Goal: Task Accomplishment & Management: Manage account settings

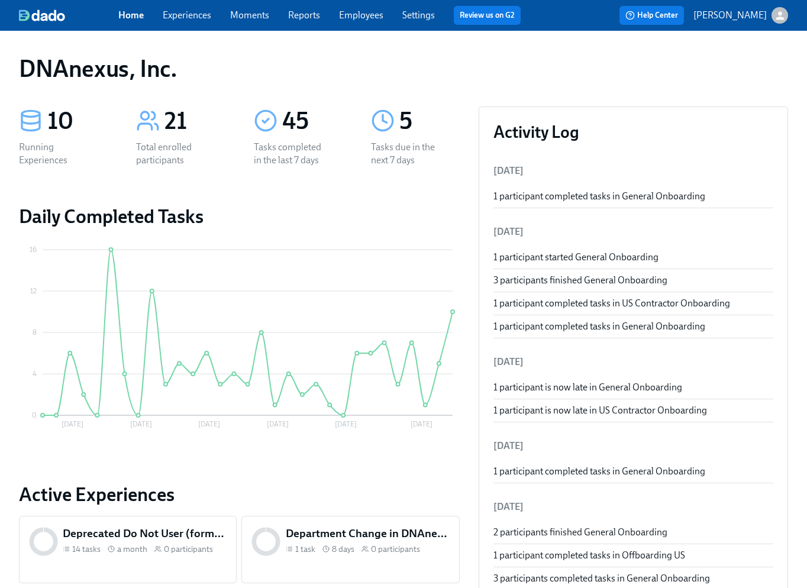
click at [183, 11] on link "Experiences" at bounding box center [187, 14] width 48 height 11
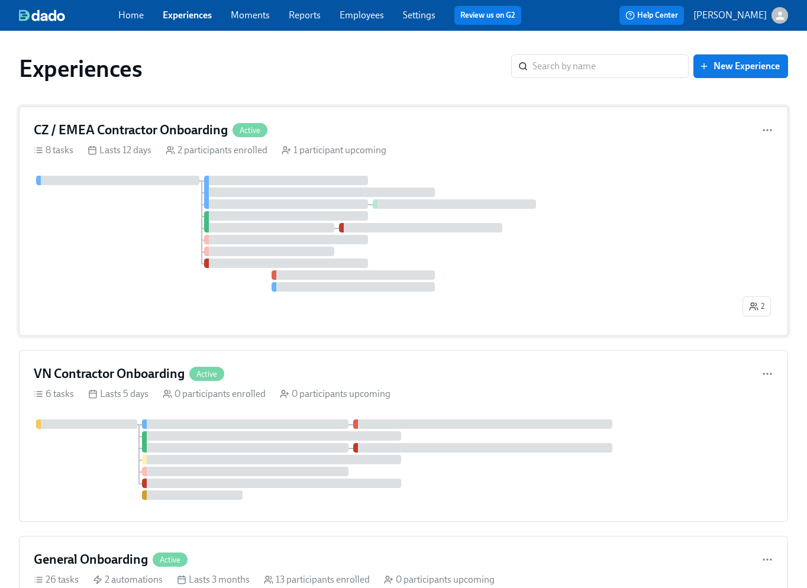
click at [135, 209] on div at bounding box center [387, 234] width 706 height 116
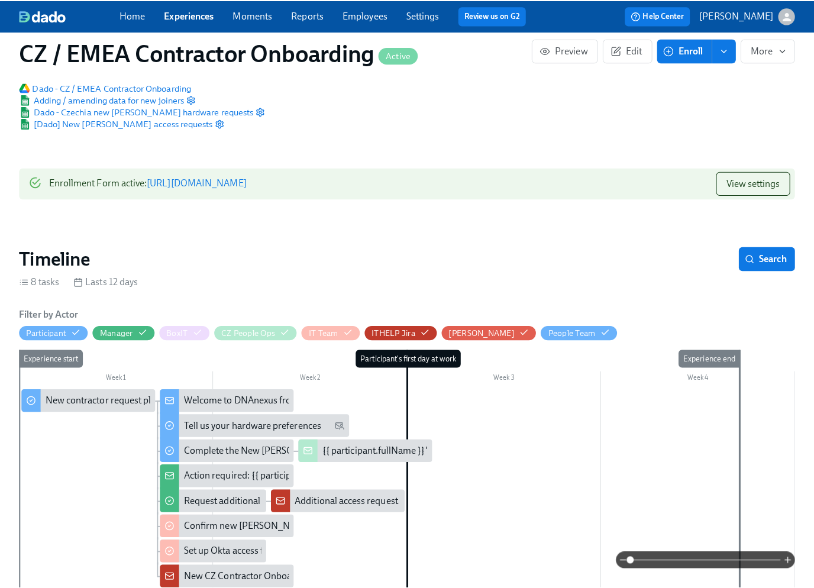
scroll to position [192, 0]
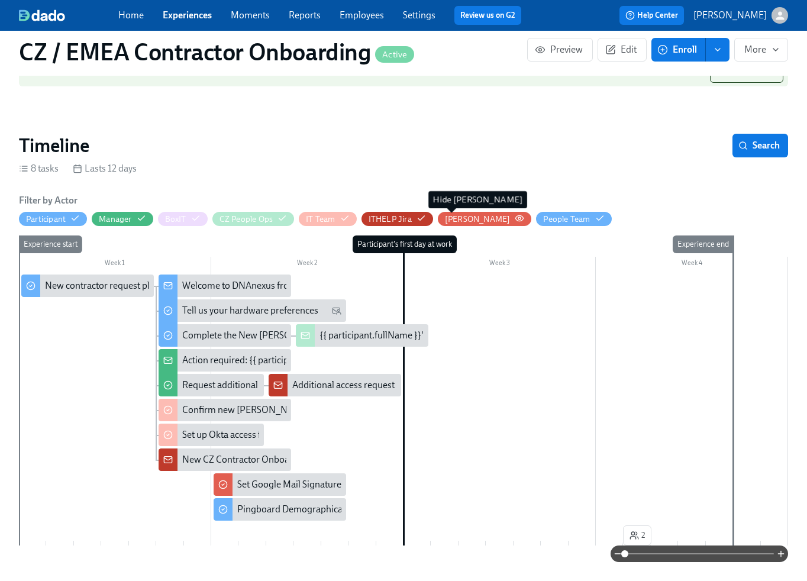
click at [456, 221] on div "[PERSON_NAME]" at bounding box center [478, 218] width 66 height 11
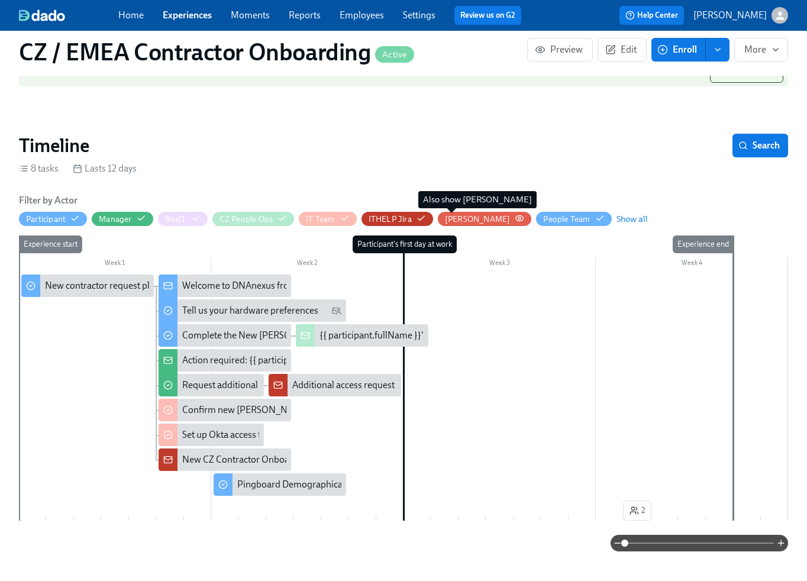
click at [456, 221] on div "[PERSON_NAME]" at bounding box center [478, 218] width 66 height 11
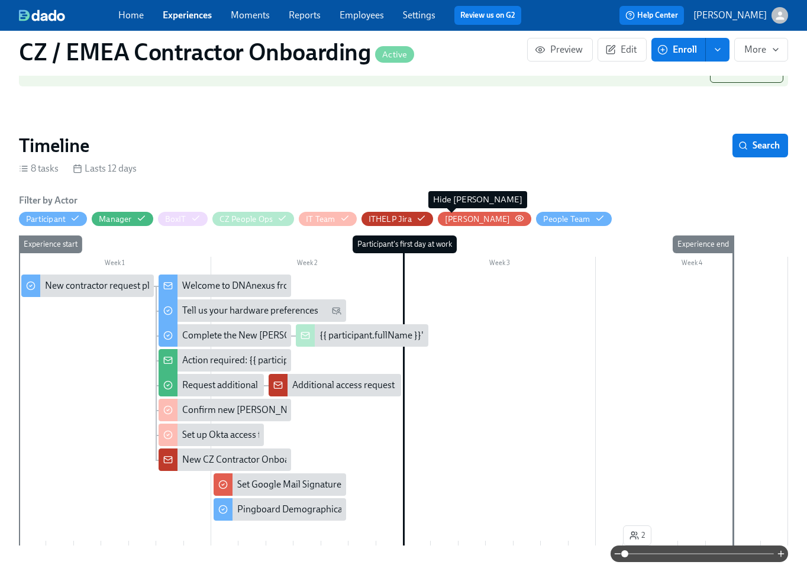
click at [456, 221] on div "[PERSON_NAME]" at bounding box center [478, 218] width 66 height 11
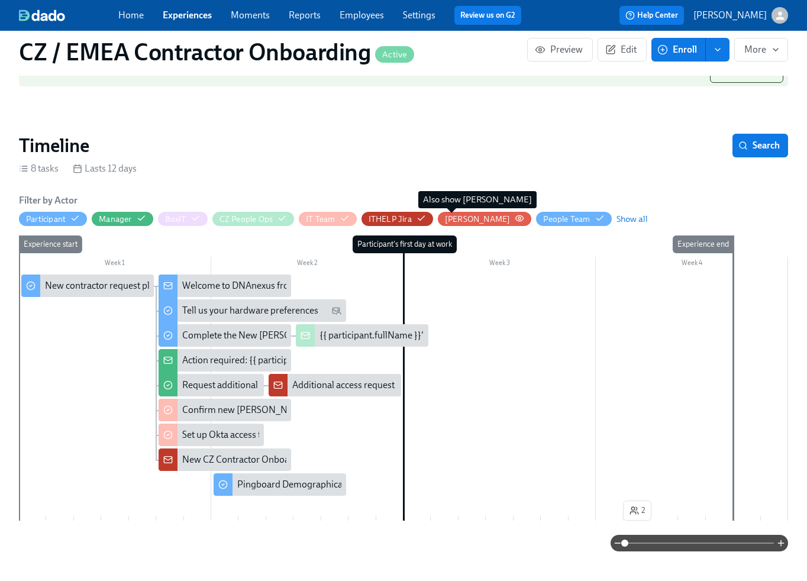
click at [456, 221] on div "[PERSON_NAME]" at bounding box center [478, 218] width 66 height 11
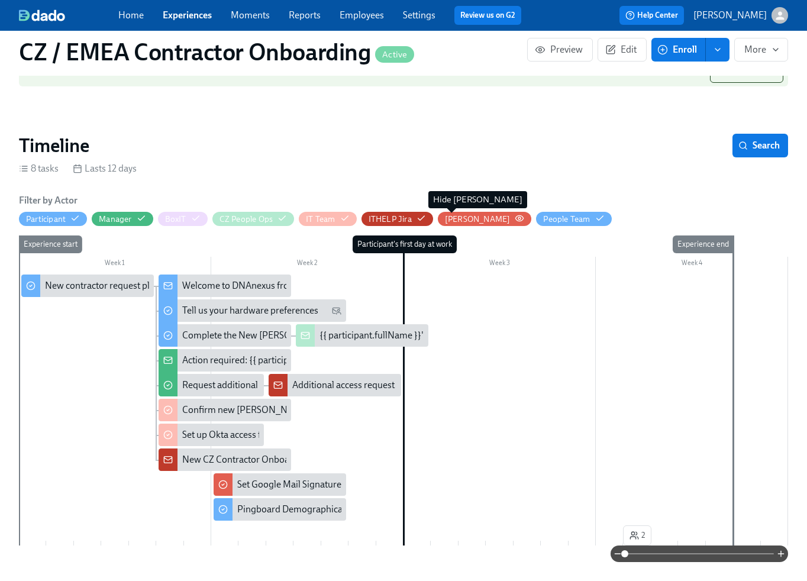
click at [456, 221] on div "[PERSON_NAME]" at bounding box center [478, 218] width 66 height 11
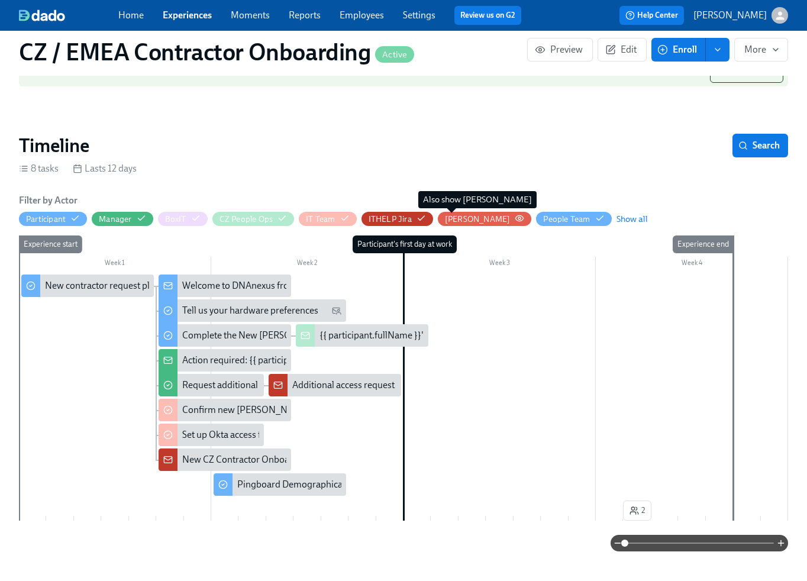
click at [456, 221] on div "[PERSON_NAME]" at bounding box center [478, 218] width 66 height 11
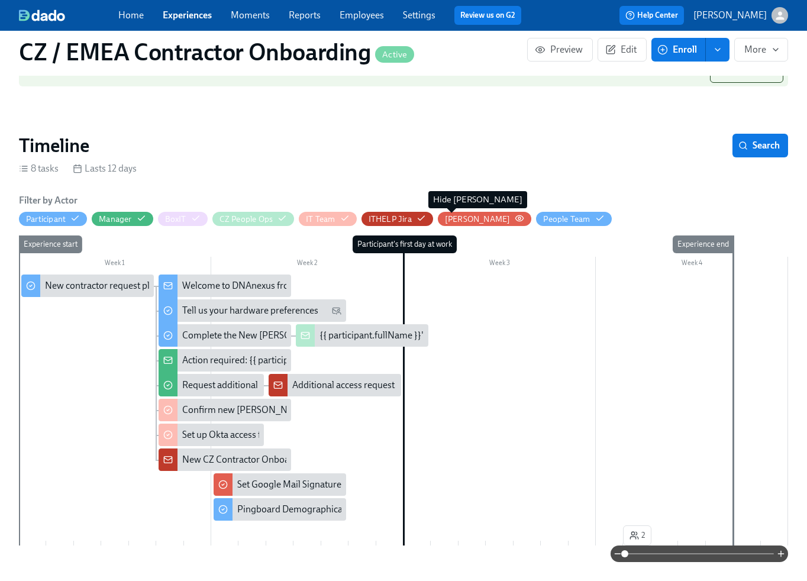
click at [456, 221] on div "[PERSON_NAME]" at bounding box center [478, 218] width 66 height 11
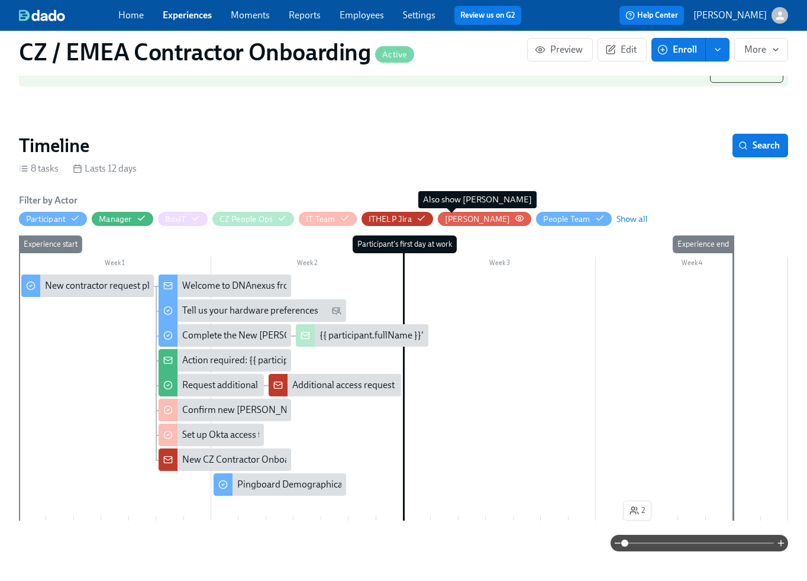
click at [456, 221] on div "[PERSON_NAME]" at bounding box center [478, 218] width 66 height 11
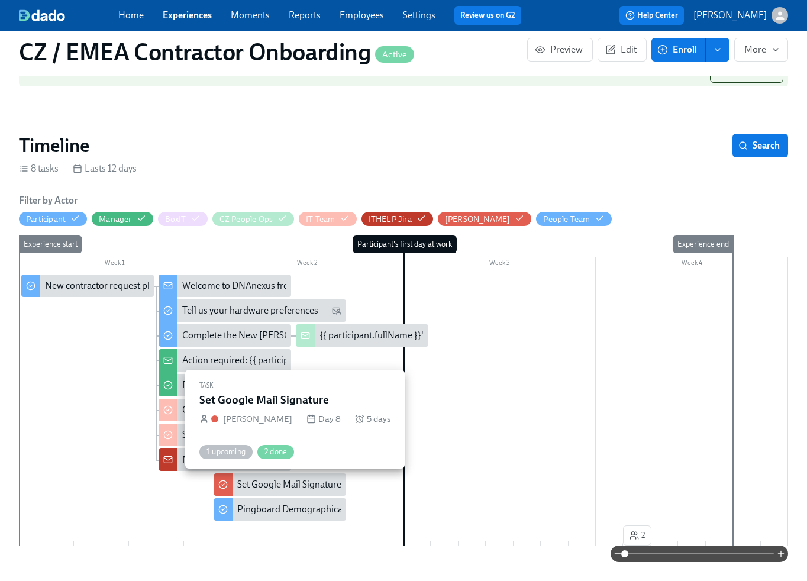
click at [260, 484] on div "Set Google Mail Signature" at bounding box center [289, 484] width 104 height 13
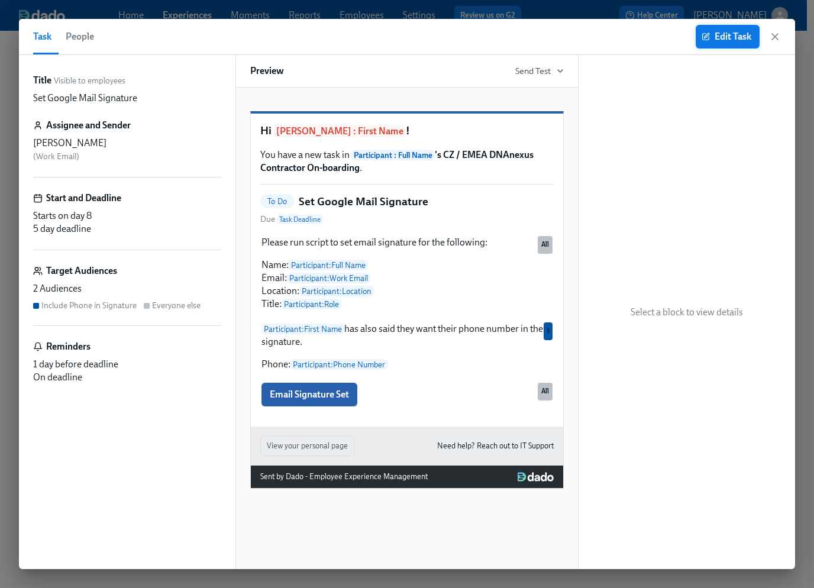
click at [731, 40] on span "Edit Task" at bounding box center [727, 37] width 47 height 12
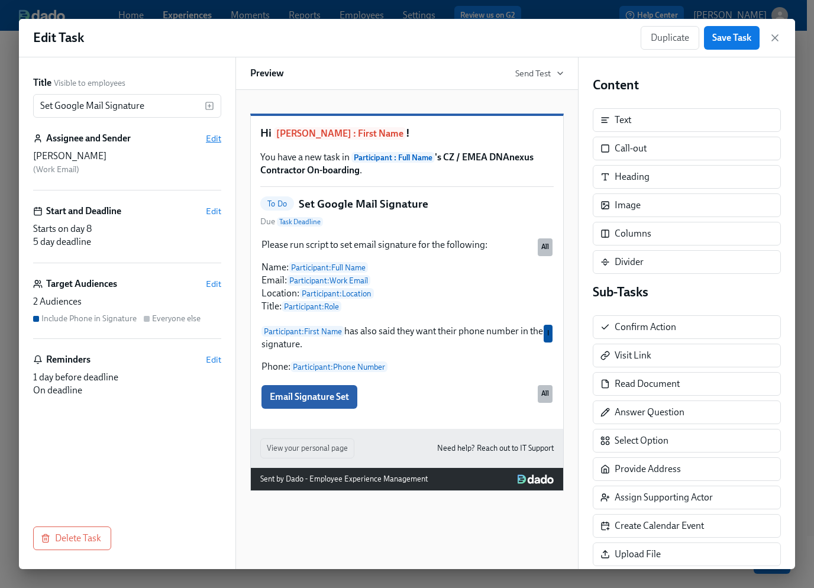
click at [212, 140] on span "Edit" at bounding box center [213, 138] width 15 height 12
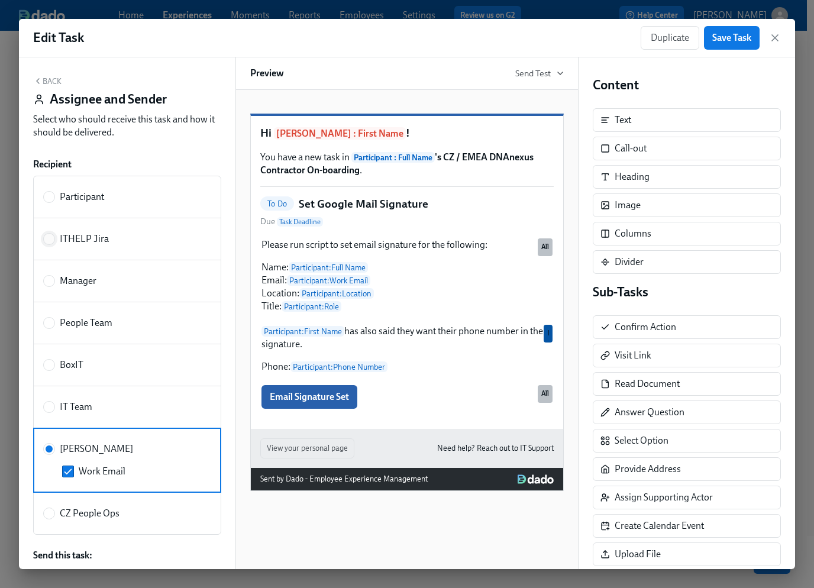
click at [49, 240] on input "ITHELP Jira" at bounding box center [49, 239] width 11 height 11
radio input "true"
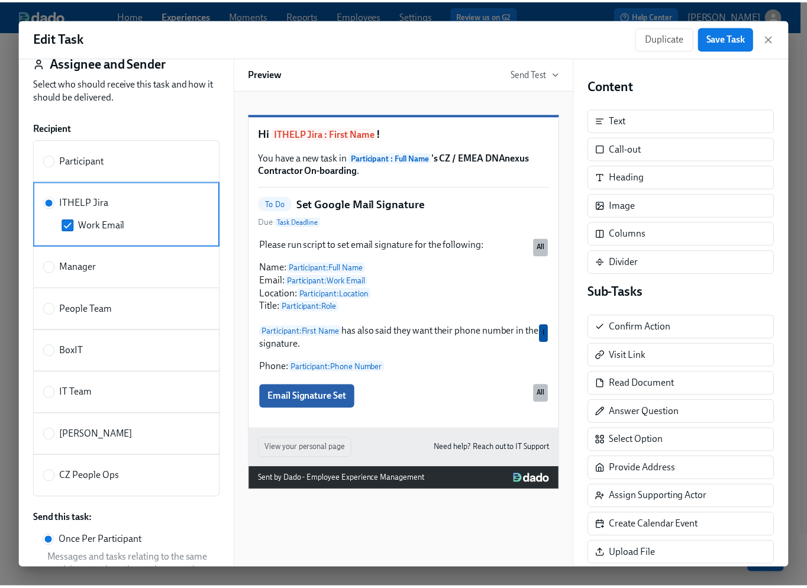
scroll to position [30, 0]
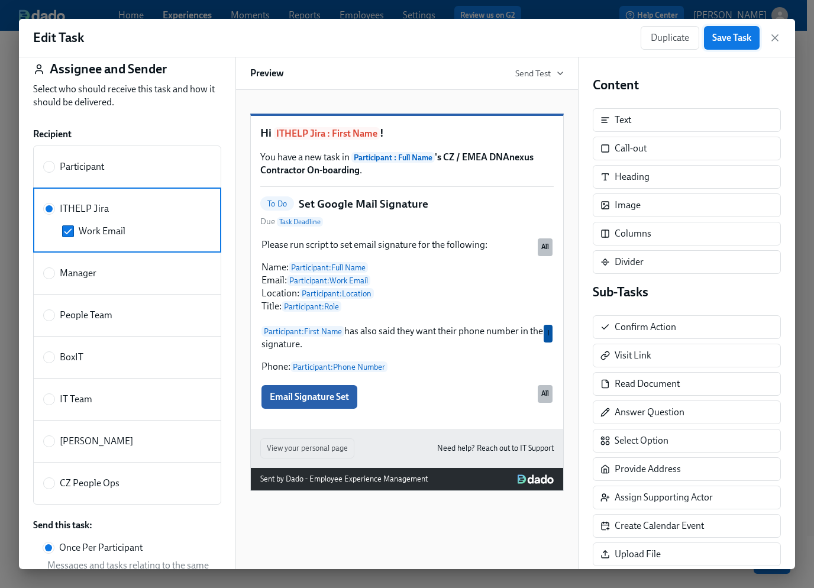
click at [733, 43] on span "Save Task" at bounding box center [731, 38] width 39 height 12
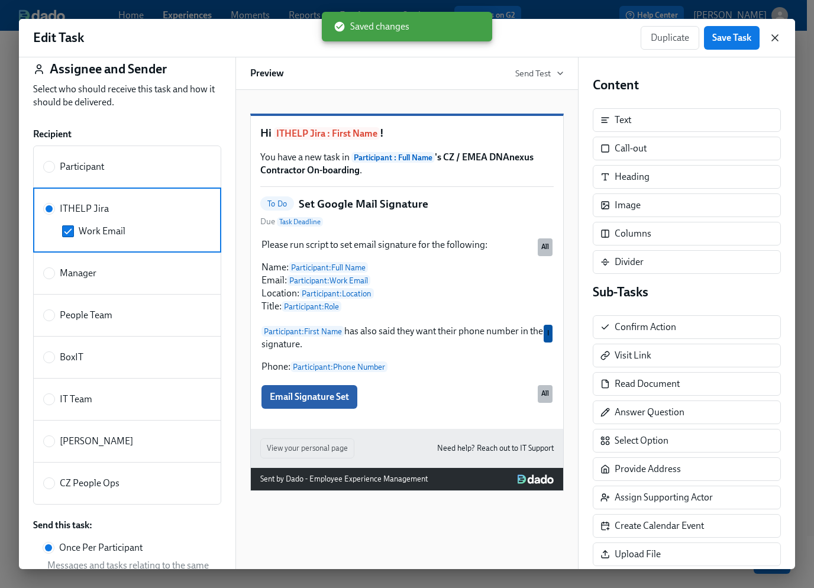
click at [771, 38] on icon "button" at bounding box center [775, 38] width 12 height 12
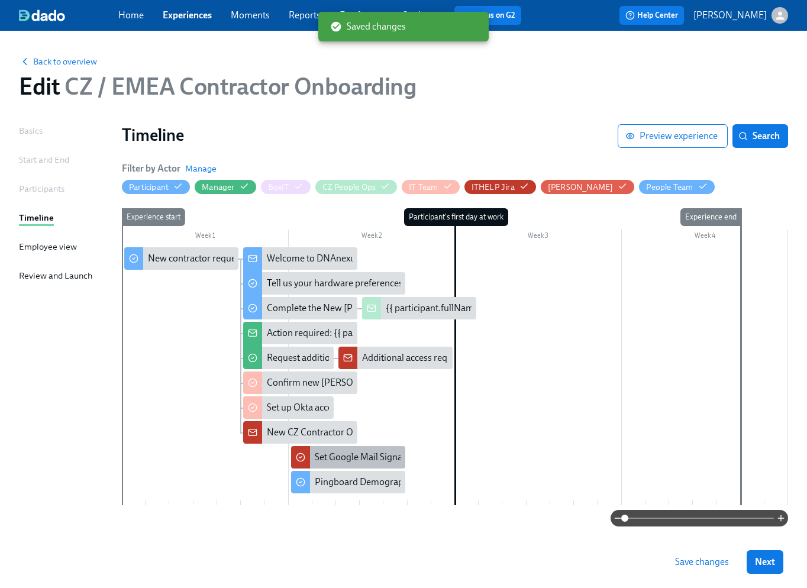
click at [332, 457] on div "Set Google Mail Signature" at bounding box center [367, 457] width 104 height 13
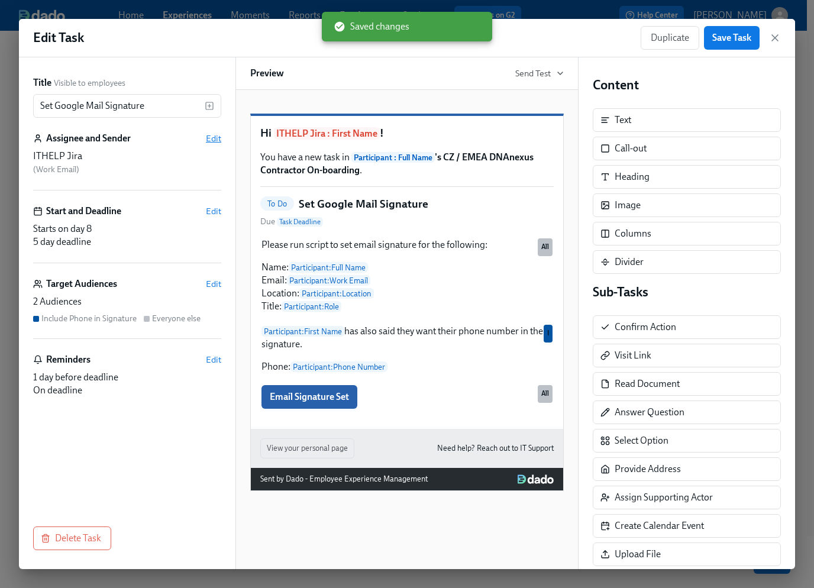
click at [215, 137] on span "Edit" at bounding box center [213, 138] width 15 height 12
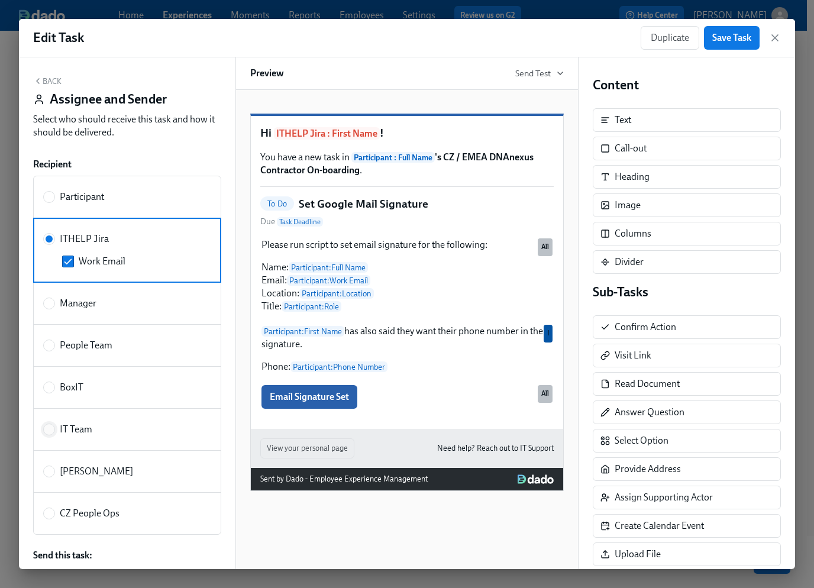
click at [50, 429] on input "IT Team" at bounding box center [49, 429] width 11 height 11
radio input "true"
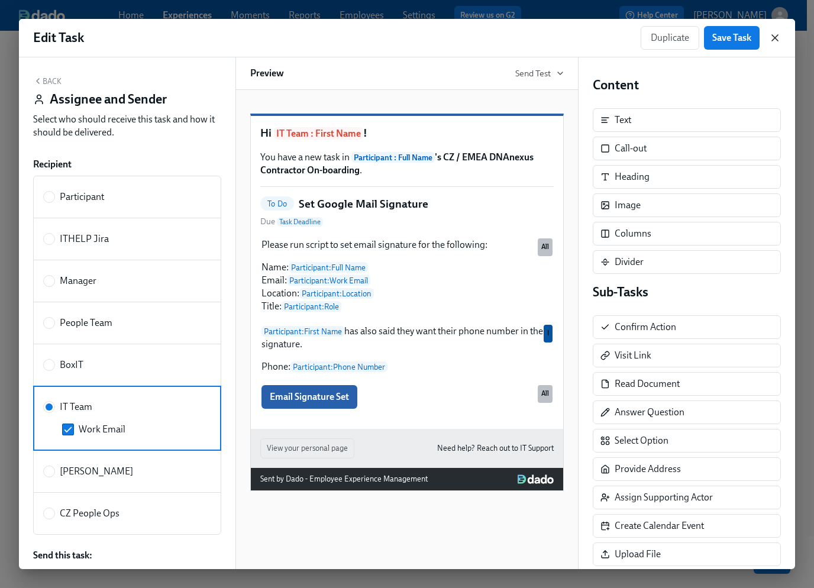
click at [778, 37] on icon "button" at bounding box center [775, 38] width 12 height 12
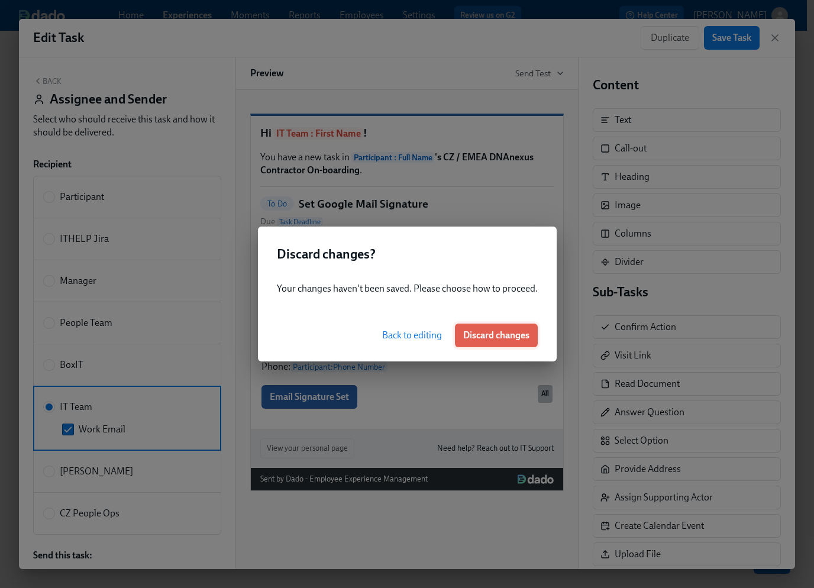
click at [502, 336] on span "Discard changes" at bounding box center [496, 335] width 66 height 12
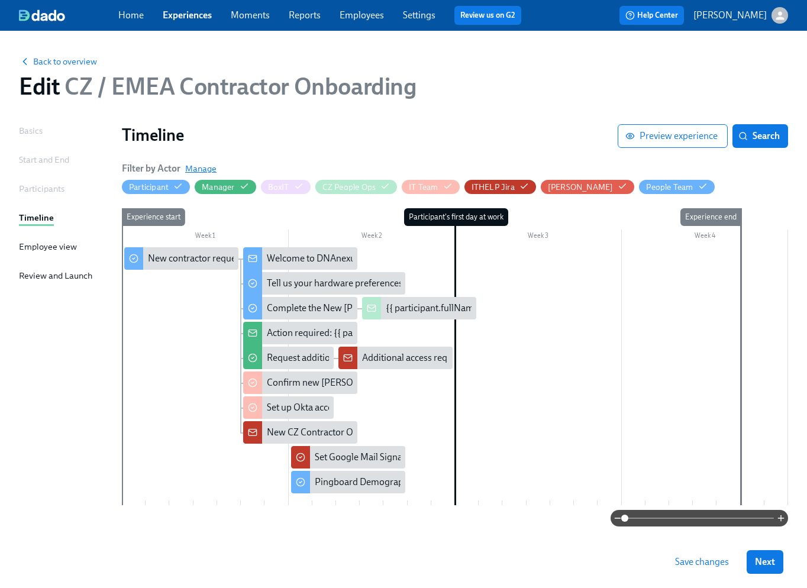
click at [207, 169] on span "Manage" at bounding box center [200, 169] width 31 height 12
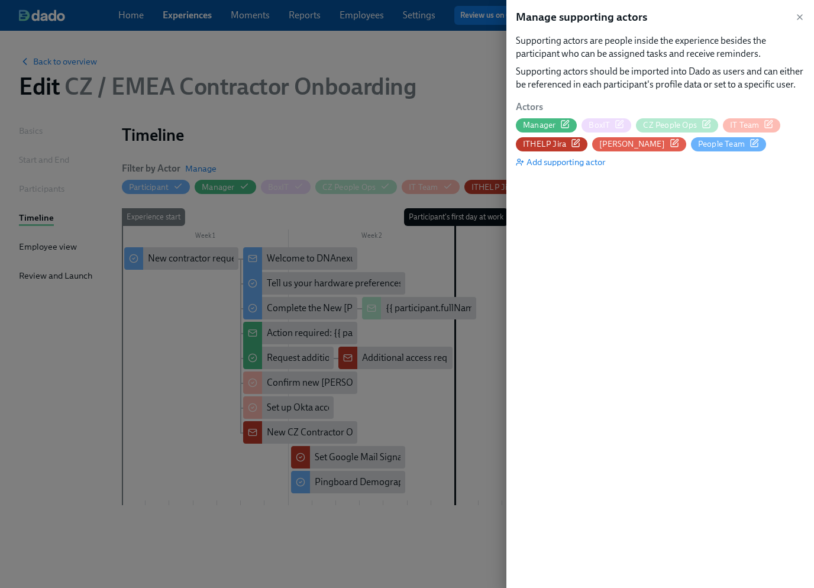
click at [746, 129] on span "IT Team" at bounding box center [744, 124] width 29 height 11
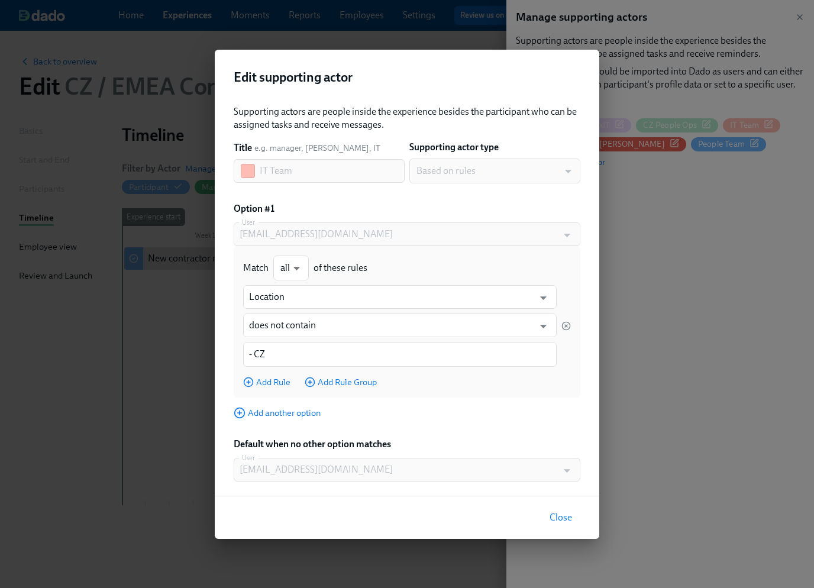
click at [568, 518] on span "Close" at bounding box center [560, 517] width 22 height 12
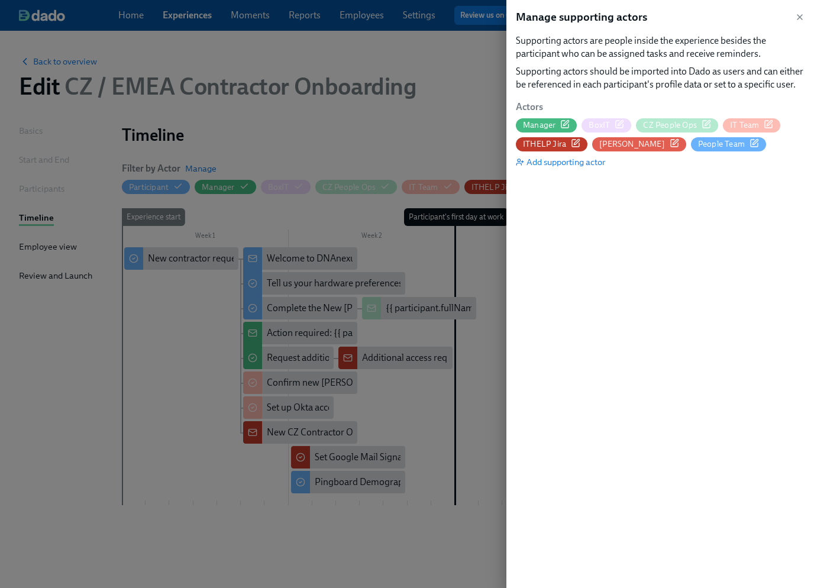
click at [541, 144] on span "ITHELP Jira" at bounding box center [544, 143] width 43 height 11
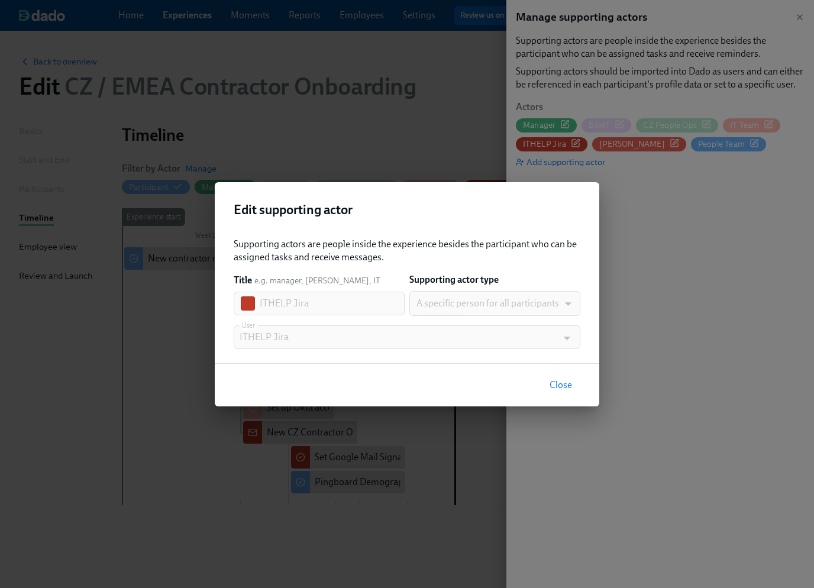
click at [560, 386] on span "Close" at bounding box center [560, 385] width 22 height 12
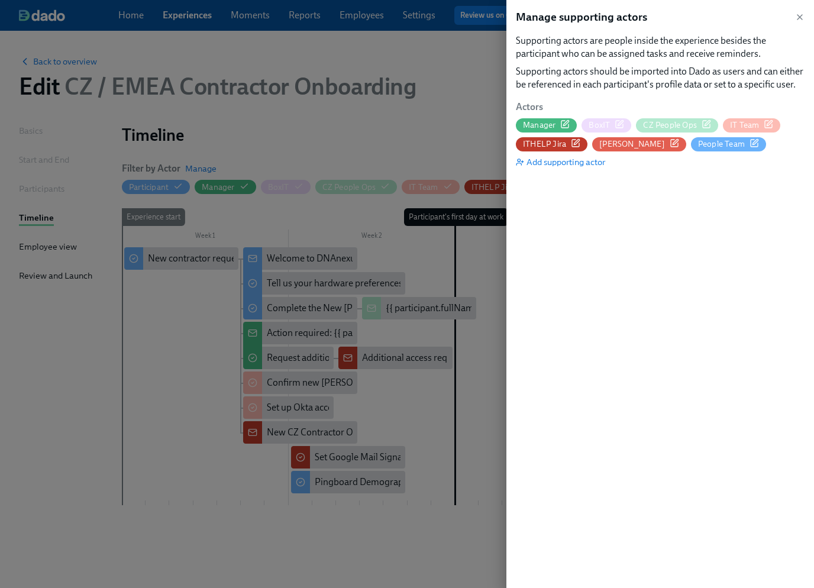
click at [746, 126] on span "IT Team" at bounding box center [744, 124] width 29 height 11
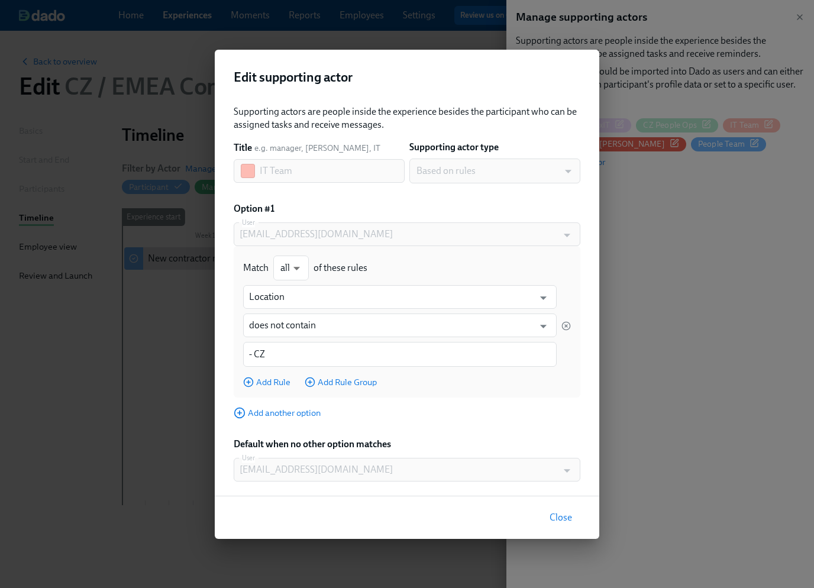
click at [562, 520] on span "Close" at bounding box center [560, 517] width 22 height 12
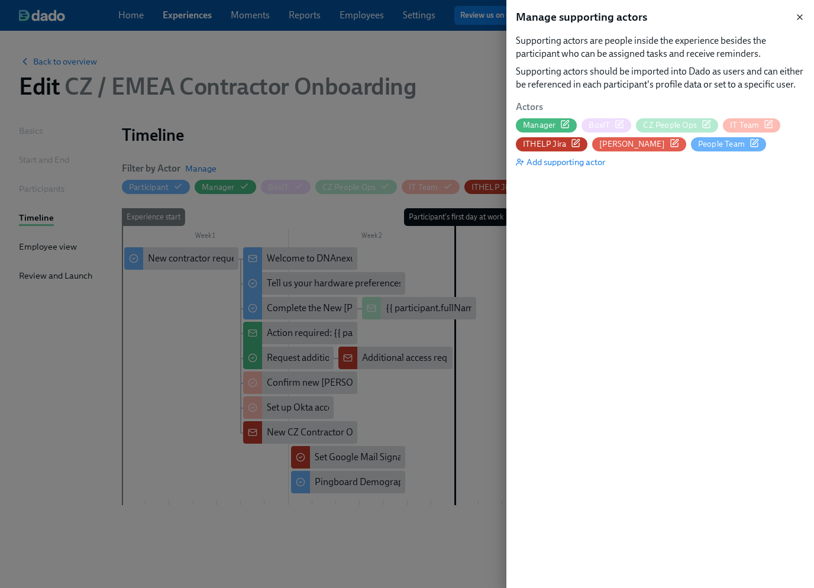
click at [800, 15] on icon "button" at bounding box center [799, 16] width 9 height 9
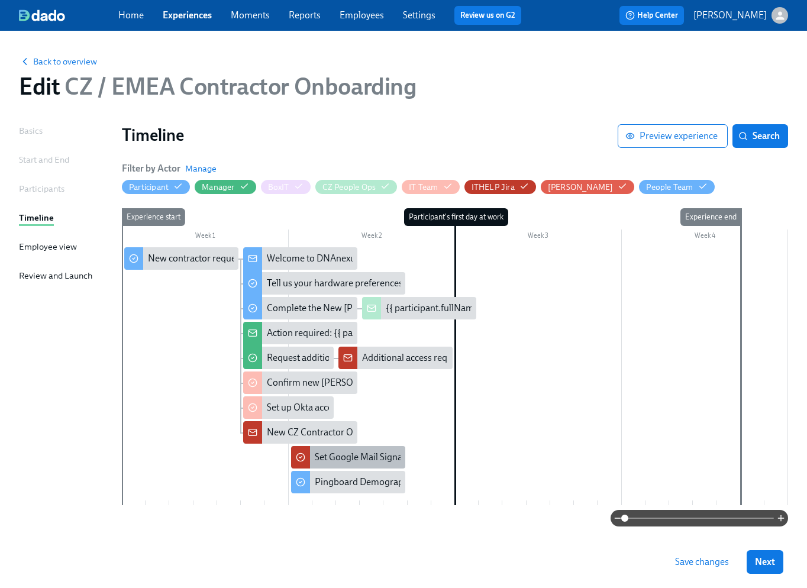
click at [341, 457] on div "Set Google Mail Signature" at bounding box center [367, 457] width 104 height 13
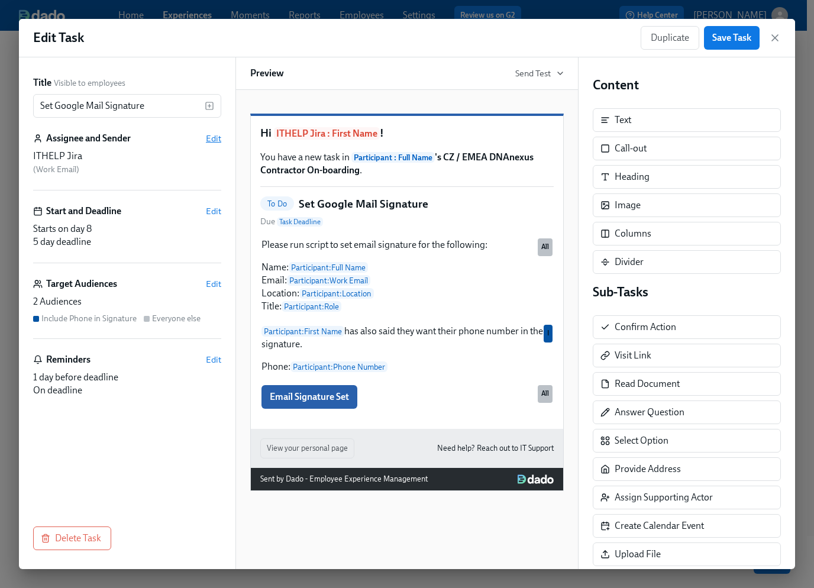
click at [211, 140] on span "Edit" at bounding box center [213, 138] width 15 height 12
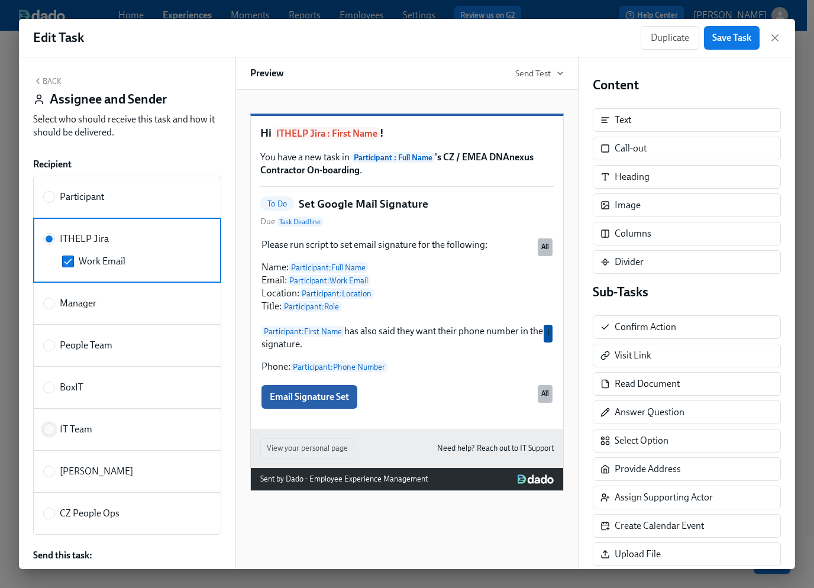
click at [50, 428] on input "IT Team" at bounding box center [49, 429] width 11 height 11
radio input "true"
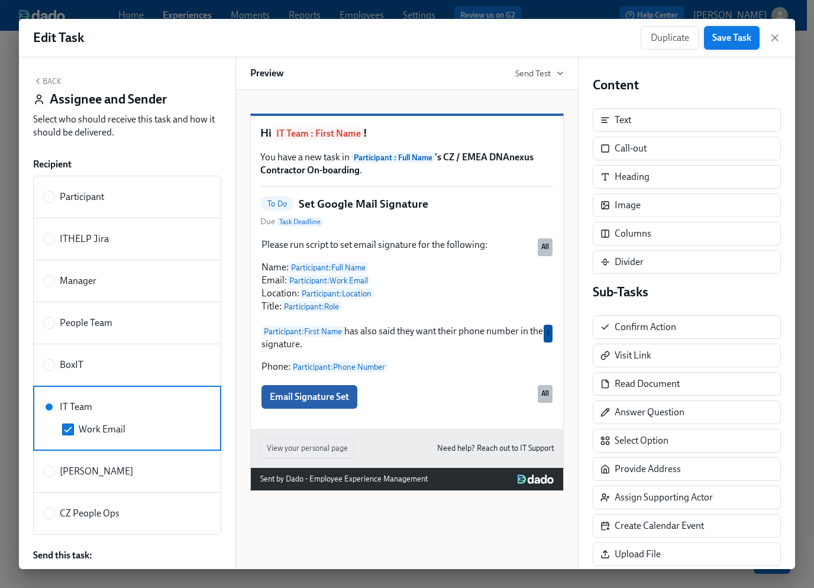
click at [734, 36] on span "Save Task" at bounding box center [731, 38] width 39 height 12
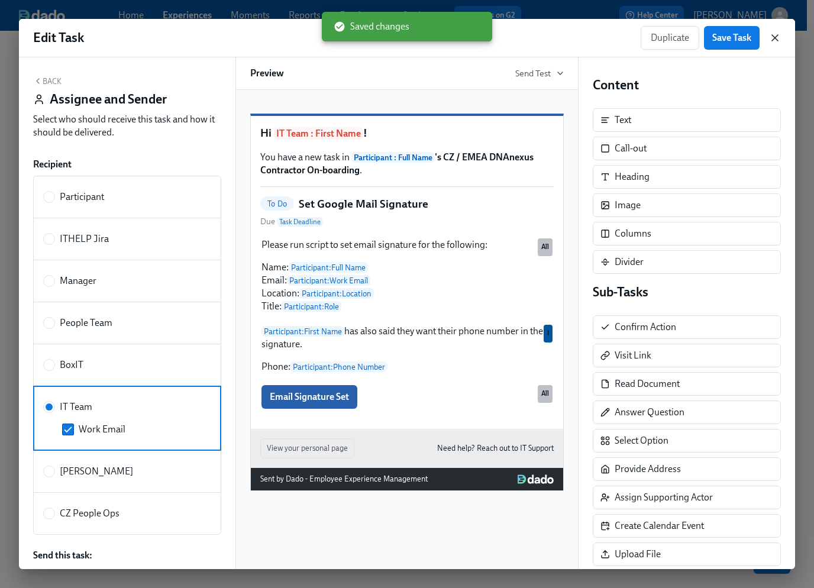
click at [775, 36] on icon "button" at bounding box center [775, 38] width 12 height 12
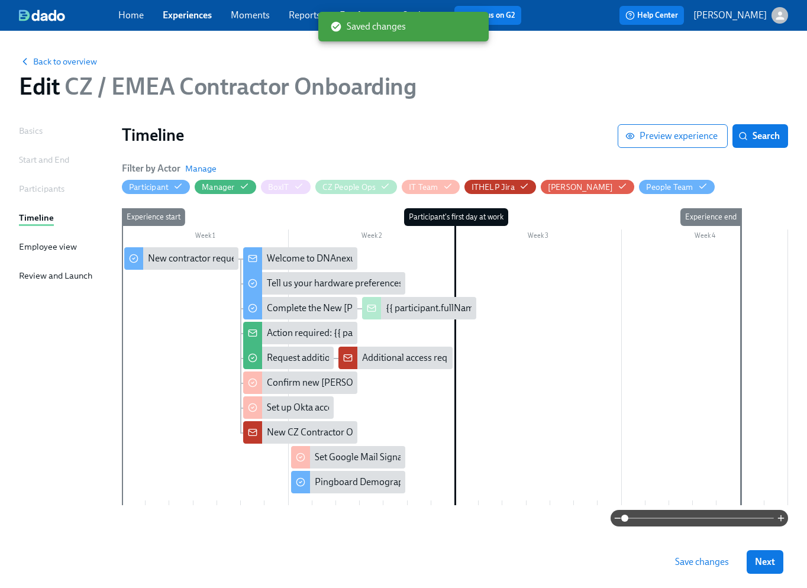
click at [699, 561] on span "Save changes" at bounding box center [702, 562] width 54 height 12
click at [187, 17] on link "Experiences" at bounding box center [187, 14] width 49 height 11
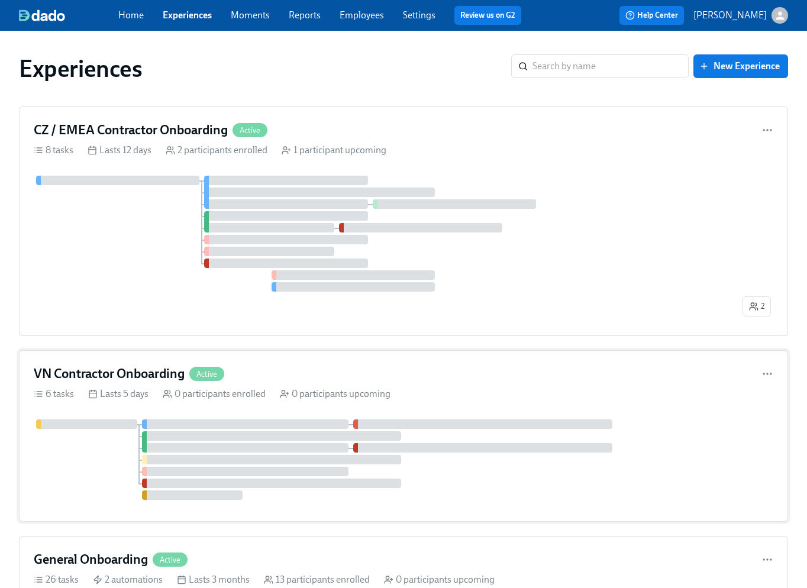
click at [92, 444] on div at bounding box center [403, 459] width 739 height 80
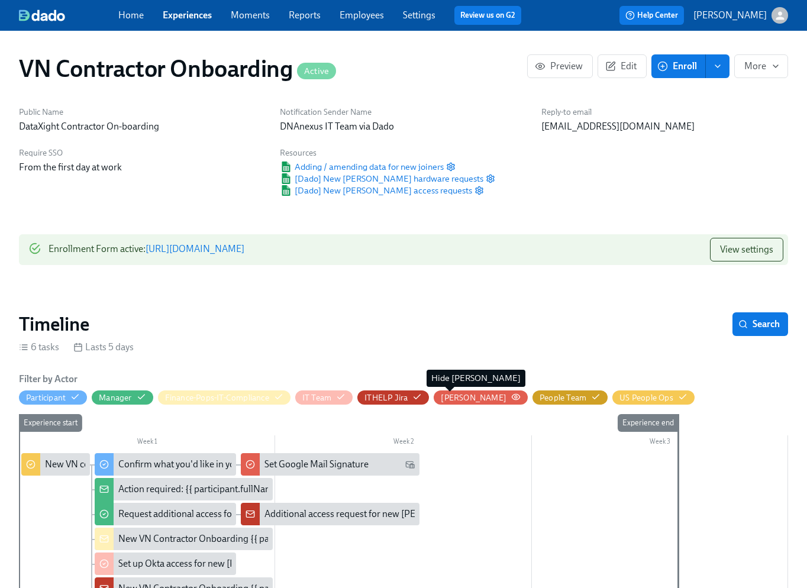
click at [458, 399] on div "[PERSON_NAME]" at bounding box center [474, 397] width 66 height 11
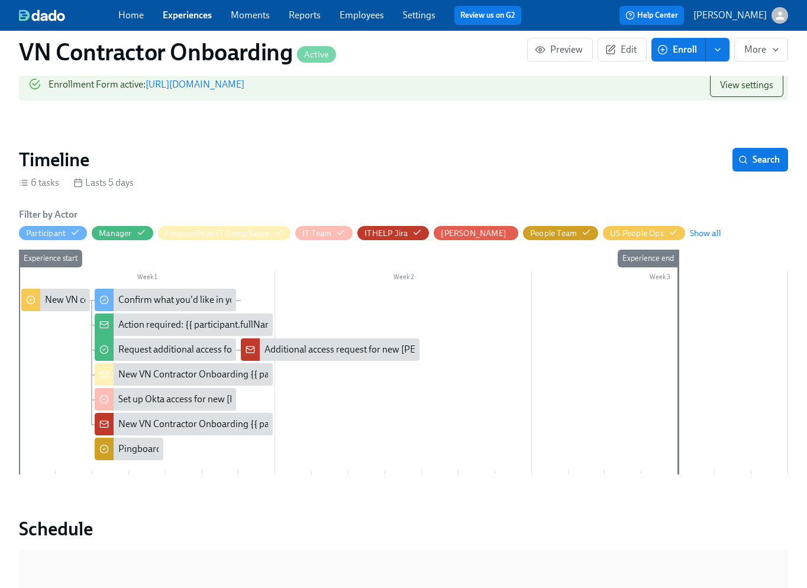
scroll to position [166, 0]
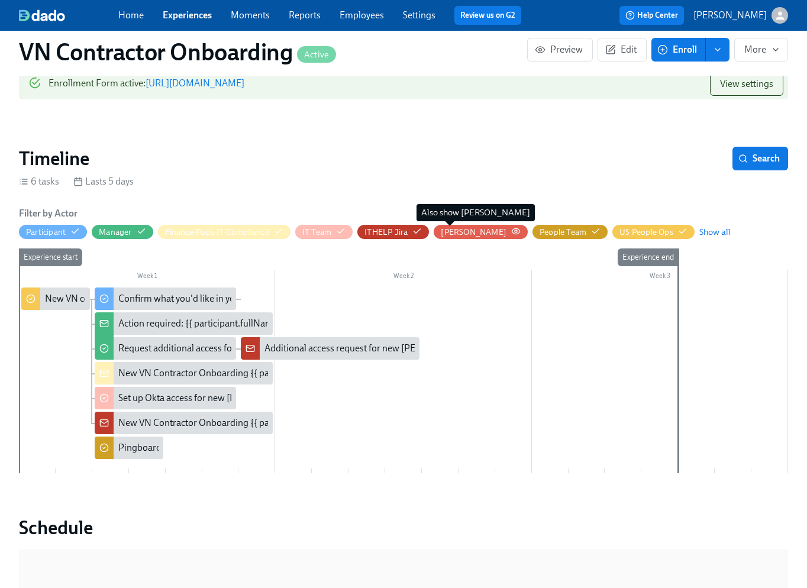
click at [453, 233] on div "[PERSON_NAME]" at bounding box center [474, 231] width 66 height 11
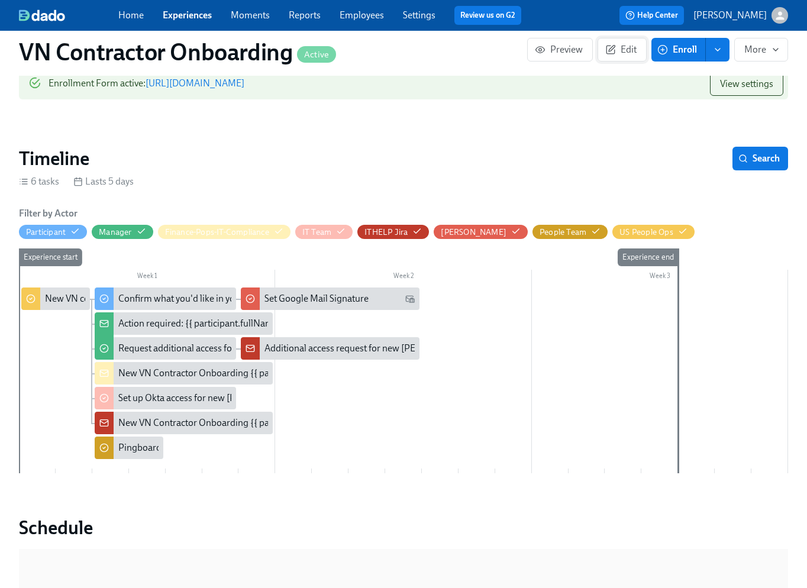
click at [628, 51] on span "Edit" at bounding box center [621, 50] width 29 height 12
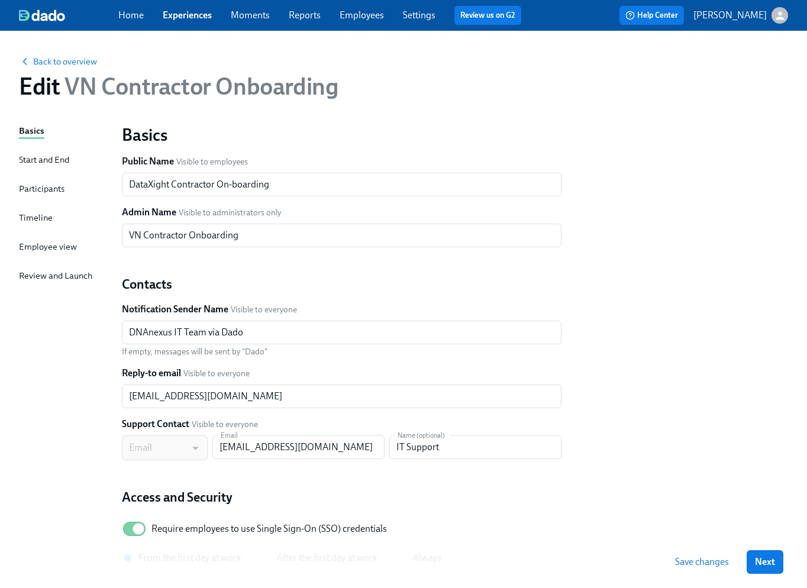
click at [32, 215] on div "Timeline" at bounding box center [36, 217] width 34 height 13
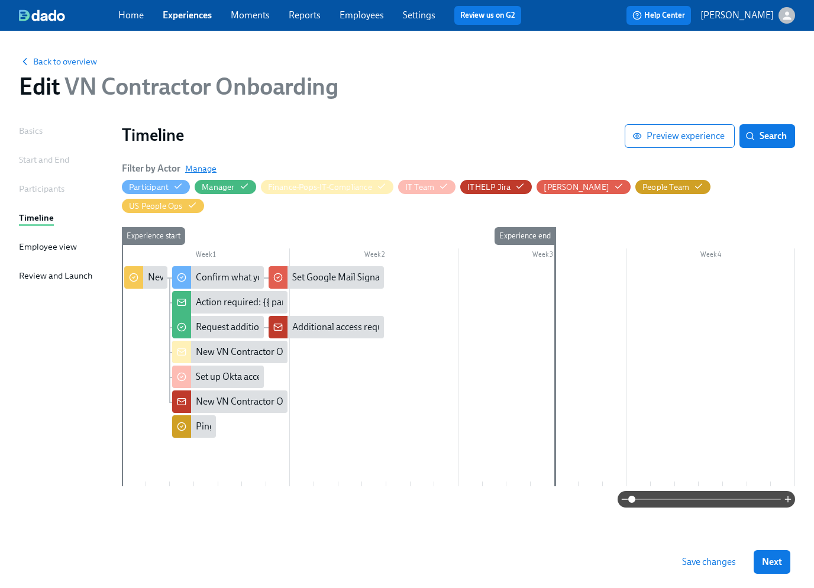
click at [197, 170] on span "Manage" at bounding box center [200, 169] width 31 height 12
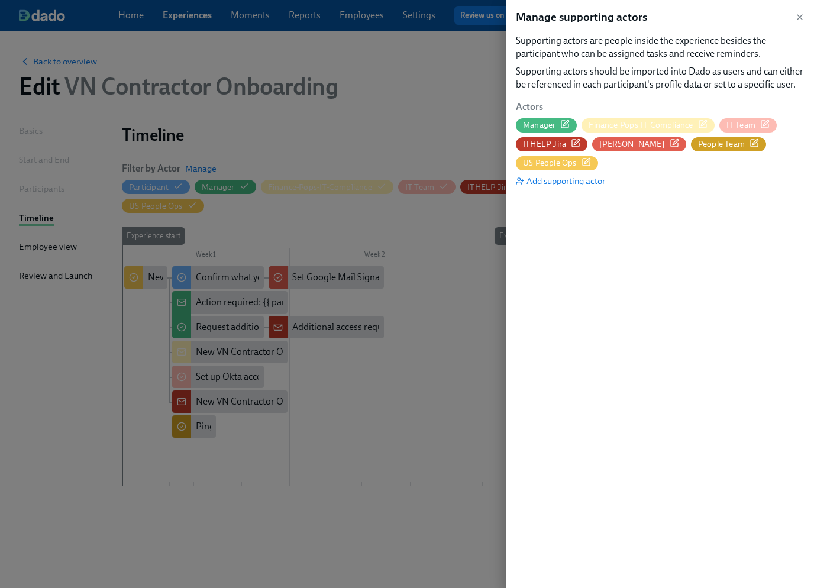
click at [743, 126] on span "IT Team" at bounding box center [740, 124] width 29 height 11
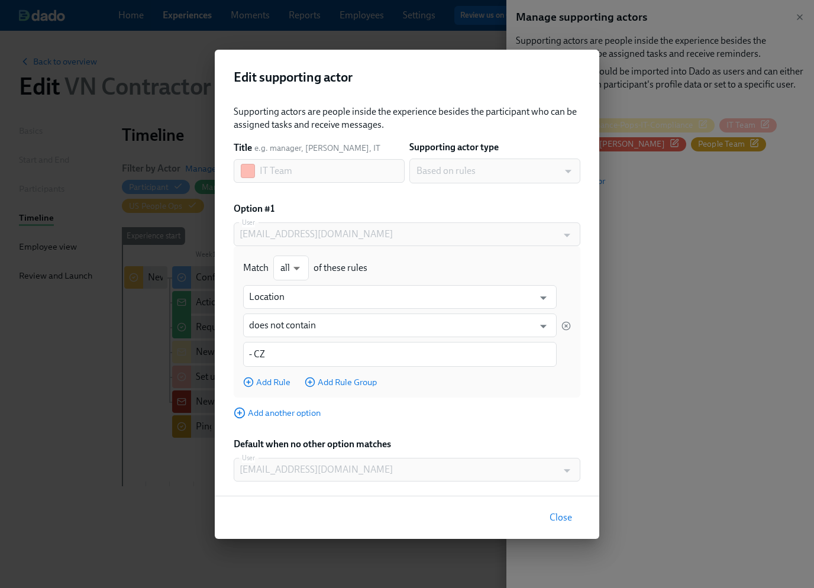
click at [559, 517] on span "Close" at bounding box center [560, 517] width 22 height 12
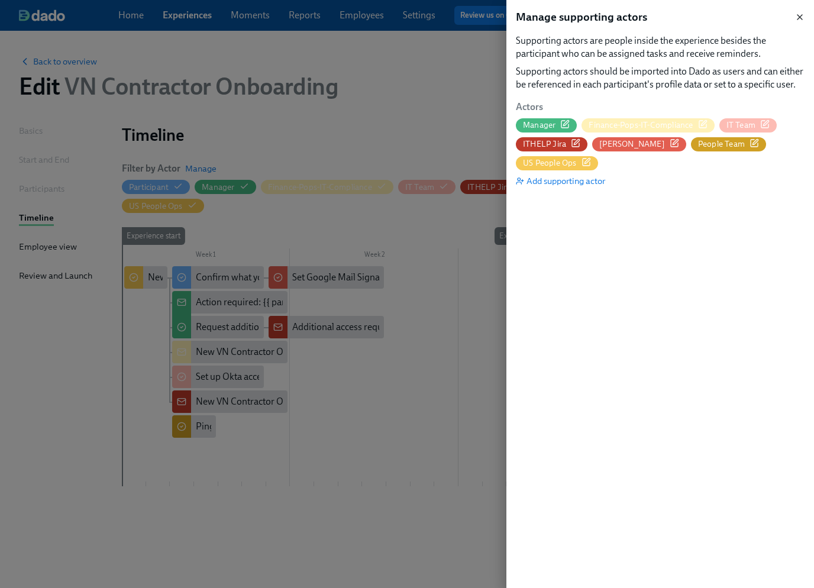
click at [801, 14] on icon "button" at bounding box center [799, 16] width 9 height 9
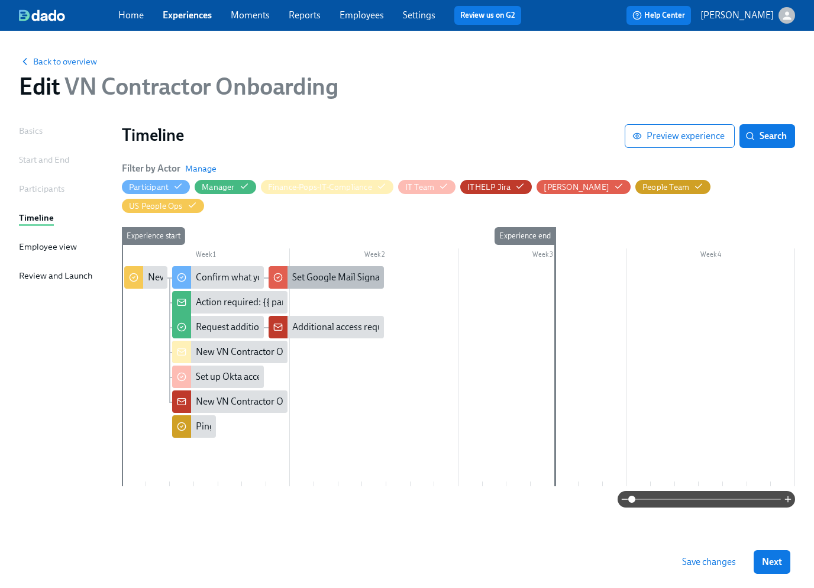
click at [337, 271] on div "Set Google Mail Signature" at bounding box center [344, 277] width 104 height 13
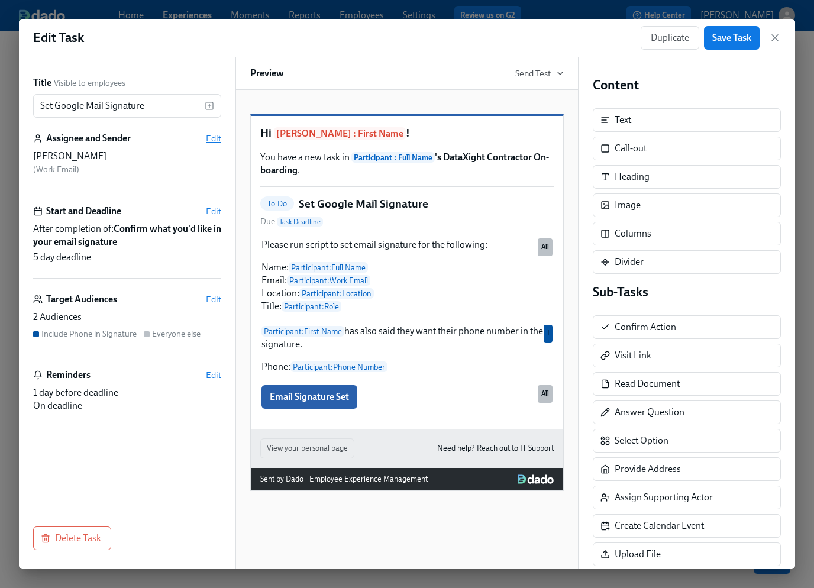
click at [211, 141] on span "Edit" at bounding box center [213, 138] width 15 height 12
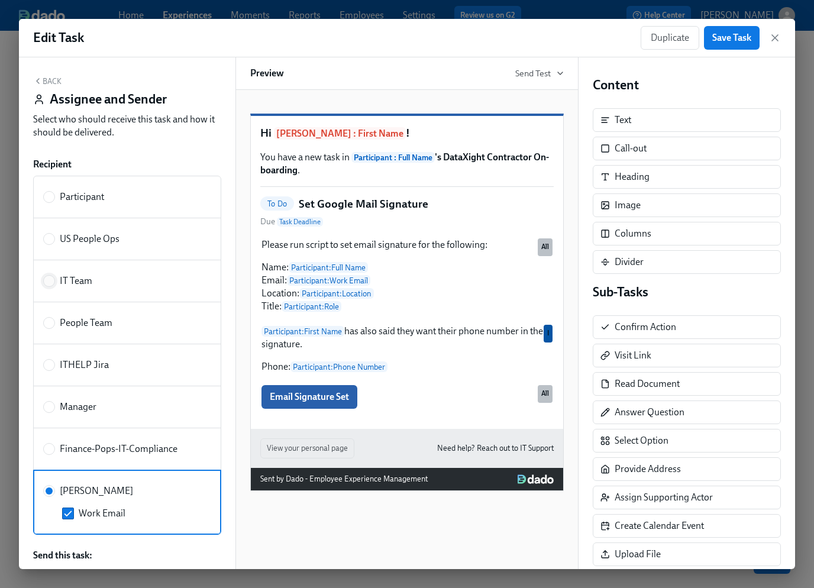
click at [51, 278] on input "IT Team" at bounding box center [49, 281] width 11 height 11
radio input "true"
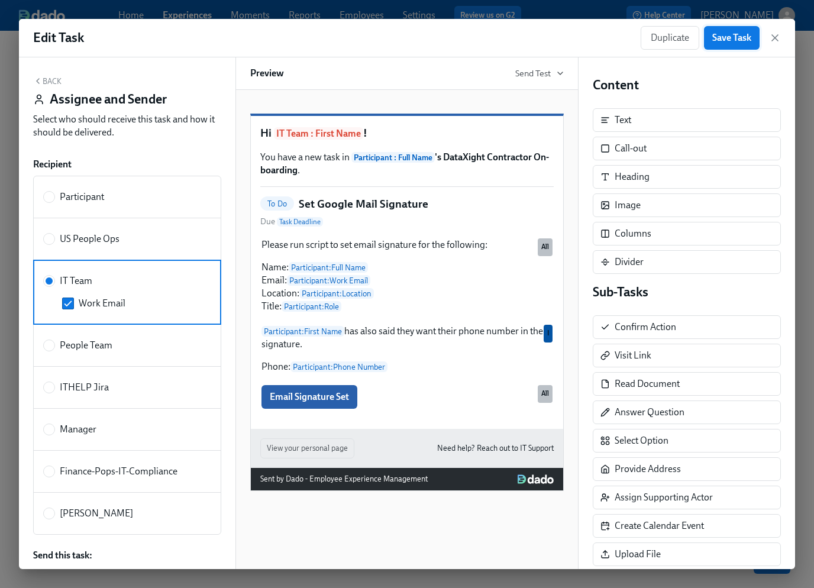
click at [735, 37] on span "Save Task" at bounding box center [731, 38] width 39 height 12
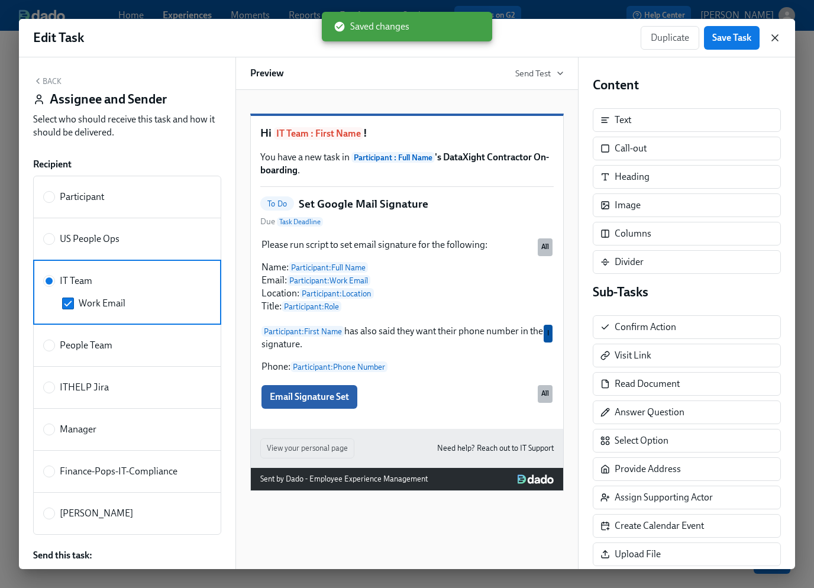
click at [776, 37] on icon "button" at bounding box center [775, 38] width 12 height 12
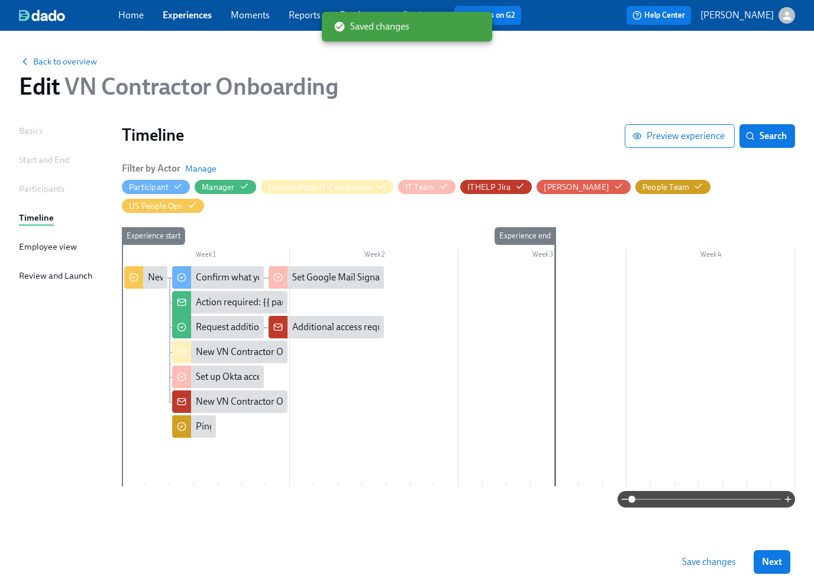
click at [709, 568] on button "Save changes" at bounding box center [708, 562] width 70 height 24
click at [197, 15] on link "Experiences" at bounding box center [187, 14] width 49 height 11
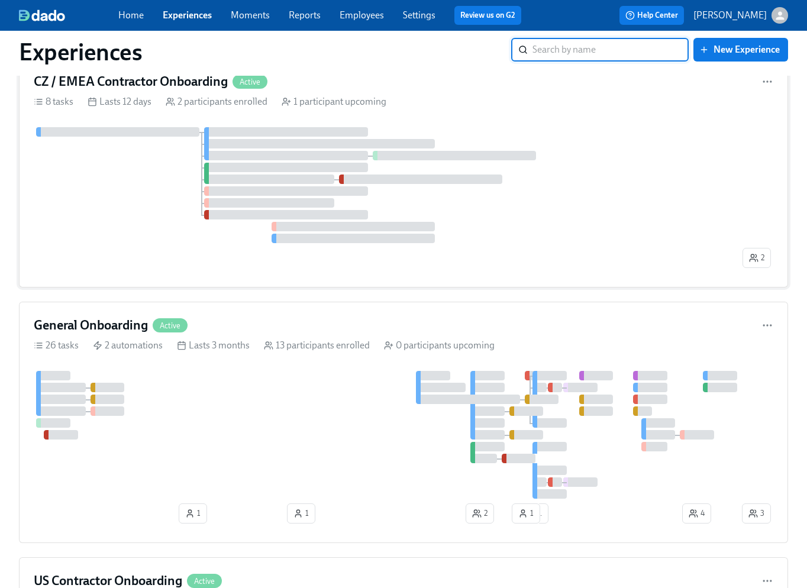
scroll to position [351, 0]
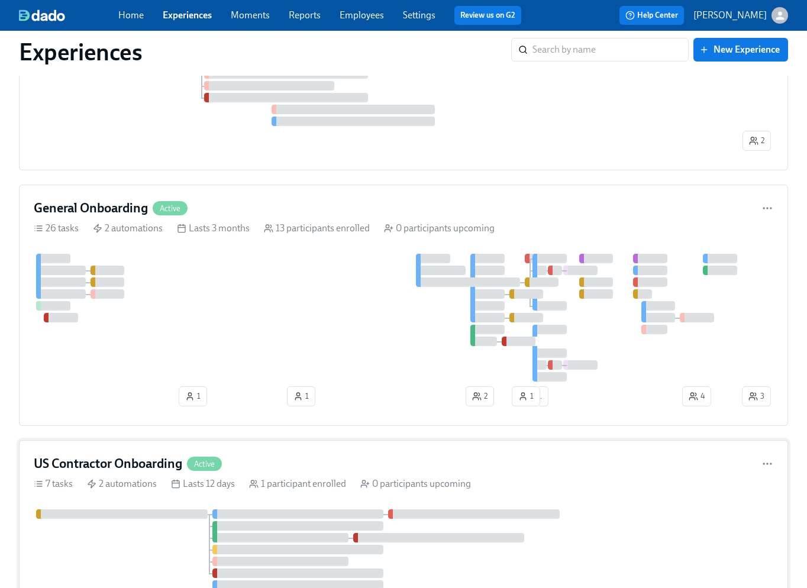
click at [153, 538] on div at bounding box center [403, 567] width 739 height 116
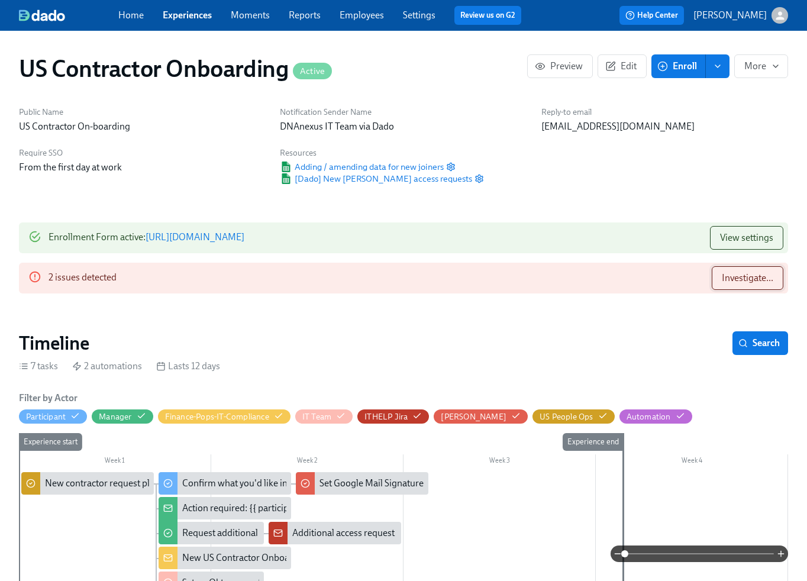
click at [727, 283] on span "Investigate..." at bounding box center [746, 278] width 51 height 12
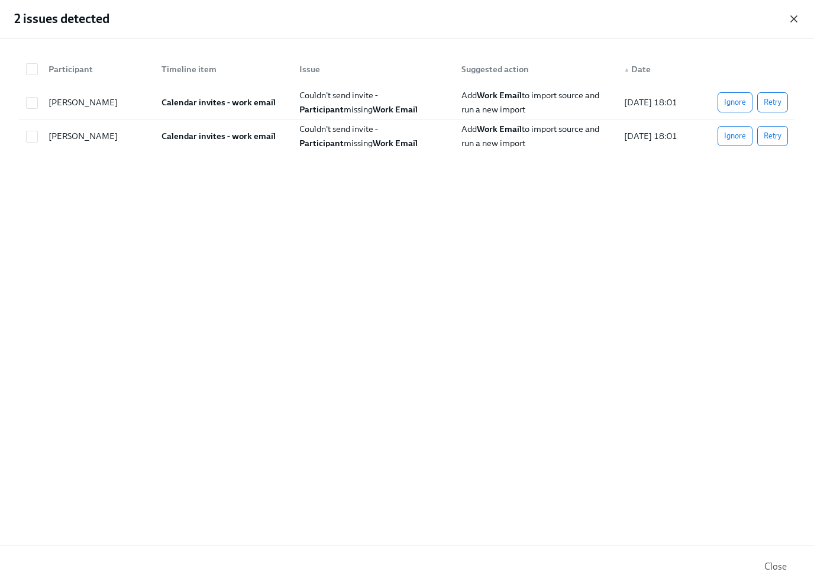
click at [795, 21] on icon "button" at bounding box center [794, 19] width 6 height 6
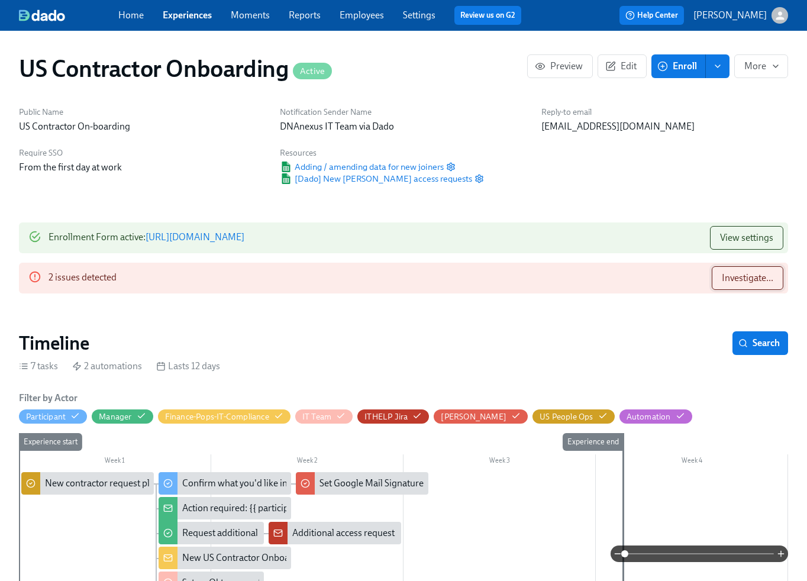
click at [753, 283] on span "Investigate..." at bounding box center [746, 278] width 51 height 12
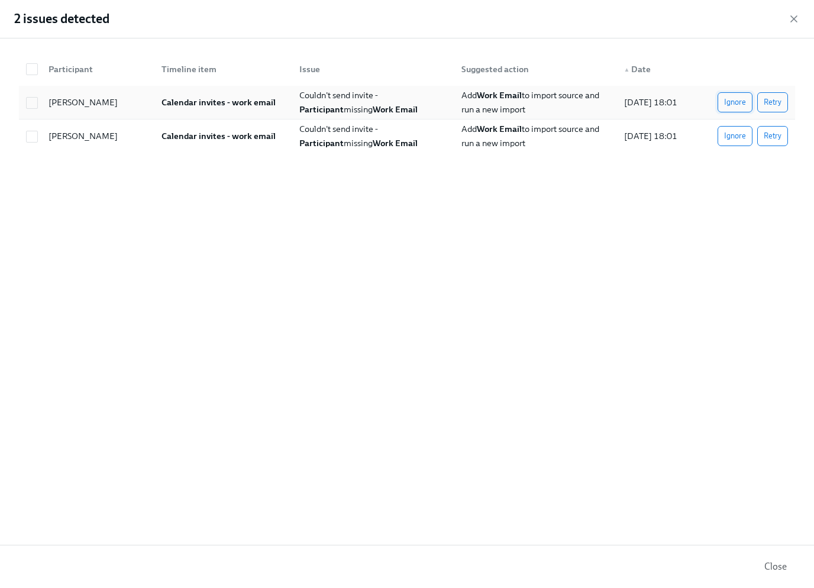
click at [727, 102] on span "Ignore" at bounding box center [735, 102] width 22 height 12
click at [736, 130] on span "Ignore" at bounding box center [735, 136] width 22 height 12
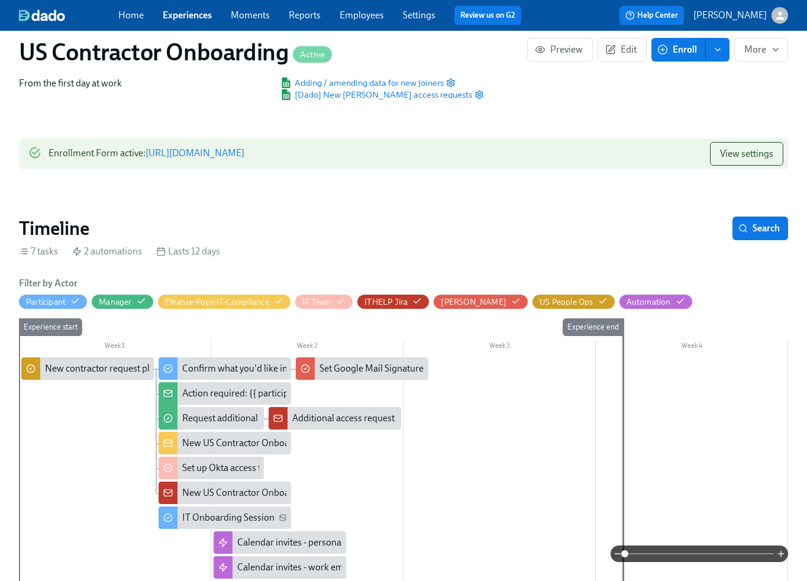
scroll to position [173, 0]
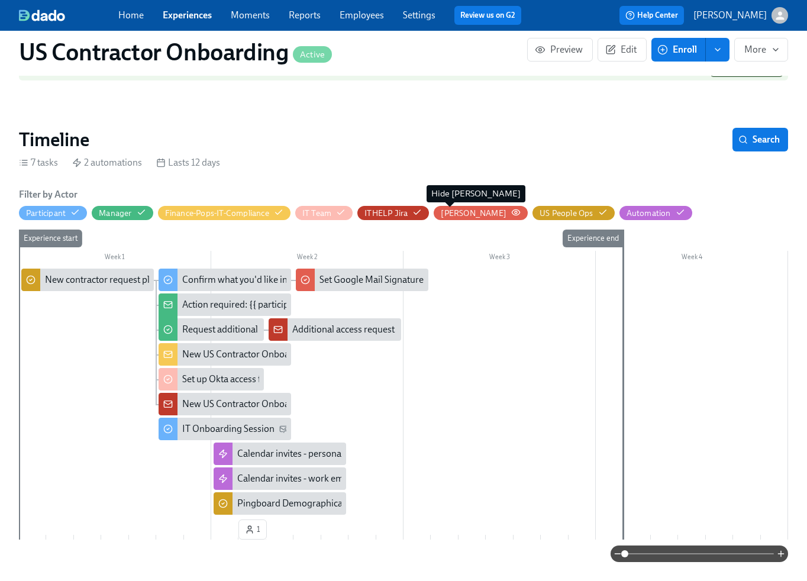
click at [452, 211] on div "[PERSON_NAME]" at bounding box center [474, 213] width 66 height 11
click at [448, 212] on div "[PERSON_NAME]" at bounding box center [474, 213] width 66 height 11
click at [629, 57] on button "Edit" at bounding box center [621, 50] width 49 height 24
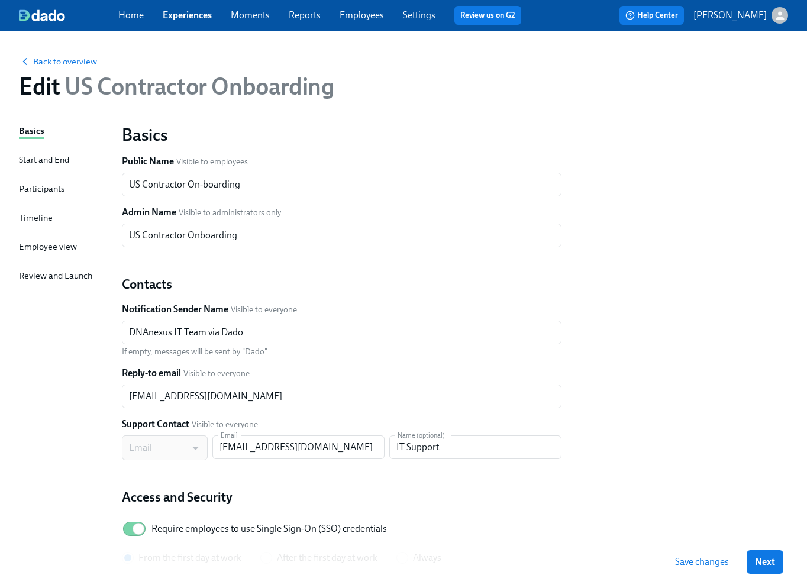
click at [39, 213] on div "Timeline" at bounding box center [36, 217] width 34 height 13
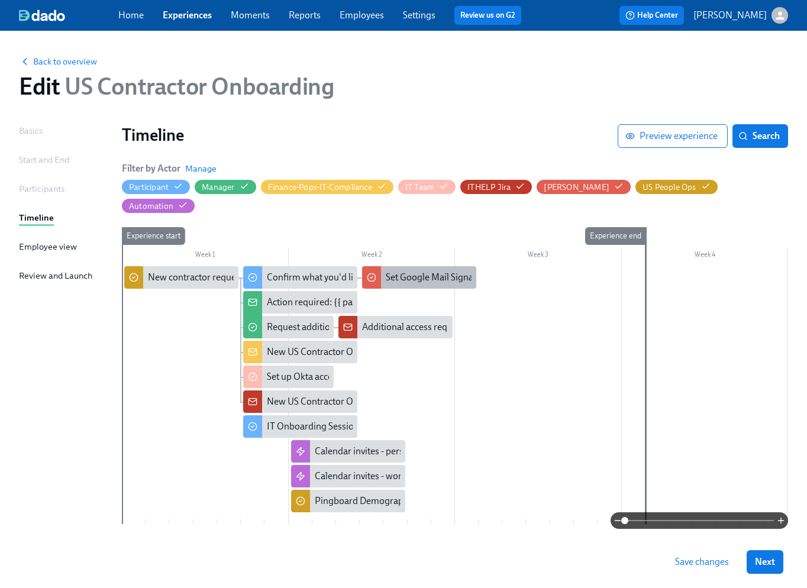
click at [422, 271] on div "Set Google Mail Signature" at bounding box center [438, 277] width 104 height 13
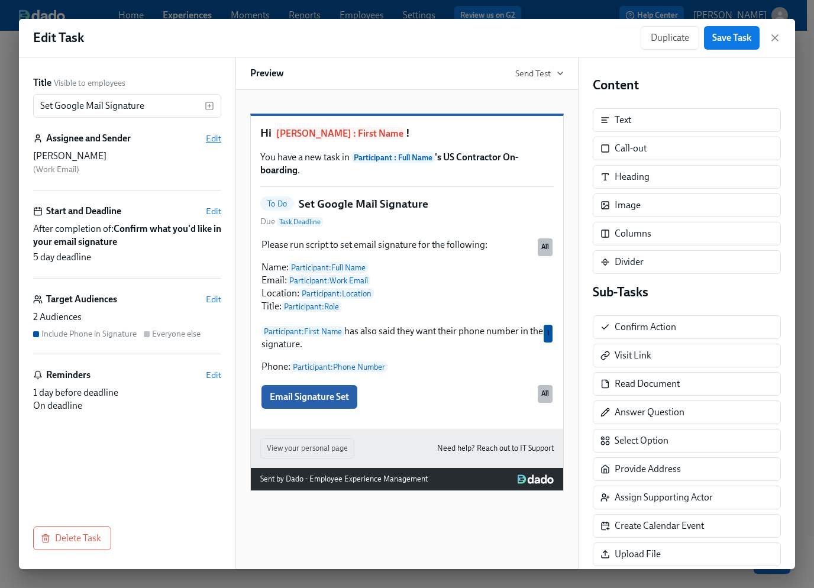
click at [211, 138] on span "Edit" at bounding box center [213, 138] width 15 height 12
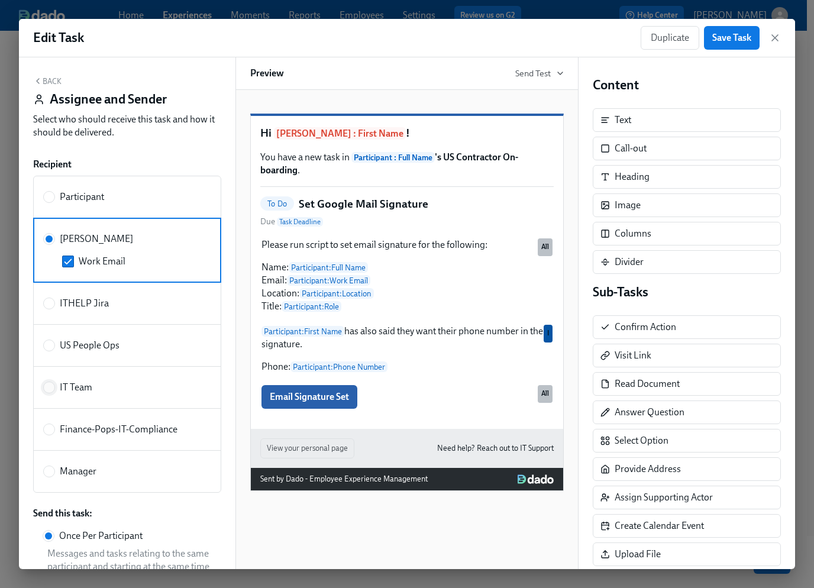
click at [48, 386] on input "IT Team" at bounding box center [49, 387] width 11 height 11
radio input "true"
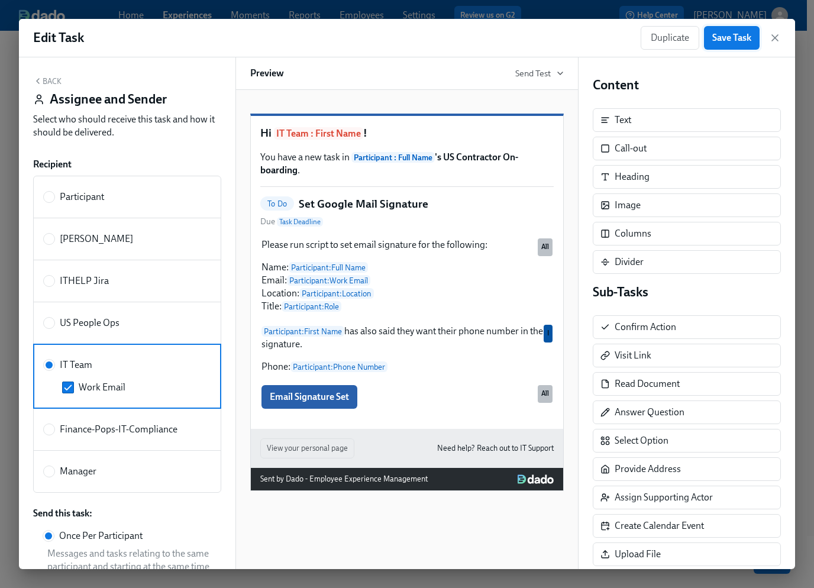
click at [735, 34] on span "Save Task" at bounding box center [731, 38] width 39 height 12
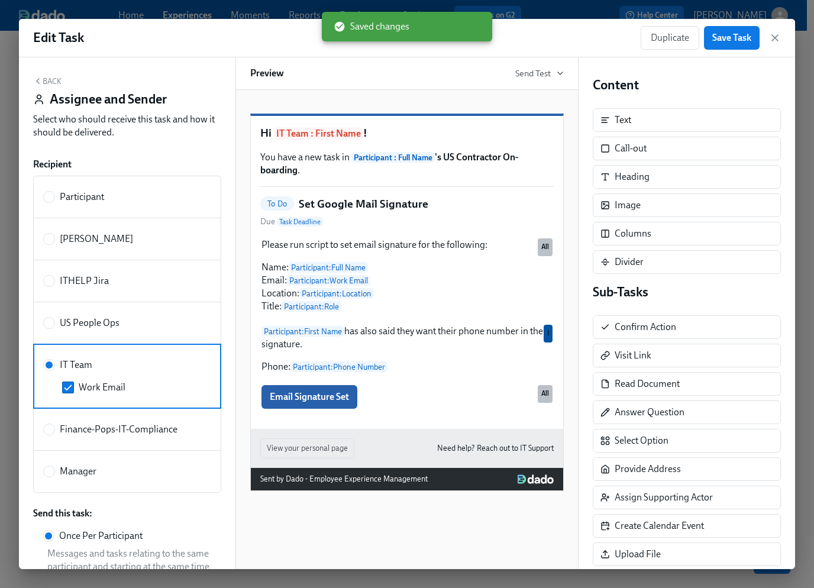
click at [47, 80] on button "Back" at bounding box center [47, 80] width 28 height 9
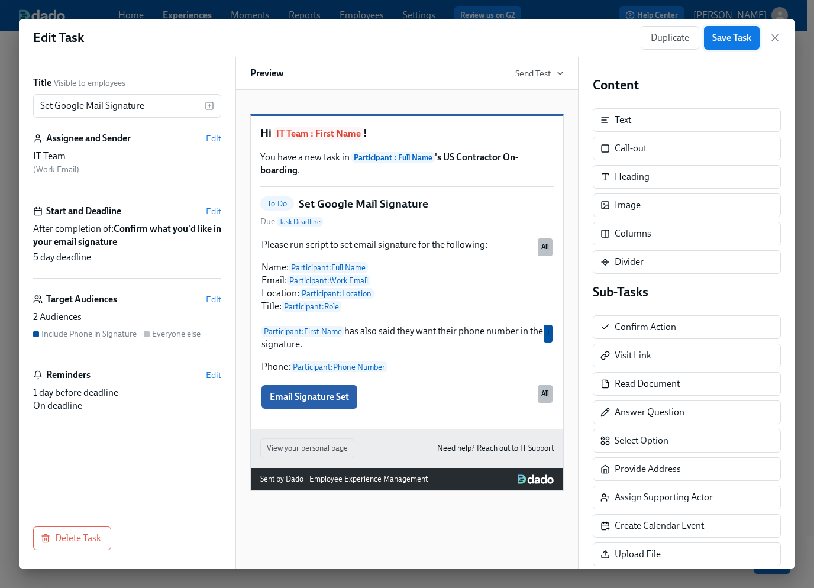
click at [728, 40] on span "Save Task" at bounding box center [731, 38] width 39 height 12
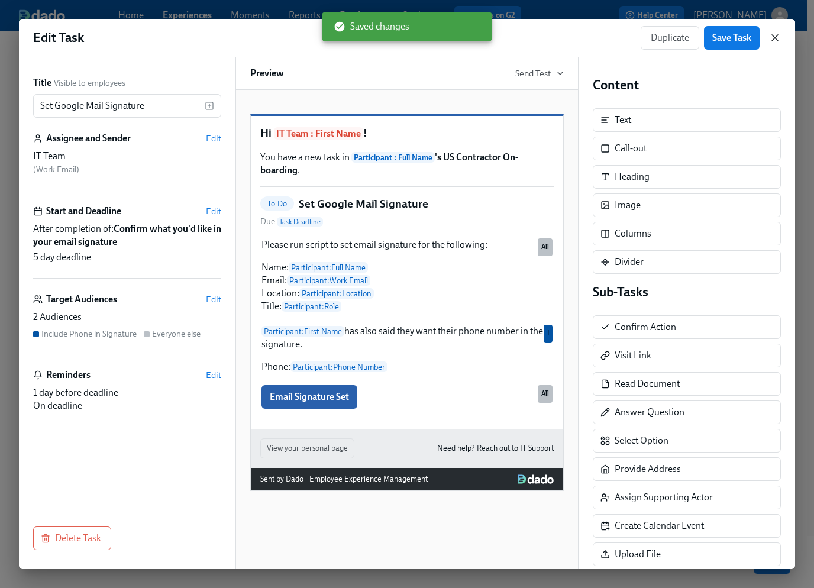
click at [776, 40] on icon "button" at bounding box center [775, 38] width 12 height 12
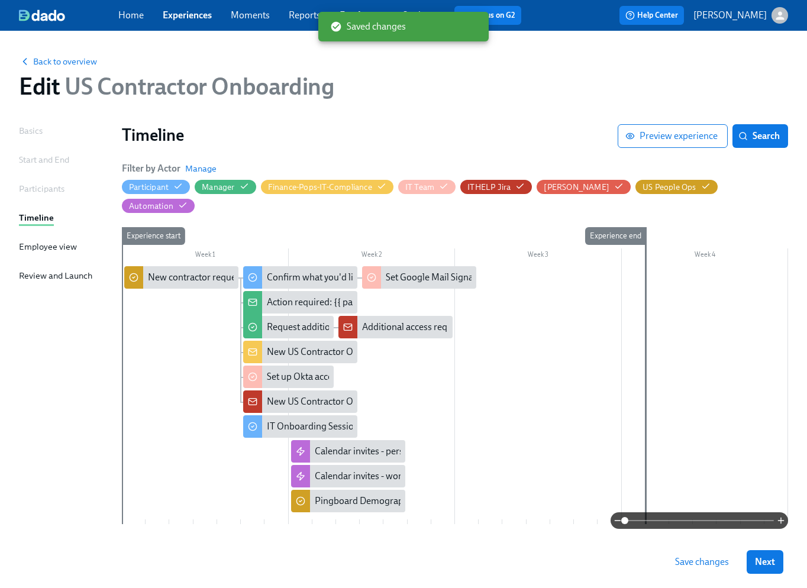
click at [699, 563] on span "Save changes" at bounding box center [702, 562] width 54 height 12
click at [179, 14] on link "Experiences" at bounding box center [187, 14] width 49 height 11
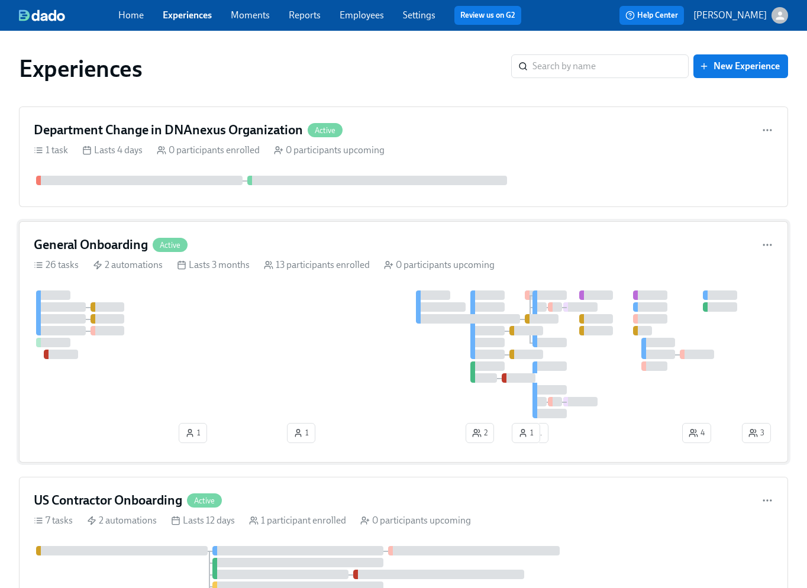
click at [221, 315] on div at bounding box center [386, 354] width 705 height 128
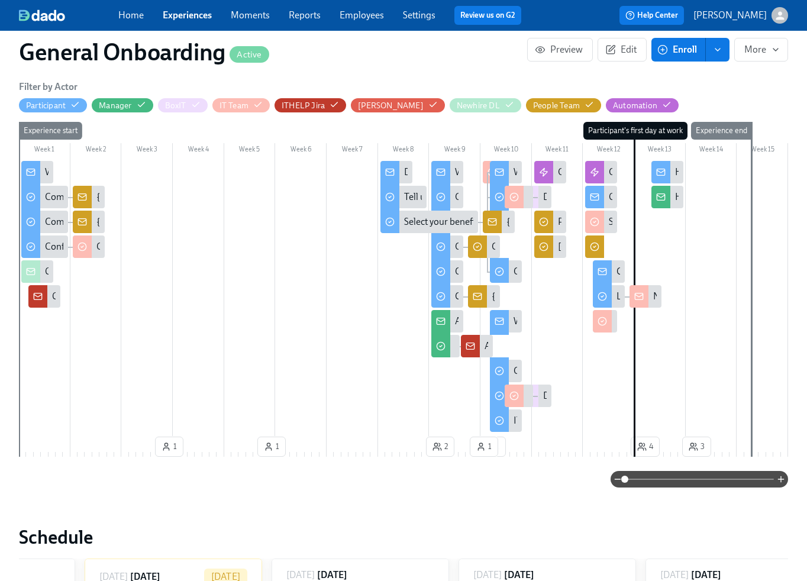
scroll to position [0, 7843]
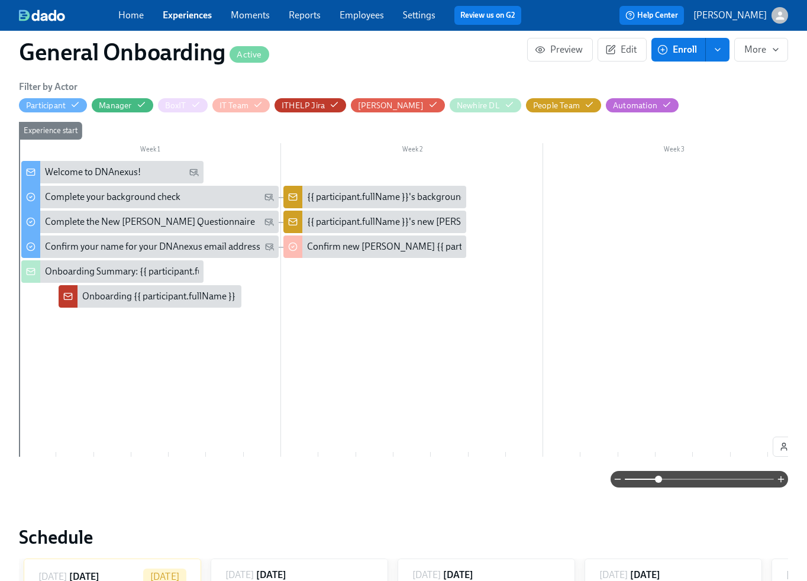
drag, startPoint x: 626, startPoint y: 478, endPoint x: 659, endPoint y: 477, distance: 33.1
click at [659, 477] on span at bounding box center [658, 478] width 7 height 7
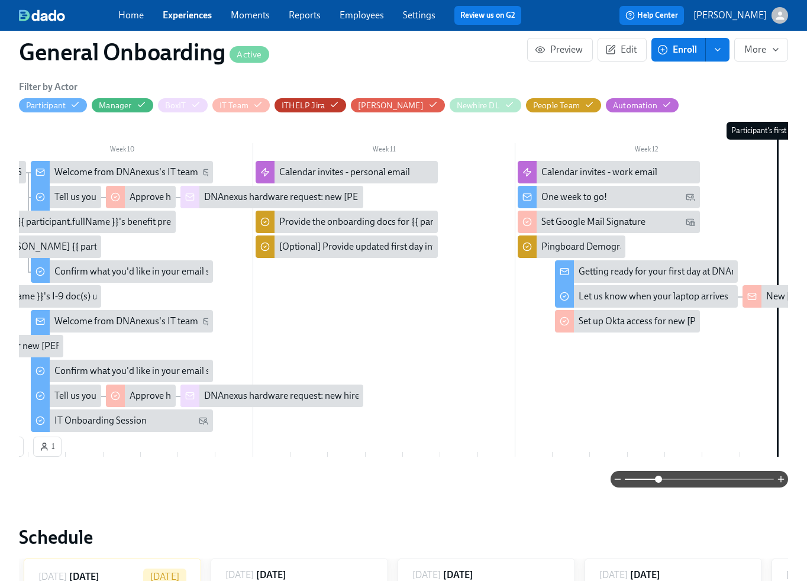
scroll to position [0, 2389]
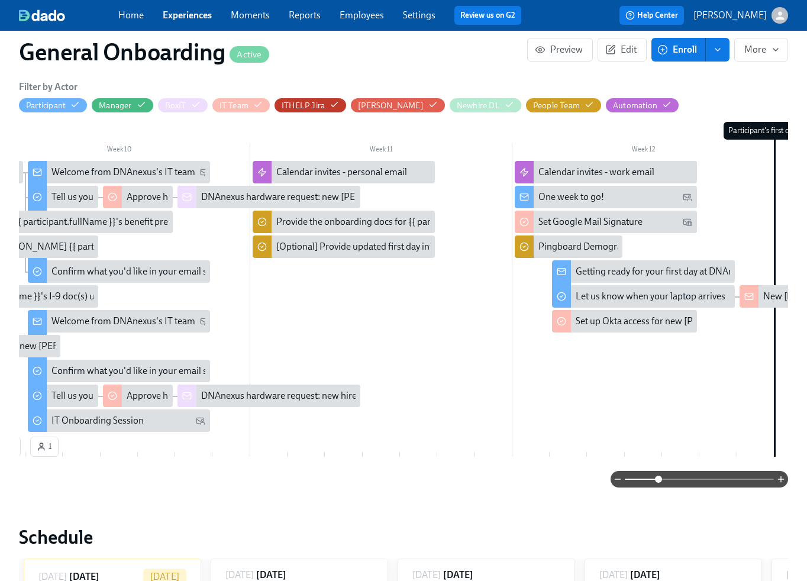
click at [195, 12] on link "Experiences" at bounding box center [187, 14] width 49 height 11
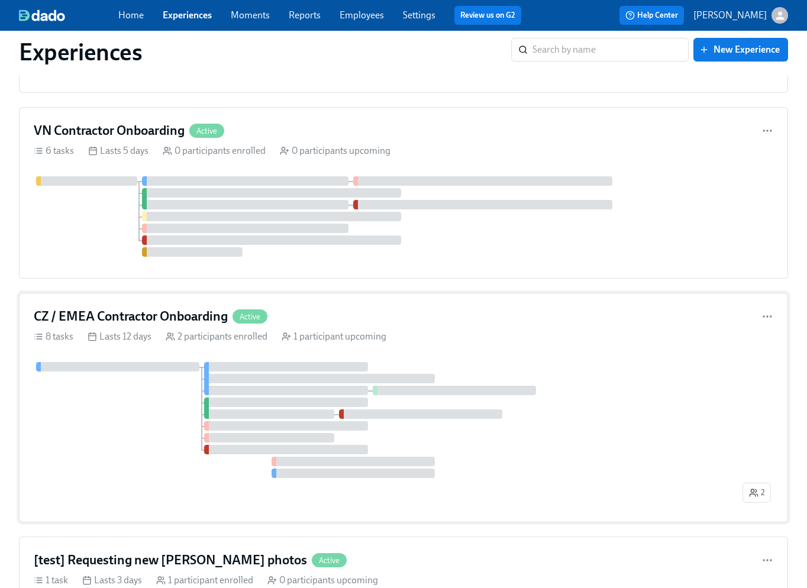
scroll to position [617, 0]
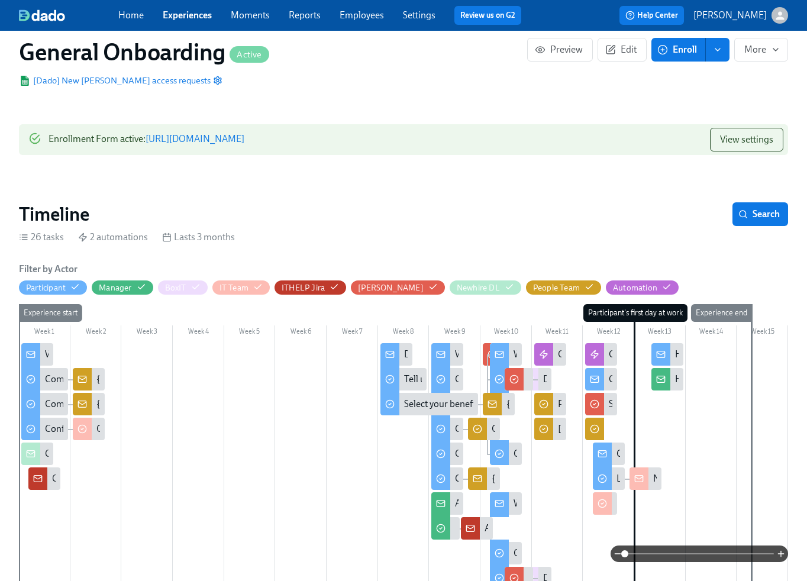
scroll to position [158, 0]
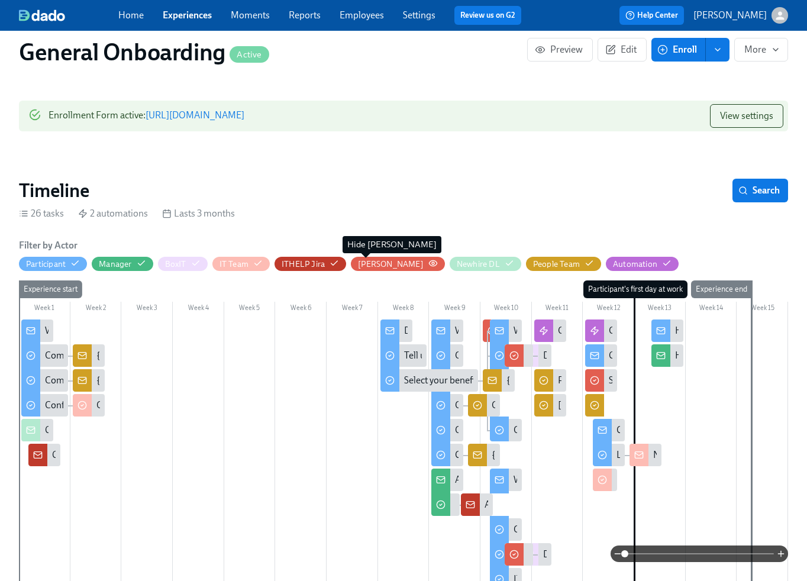
click at [371, 263] on div "[PERSON_NAME]" at bounding box center [391, 263] width 66 height 11
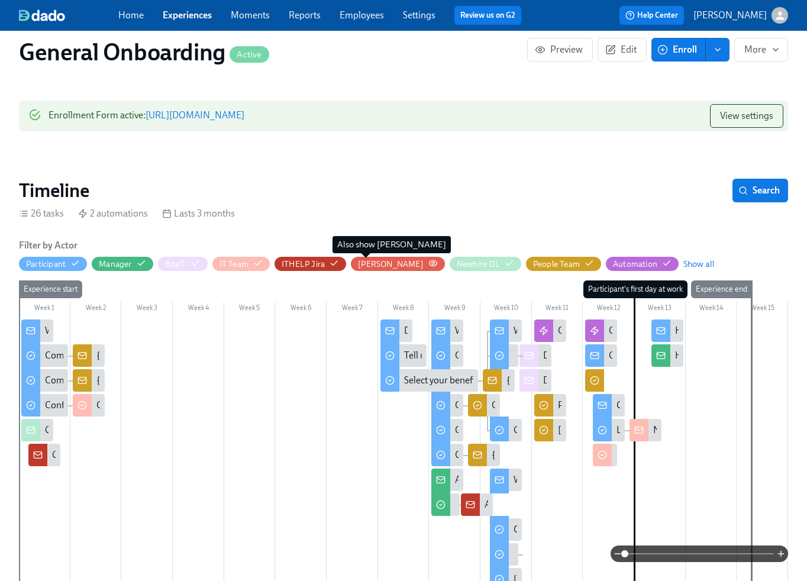
click at [371, 263] on div "[PERSON_NAME]" at bounding box center [391, 263] width 66 height 11
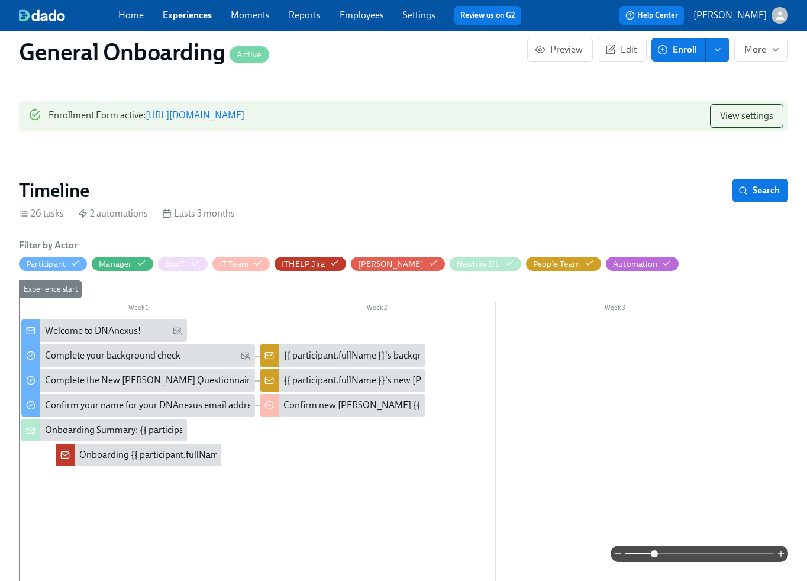
drag, startPoint x: 627, startPoint y: 554, endPoint x: 655, endPoint y: 553, distance: 27.8
click at [655, 553] on span at bounding box center [653, 553] width 7 height 7
click at [366, 260] on div "[PERSON_NAME]" at bounding box center [391, 263] width 66 height 11
click at [74, 263] on icon "button" at bounding box center [74, 262] width 9 height 9
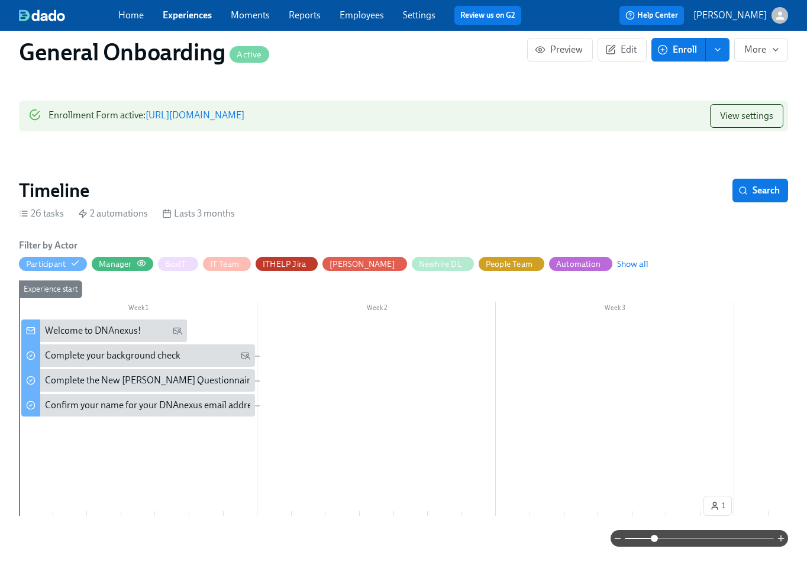
click at [132, 264] on div "Manager" at bounding box center [122, 263] width 47 height 11
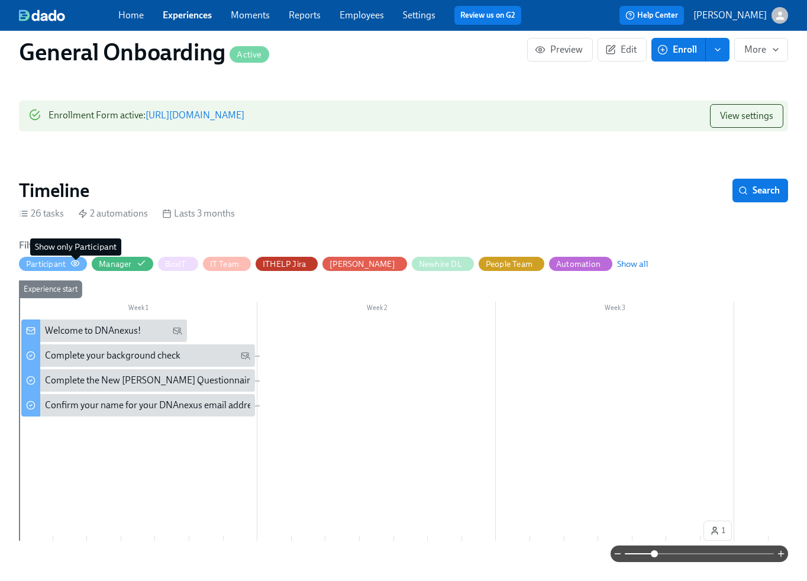
click at [73, 262] on icon "button" at bounding box center [74, 262] width 9 height 9
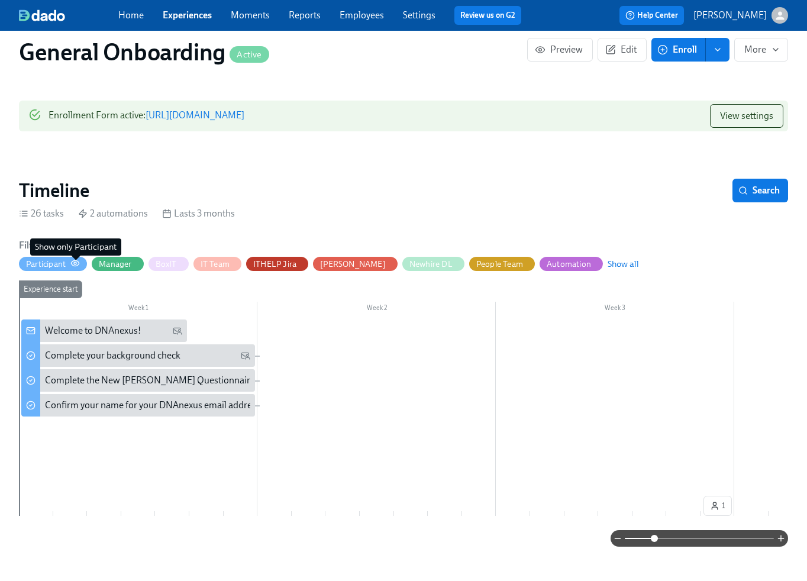
click at [73, 262] on icon "button" at bounding box center [74, 262] width 9 height 9
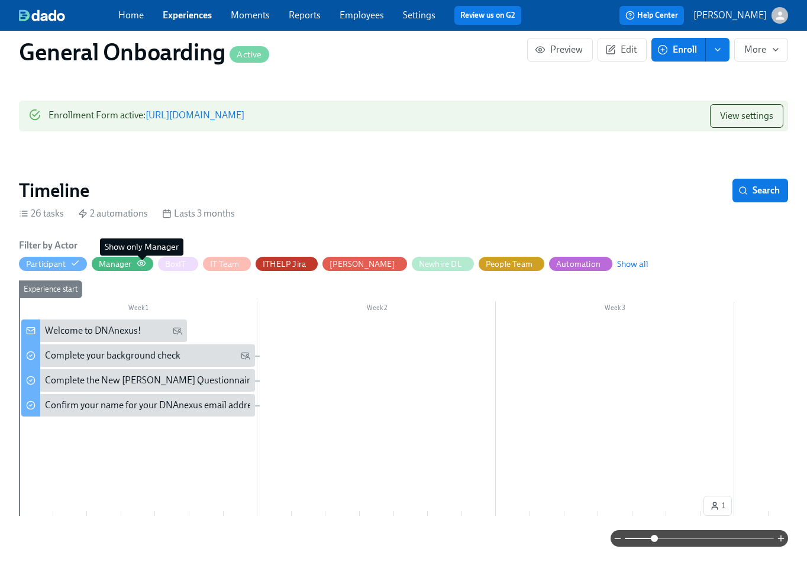
click at [140, 263] on circle "button" at bounding box center [141, 263] width 2 height 2
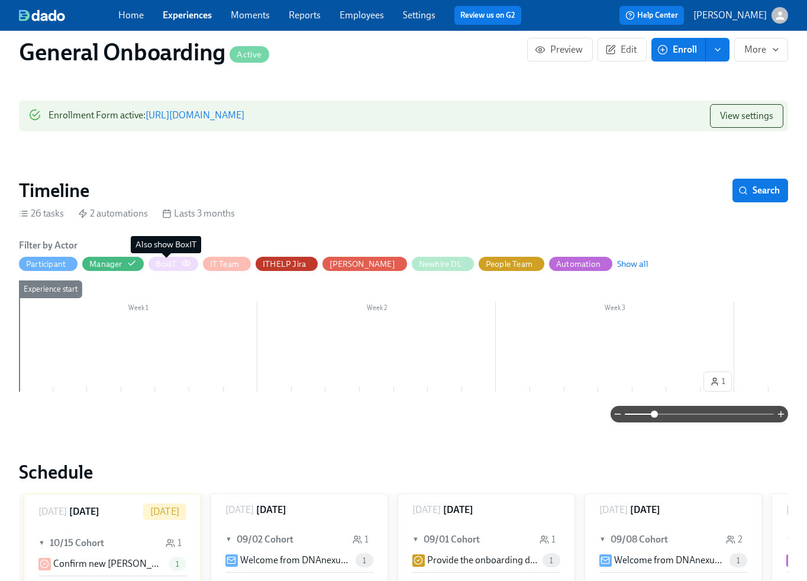
click at [164, 264] on div "BoxIT" at bounding box center [166, 263] width 21 height 11
click at [167, 264] on div "BoxIT" at bounding box center [166, 263] width 21 height 11
click at [186, 263] on circle "button" at bounding box center [186, 263] width 2 height 2
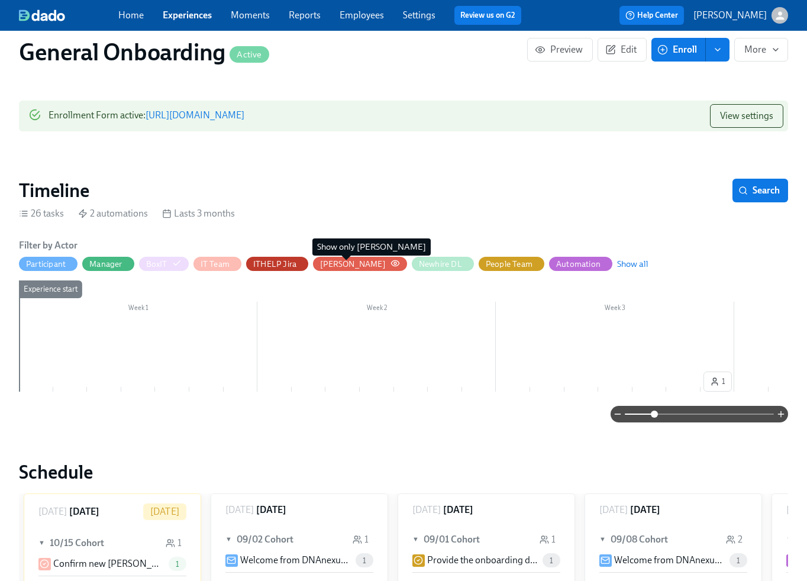
click at [390, 262] on icon "button" at bounding box center [394, 262] width 9 height 9
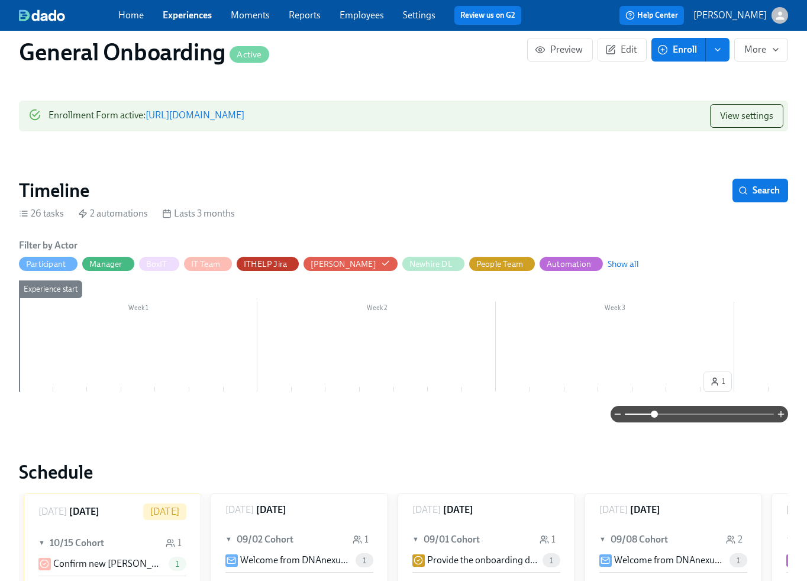
scroll to position [336, 0]
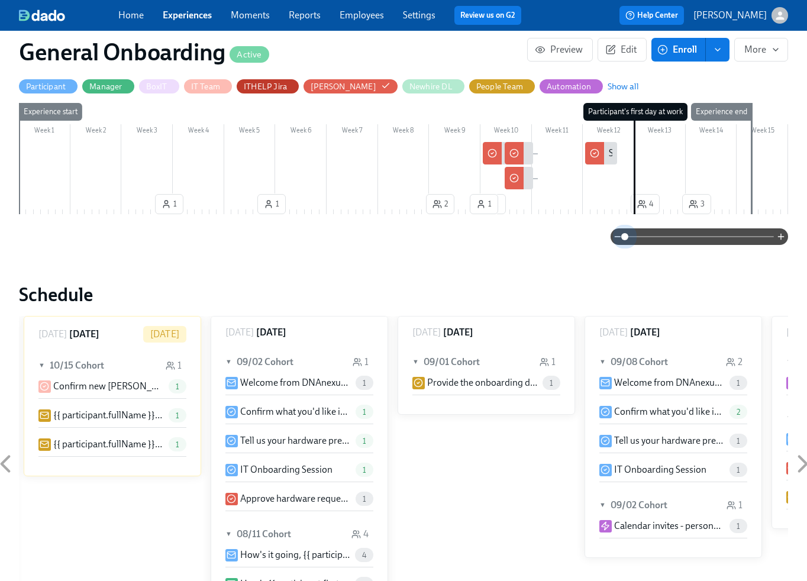
drag, startPoint x: 658, startPoint y: 239, endPoint x: 593, endPoint y: 244, distance: 65.2
click at [593, 244] on div at bounding box center [403, 236] width 769 height 17
click at [183, 17] on link "Experiences" at bounding box center [187, 14] width 49 height 11
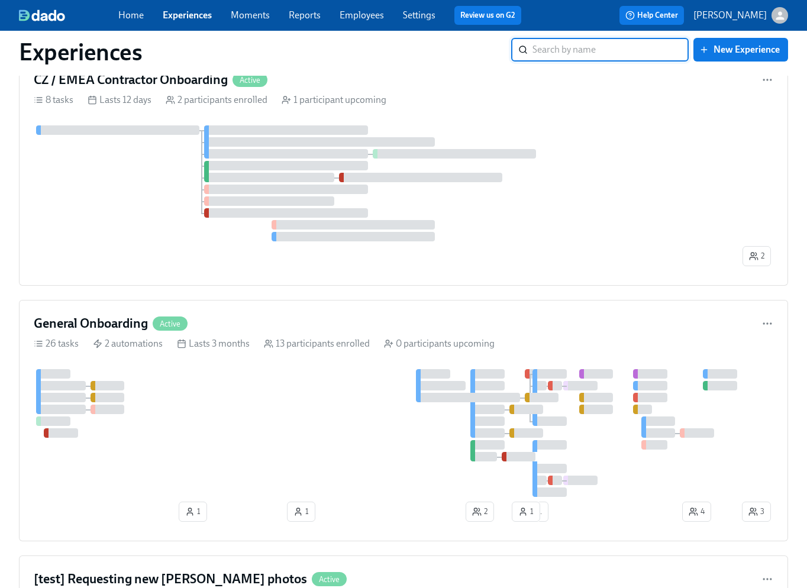
scroll to position [565, 0]
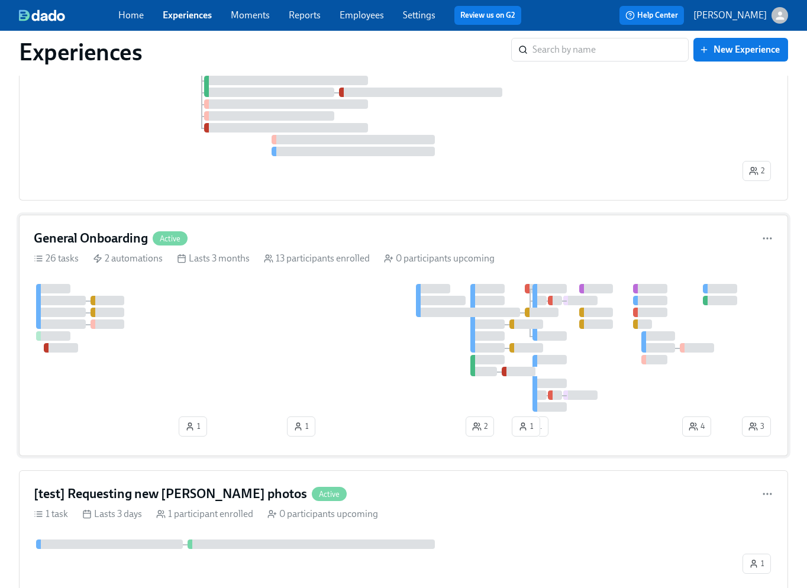
click at [228, 305] on div at bounding box center [386, 348] width 705 height 128
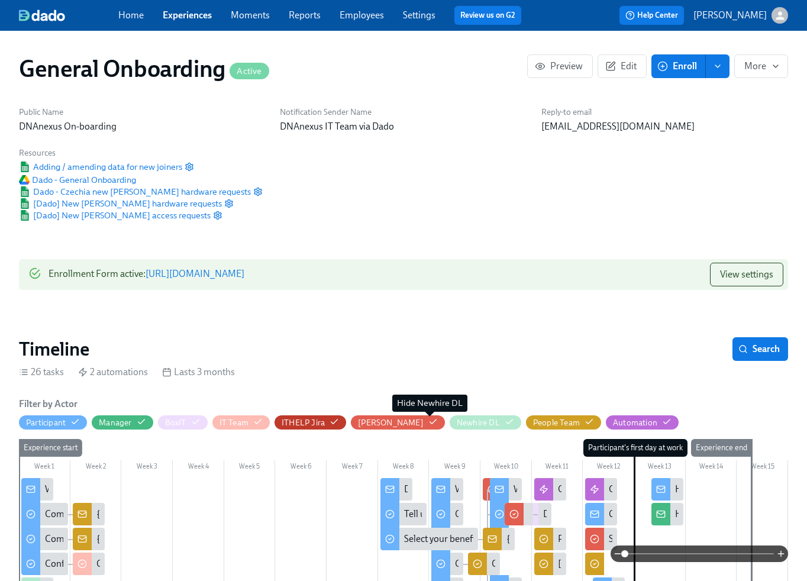
scroll to position [0, 7843]
click at [428, 420] on icon "button" at bounding box center [432, 421] width 9 height 9
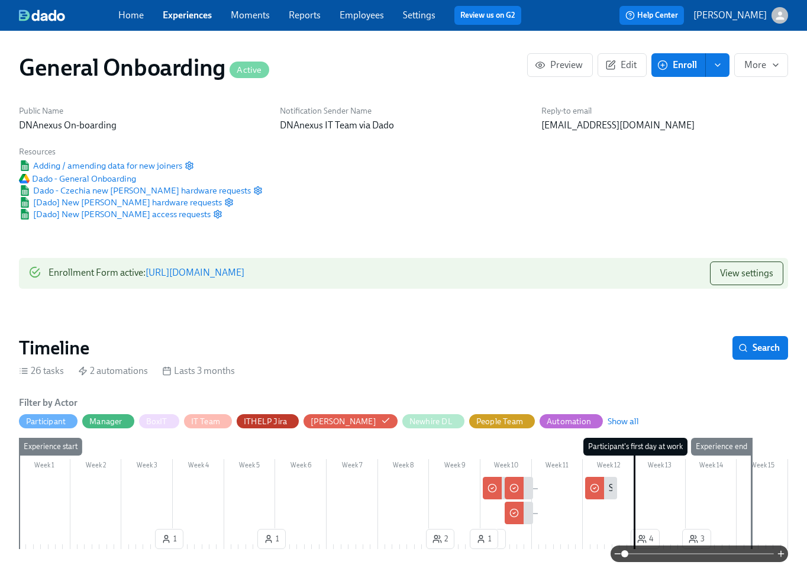
scroll to position [185, 0]
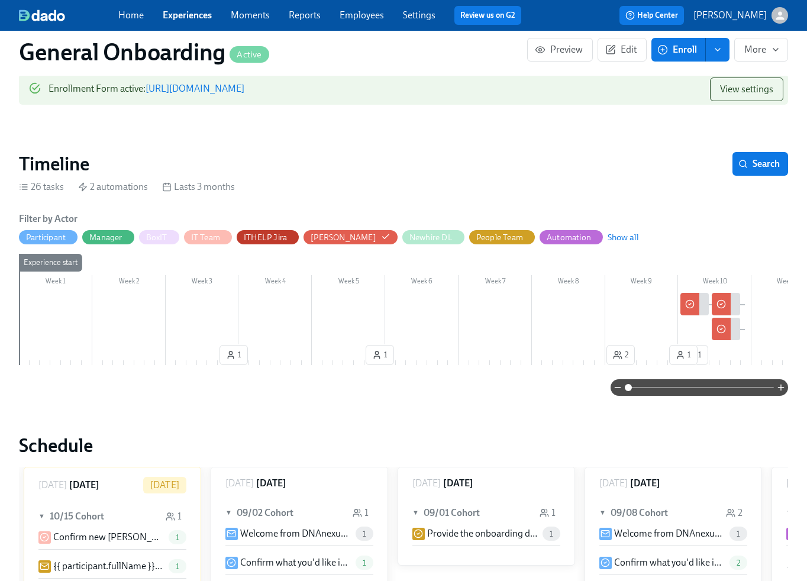
click at [630, 386] on span at bounding box center [627, 387] width 7 height 7
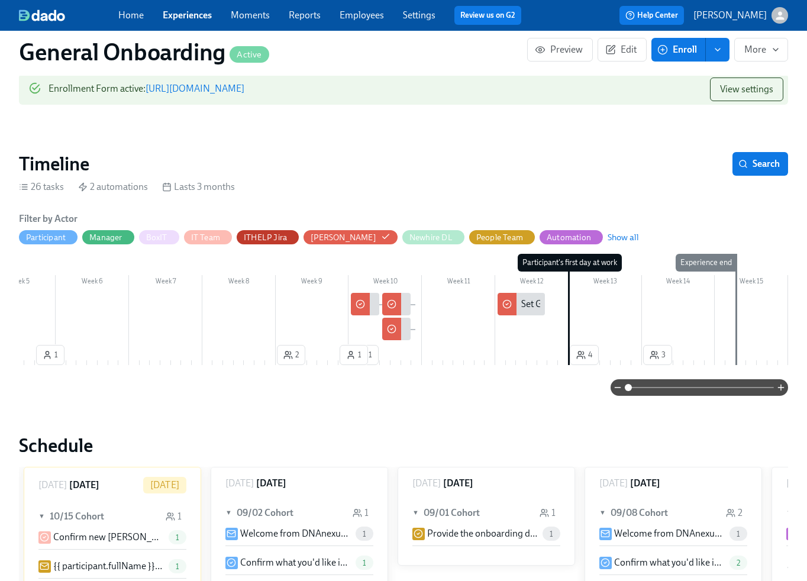
scroll to position [185, 11]
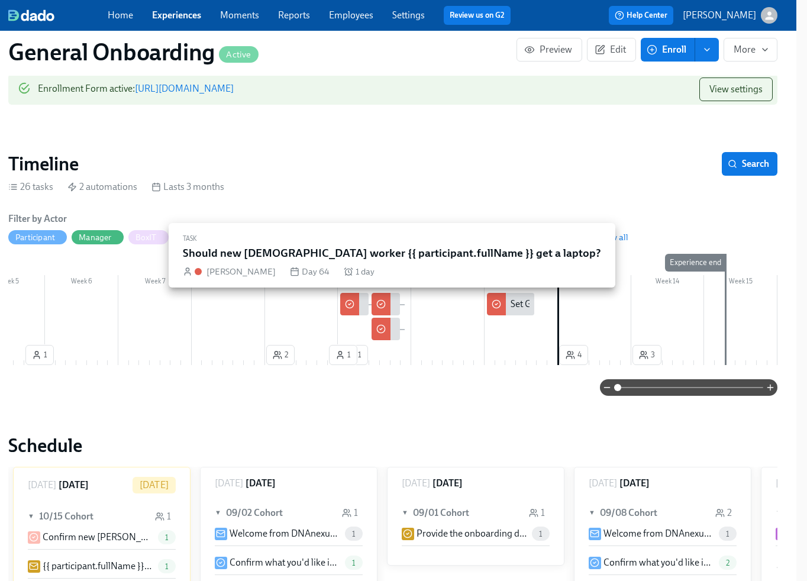
click at [358, 306] on div at bounding box center [349, 304] width 19 height 22
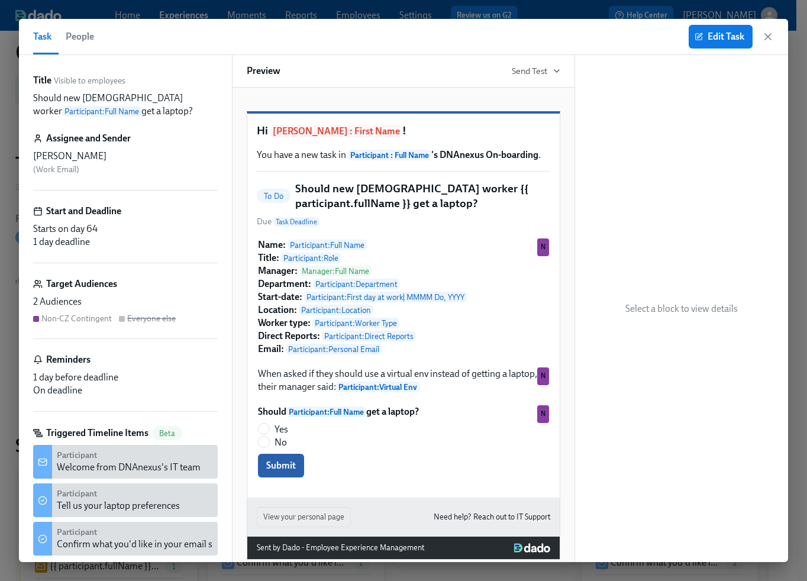
scroll to position [185, 4]
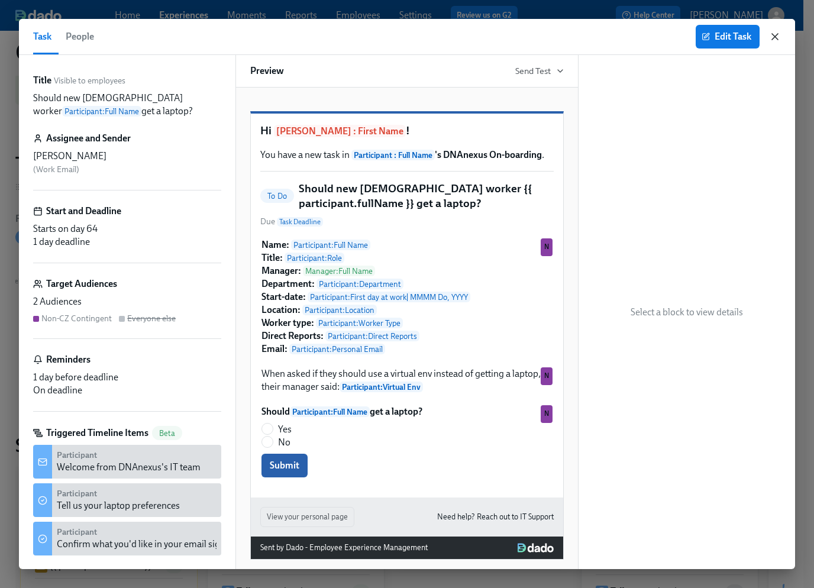
click at [775, 36] on icon "button" at bounding box center [775, 37] width 6 height 6
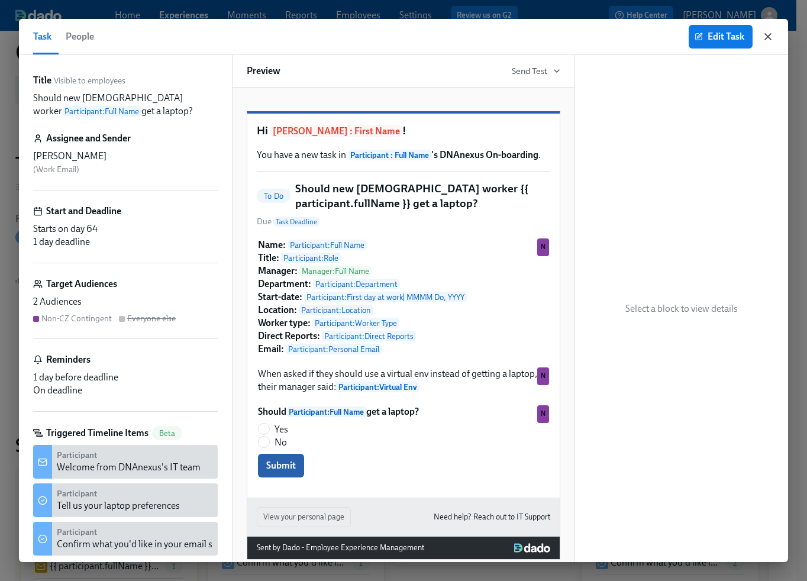
scroll to position [0, 323]
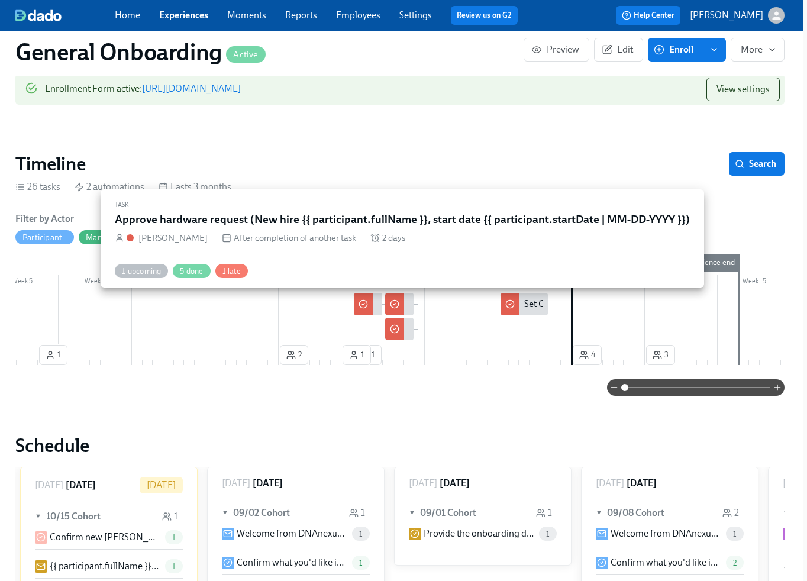
click at [402, 300] on div at bounding box center [394, 304] width 19 height 22
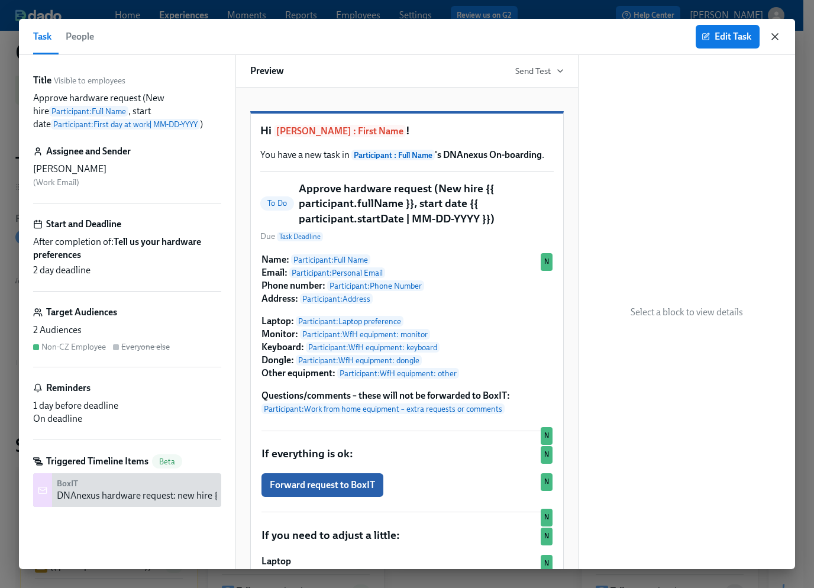
click at [775, 36] on icon "button" at bounding box center [775, 37] width 6 height 6
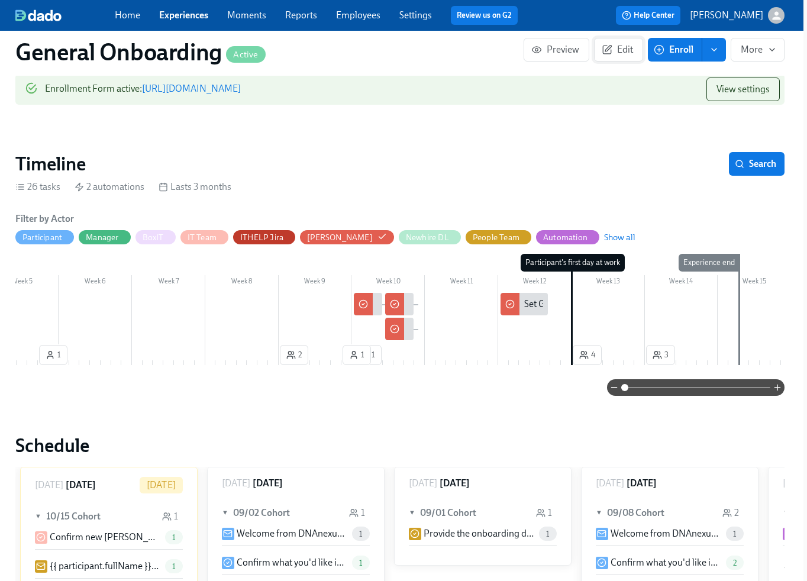
click at [626, 51] on span "Edit" at bounding box center [618, 50] width 29 height 12
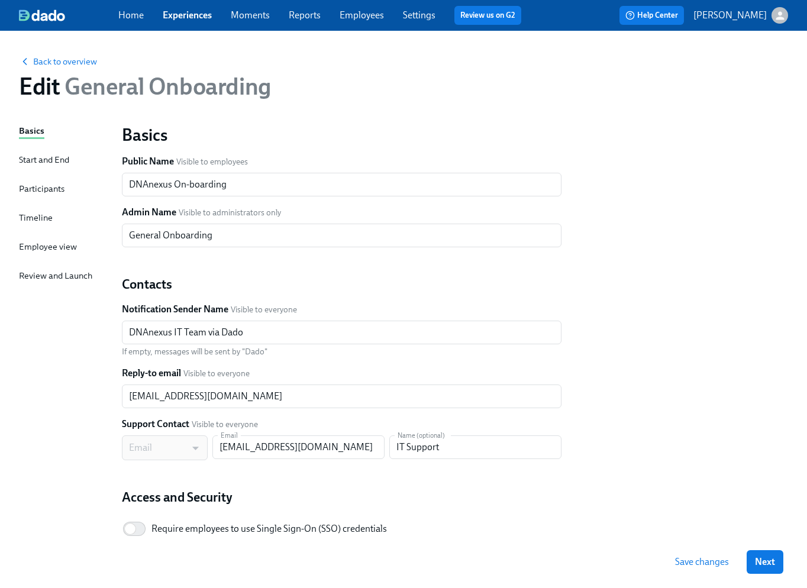
click at [44, 214] on div "Timeline" at bounding box center [36, 217] width 34 height 13
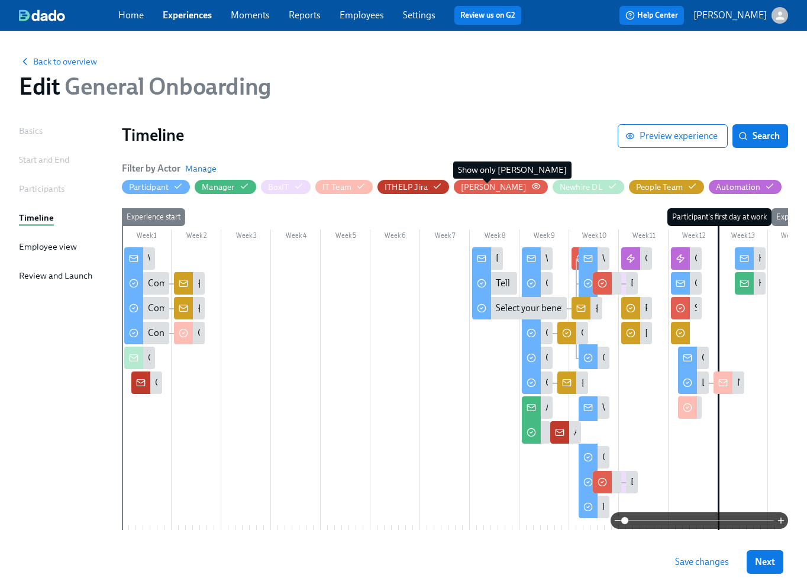
click at [535, 186] on circle "button" at bounding box center [536, 186] width 2 height 2
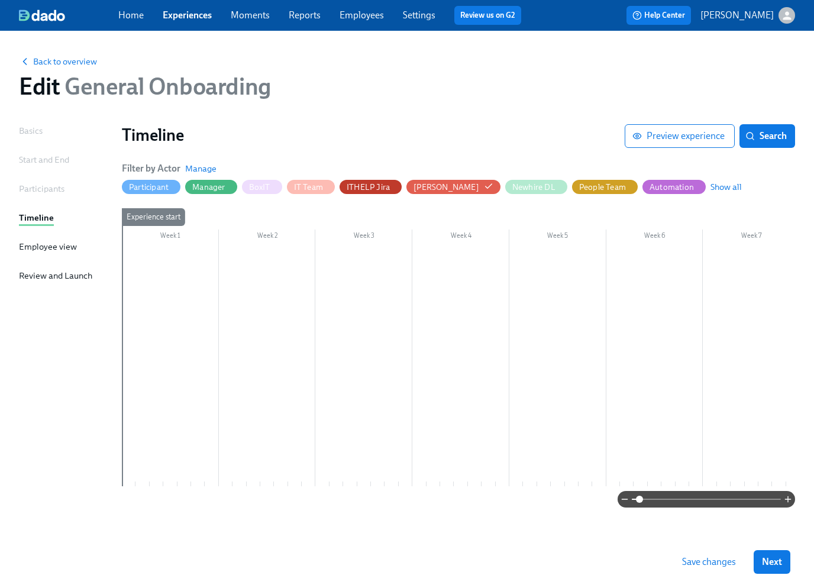
drag, startPoint x: 633, startPoint y: 498, endPoint x: 640, endPoint y: 498, distance: 7.7
click at [640, 498] on span at bounding box center [639, 499] width 7 height 7
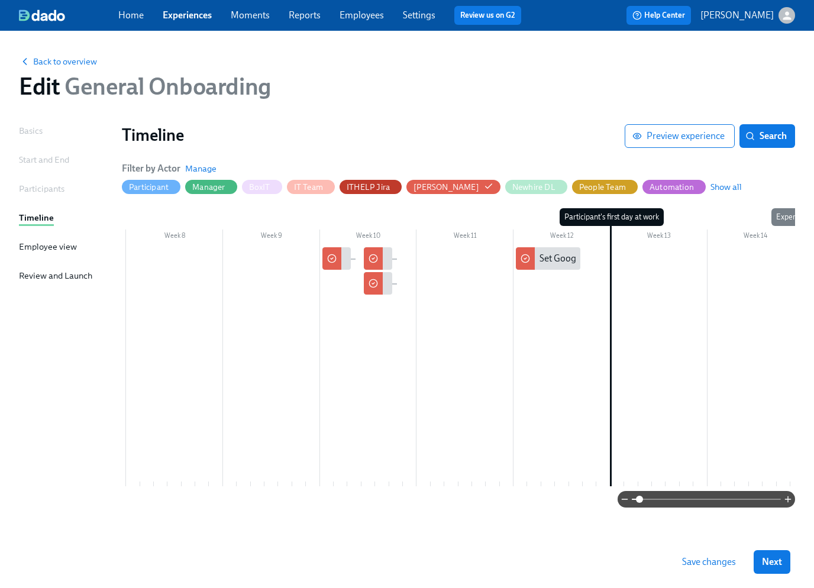
scroll to position [0, 673]
click at [341, 258] on div at bounding box center [332, 258] width 19 height 22
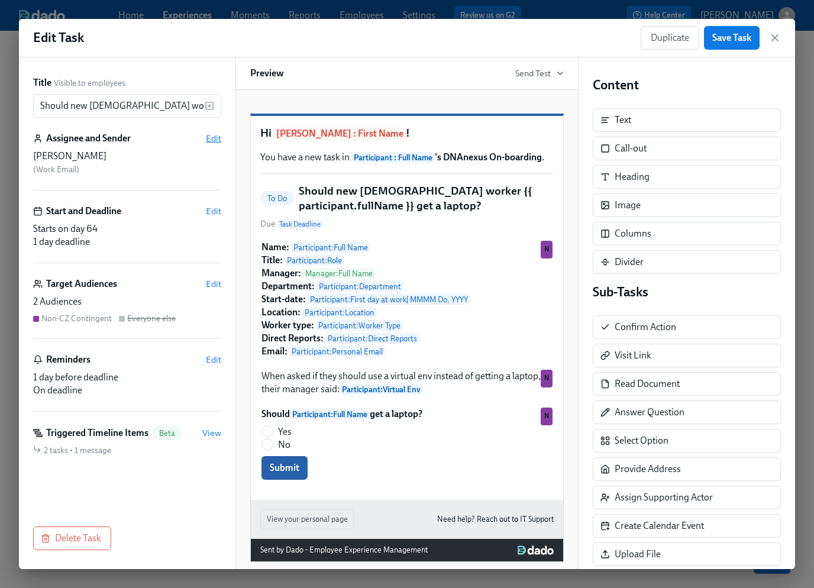
click at [215, 140] on span "Edit" at bounding box center [213, 138] width 15 height 12
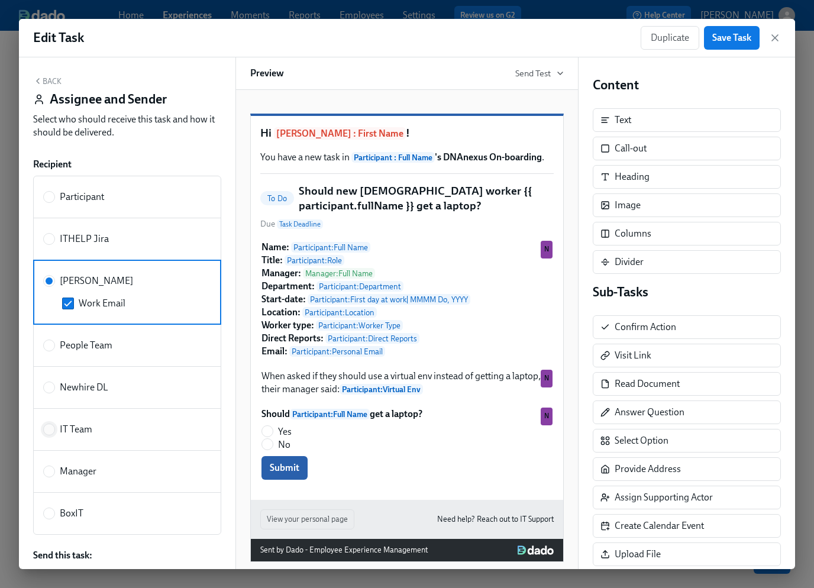
click at [50, 430] on input "IT Team" at bounding box center [49, 429] width 11 height 11
radio input "true"
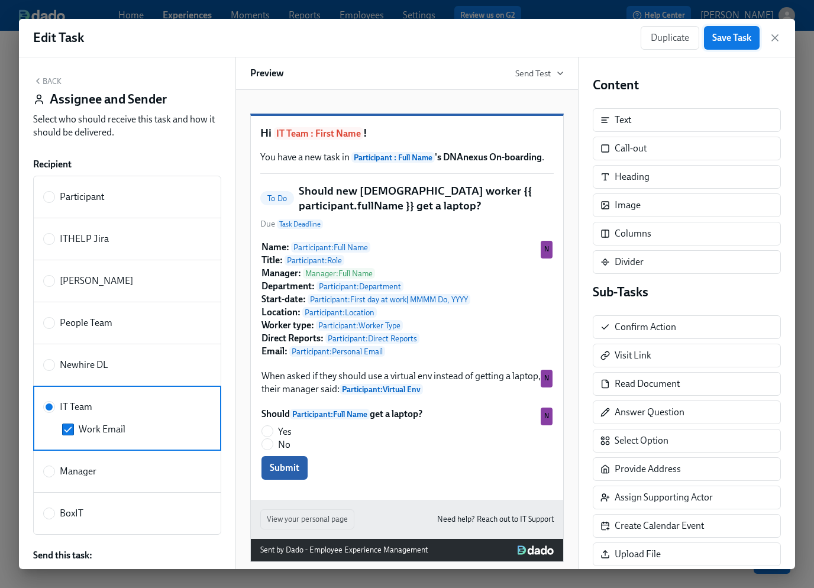
click at [733, 37] on span "Save Task" at bounding box center [731, 38] width 39 height 12
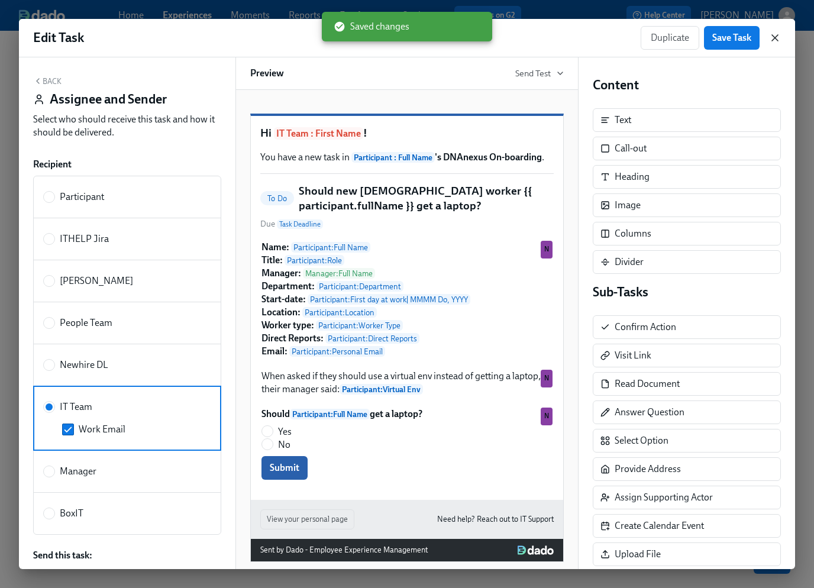
click at [778, 37] on icon "button" at bounding box center [775, 38] width 12 height 12
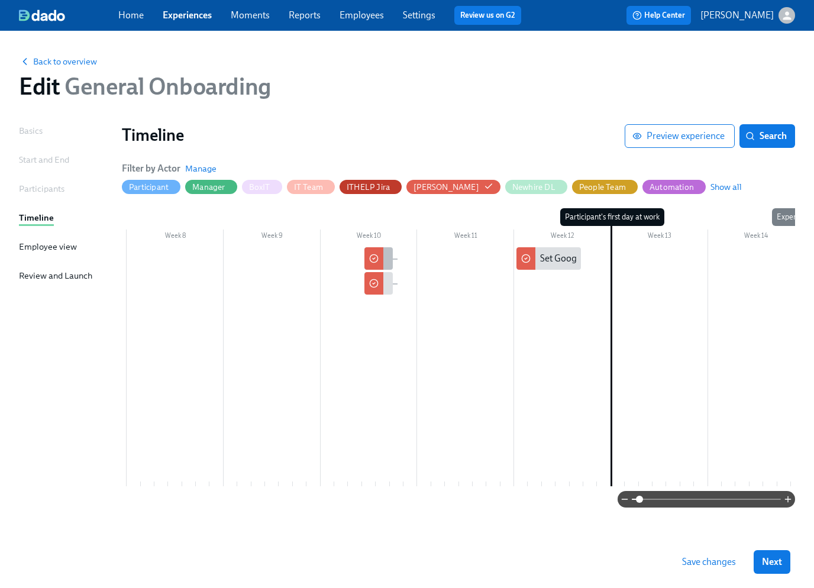
click at [376, 258] on icon at bounding box center [373, 258] width 9 height 9
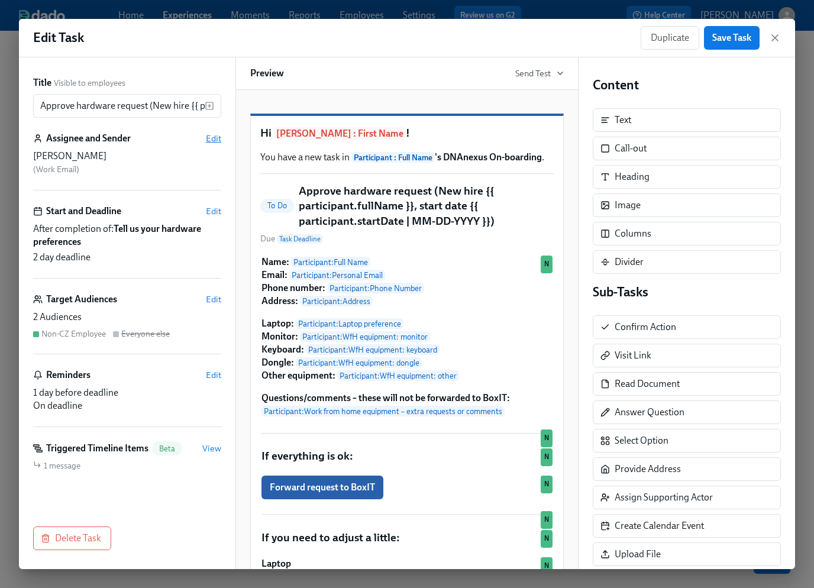
click at [210, 141] on span "Edit" at bounding box center [213, 138] width 15 height 12
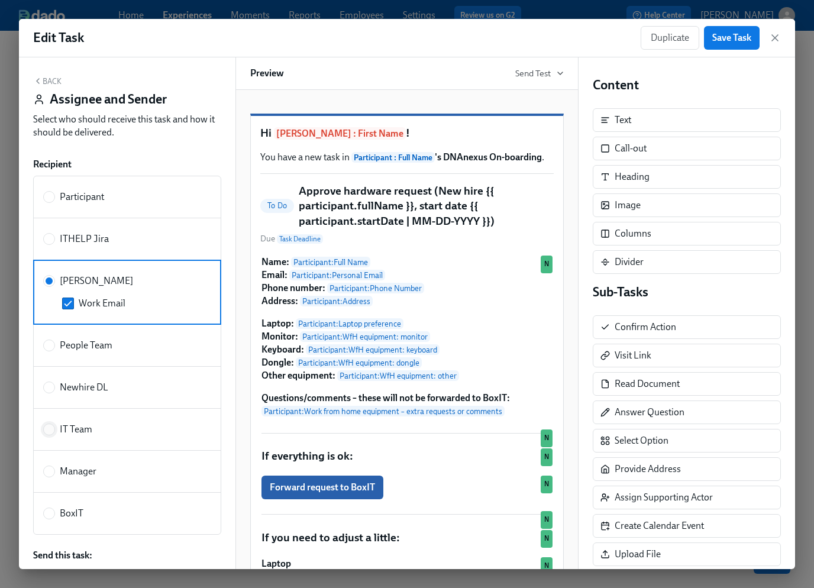
click at [51, 426] on input "IT Team" at bounding box center [49, 429] width 11 height 11
radio input "true"
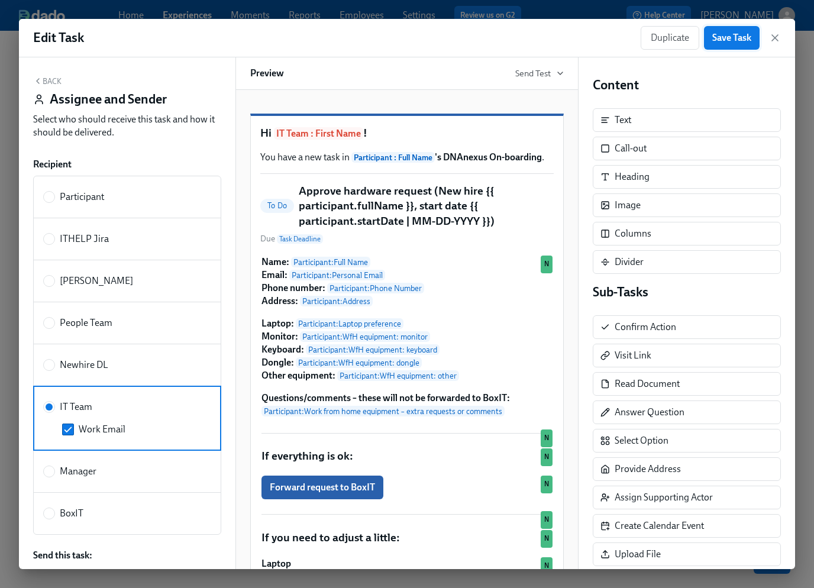
click at [720, 43] on span "Save Task" at bounding box center [731, 38] width 39 height 12
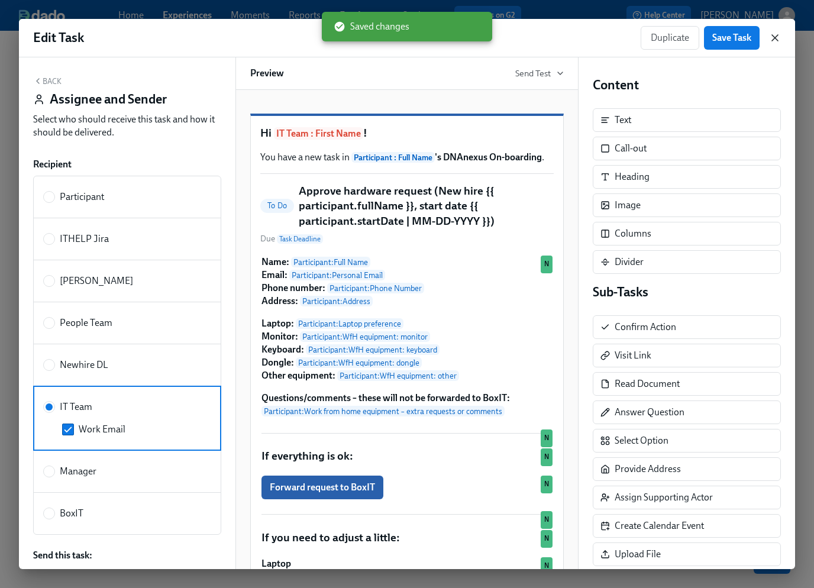
click at [778, 38] on icon "button" at bounding box center [775, 38] width 12 height 12
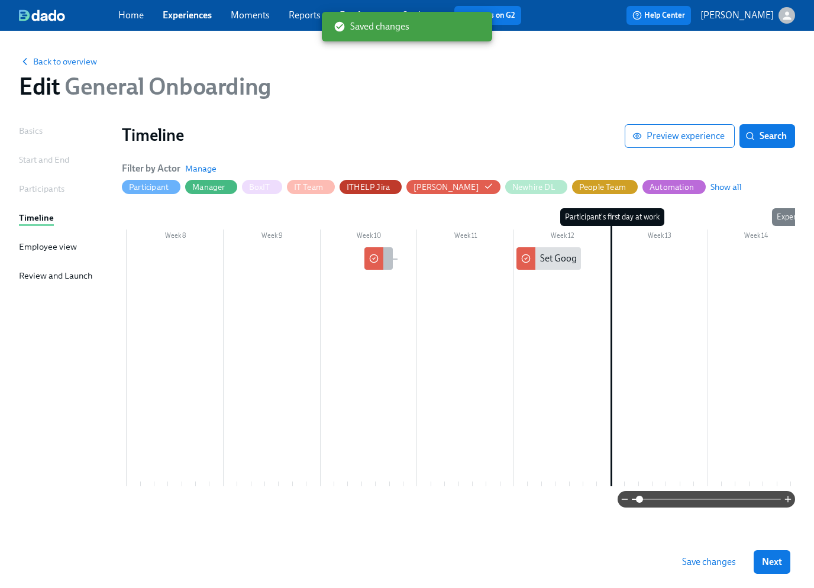
click at [374, 258] on icon at bounding box center [374, 259] width 2 height 2
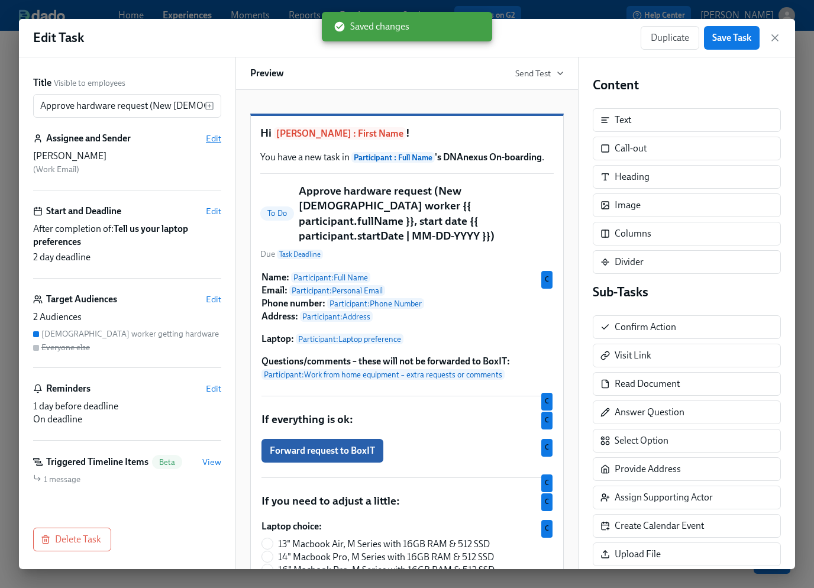
click at [215, 138] on span "Edit" at bounding box center [213, 138] width 15 height 12
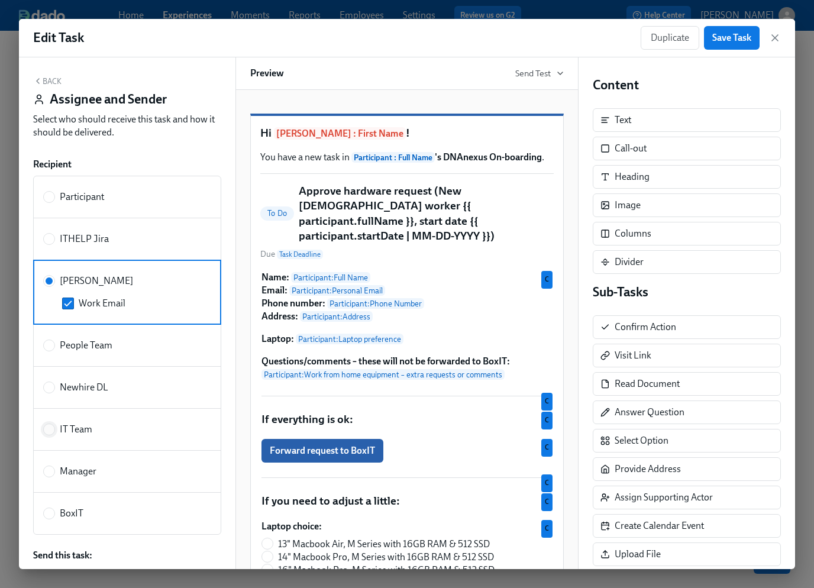
click at [52, 431] on input "IT Team" at bounding box center [49, 429] width 11 height 11
radio input "true"
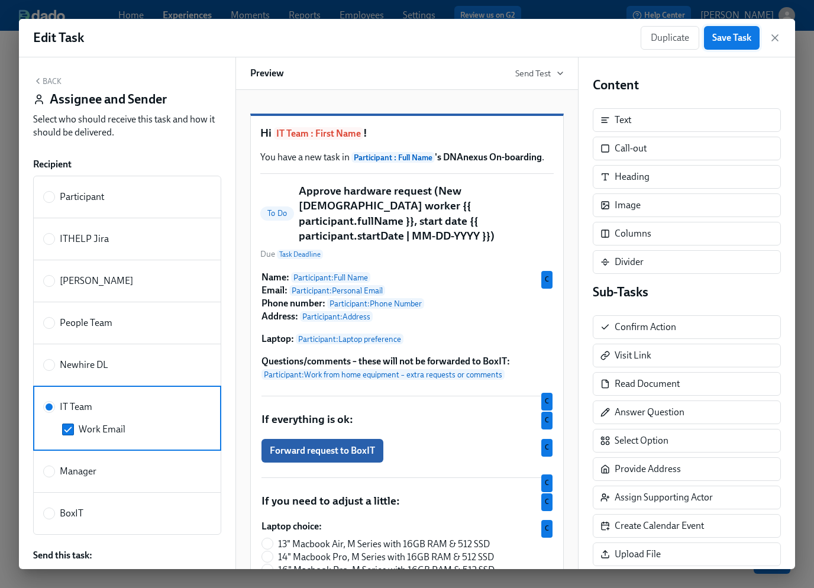
click at [736, 34] on span "Save Task" at bounding box center [731, 38] width 39 height 12
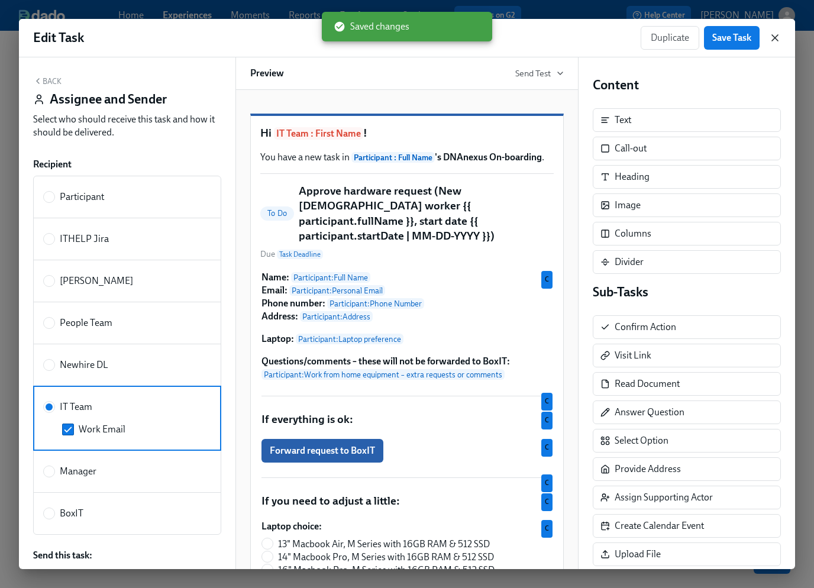
click at [776, 38] on icon "button" at bounding box center [775, 38] width 12 height 12
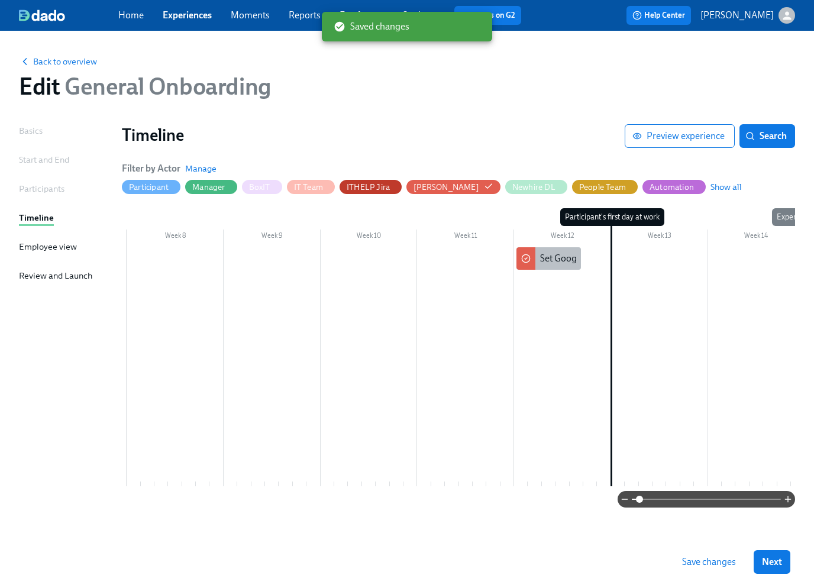
click at [552, 263] on div "Set Google Mail Signature" at bounding box center [592, 258] width 104 height 13
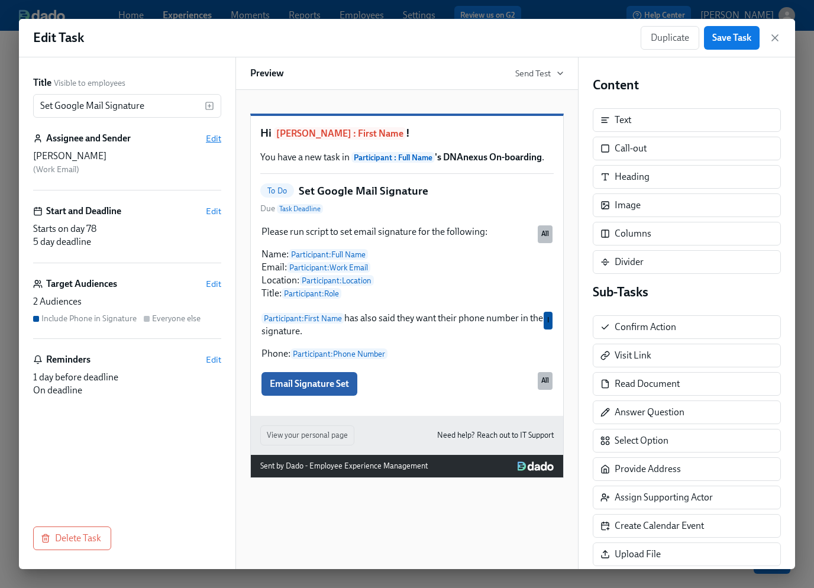
click at [214, 137] on span "Edit" at bounding box center [213, 138] width 15 height 12
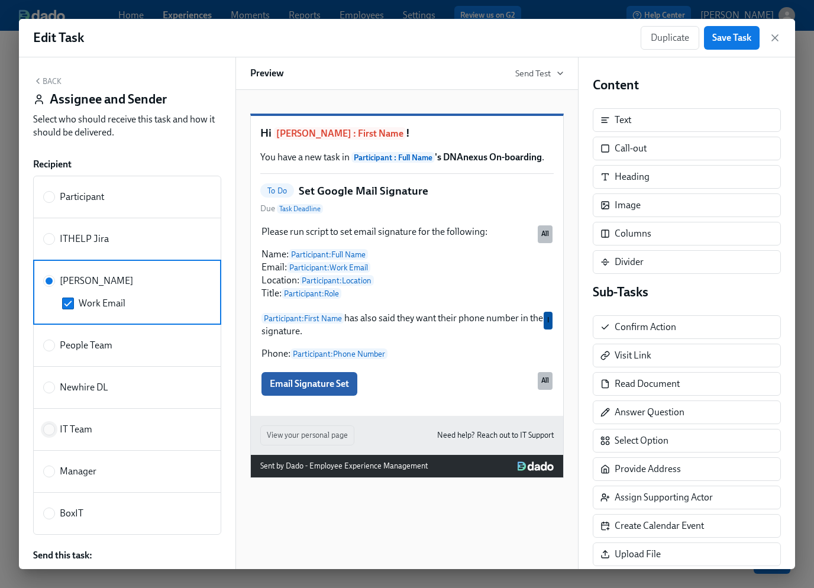
click at [50, 425] on input "IT Team" at bounding box center [49, 429] width 11 height 11
radio input "true"
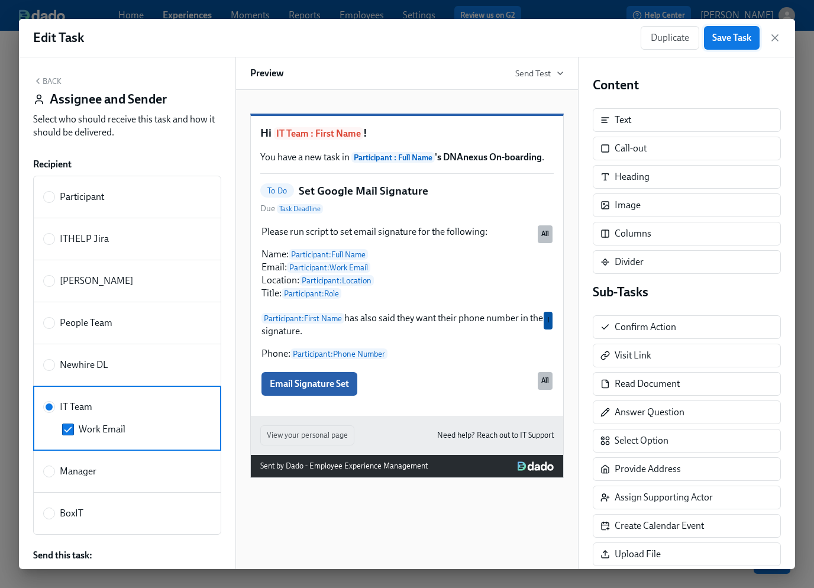
click at [737, 40] on span "Save Task" at bounding box center [731, 38] width 39 height 12
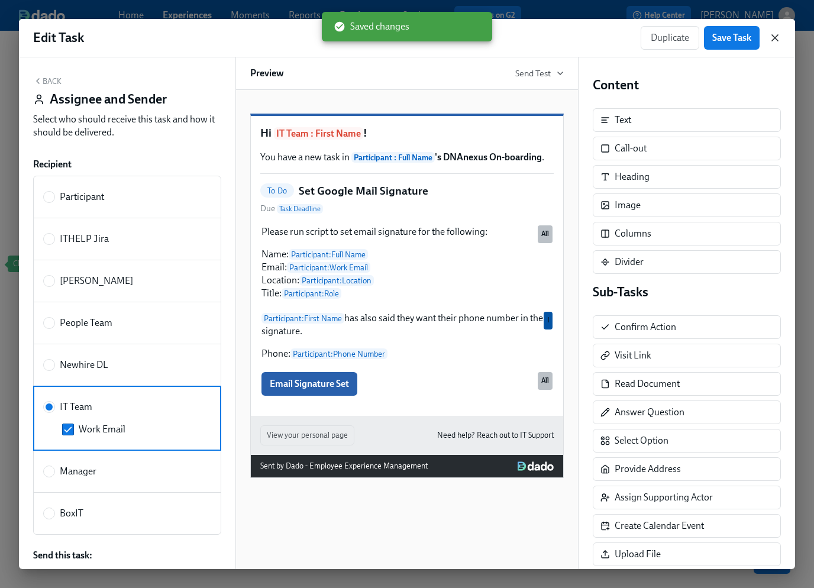
click at [779, 38] on icon "button" at bounding box center [775, 38] width 12 height 12
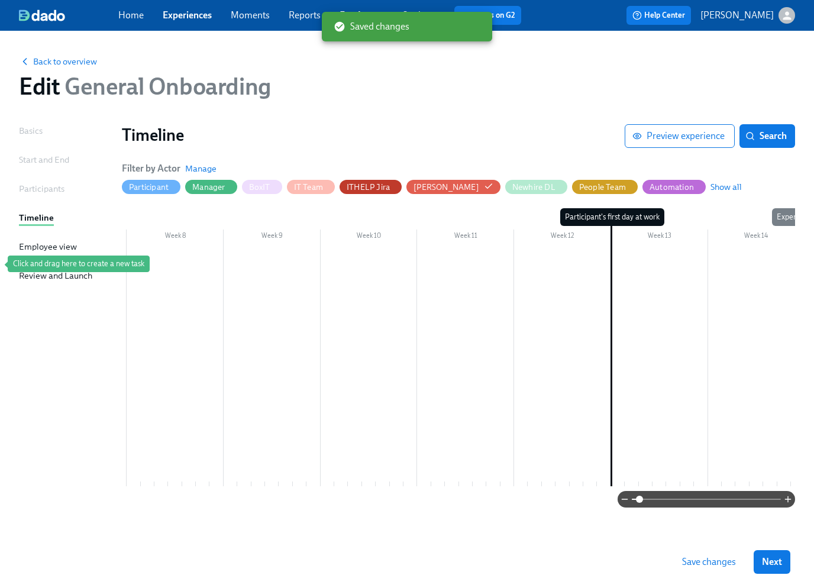
click at [698, 563] on span "Save changes" at bounding box center [709, 562] width 54 height 12
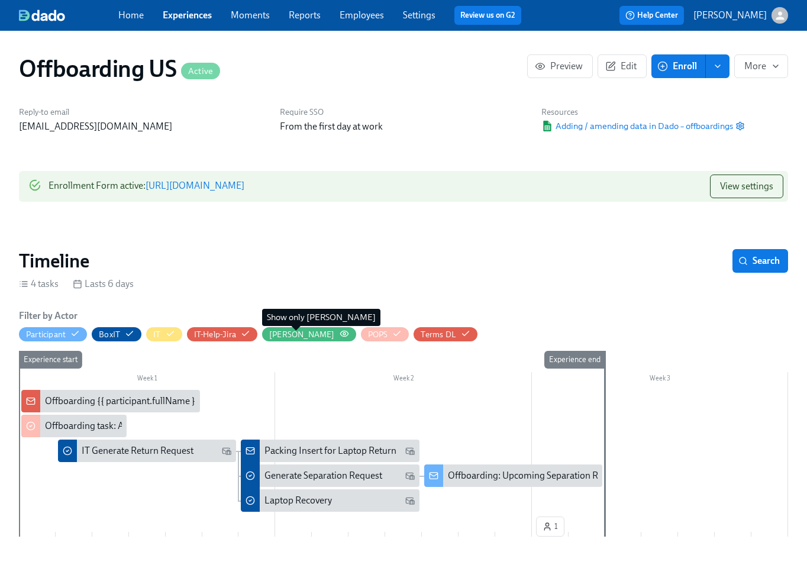
click at [339, 332] on icon "button" at bounding box center [343, 333] width 9 height 9
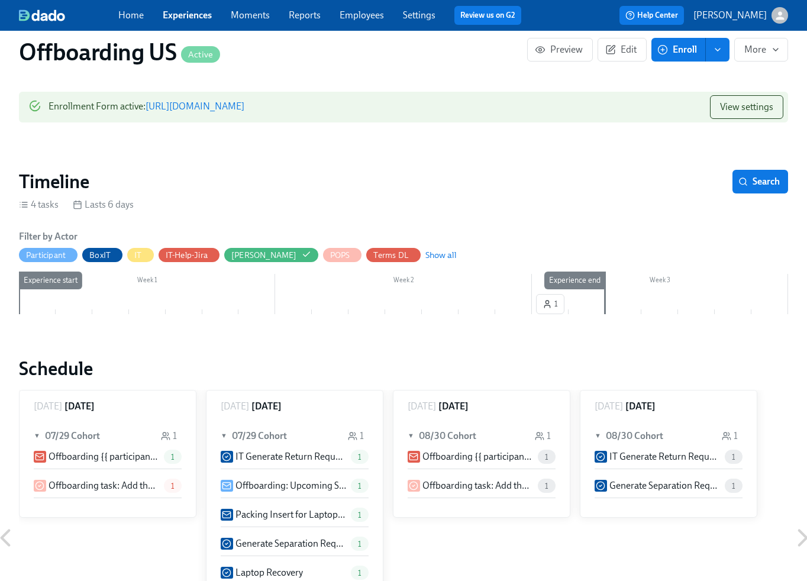
scroll to position [179, 0]
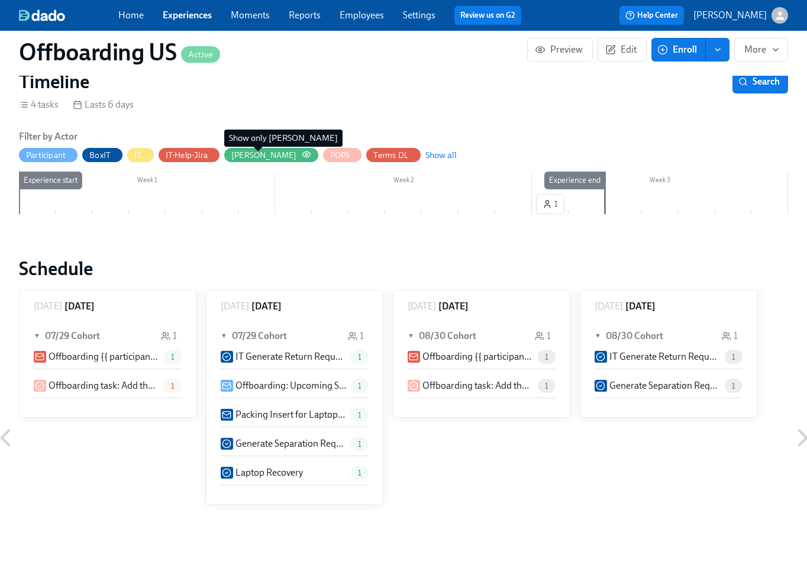
click at [305, 153] on circle "button" at bounding box center [306, 154] width 2 height 2
click at [234, 154] on div "[PERSON_NAME]" at bounding box center [264, 155] width 66 height 11
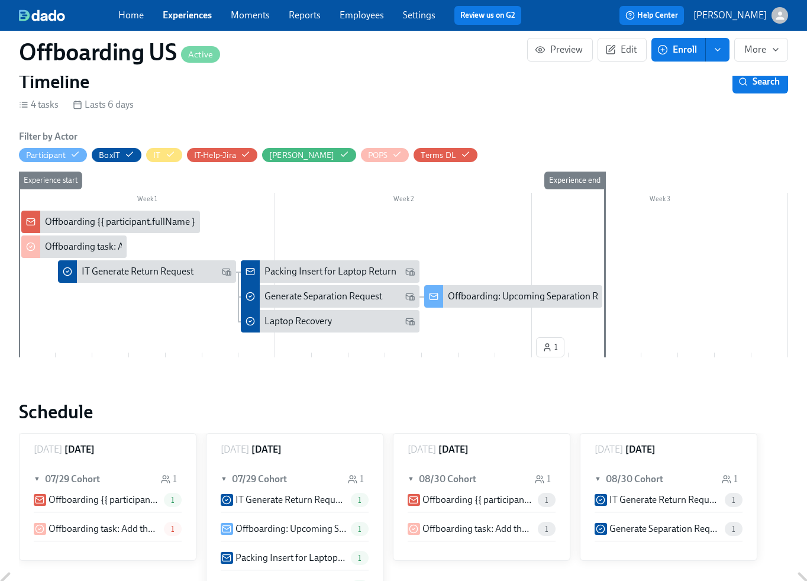
click at [194, 17] on link "Experiences" at bounding box center [187, 14] width 49 height 11
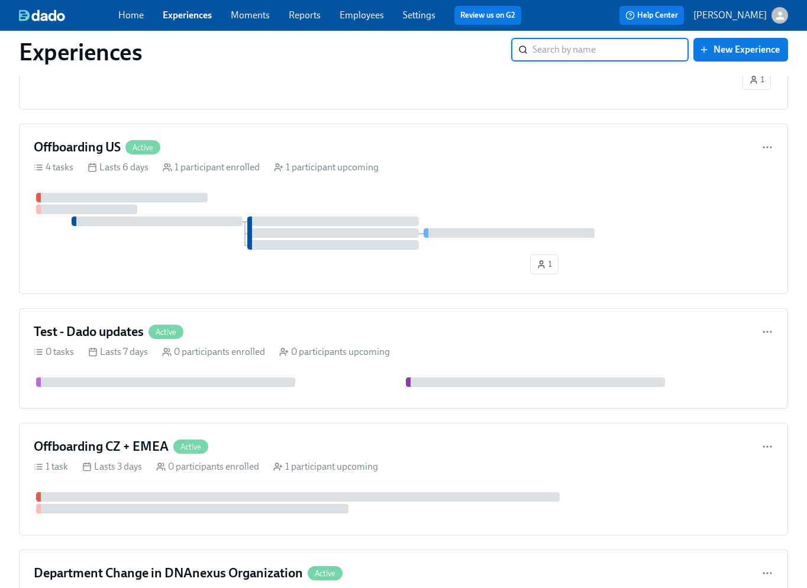
scroll to position [1069, 0]
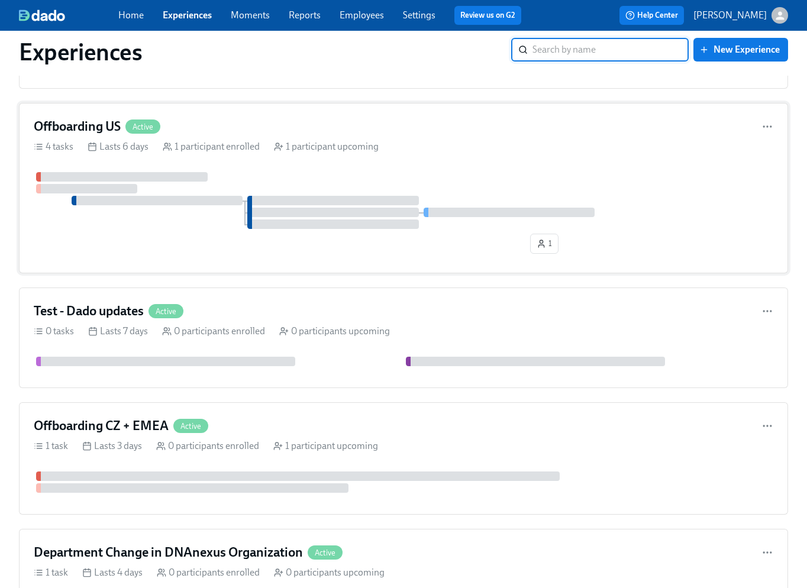
click at [253, 245] on div "1" at bounding box center [403, 215] width 739 height 86
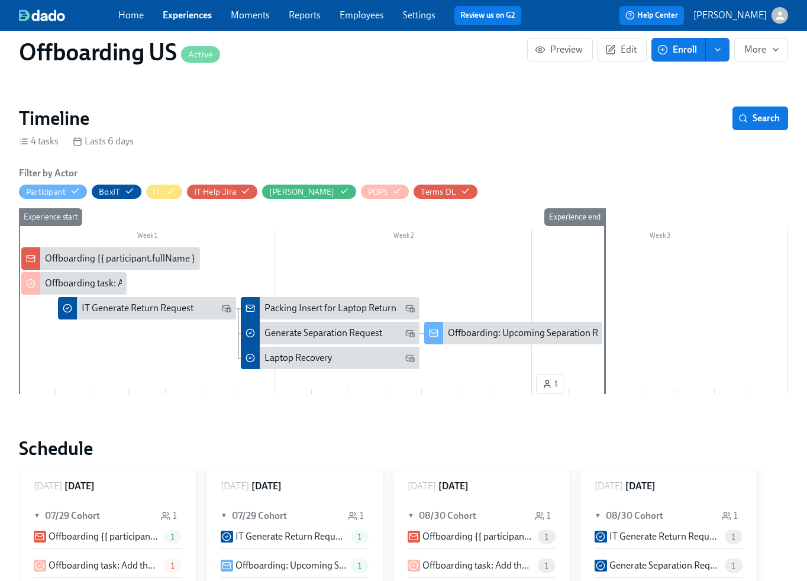
scroll to position [154, 0]
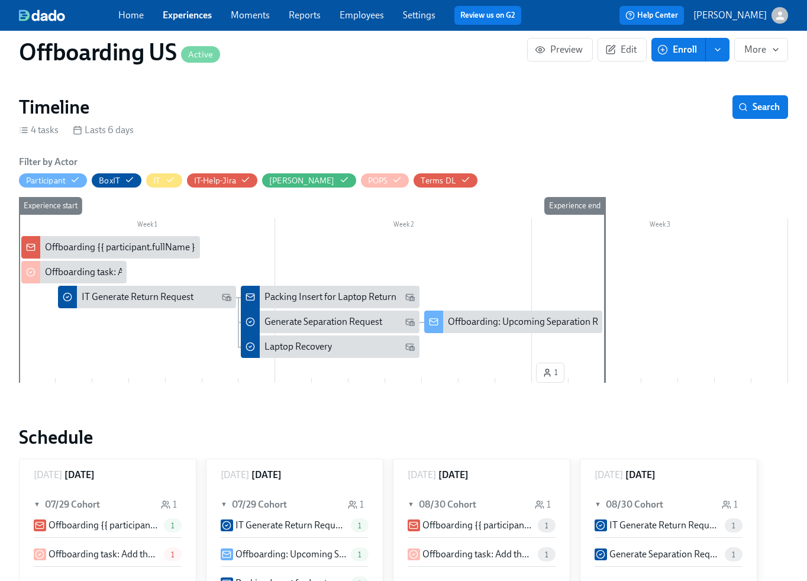
click at [67, 242] on div "Offboarding {{ participant.fullName }} {{ participant.lastDayAtWork | MMM DD YY…" at bounding box center [219, 247] width 348 height 13
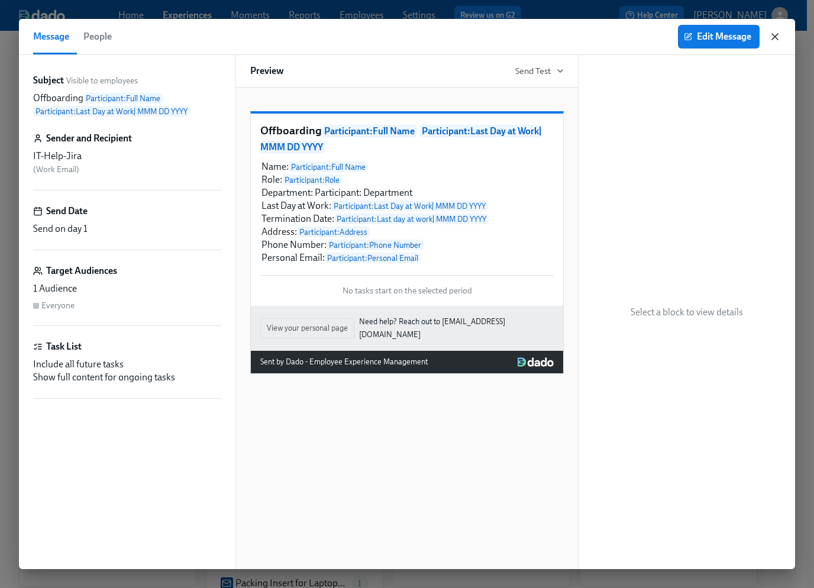
click at [775, 38] on icon "button" at bounding box center [775, 37] width 12 height 12
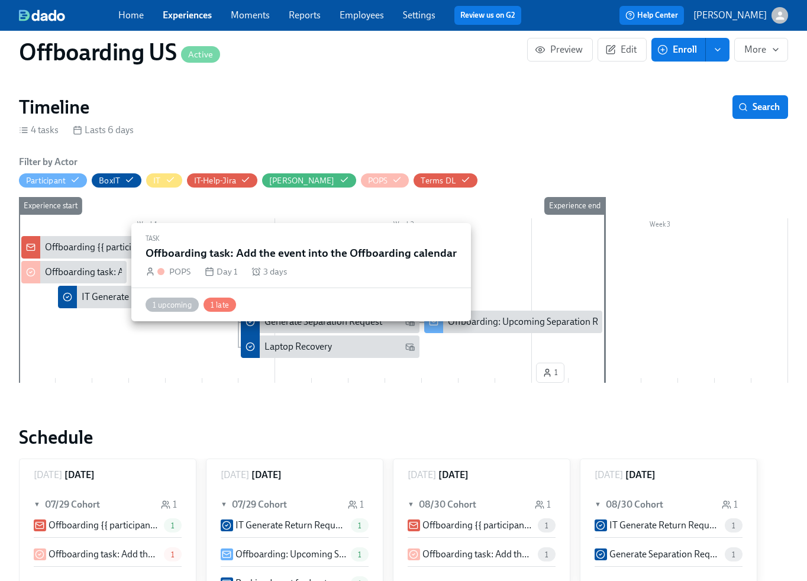
click at [58, 267] on div "Offboarding task: Add the event into the Offboarding calendar" at bounding box center [169, 271] width 249 height 13
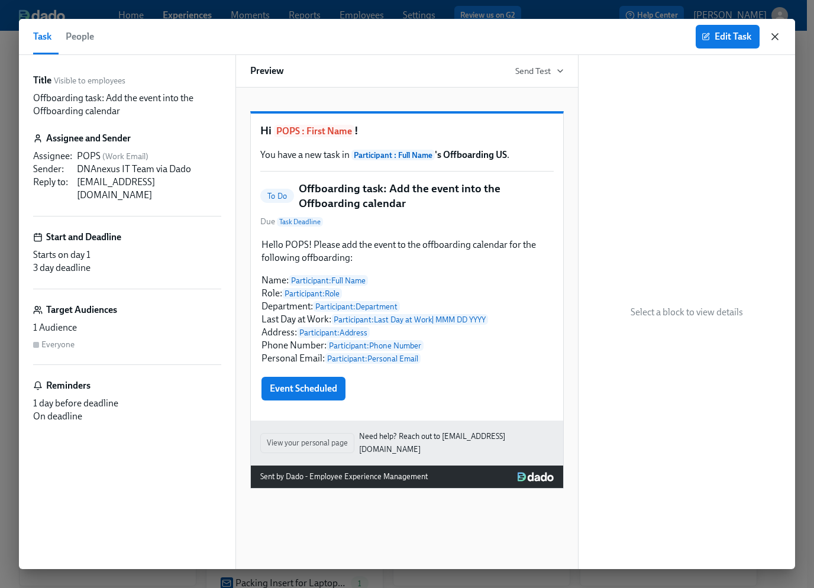
click at [776, 37] on icon "button" at bounding box center [775, 37] width 12 height 12
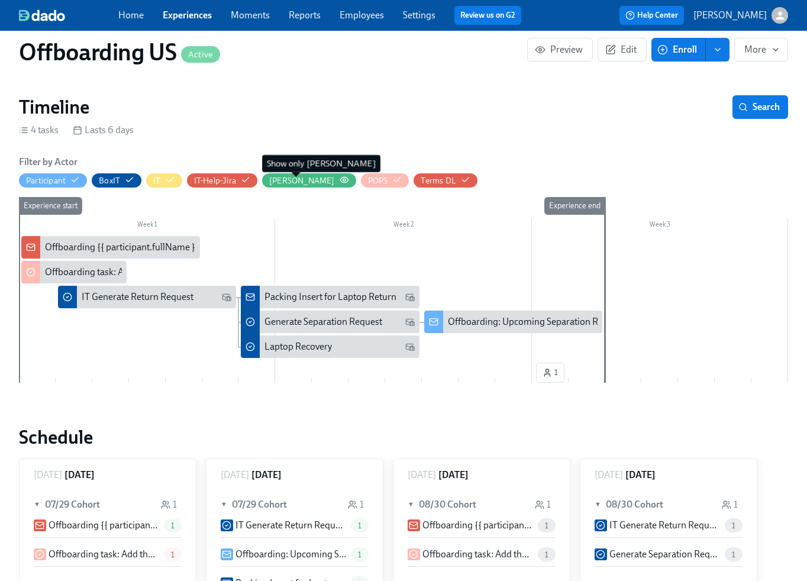
click at [339, 178] on icon "button" at bounding box center [343, 179] width 9 height 9
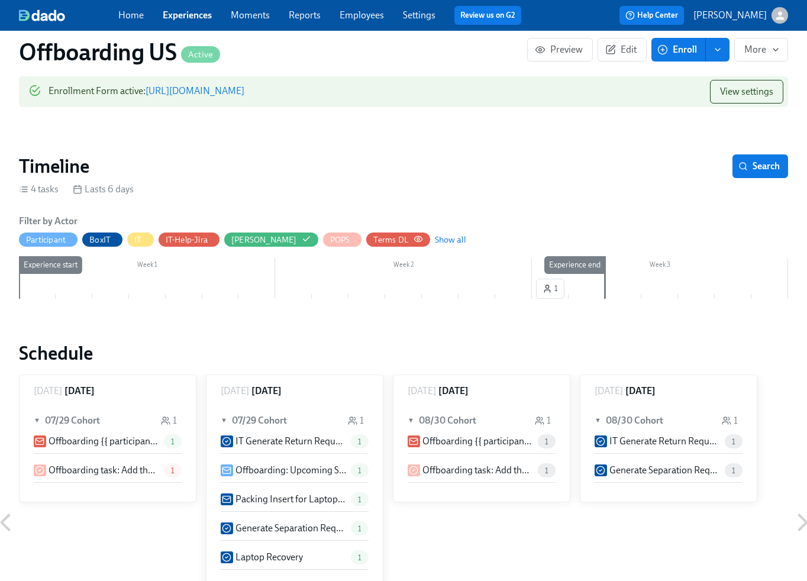
scroll to position [99, 0]
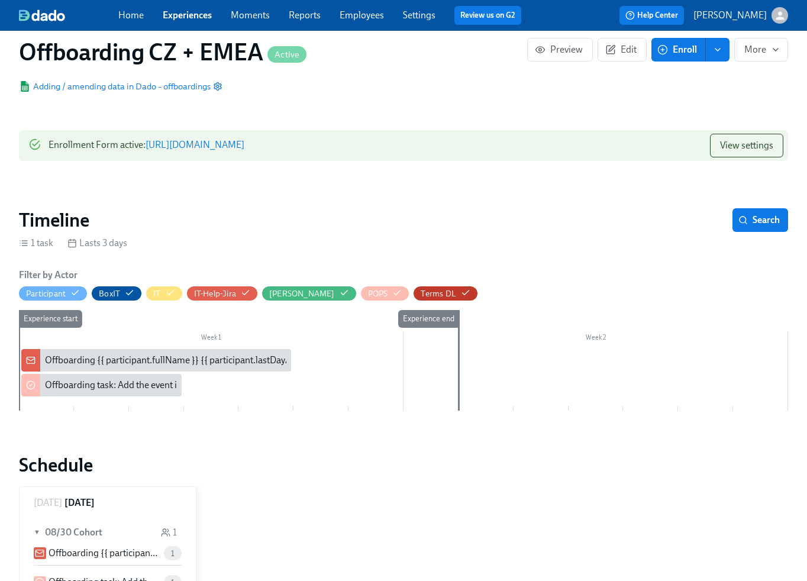
scroll to position [81, 0]
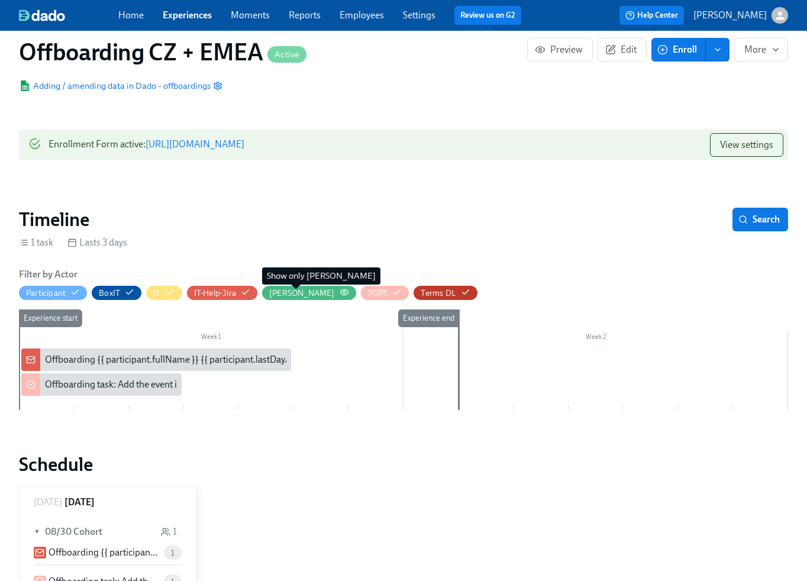
click at [343, 291] on circle "button" at bounding box center [344, 292] width 2 height 2
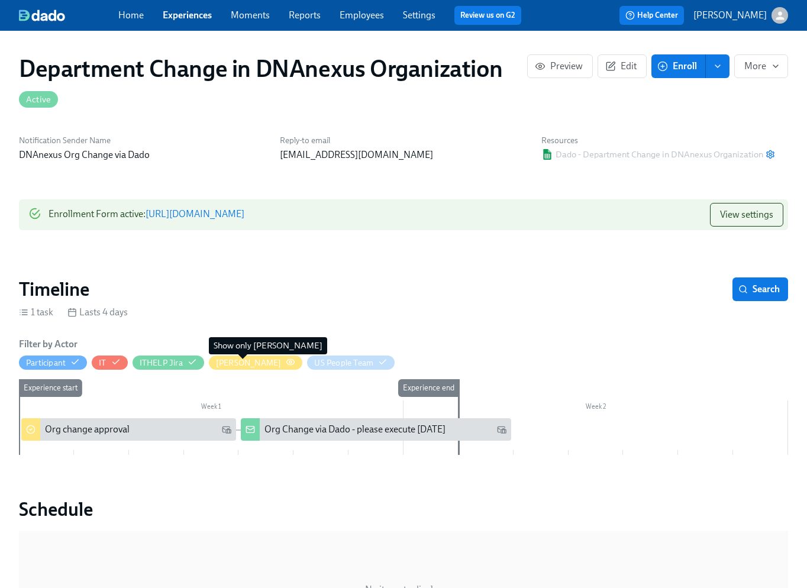
click at [286, 361] on icon "button" at bounding box center [290, 361] width 9 height 9
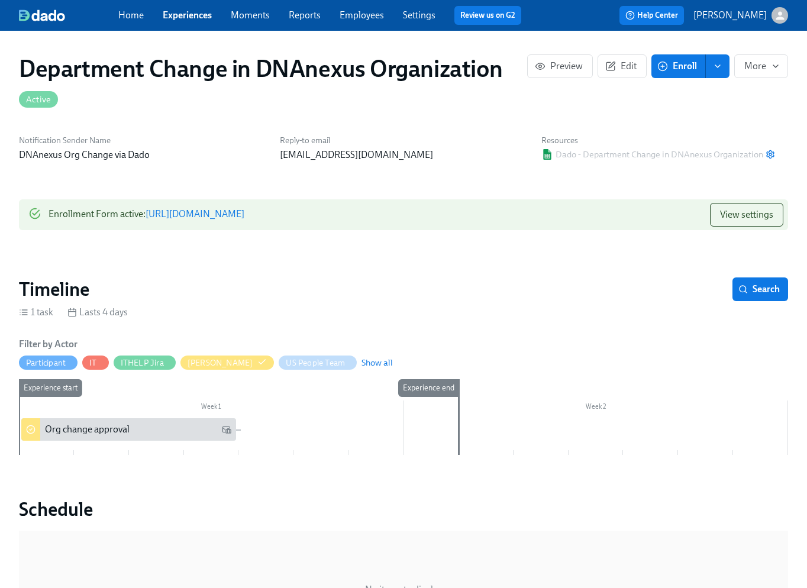
click at [354, 69] on h1 "Department Change in DNAnexus Organization Active" at bounding box center [273, 82] width 508 height 57
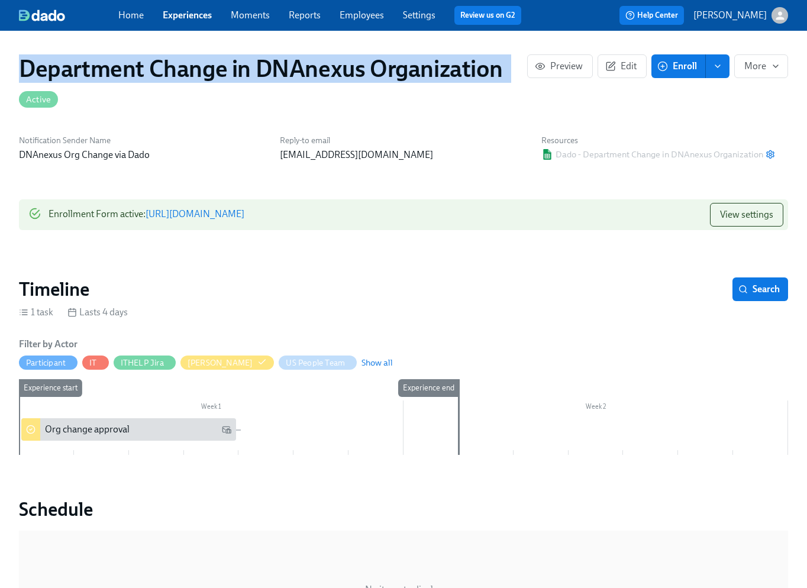
click at [354, 69] on h1 "Department Change in DNAnexus Organization Active" at bounding box center [273, 82] width 508 height 57
click at [631, 67] on span "Edit" at bounding box center [621, 66] width 29 height 12
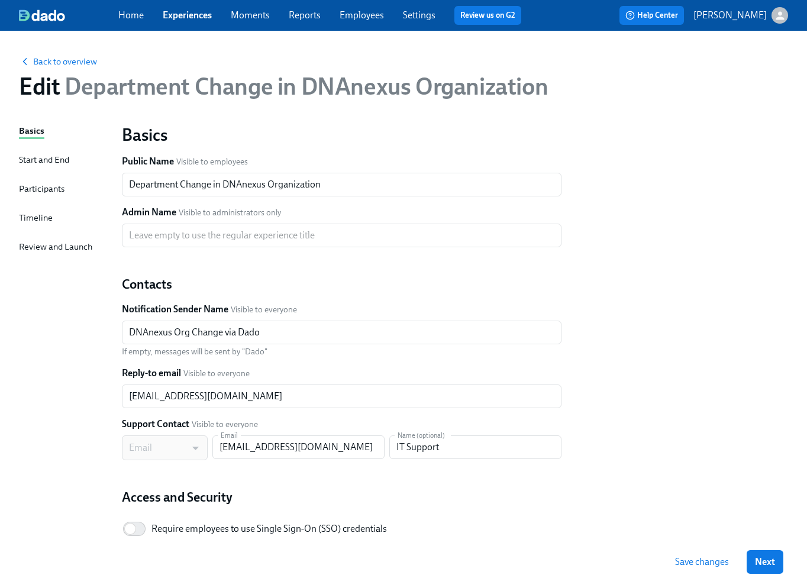
click at [40, 216] on div "Timeline" at bounding box center [36, 217] width 34 height 13
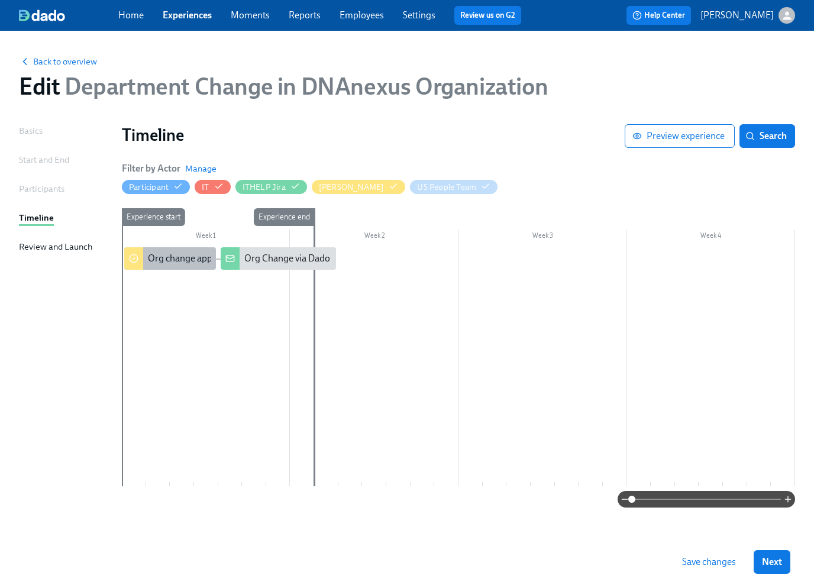
click at [177, 260] on div "Org change approval" at bounding box center [190, 258] width 85 height 13
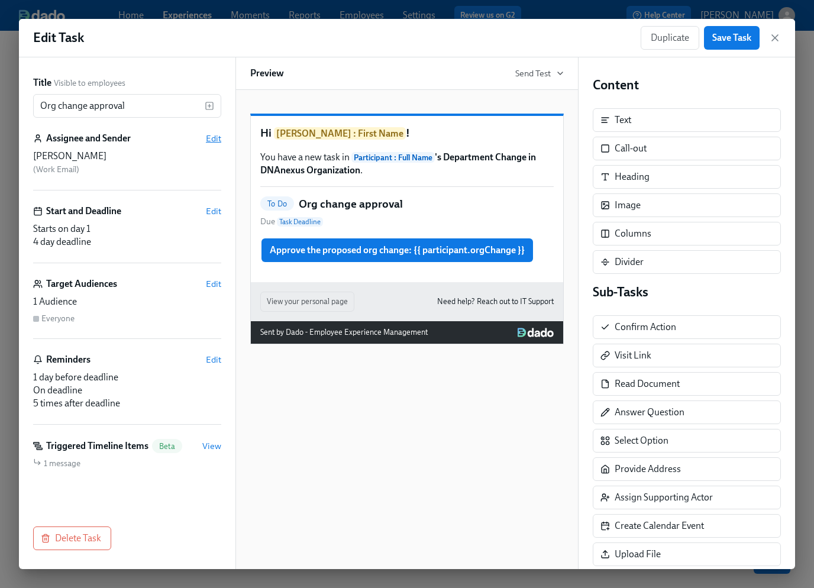
click at [215, 139] on span "Edit" at bounding box center [213, 138] width 15 height 12
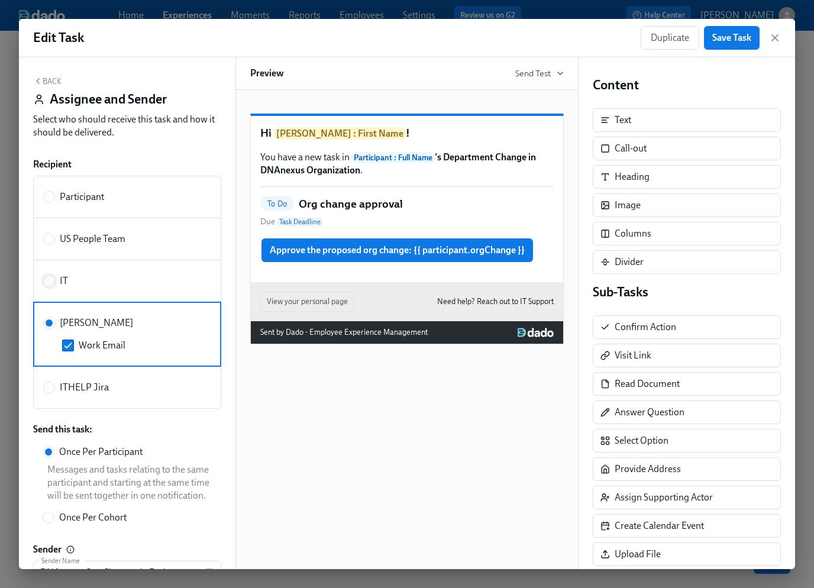
click at [52, 280] on input "IT" at bounding box center [49, 281] width 11 height 11
radio input "true"
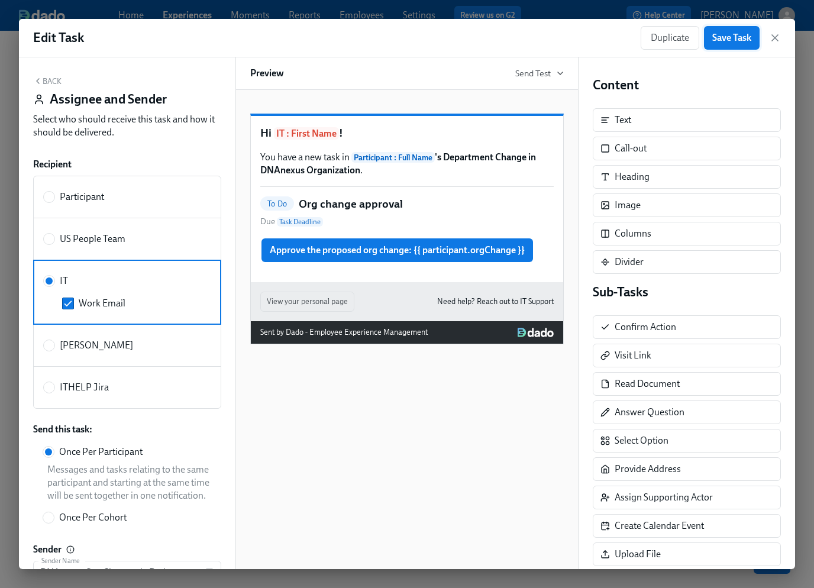
click at [730, 43] on span "Save Task" at bounding box center [731, 38] width 39 height 12
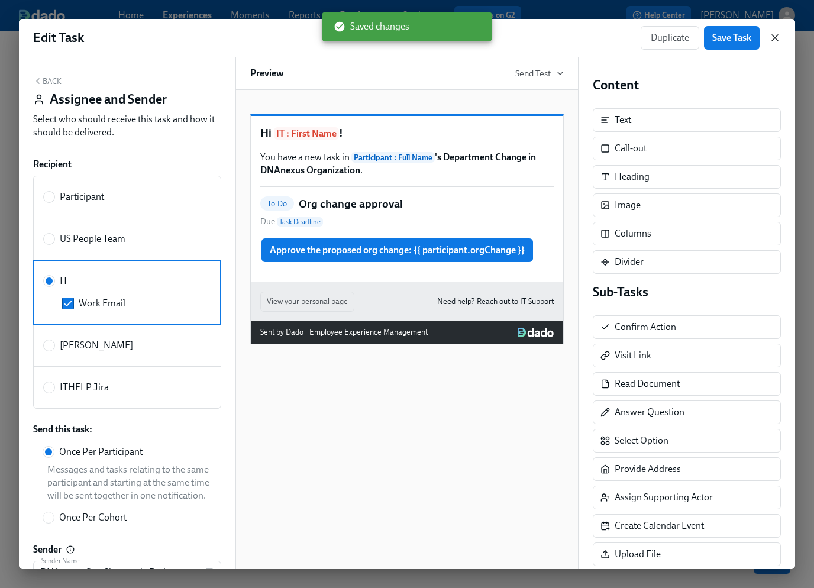
click at [774, 40] on icon "button" at bounding box center [775, 38] width 12 height 12
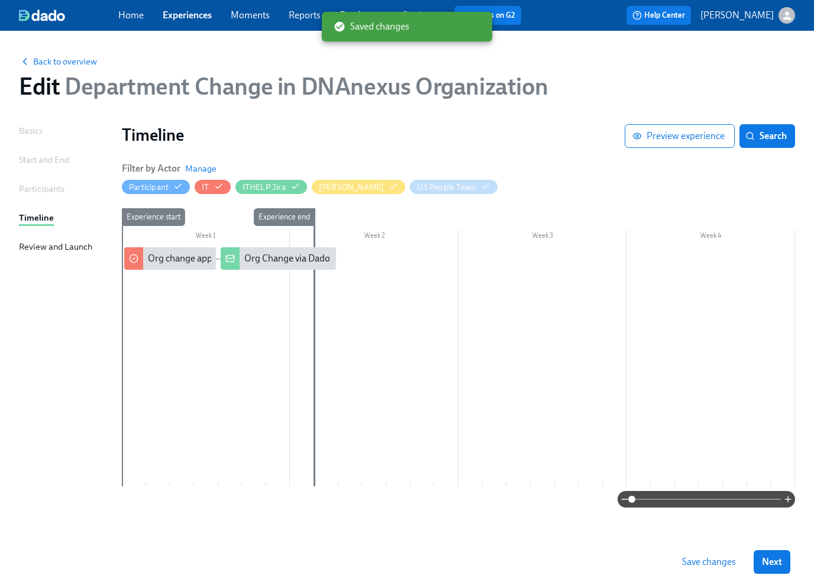
click at [713, 562] on span "Save changes" at bounding box center [709, 562] width 54 height 12
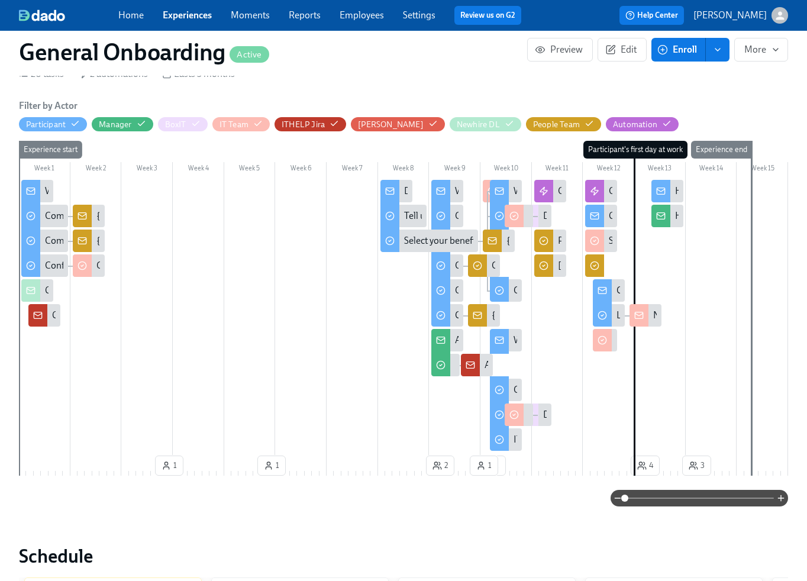
scroll to position [0, 7843]
click at [624, 53] on span "Edit" at bounding box center [621, 50] width 29 height 12
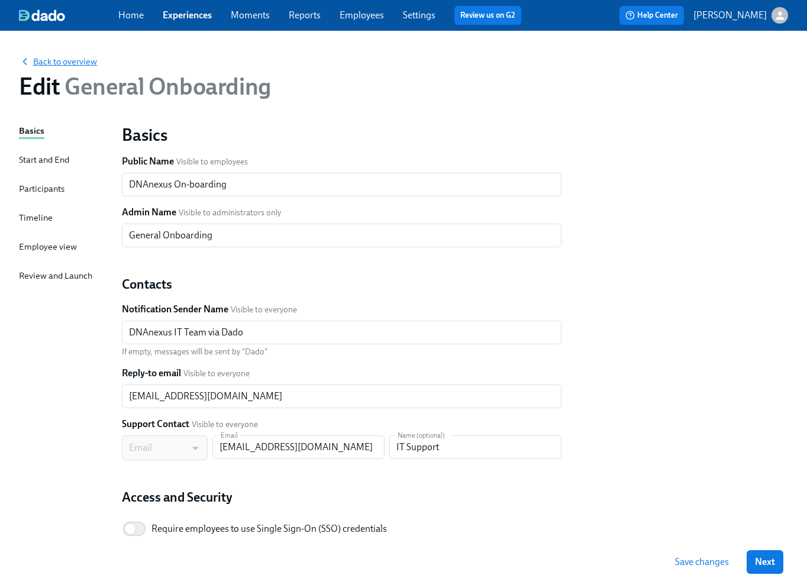
click at [66, 64] on span "Back to overview" at bounding box center [58, 62] width 78 height 12
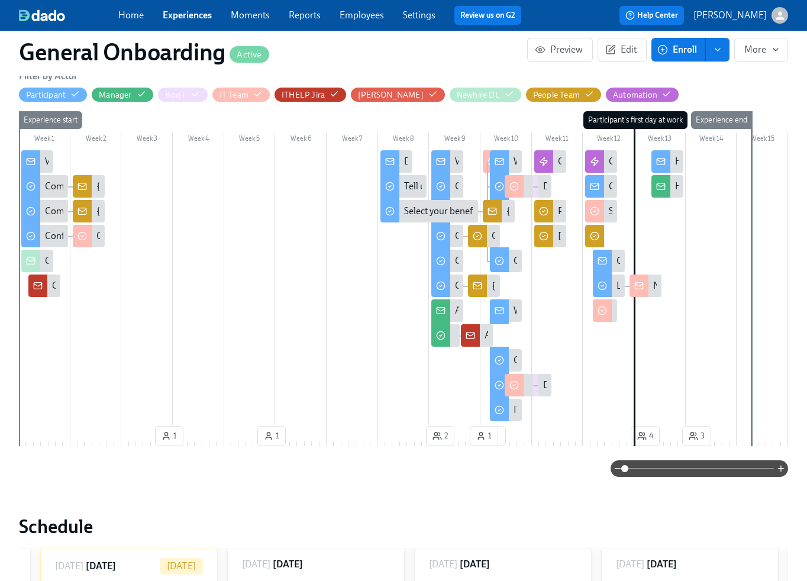
scroll to position [0, 7843]
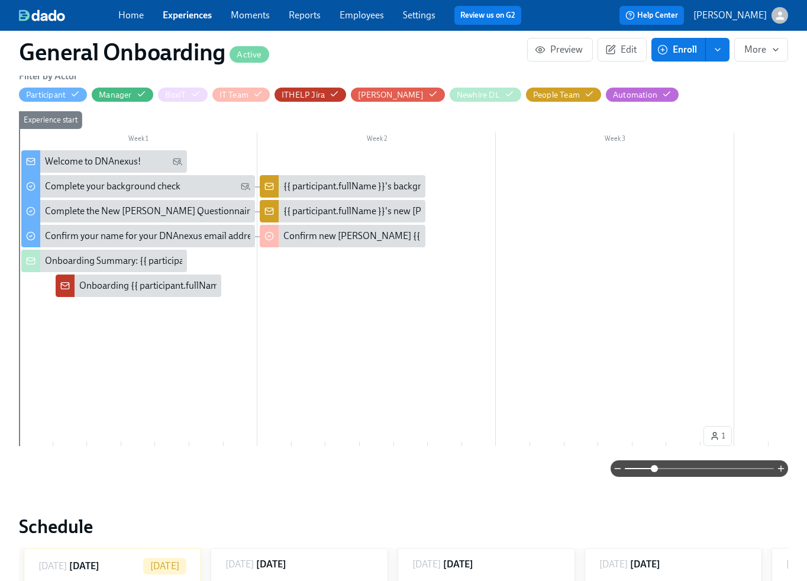
drag, startPoint x: 627, startPoint y: 467, endPoint x: 661, endPoint y: 463, distance: 33.9
click at [658, 465] on span at bounding box center [653, 468] width 7 height 7
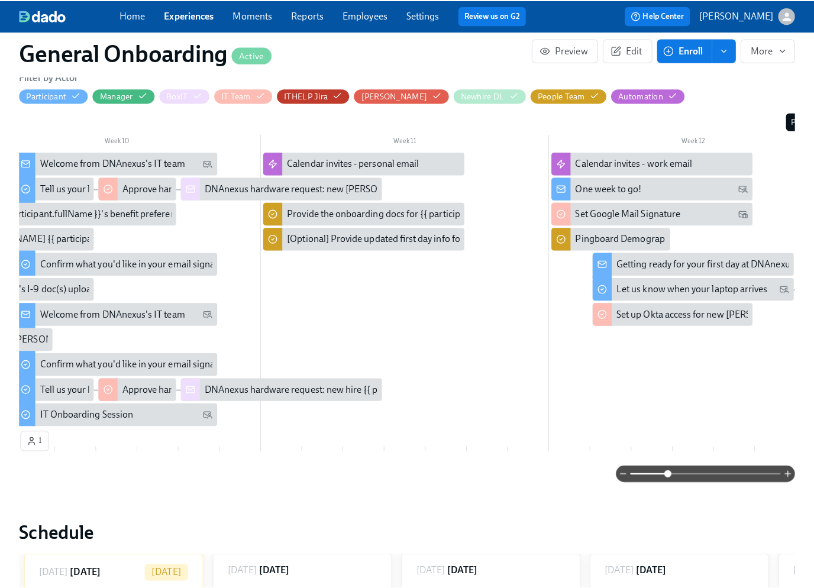
scroll to position [0, 2619]
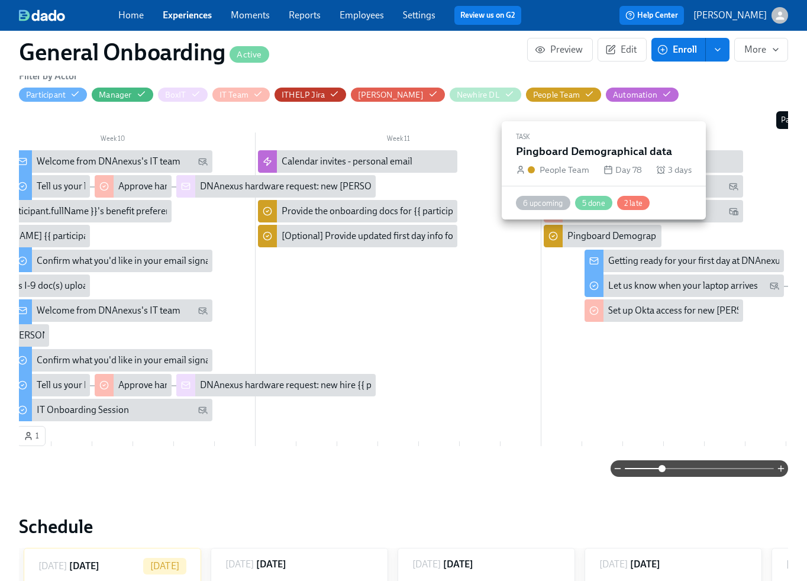
click at [585, 237] on div "Pingboard Demographical data" at bounding box center [630, 235] width 127 height 13
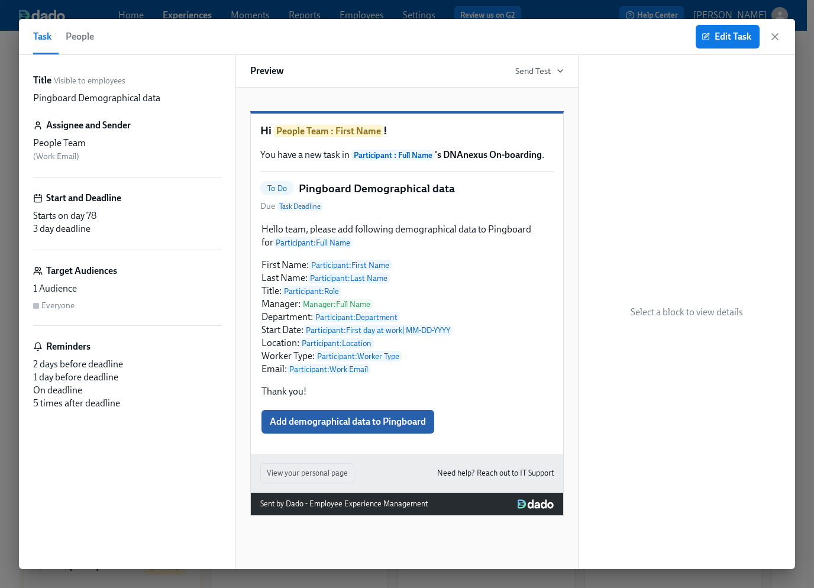
click at [118, 98] on p "Pingboard Demographical data" at bounding box center [96, 98] width 127 height 13
copy div "Pingboard Demographical data"
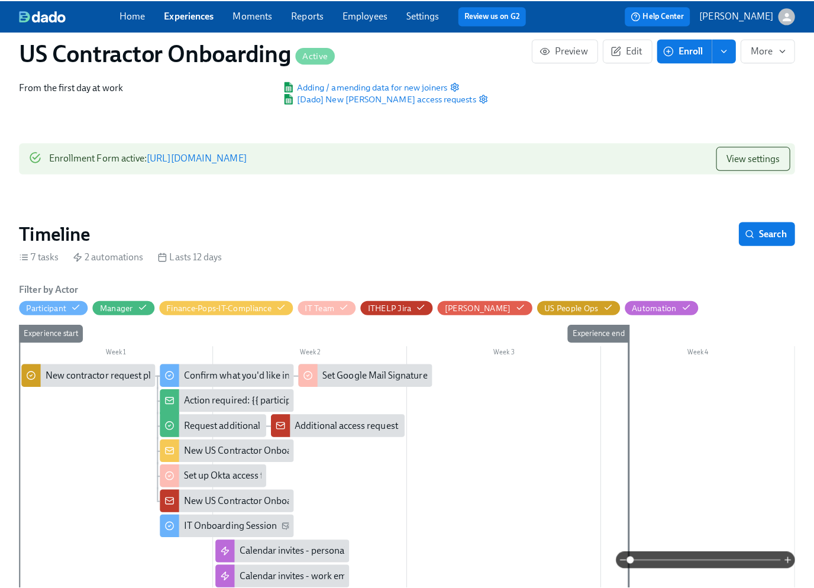
scroll to position [187, 0]
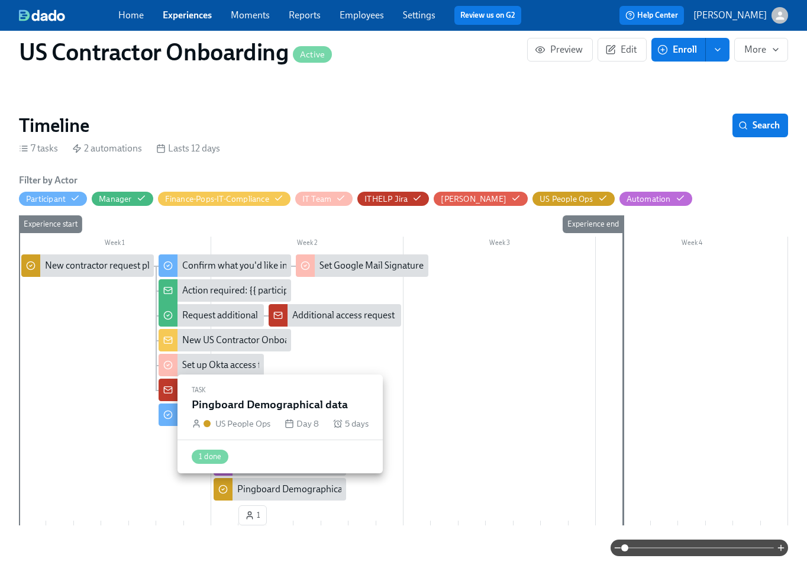
click at [319, 488] on div "Pingboard Demographical data" at bounding box center [300, 488] width 127 height 13
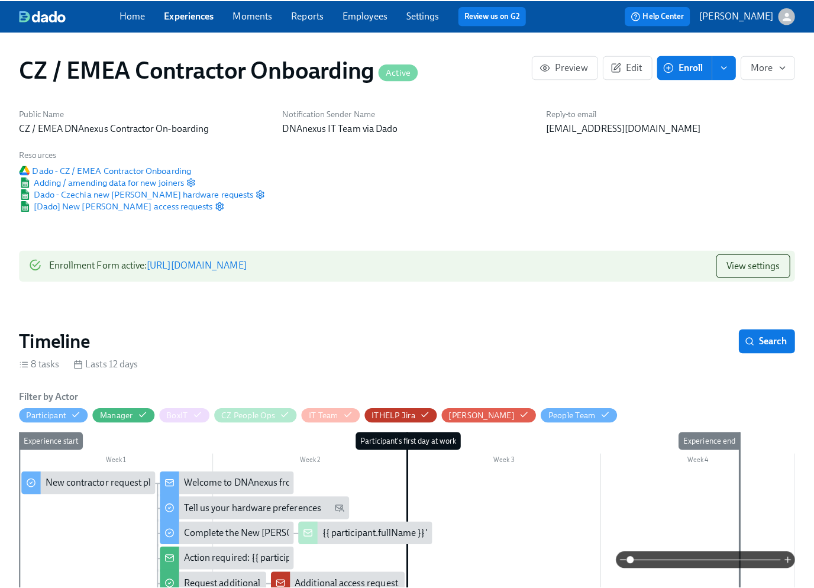
scroll to position [0, 1090]
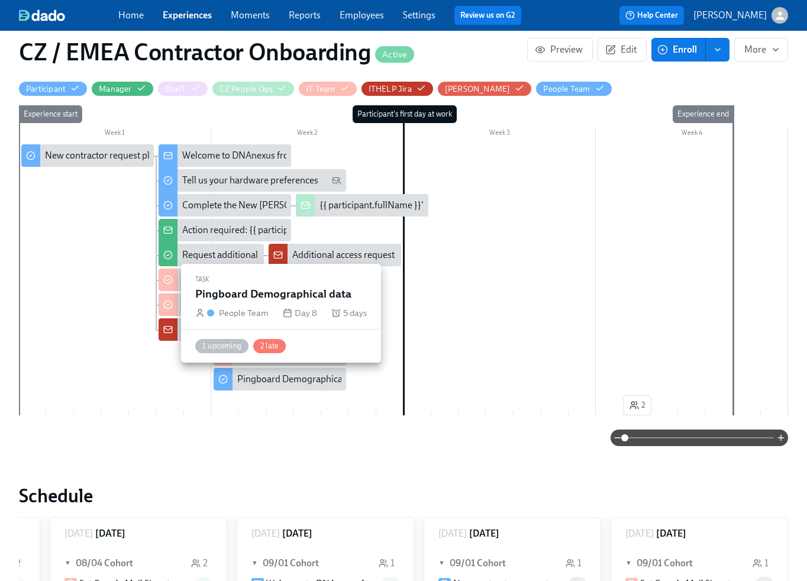
click at [307, 382] on div "Pingboard Demographical data" at bounding box center [300, 379] width 127 height 13
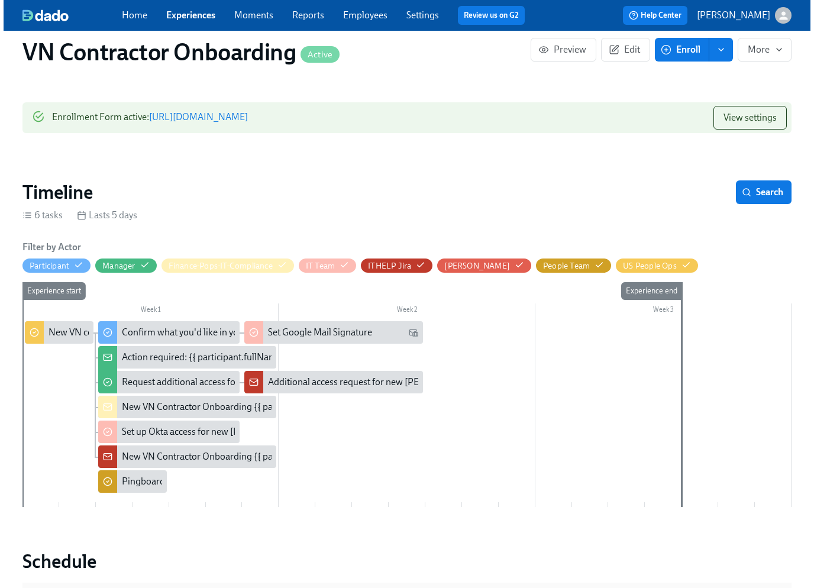
scroll to position [313, 0]
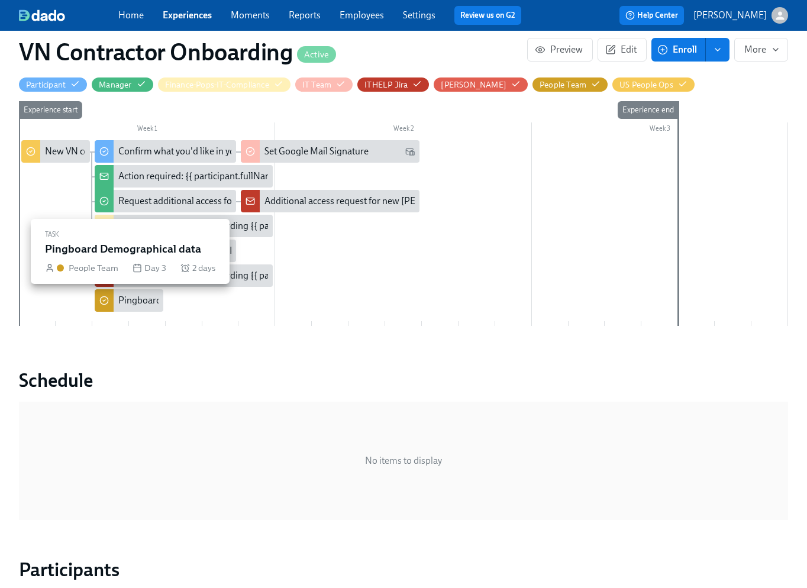
click at [141, 305] on div "Pingboard Demographical data" at bounding box center [181, 300] width 127 height 13
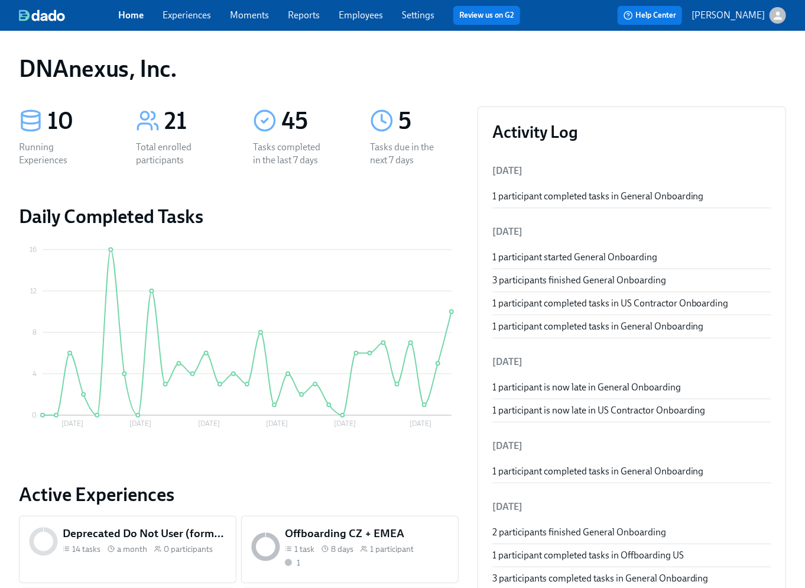
click at [200, 20] on link "Experiences" at bounding box center [187, 14] width 48 height 11
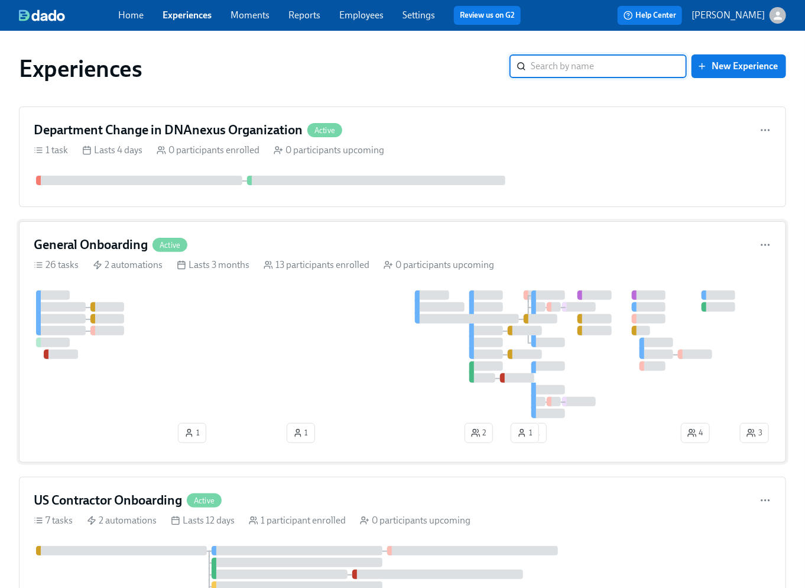
click at [278, 345] on div at bounding box center [386, 354] width 704 height 128
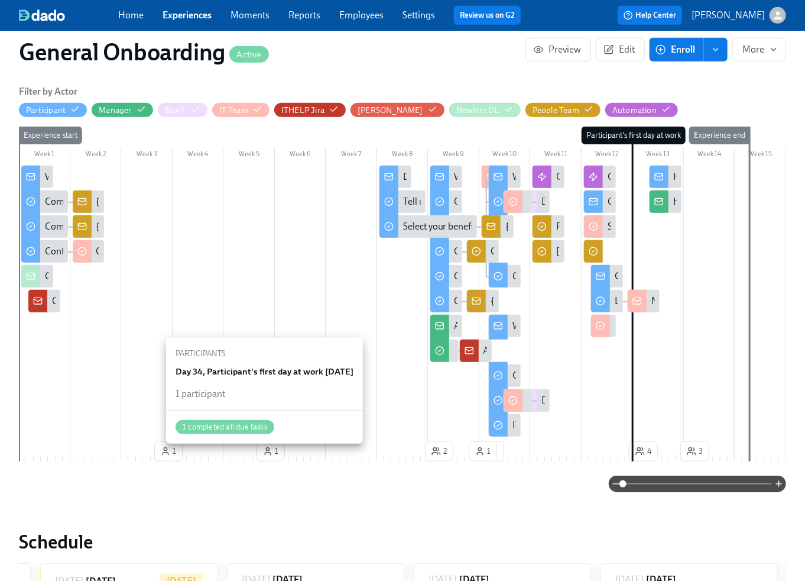
scroll to position [0, 7843]
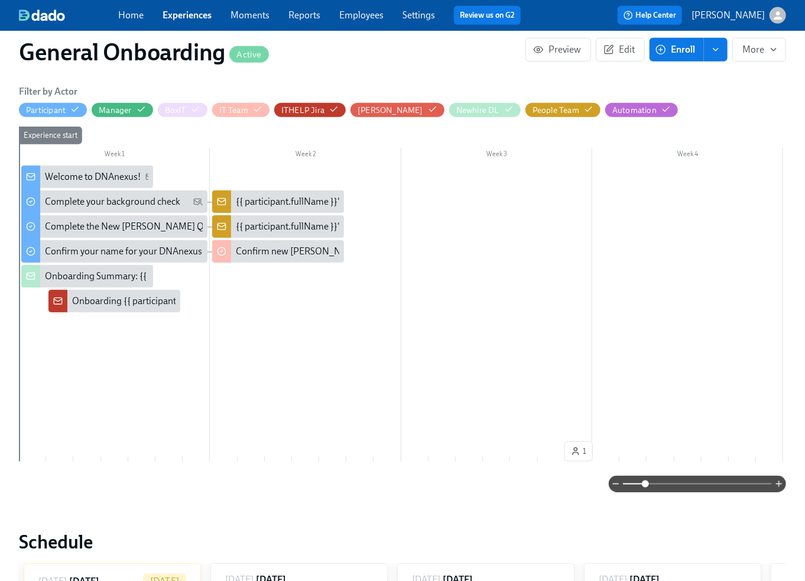
drag, startPoint x: 626, startPoint y: 482, endPoint x: 645, endPoint y: 481, distance: 19.5
click at [645, 481] on span at bounding box center [645, 483] width 7 height 7
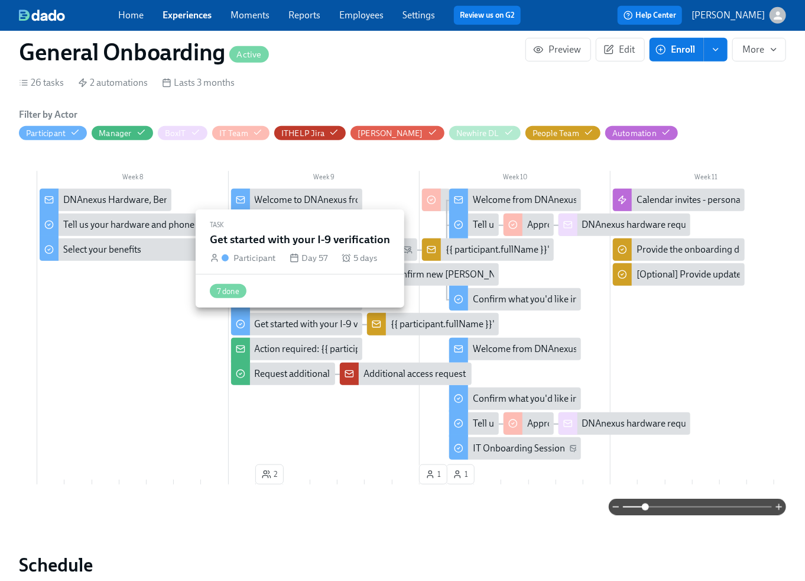
scroll to position [0, 1320]
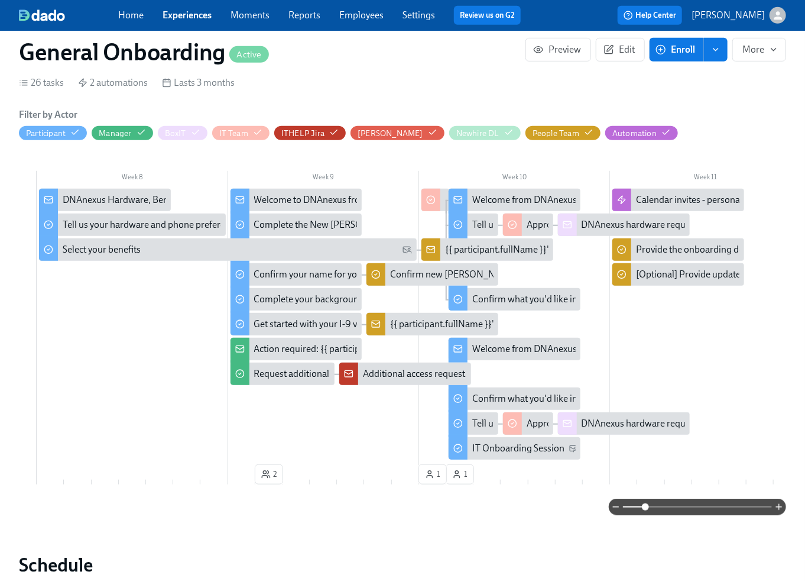
click at [274, 413] on div at bounding box center [133, 325] width 2868 height 273
click at [625, 54] on span "Edit" at bounding box center [620, 50] width 29 height 12
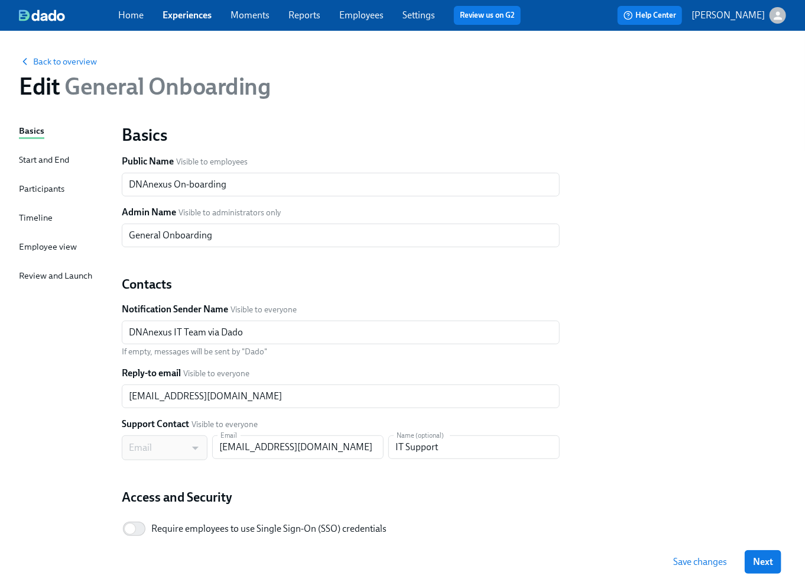
click at [22, 220] on div "Timeline" at bounding box center [36, 217] width 34 height 13
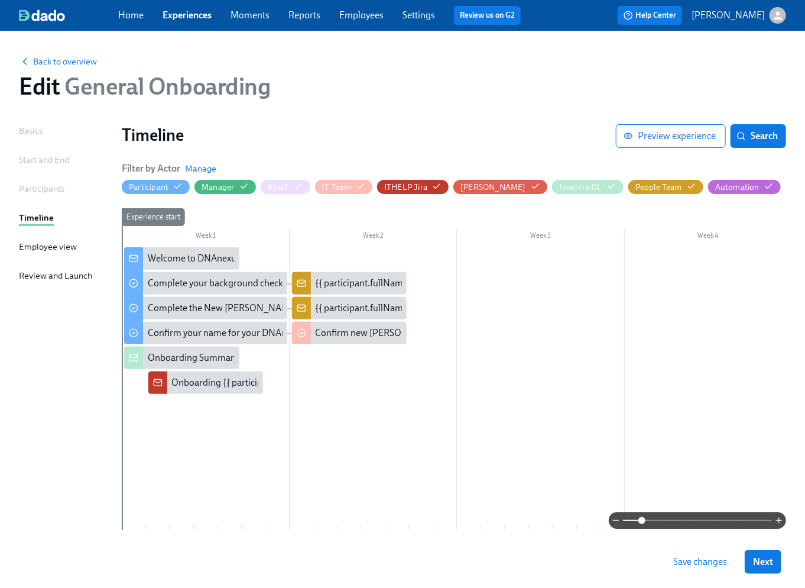
drag, startPoint x: 623, startPoint y: 519, endPoint x: 644, endPoint y: 517, distance: 21.4
click at [644, 517] on span at bounding box center [642, 520] width 7 height 7
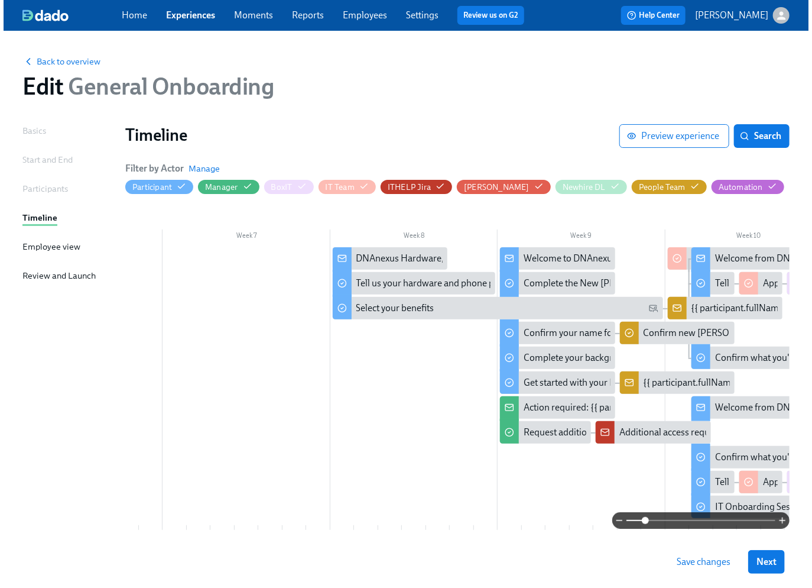
scroll to position [0, 976]
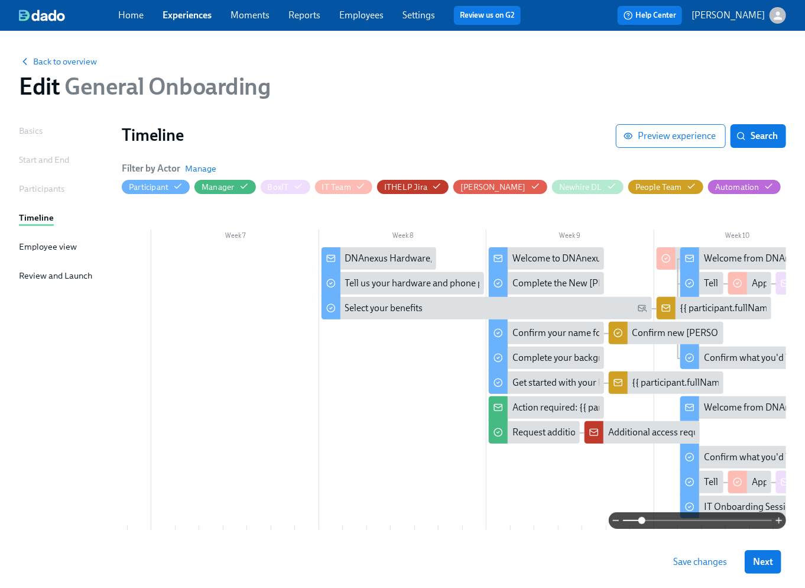
click at [410, 405] on div at bounding box center [403, 388] width 2515 height 283
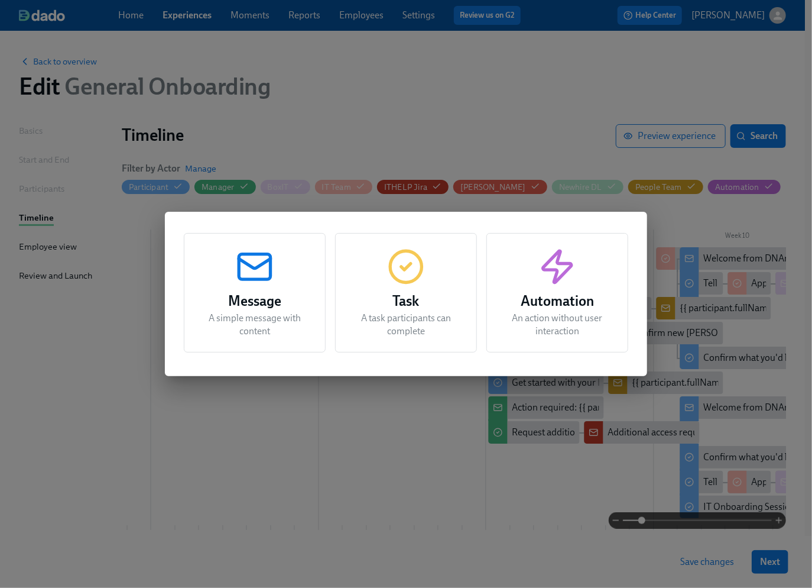
click at [261, 278] on rect "button" at bounding box center [254, 266] width 31 height 25
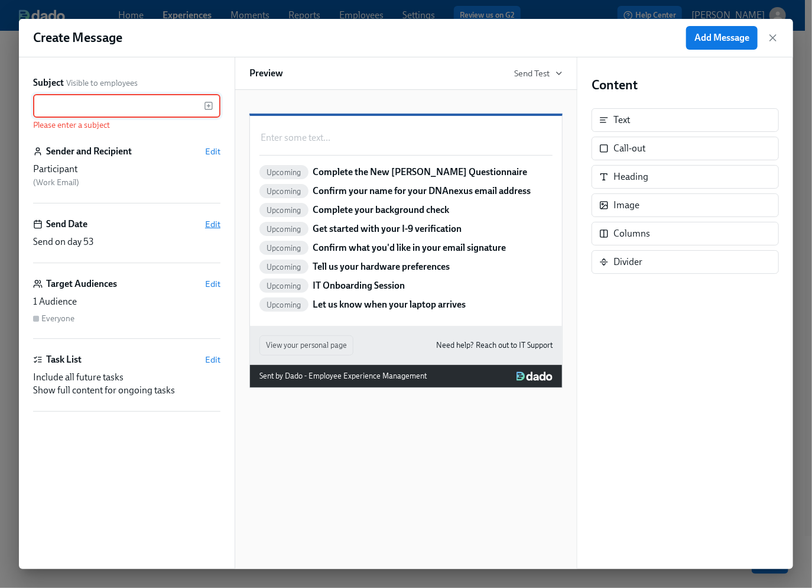
click at [209, 224] on span "Edit" at bounding box center [212, 224] width 15 height 12
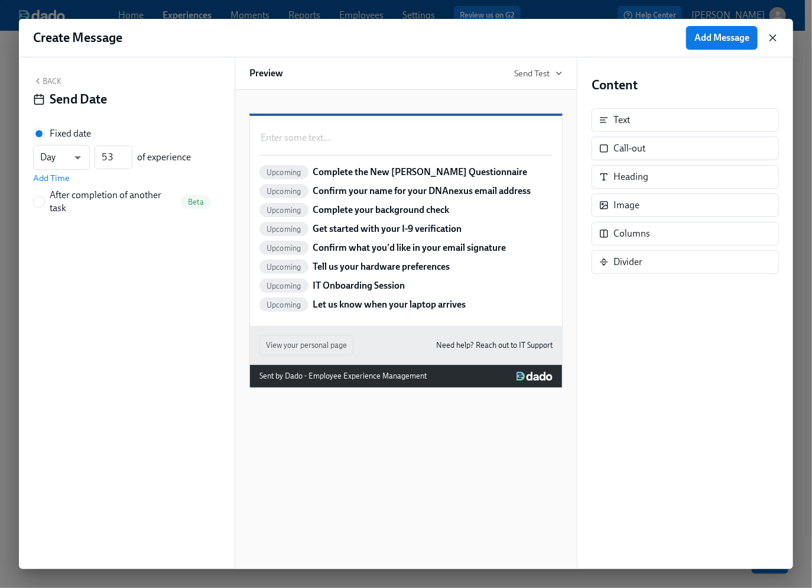
click at [775, 37] on icon "button" at bounding box center [773, 38] width 12 height 12
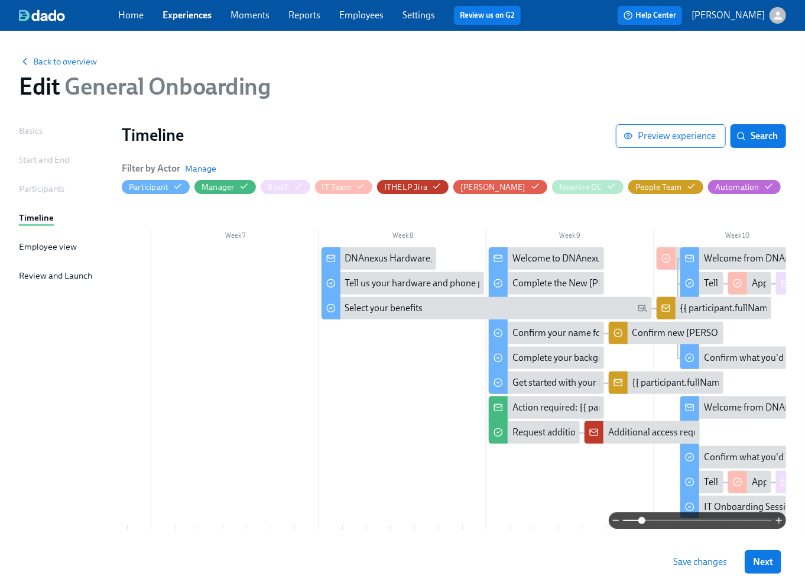
click at [639, 479] on div at bounding box center [403, 388] width 2515 height 283
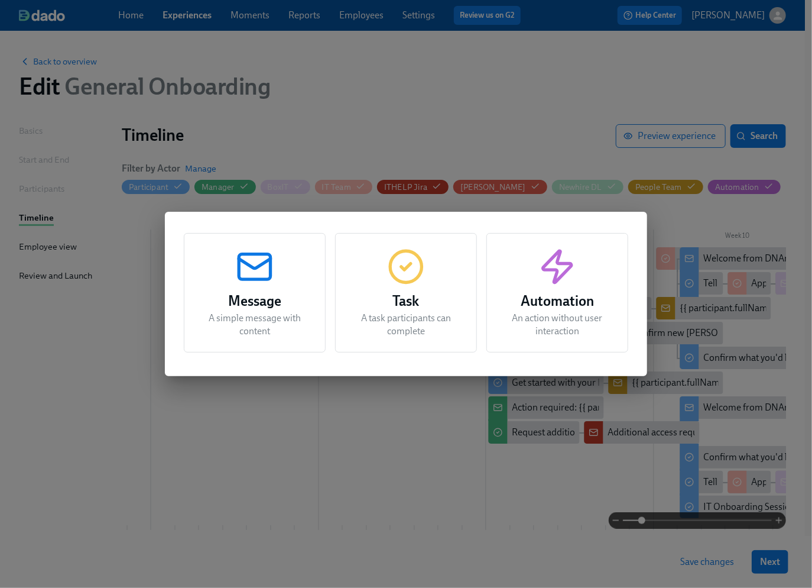
click at [261, 276] on icon "button" at bounding box center [255, 267] width 38 height 38
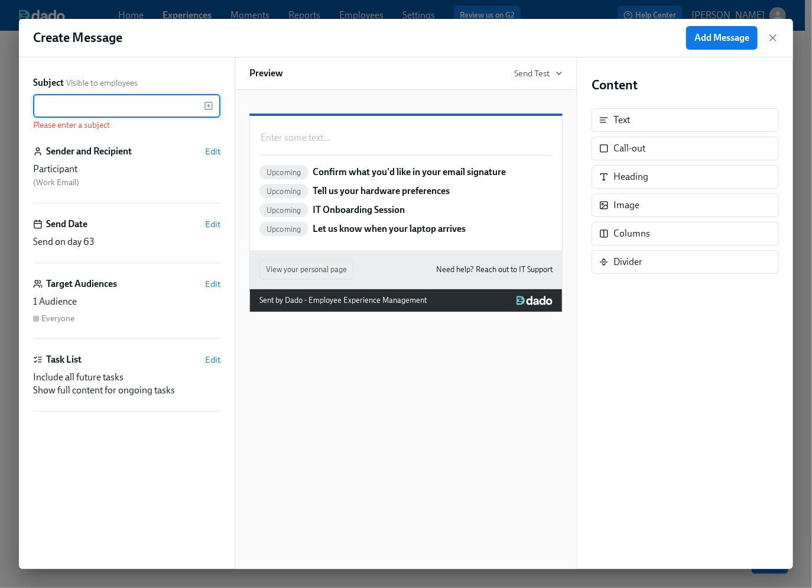
click at [98, 103] on input "text" at bounding box center [118, 106] width 171 height 24
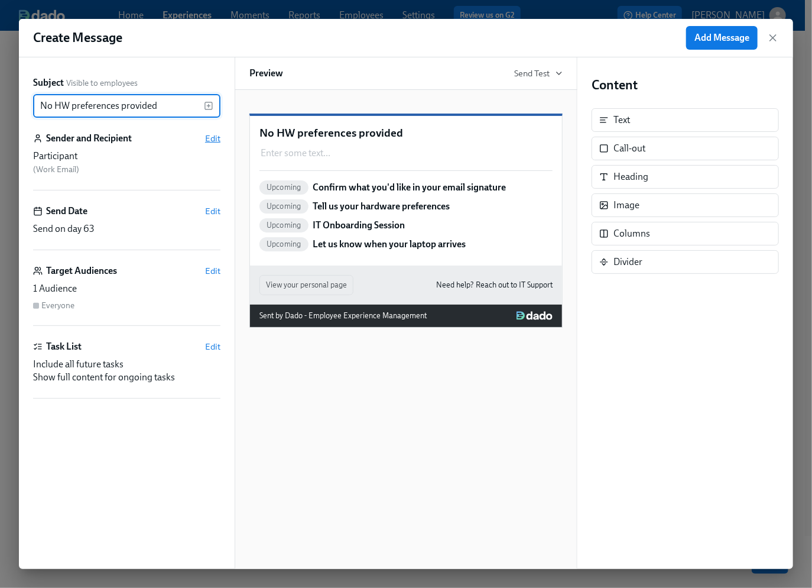
type input "No HW preferences provided"
click at [212, 138] on span "Edit" at bounding box center [212, 138] width 15 height 12
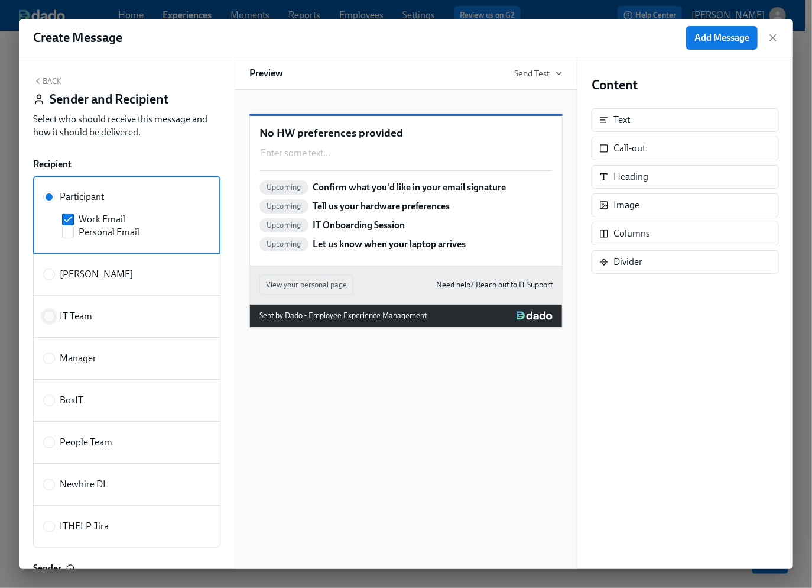
click at [51, 312] on input "IT Team" at bounding box center [49, 316] width 11 height 11
radio input "true"
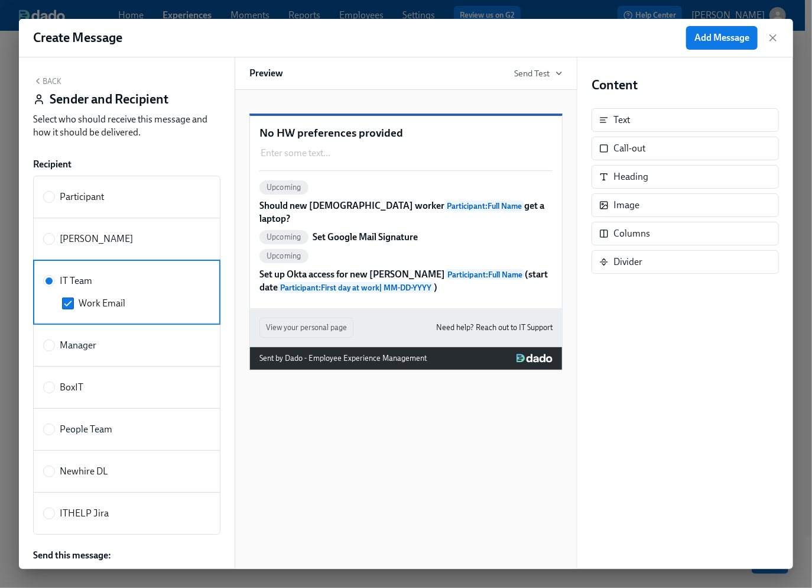
click at [54, 80] on button "Back" at bounding box center [47, 80] width 28 height 9
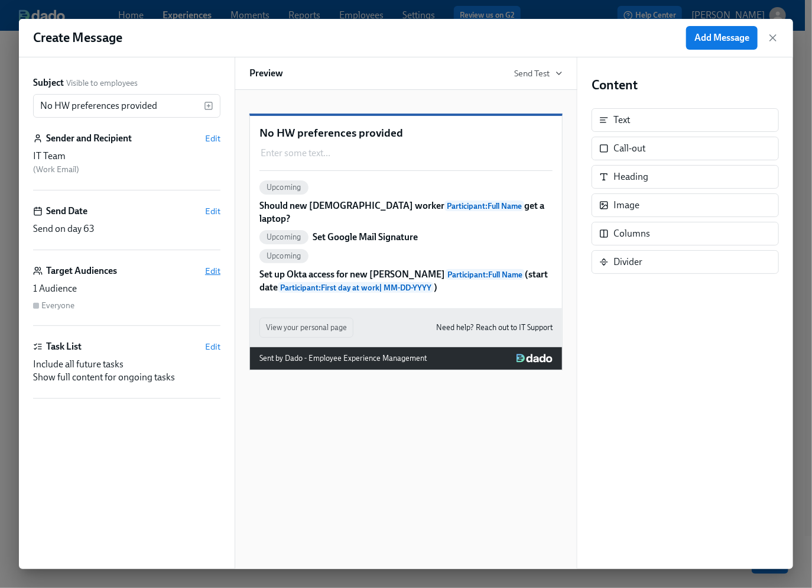
click at [212, 272] on span "Edit" at bounding box center [212, 271] width 15 height 12
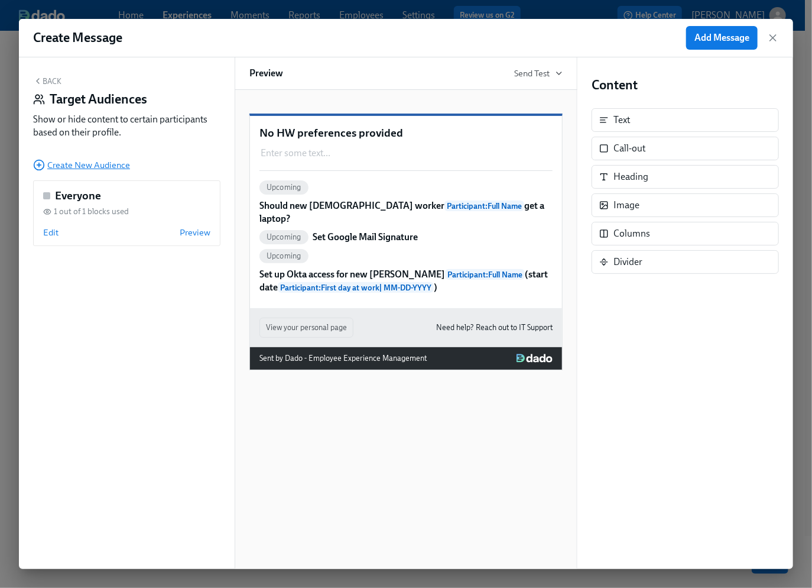
click at [86, 165] on span "Create New Audience" at bounding box center [81, 165] width 97 height 12
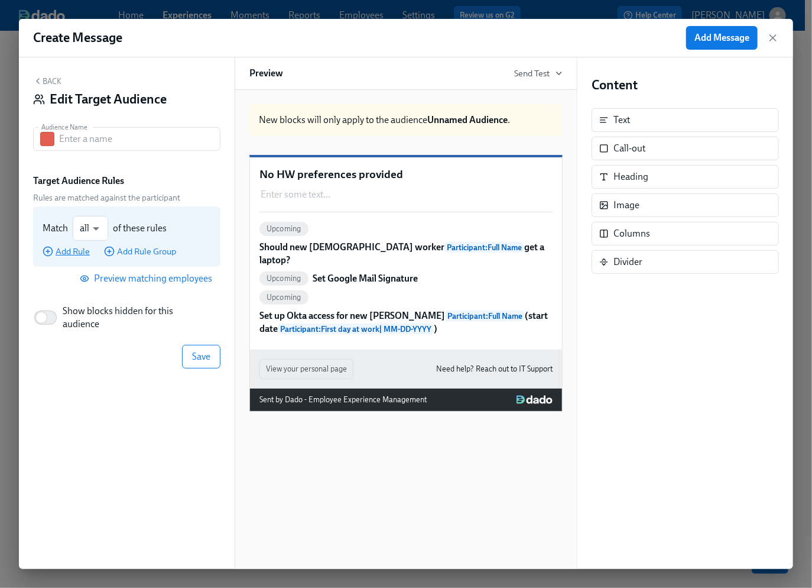
click at [72, 252] on span "Add Rule" at bounding box center [66, 251] width 47 height 12
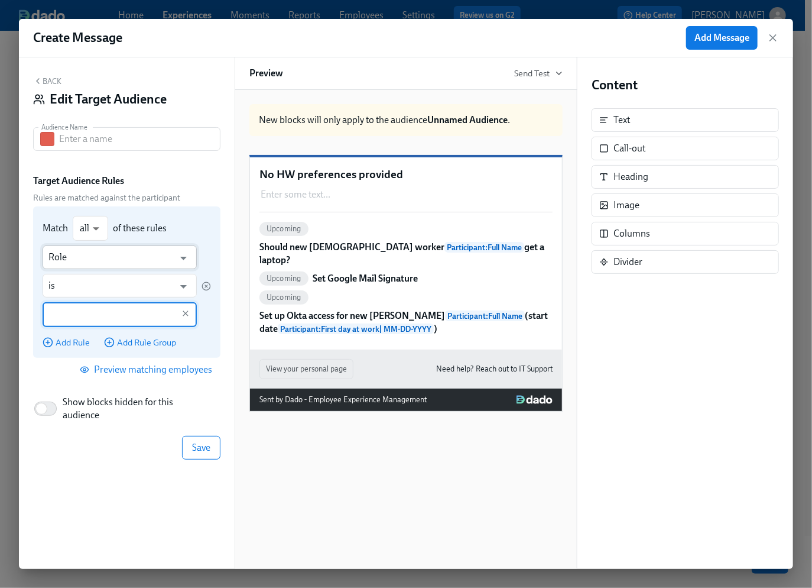
click at [123, 262] on input "Role" at bounding box center [110, 257] width 125 height 24
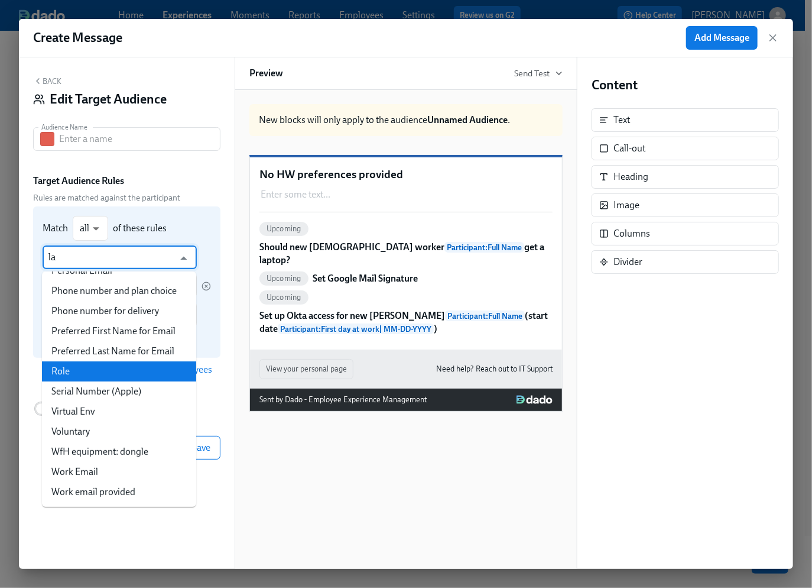
scroll to position [0, 0]
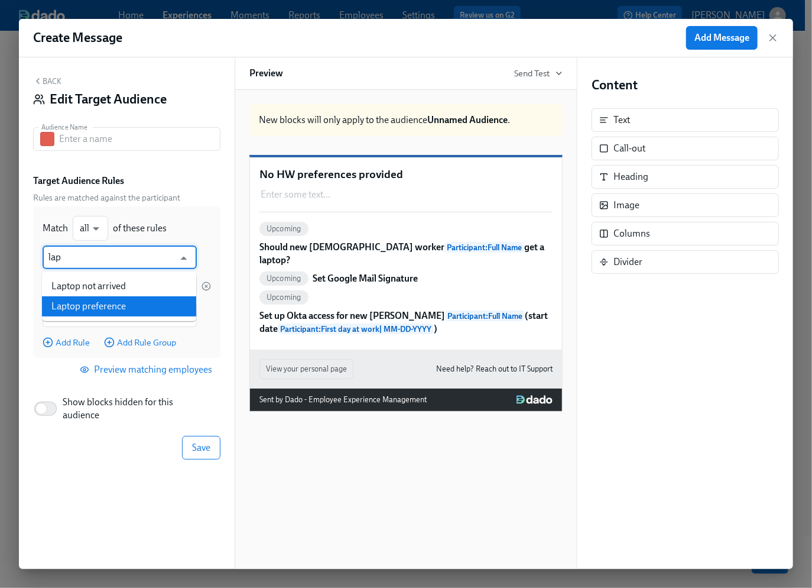
click at [114, 303] on li "Laptop preference" at bounding box center [119, 306] width 154 height 20
type input "Laptop preference"
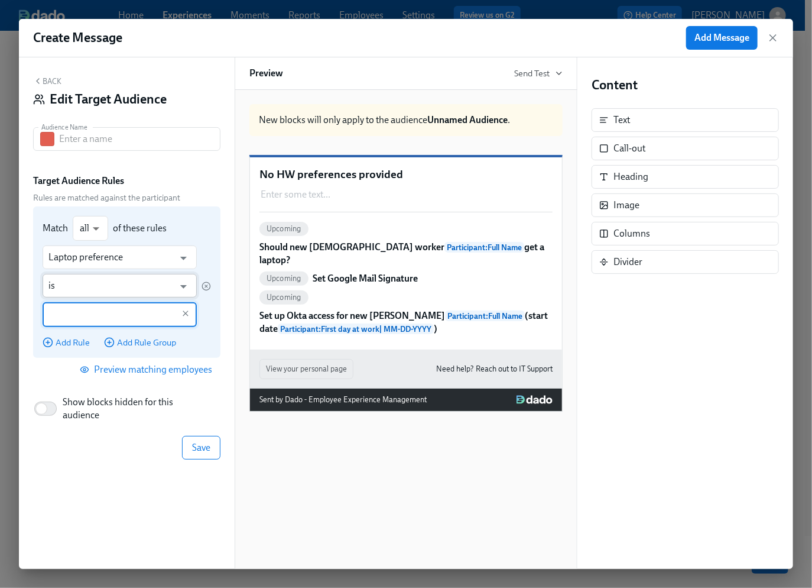
click at [96, 284] on input "is" at bounding box center [110, 286] width 125 height 24
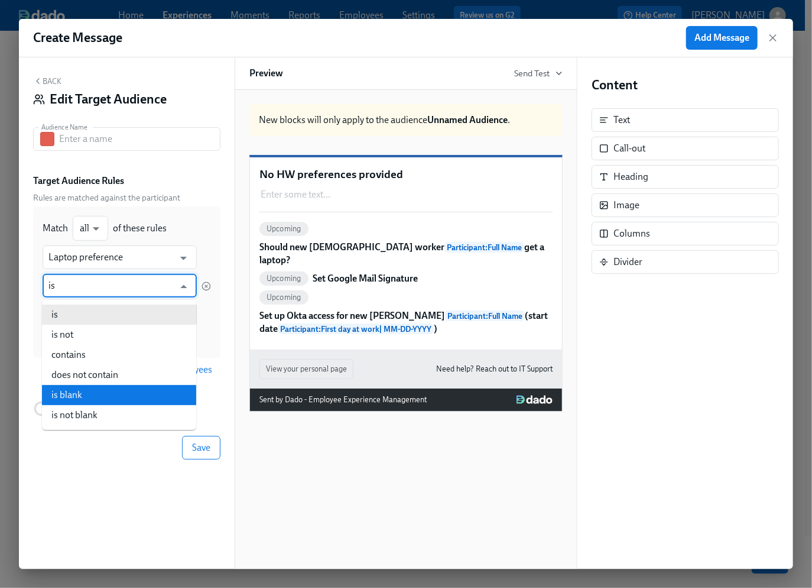
click at [83, 398] on li "is blank" at bounding box center [119, 395] width 154 height 20
type input "is blank"
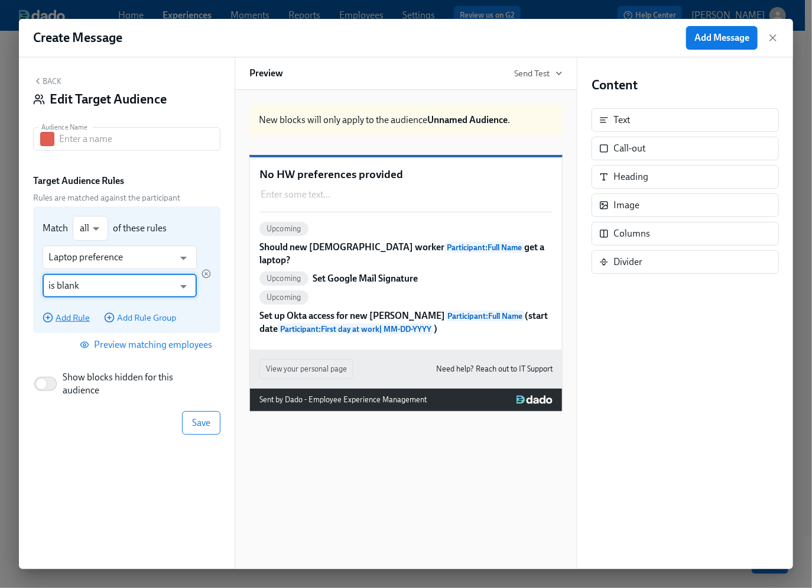
click at [75, 319] on span "Add Rule" at bounding box center [66, 318] width 47 height 12
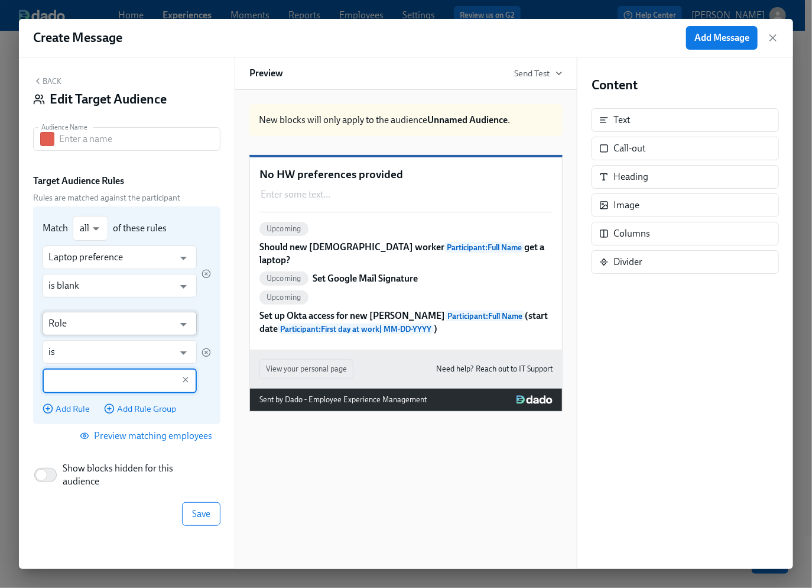
click at [78, 325] on input "Role" at bounding box center [110, 324] width 125 height 24
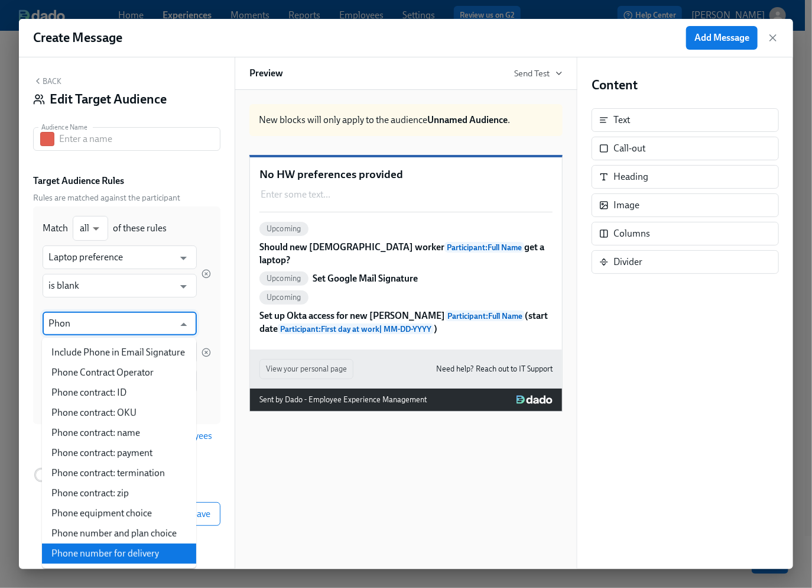
click at [155, 561] on li "Phone number for delivery" at bounding box center [119, 553] width 154 height 20
type input "Phone number for delivery"
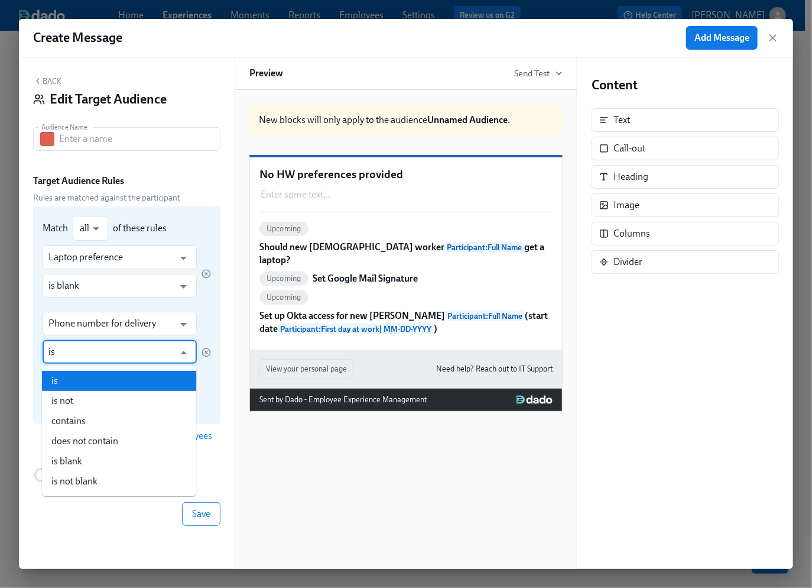
click at [72, 353] on input "is" at bounding box center [110, 352] width 125 height 24
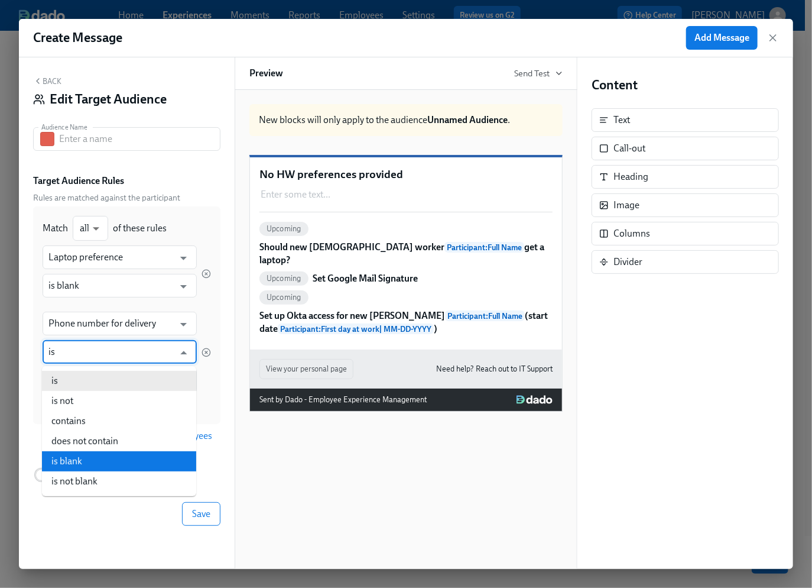
click at [83, 458] on li "is blank" at bounding box center [119, 461] width 154 height 20
type input "is blank"
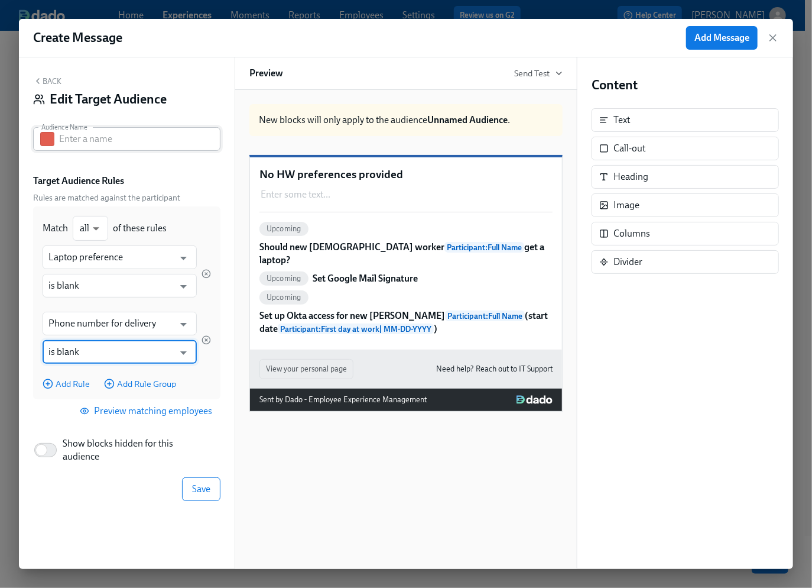
click at [111, 145] on input "text" at bounding box center [139, 139] width 161 height 24
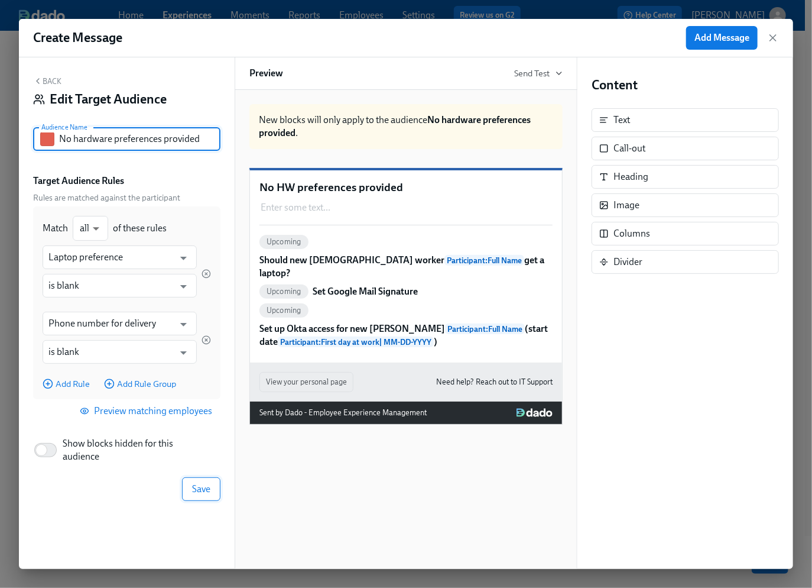
type input "No hardware preferences provided"
click at [200, 482] on button "Save" at bounding box center [201, 489] width 38 height 24
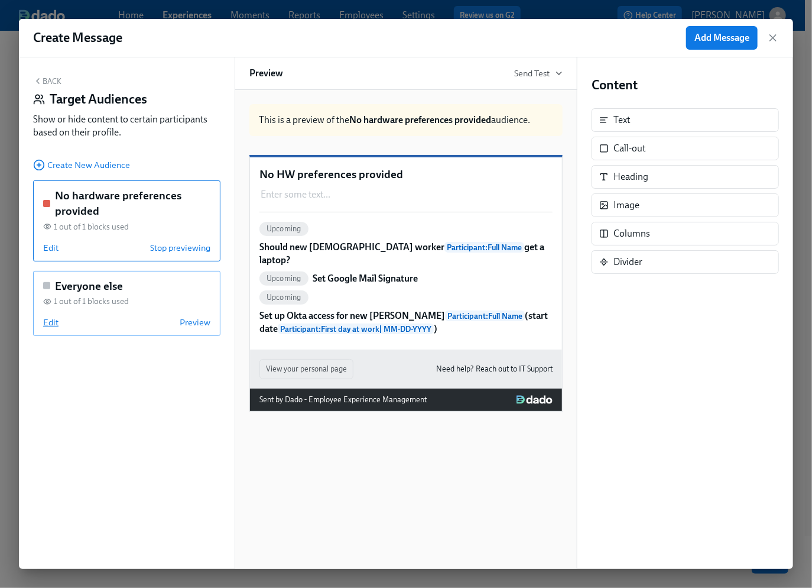
click at [44, 320] on span "Edit" at bounding box center [50, 322] width 15 height 12
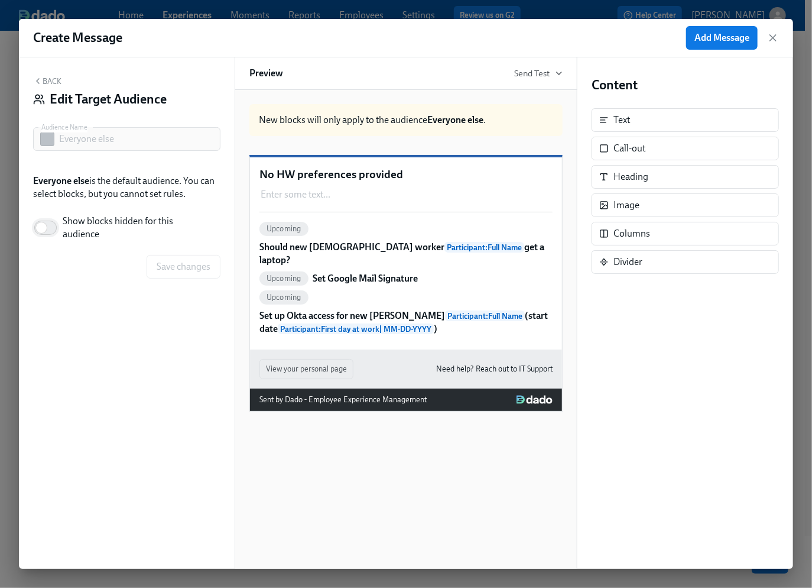
click at [51, 229] on input "Show blocks hidden for this audience" at bounding box center [41, 228] width 78 height 26
checkbox input "true"
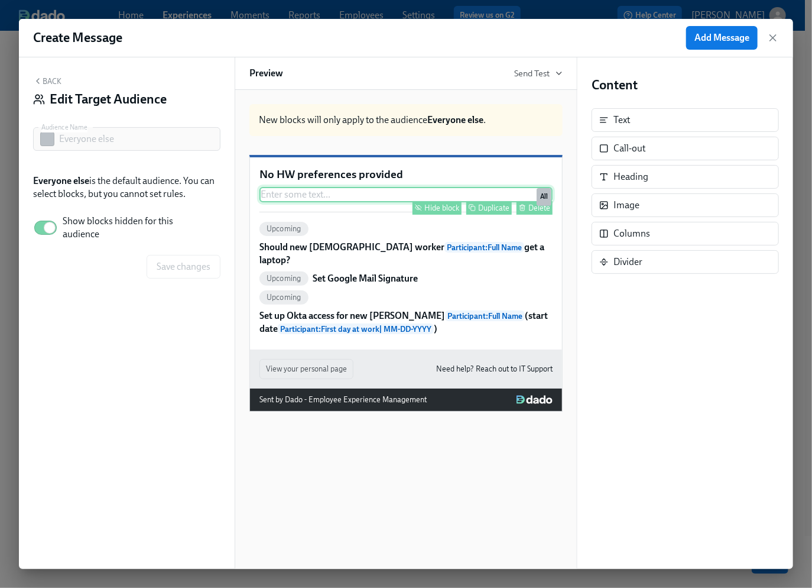
click at [446, 212] on div "Hide block" at bounding box center [442, 207] width 35 height 9
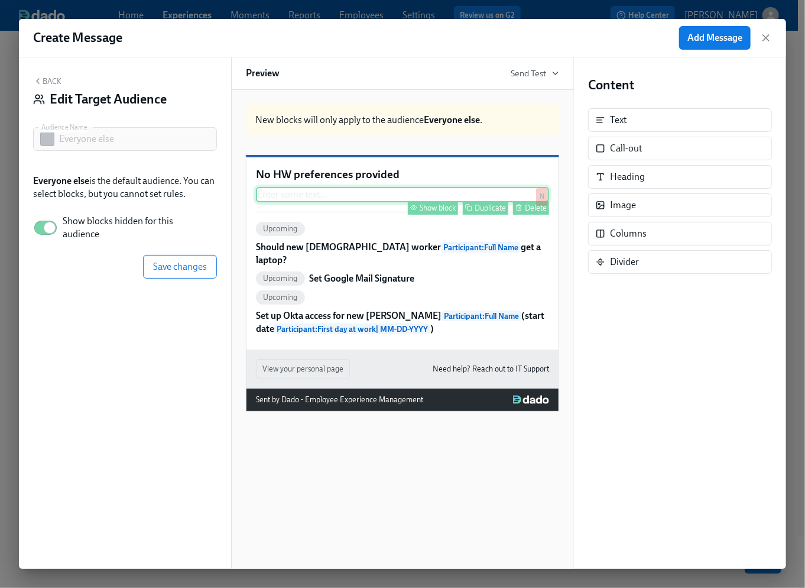
click at [342, 292] on div "Upcoming Should new contingent worker Participant : Full Name get a laptop? Upc…" at bounding box center [402, 279] width 293 height 114
click at [177, 268] on span "Save changes" at bounding box center [180, 267] width 54 height 12
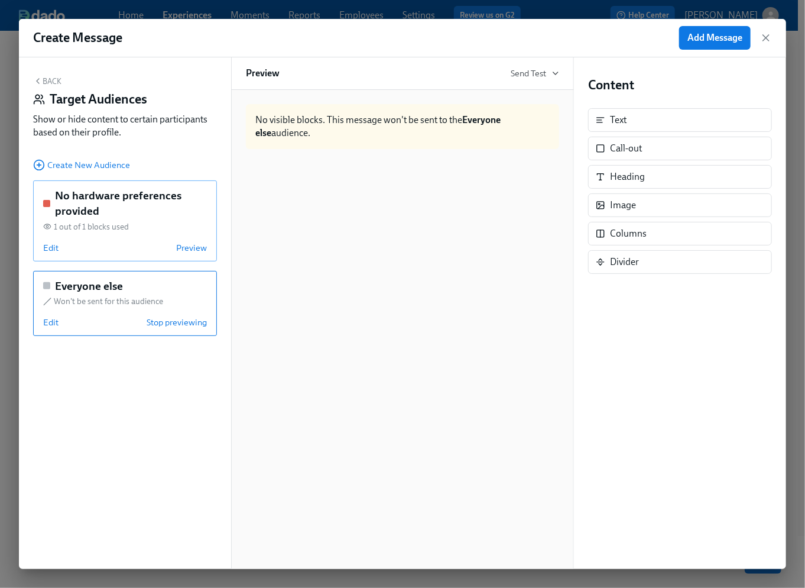
click at [143, 216] on h5 "No hardware preferences provided" at bounding box center [131, 203] width 152 height 30
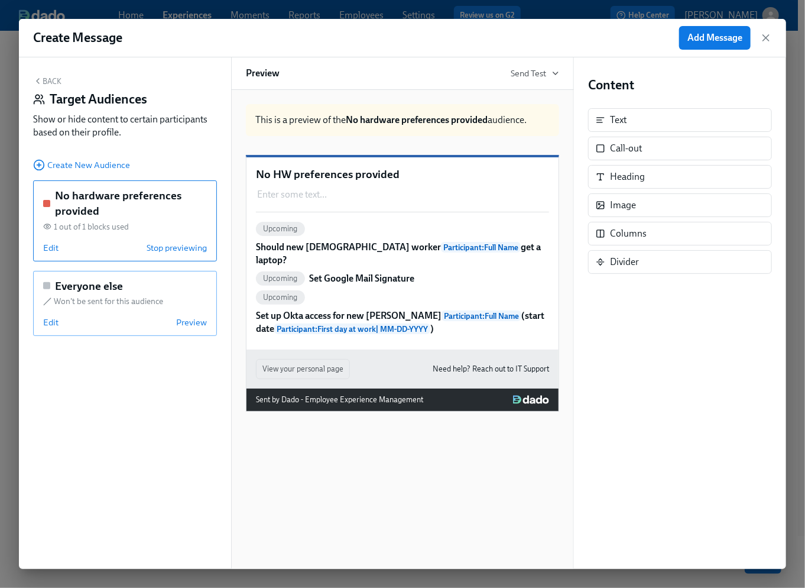
click at [177, 294] on div "Everyone else Won't be sent for this audience Edit Preview" at bounding box center [125, 304] width 184 height 66
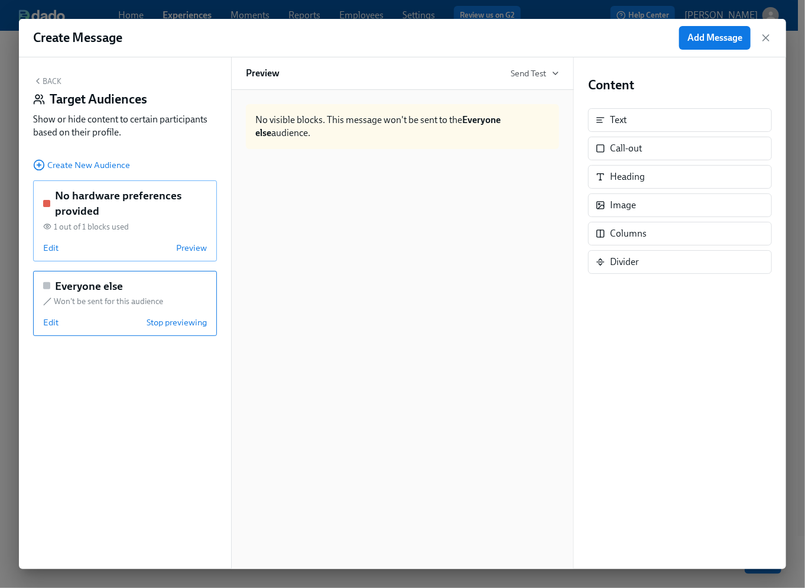
click at [145, 221] on div "1 out of 1 blocks used" at bounding box center [125, 226] width 164 height 11
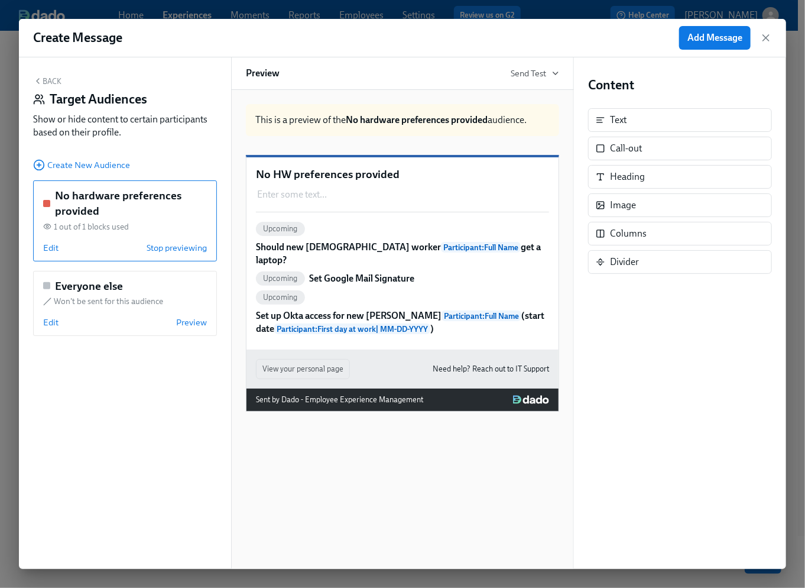
click at [53, 79] on button "Back" at bounding box center [47, 80] width 28 height 9
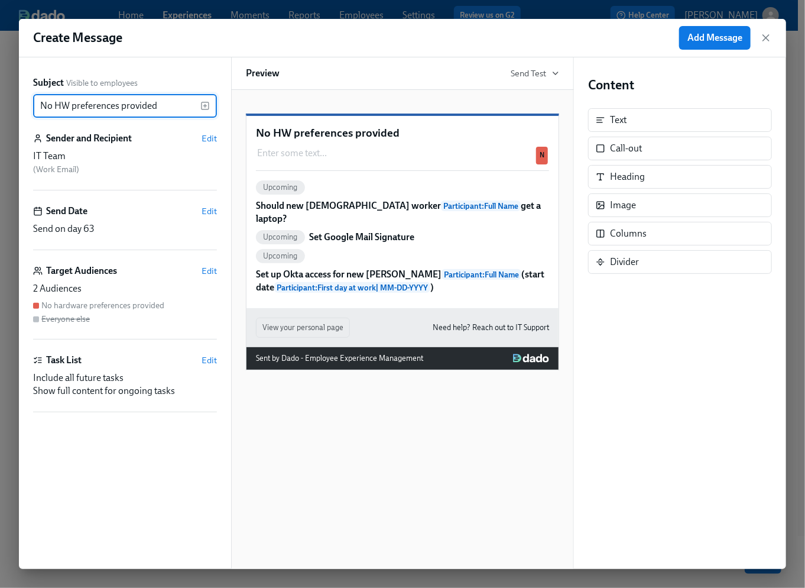
click at [533, 220] on div "Upcoming Should new contingent worker Participant : Full Name get a laptop?" at bounding box center [402, 202] width 293 height 45
click at [519, 225] on p "Should new contingent worker Participant : Full Name get a laptop?" at bounding box center [402, 212] width 293 height 26
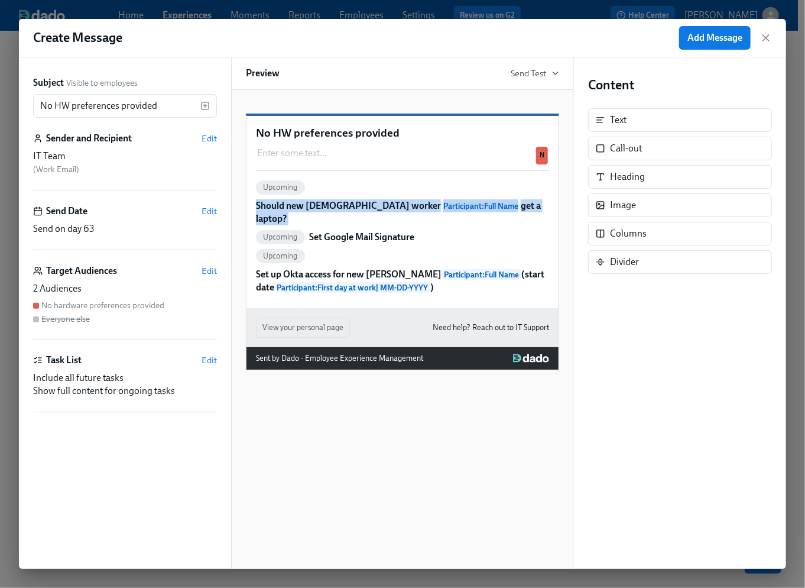
click at [519, 225] on p "Should new contingent worker Participant : Full Name get a laptop?" at bounding box center [402, 212] width 293 height 26
copy p "Should new contingent worker Participant : Full Name get a laptop?"
click at [208, 361] on span "Edit" at bounding box center [209, 360] width 15 height 12
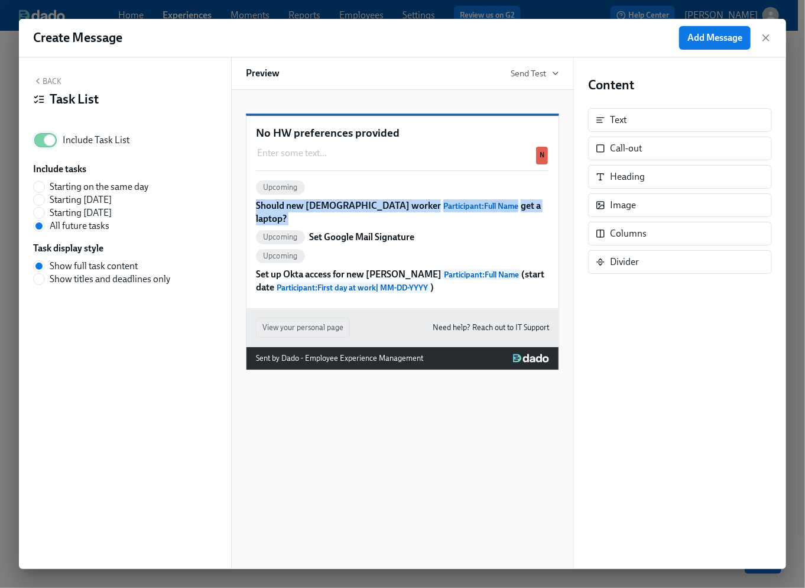
click at [51, 141] on input "Include Task List" at bounding box center [50, 140] width 78 height 26
checkbox input "false"
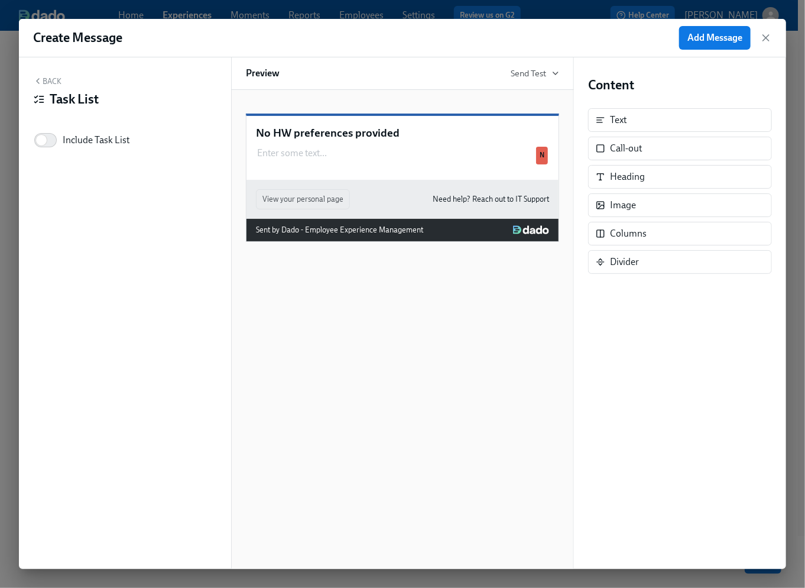
click at [50, 82] on button "Back" at bounding box center [47, 80] width 28 height 9
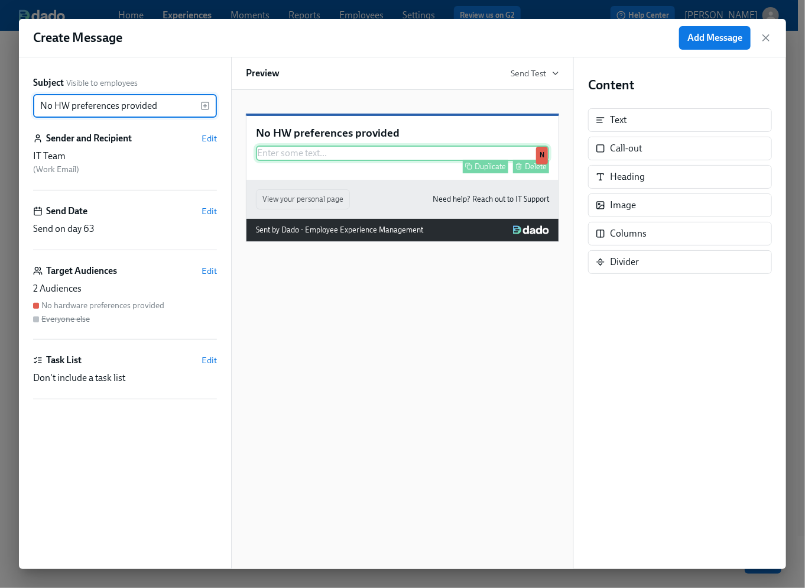
click at [329, 161] on div "Enter some text ... Duplicate Delete N" at bounding box center [402, 152] width 293 height 15
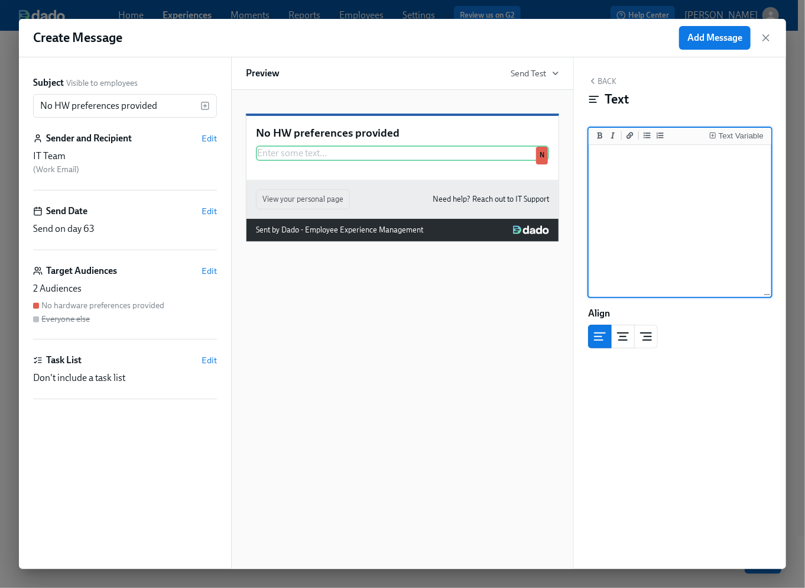
click at [642, 174] on textarea at bounding box center [680, 221] width 178 height 148
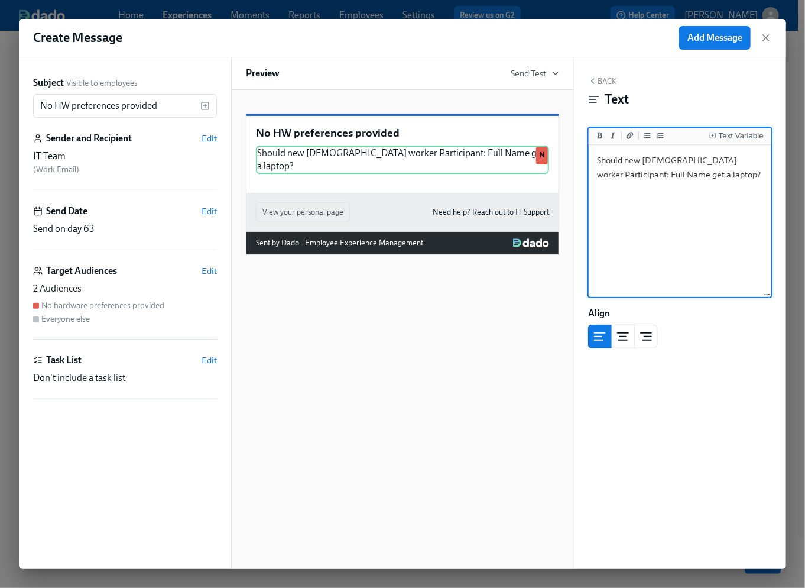
drag, startPoint x: 713, startPoint y: 160, endPoint x: 590, endPoint y: 151, distance: 123.9
click at [590, 151] on div "Should new contingent worker Participant: Full Name get a laptop? Should new co…" at bounding box center [680, 221] width 183 height 153
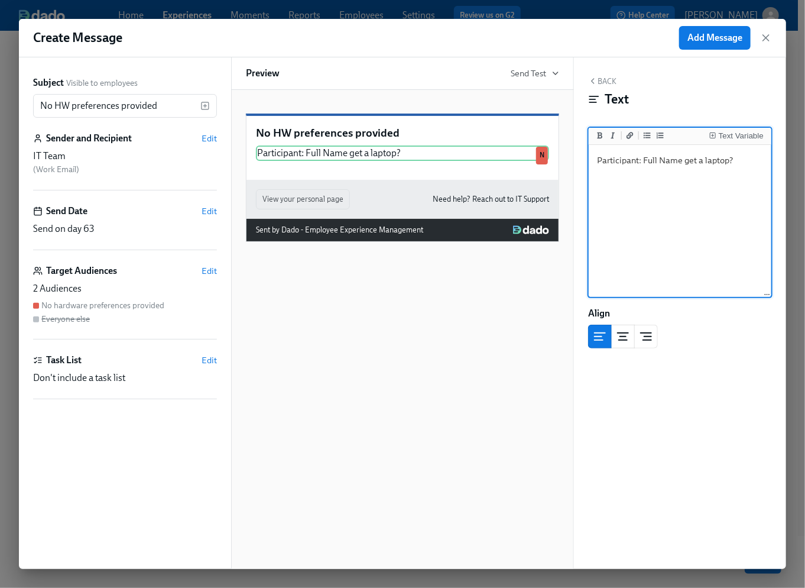
drag, startPoint x: 682, startPoint y: 161, endPoint x: 569, endPoint y: 159, distance: 113.0
click at [569, 159] on div "Subject Visible to employees No HW preferences provided ​ Sender and Recipient …" at bounding box center [402, 312] width 767 height 511
click at [736, 134] on div "Text Variable" at bounding box center [741, 136] width 45 height 8
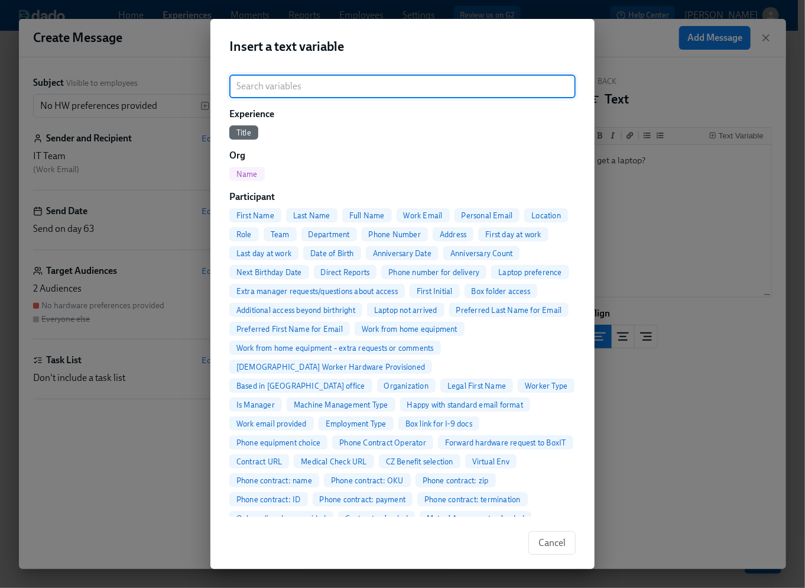
click at [366, 215] on span "Full Name" at bounding box center [367, 215] width 50 height 9
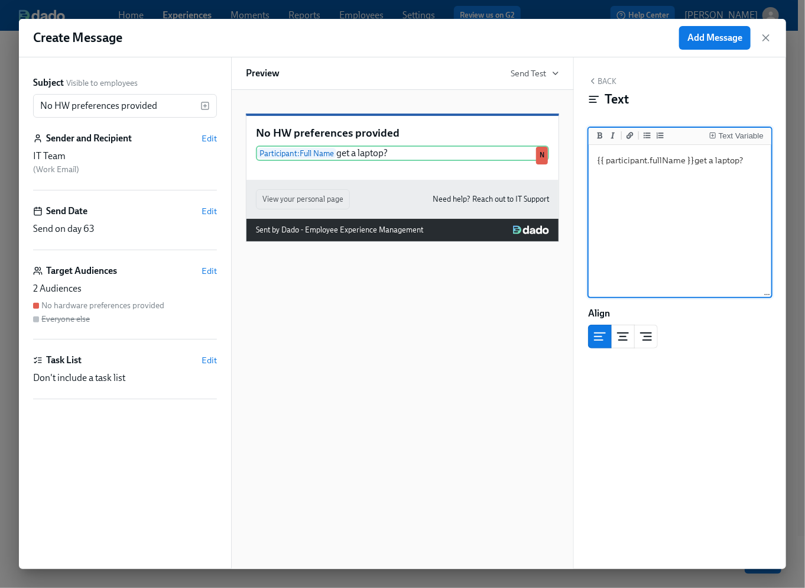
drag, startPoint x: 744, startPoint y: 159, endPoint x: 693, endPoint y: 160, distance: 50.9
click at [693, 160] on textarea "{{ participant.fullName }}get a laptop?" at bounding box center [680, 221] width 178 height 148
drag, startPoint x: 759, startPoint y: 161, endPoint x: 722, endPoint y: 160, distance: 37.3
click at [722, 160] on textarea "{{ participant.fullName }}has not provided" at bounding box center [680, 221] width 178 height 148
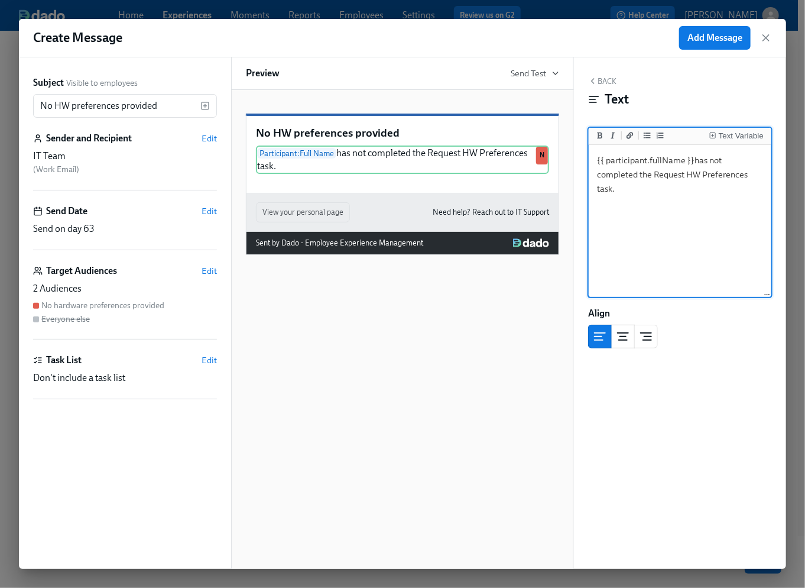
drag, startPoint x: 736, startPoint y: 176, endPoint x: 694, endPoint y: 159, distance: 44.6
click at [694, 159] on textarea "{{ participant.fullName }}has not completed the Request HW Preferences task." at bounding box center [680, 221] width 178 height 148
click at [743, 182] on textarea "{{ participant.fullName }}has not completed the Request HW Preferences task." at bounding box center [680, 221] width 178 height 148
drag, startPoint x: 736, startPoint y: 179, endPoint x: 694, endPoint y: 159, distance: 47.1
click at [694, 159] on textarea "{{ participant.fullName }}has not completed the Request HW Preferences task." at bounding box center [680, 221] width 178 height 148
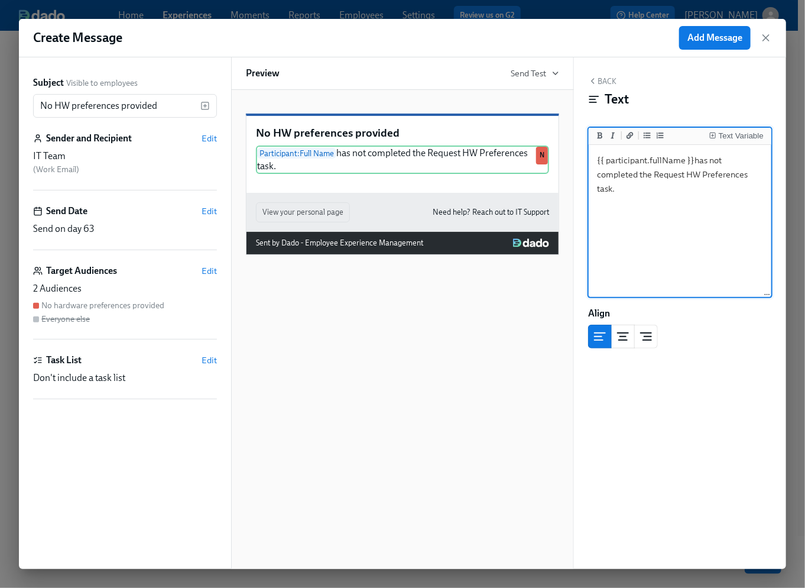
paste textarea "Peter has not completed the “Request HW Preferences”"
drag, startPoint x: 712, startPoint y: 159, endPoint x: 736, endPoint y: 183, distance: 33.9
click at [712, 159] on textarea "{{ participant.fullName }}Peter has not completed the “Request HW Preferences” …" at bounding box center [680, 221] width 178 height 148
type textarea "{{ participant.fullName }} has not completed the “Request HW Preferences” task."
click at [707, 38] on span "Add Message" at bounding box center [715, 38] width 55 height 12
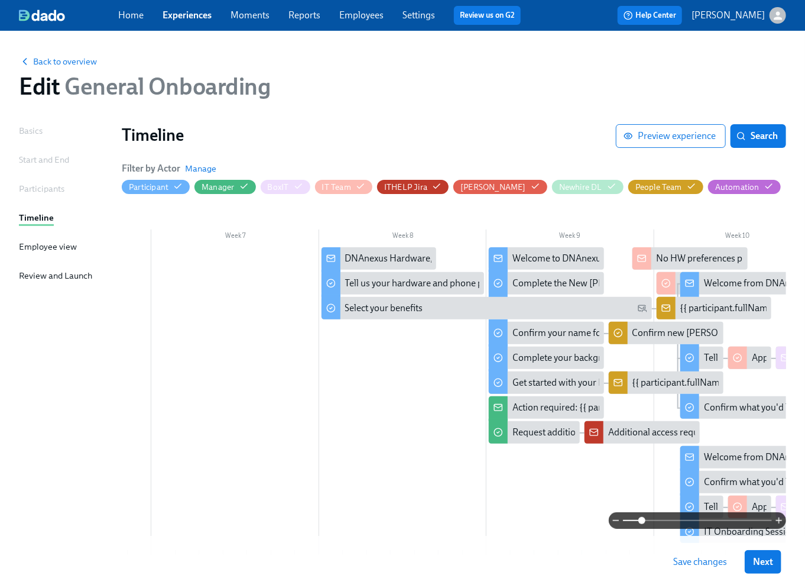
click at [644, 518] on span at bounding box center [642, 520] width 7 height 7
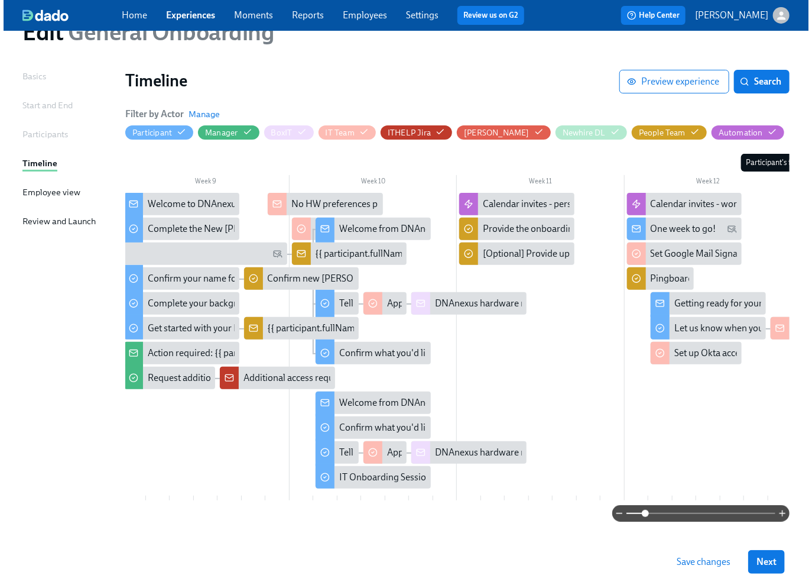
scroll to position [0, 1344]
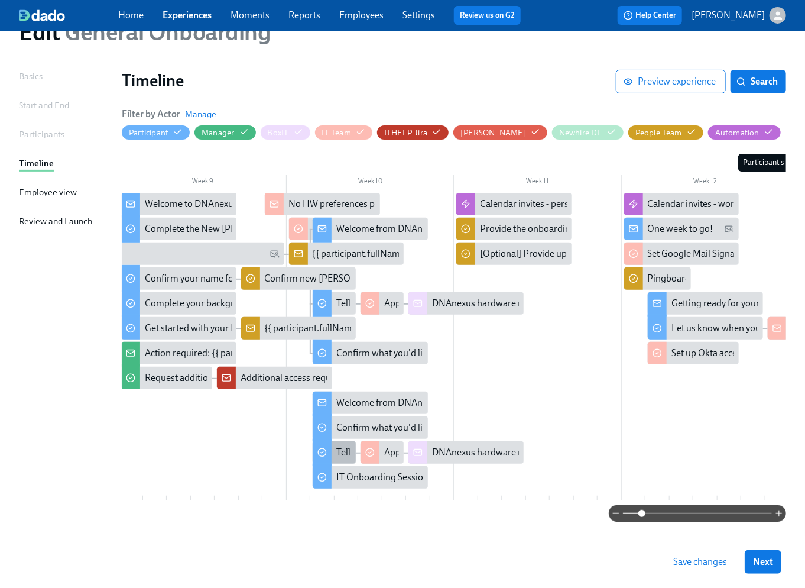
click at [344, 452] on div "Tell us your hardware preferences" at bounding box center [404, 452] width 136 height 13
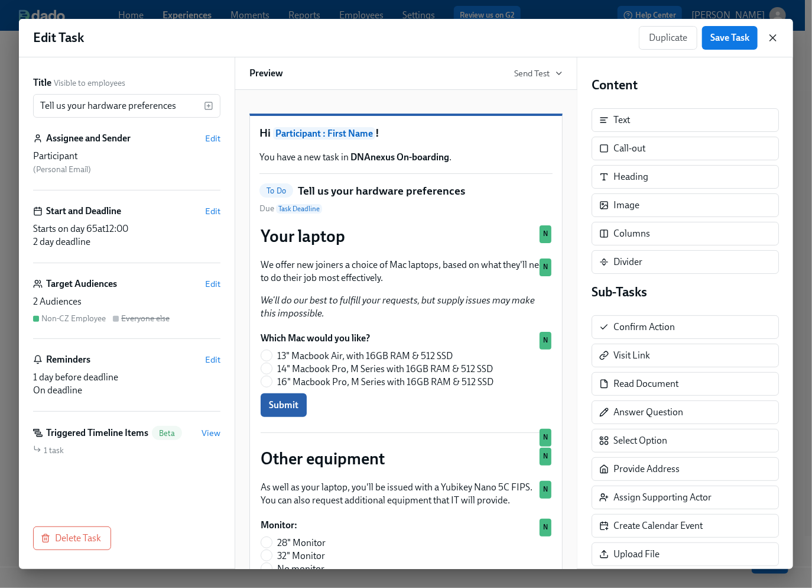
click at [774, 37] on icon "button" at bounding box center [773, 38] width 6 height 6
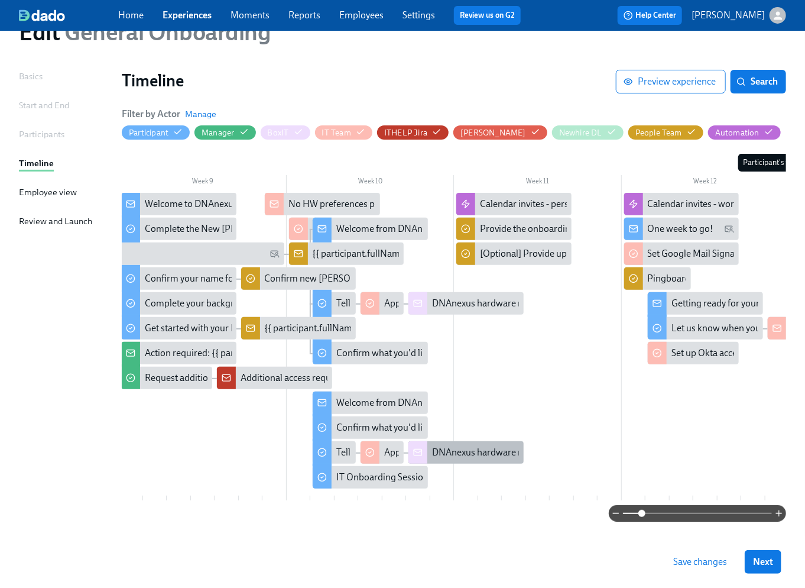
click at [469, 456] on div "DNAnexus hardware request: new hire {{ participant.fullName }}, start date {{ p…" at bounding box center [665, 452] width 466 height 13
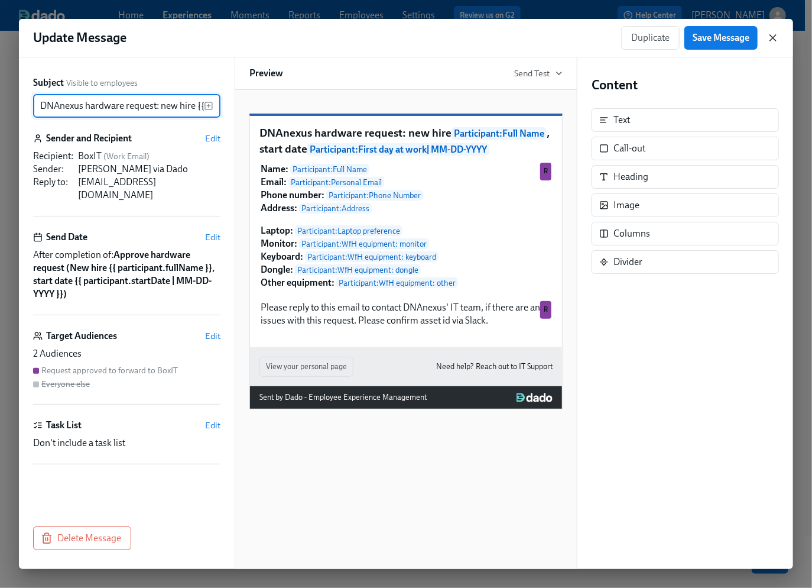
click at [776, 38] on icon "button" at bounding box center [773, 38] width 12 height 12
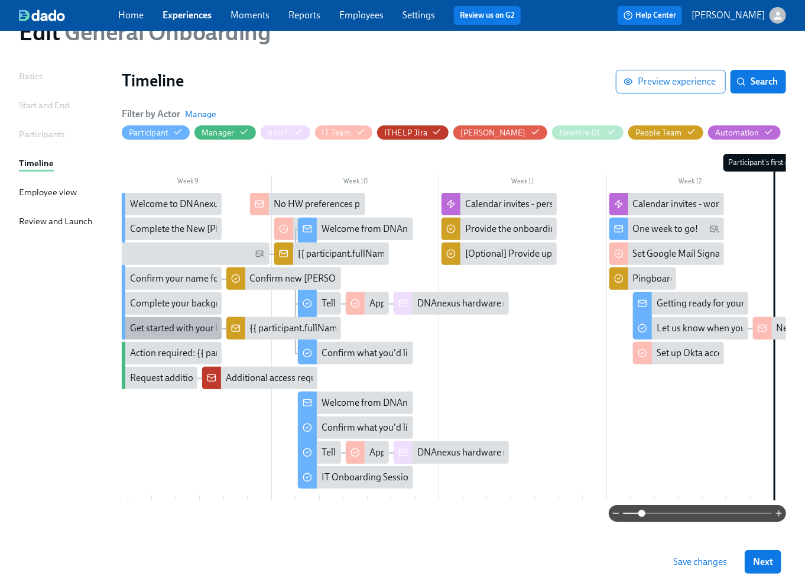
scroll to position [0, 1850]
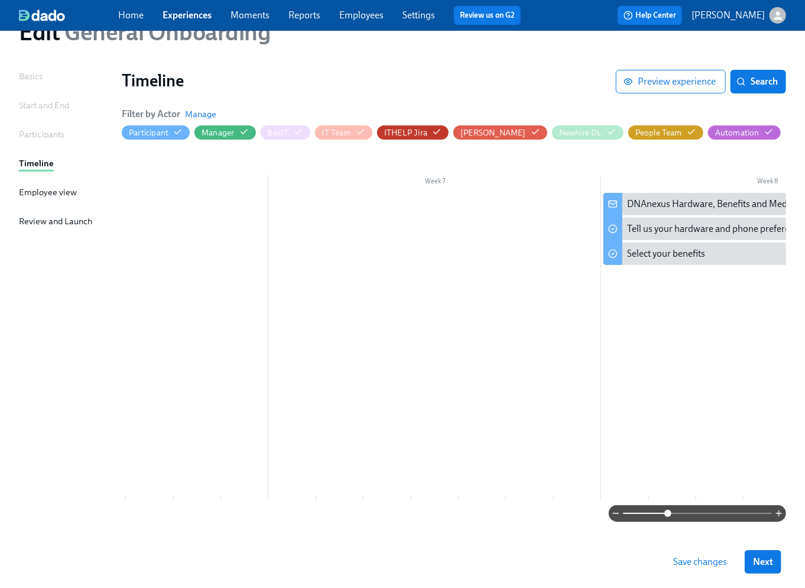
drag, startPoint x: 645, startPoint y: 516, endPoint x: 669, endPoint y: 512, distance: 25.2
click at [669, 512] on span at bounding box center [668, 513] width 7 height 7
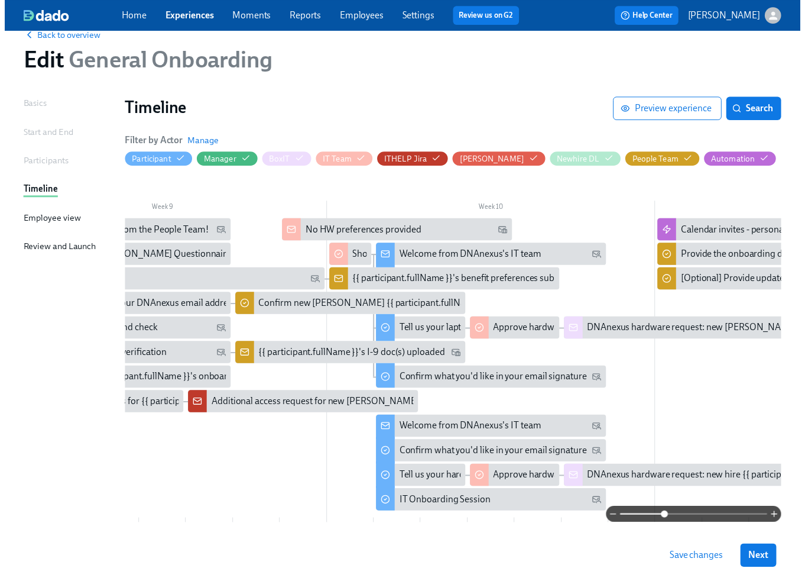
scroll to position [0, 0]
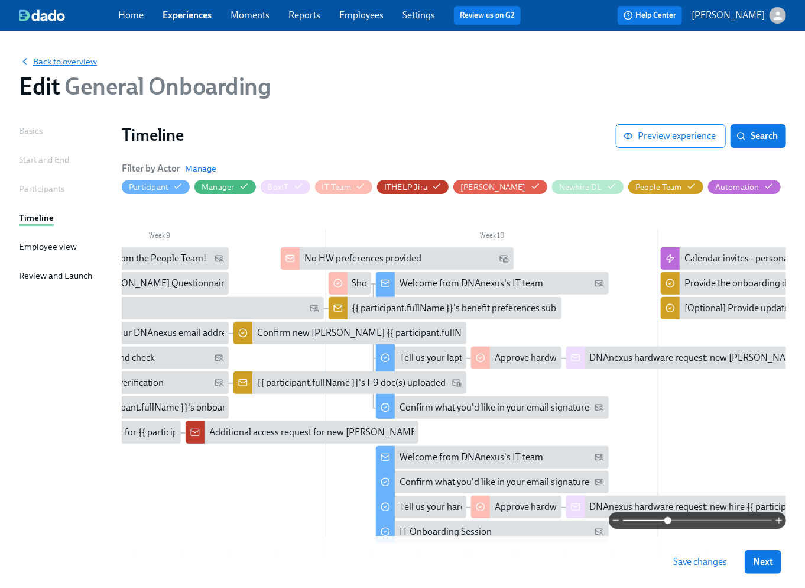
click at [67, 61] on span "Back to overview" at bounding box center [58, 62] width 78 height 12
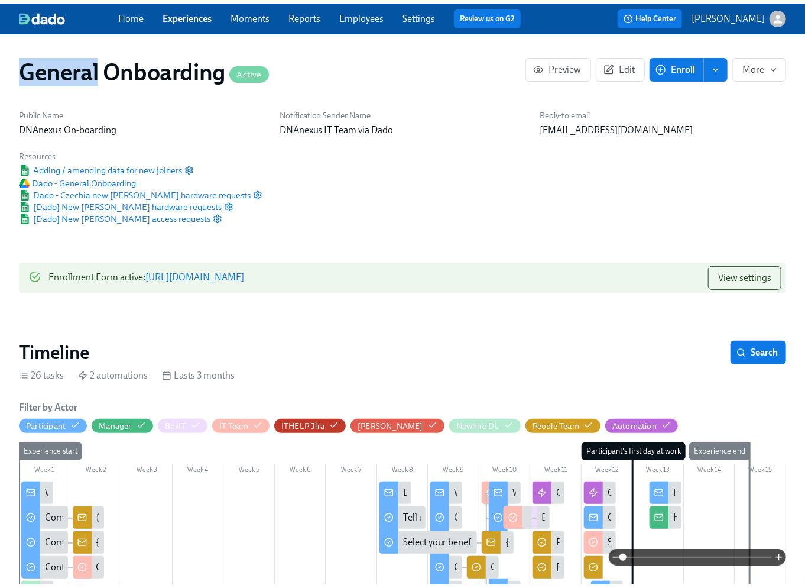
scroll to position [0, 7843]
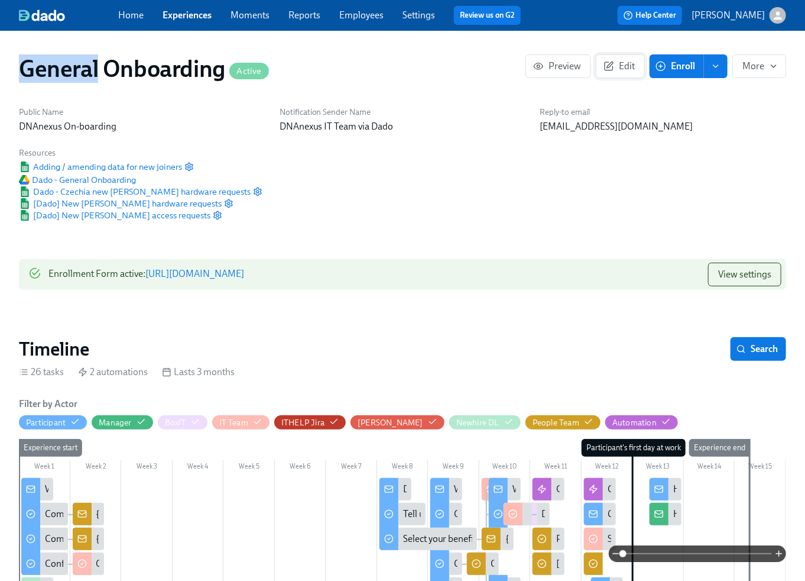
click at [629, 70] on span "Edit" at bounding box center [620, 66] width 29 height 12
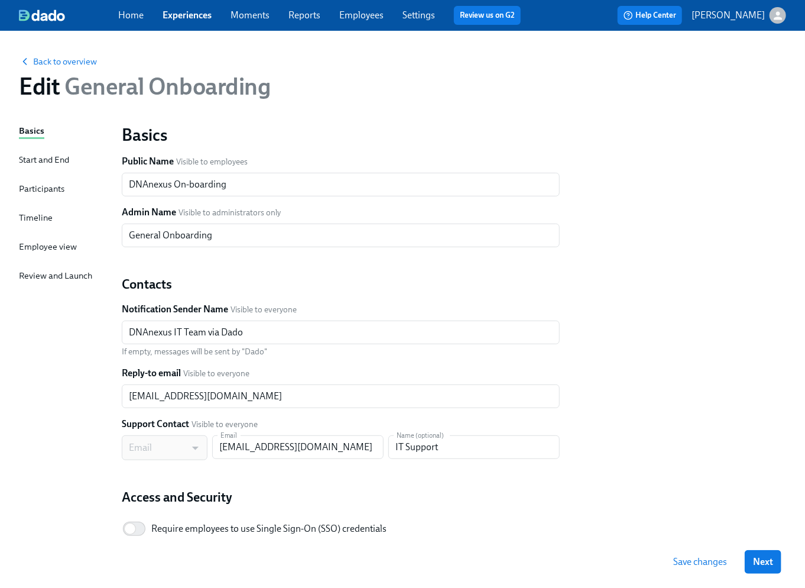
click at [24, 213] on div "Timeline" at bounding box center [36, 217] width 34 height 13
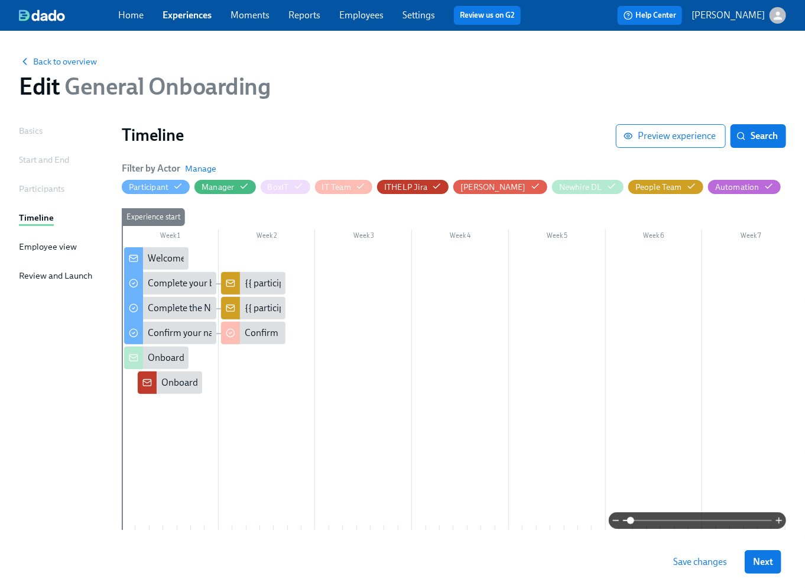
drag, startPoint x: 626, startPoint y: 520, endPoint x: 632, endPoint y: 519, distance: 6.6
click at [632, 519] on span at bounding box center [630, 520] width 7 height 7
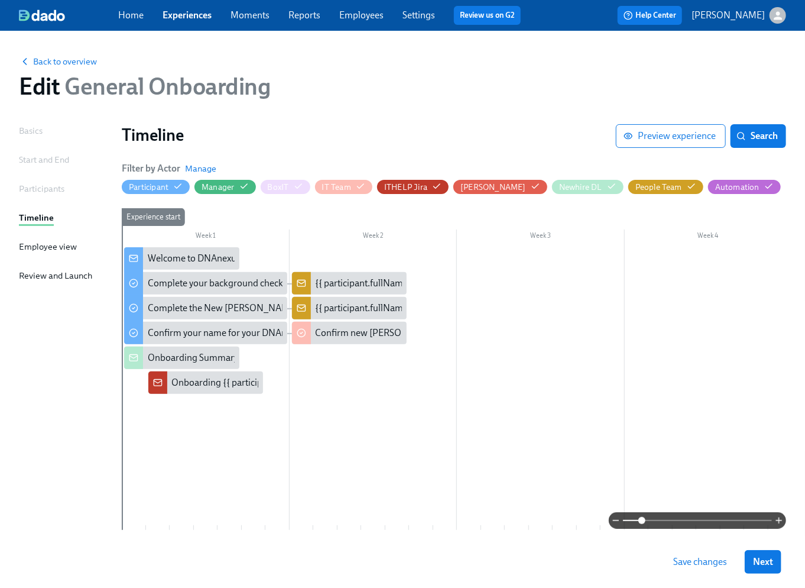
drag, startPoint x: 632, startPoint y: 520, endPoint x: 641, endPoint y: 518, distance: 9.0
click at [641, 518] on span at bounding box center [642, 520] width 7 height 7
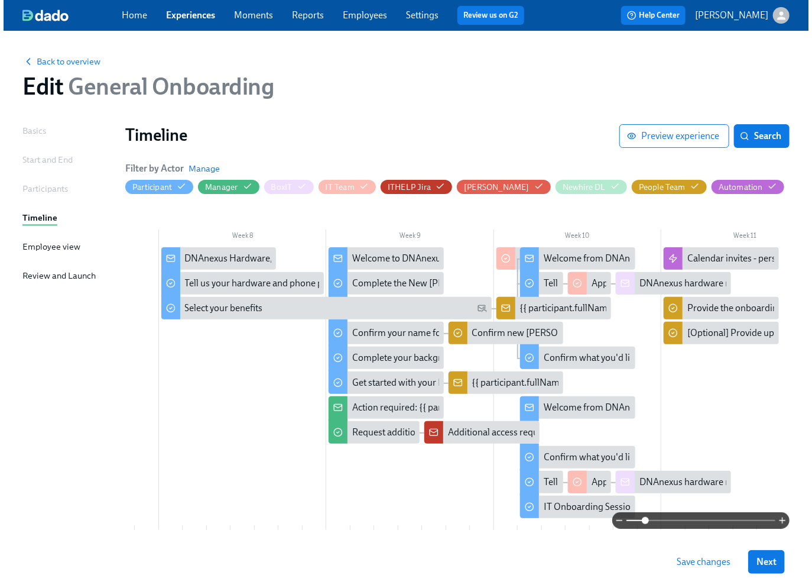
scroll to position [0, 1136]
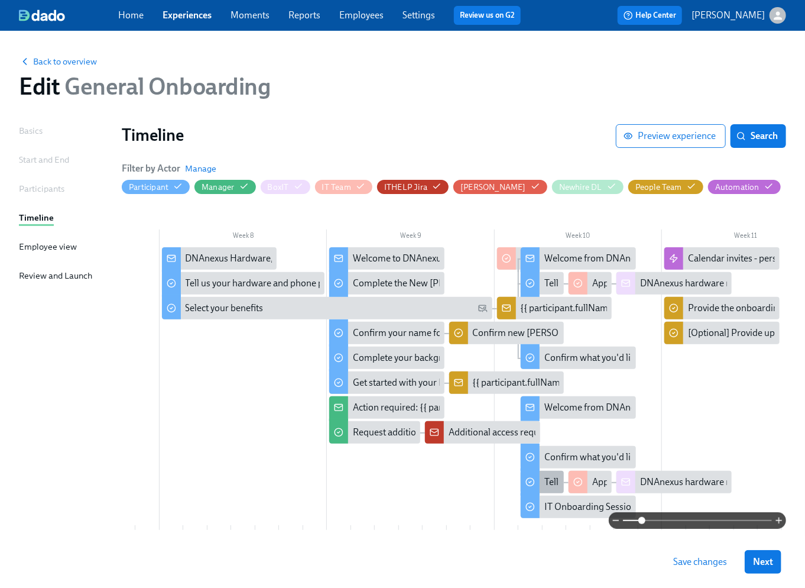
click at [554, 482] on div "Tell us your hardware preferences" at bounding box center [613, 481] width 136 height 13
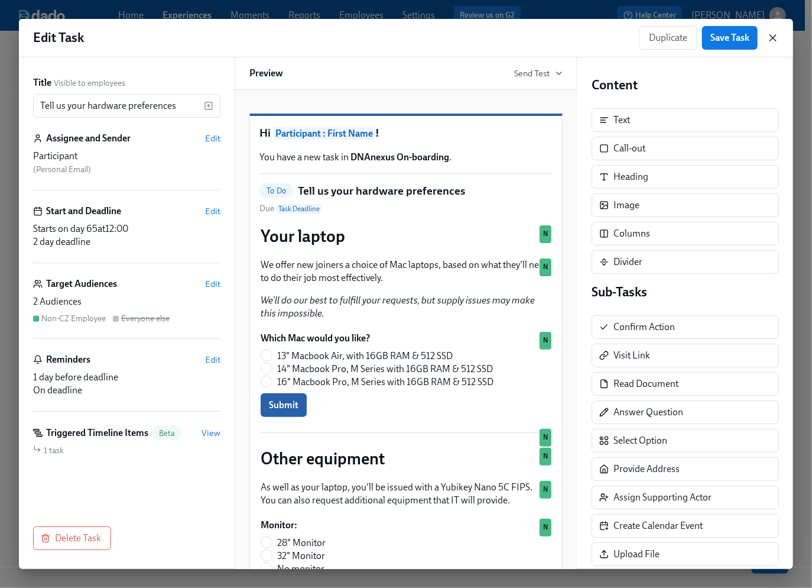
click at [773, 38] on icon "button" at bounding box center [773, 38] width 6 height 6
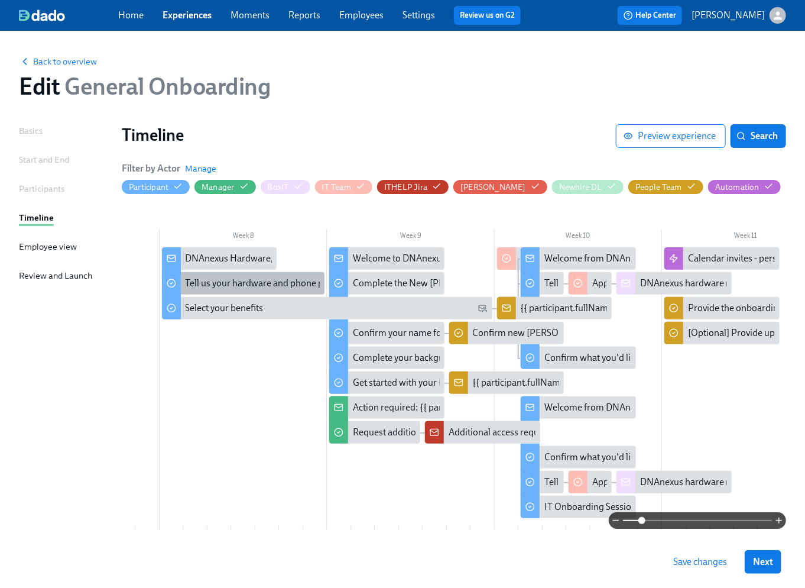
click at [218, 286] on div "Tell us your hardware and phone preferences" at bounding box center [276, 283] width 181 height 13
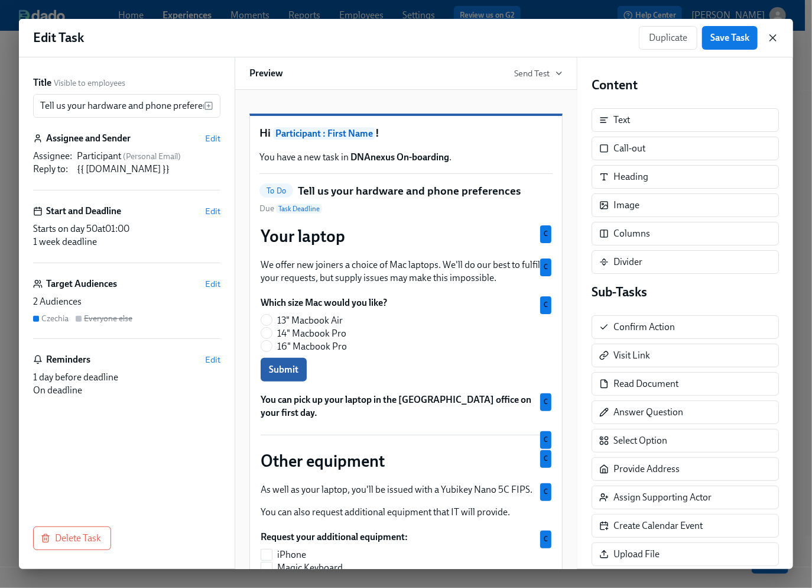
click at [776, 39] on icon "button" at bounding box center [773, 38] width 12 height 12
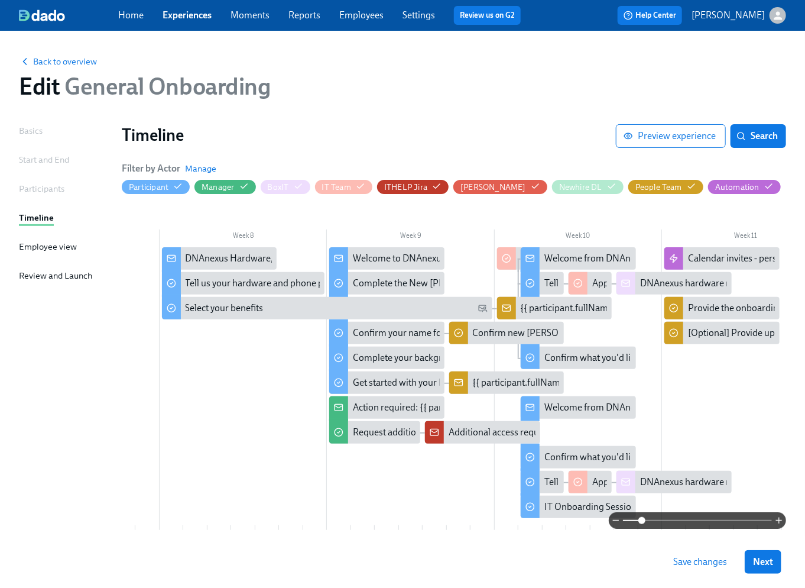
click at [689, 400] on div at bounding box center [243, 388] width 2515 height 283
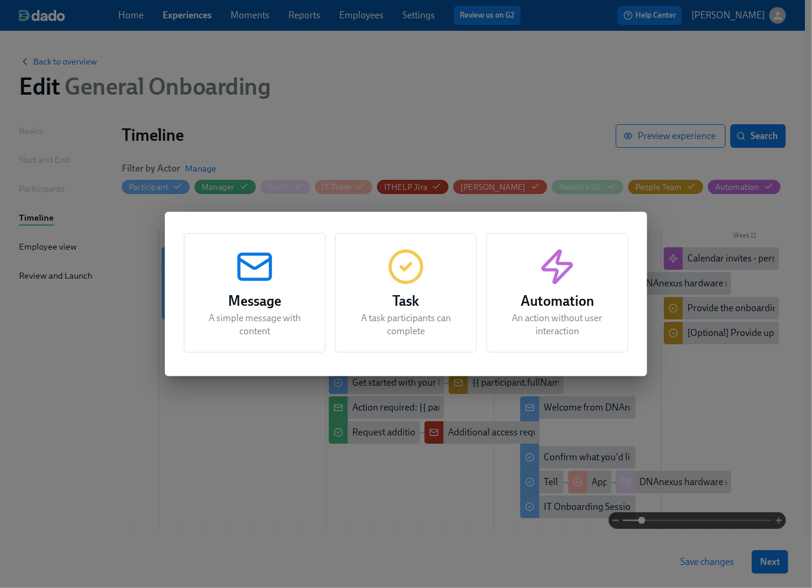
click at [250, 278] on rect "button" at bounding box center [254, 266] width 31 height 25
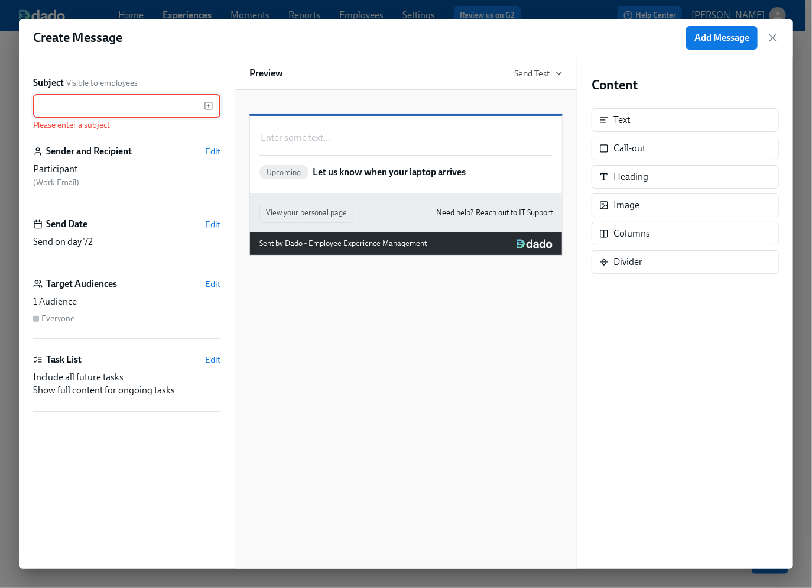
click at [208, 225] on span "Edit" at bounding box center [212, 224] width 15 height 12
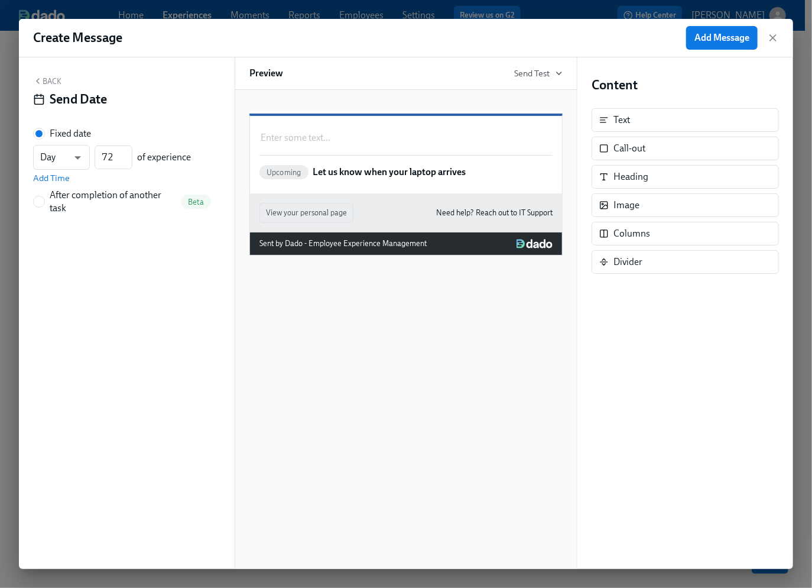
click at [44, 78] on button "Back" at bounding box center [47, 80] width 28 height 9
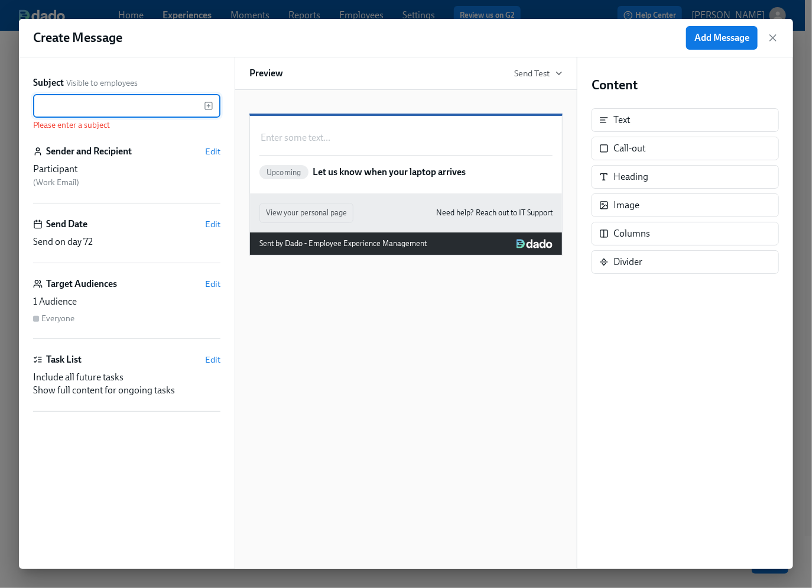
click at [80, 109] on input "text" at bounding box center [118, 106] width 171 height 24
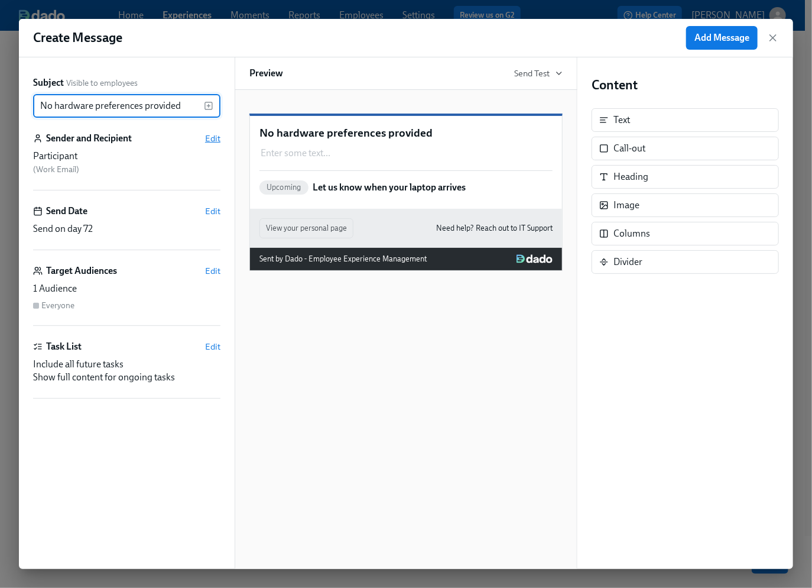
type input "No hardware preferences provided"
click at [211, 137] on span "Edit" at bounding box center [212, 138] width 15 height 12
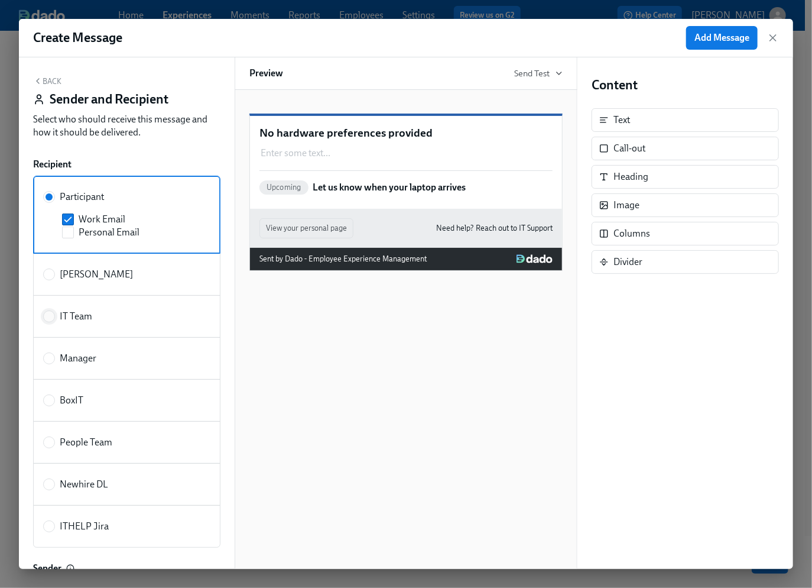
click at [47, 315] on input "IT Team" at bounding box center [49, 316] width 11 height 11
radio input "true"
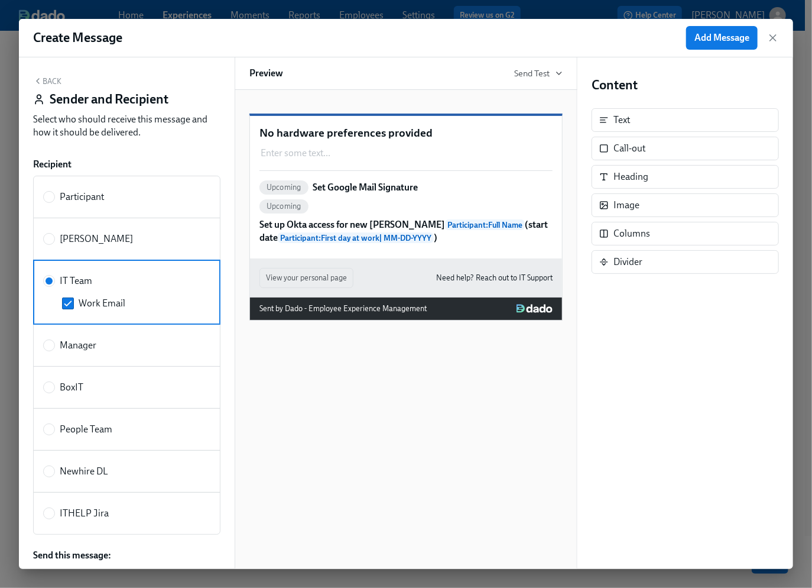
click at [40, 82] on icon "button" at bounding box center [37, 80] width 9 height 9
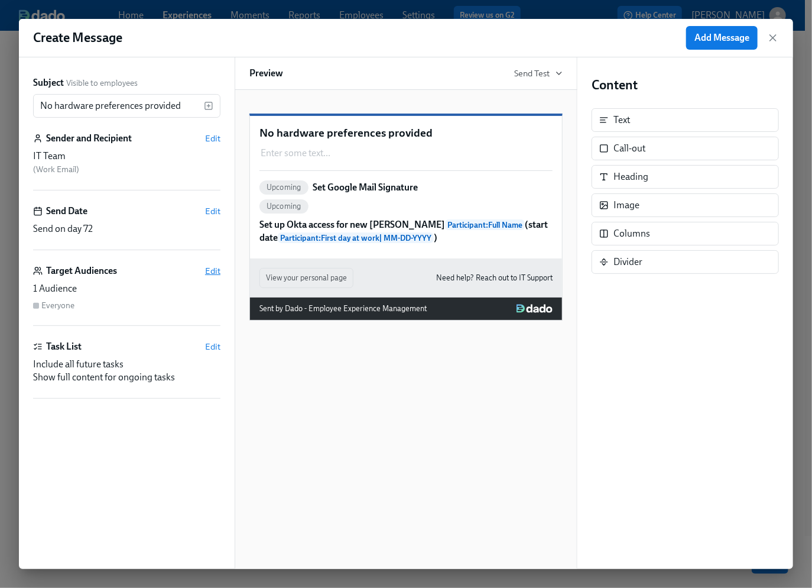
click at [212, 270] on span "Edit" at bounding box center [212, 271] width 15 height 12
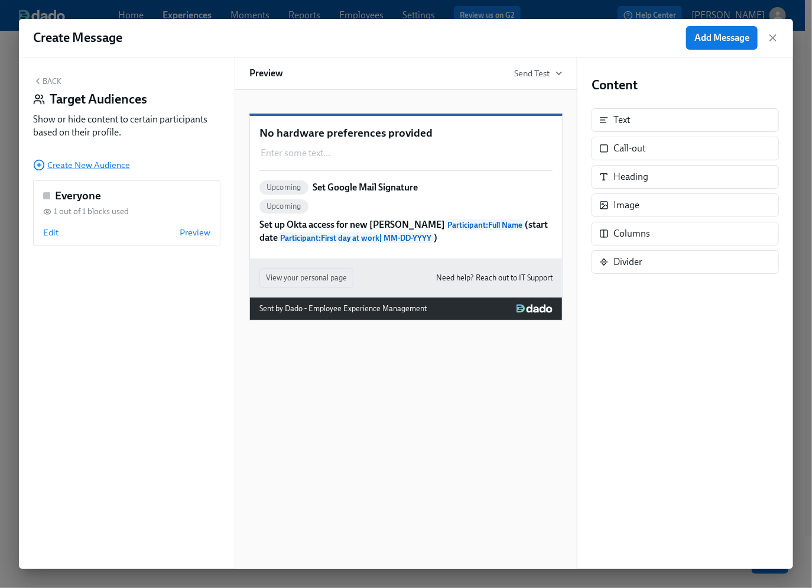
click at [66, 164] on span "Create New Audience" at bounding box center [81, 165] width 97 height 12
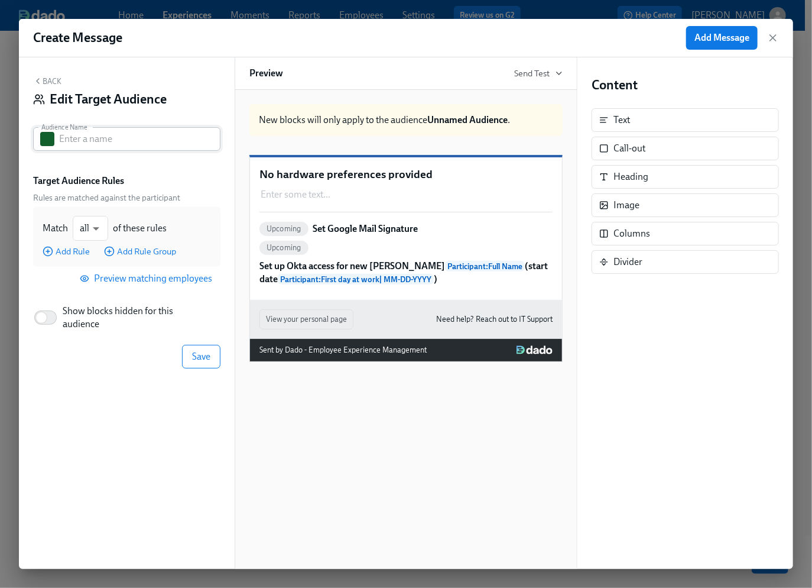
click at [41, 140] on button "button" at bounding box center [47, 139] width 14 height 14
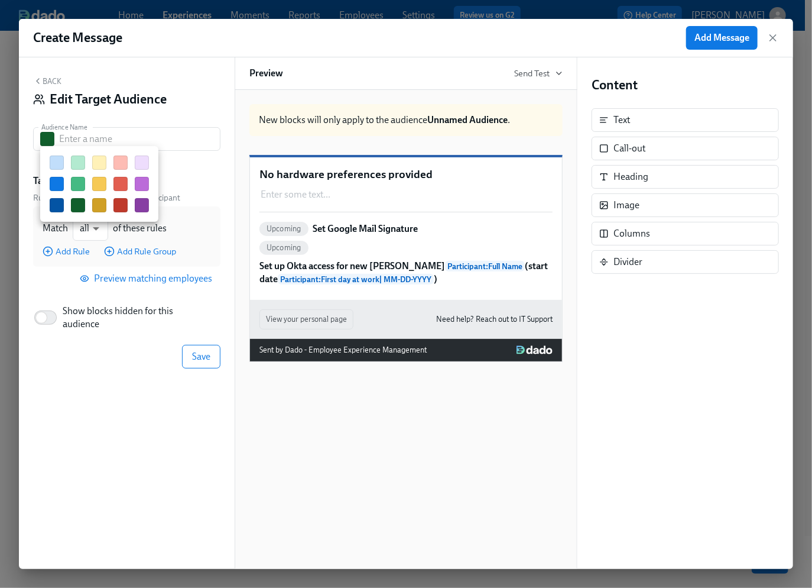
click at [122, 188] on button "button" at bounding box center [121, 184] width 14 height 14
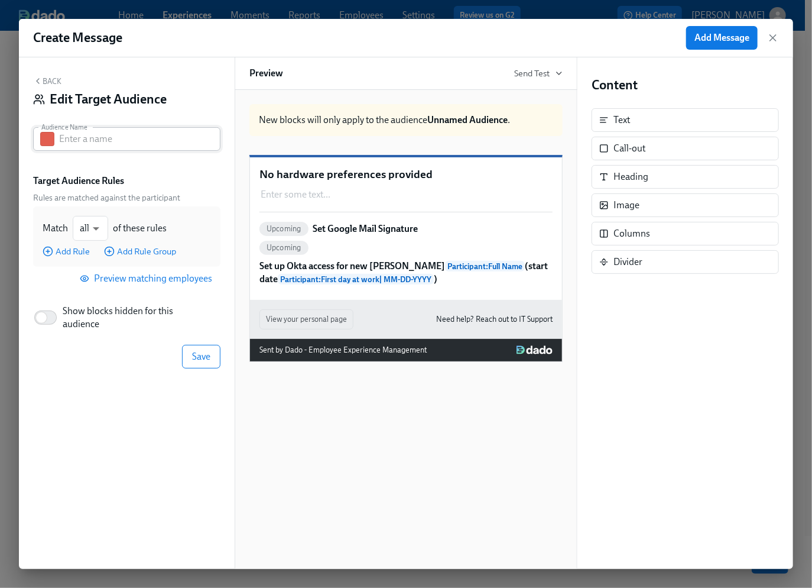
click at [90, 143] on input "text" at bounding box center [139, 139] width 161 height 24
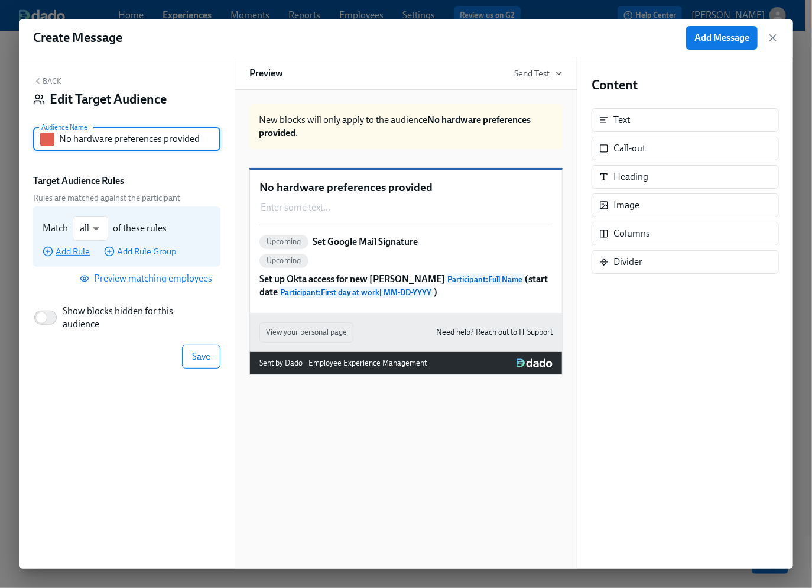
type input "No hardware preferences provided"
click at [62, 253] on span "Add Rule" at bounding box center [66, 251] width 47 height 12
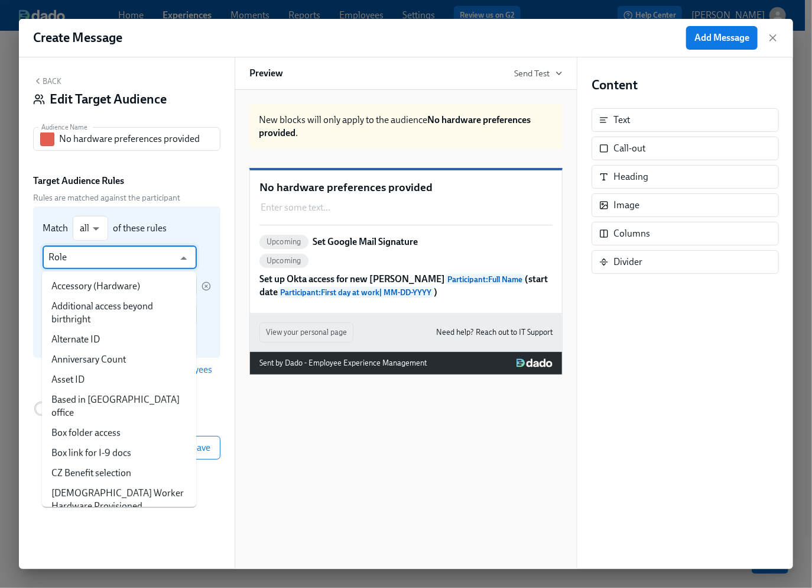
click at [119, 260] on input "Role" at bounding box center [110, 257] width 125 height 24
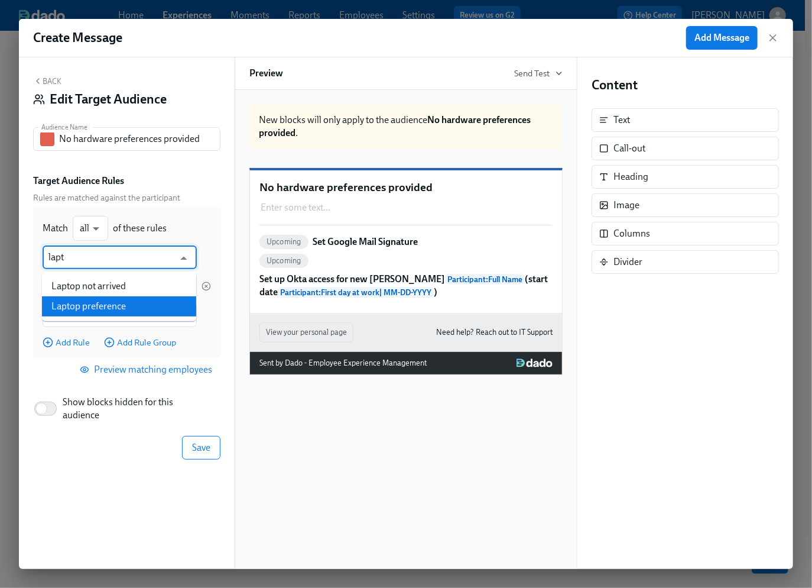
click at [118, 308] on li "Laptop preference" at bounding box center [119, 306] width 154 height 20
type input "Laptop preference"
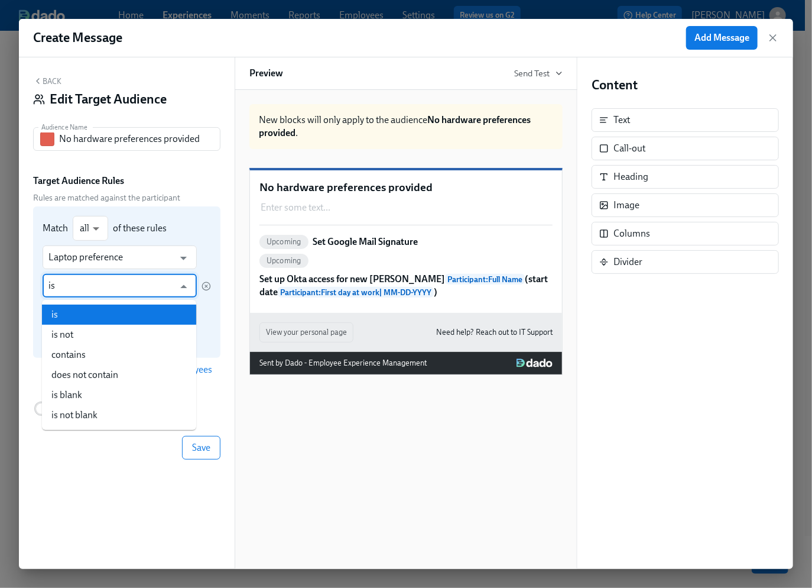
click at [106, 288] on input "is" at bounding box center [110, 286] width 125 height 24
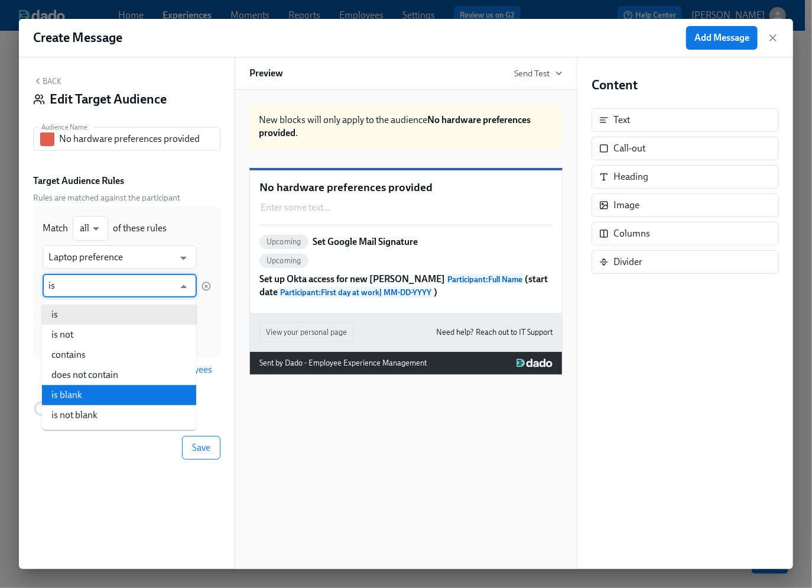
click at [97, 393] on li "is blank" at bounding box center [119, 395] width 154 height 20
type input "is blank"
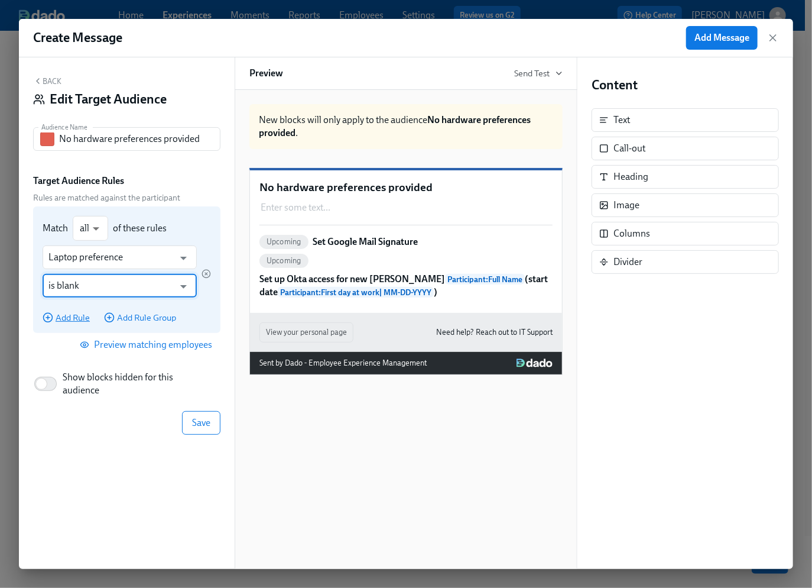
click at [75, 319] on span "Add Rule" at bounding box center [66, 318] width 47 height 12
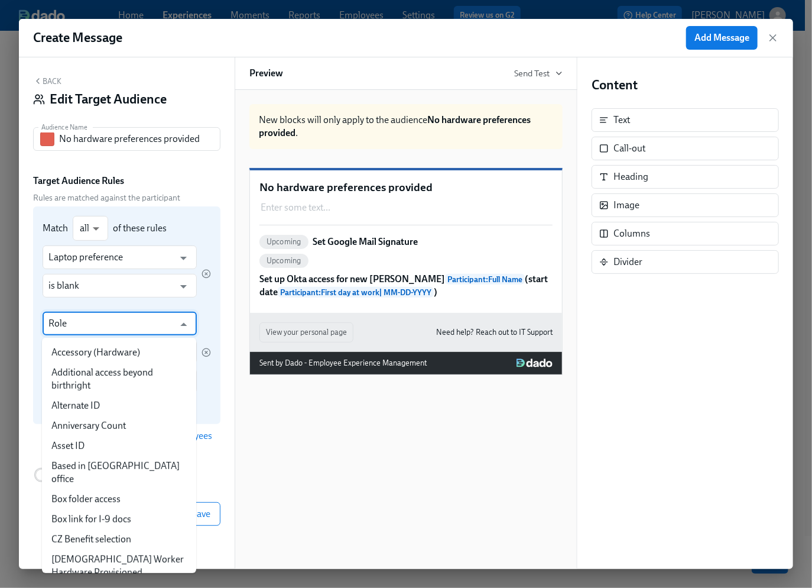
click at [76, 325] on input "Role" at bounding box center [110, 324] width 125 height 24
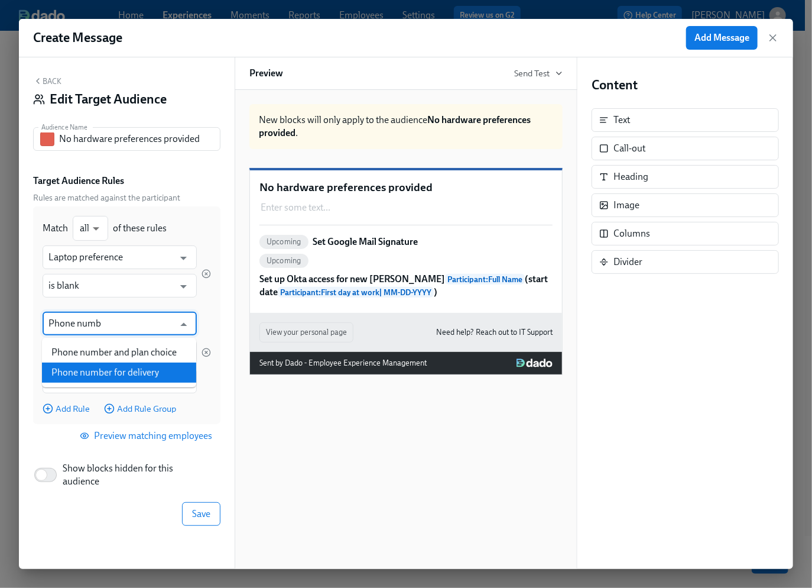
click at [114, 372] on li "Phone number for delivery" at bounding box center [119, 372] width 154 height 20
type input "Phone number for delivery"
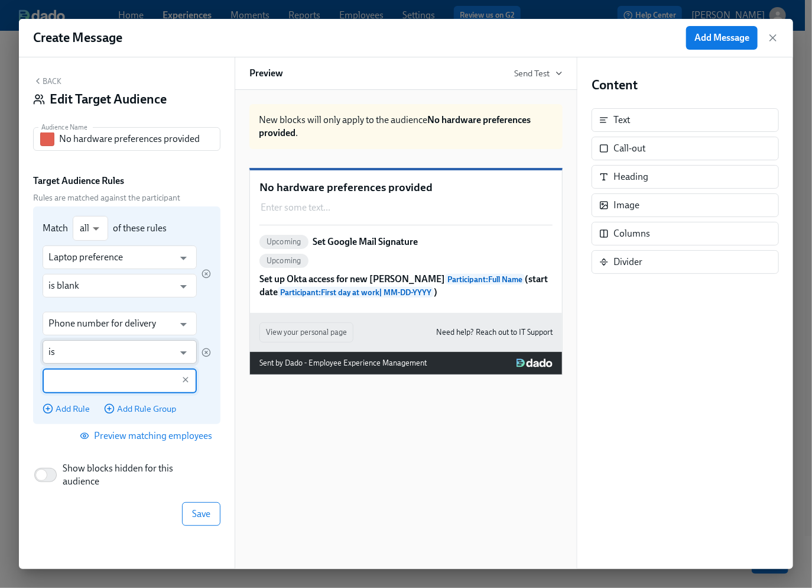
click at [96, 355] on input "is" at bounding box center [110, 352] width 125 height 24
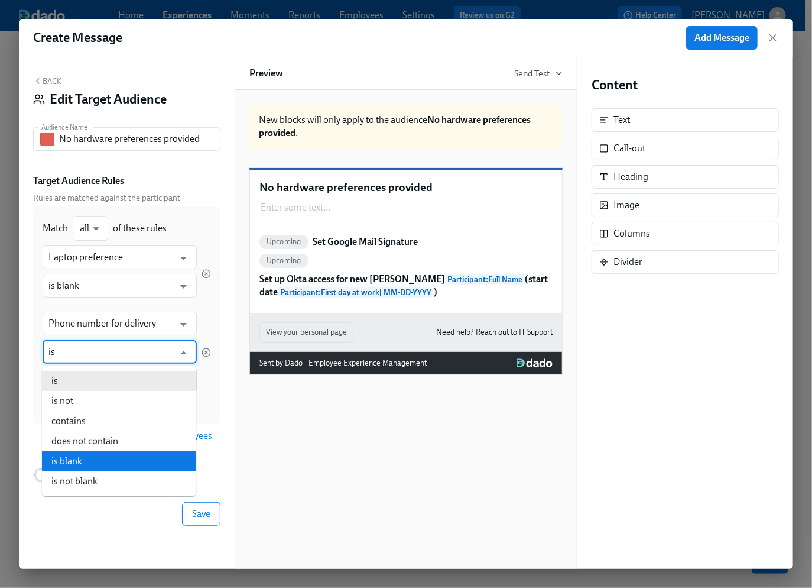
click at [87, 456] on li "is blank" at bounding box center [119, 461] width 154 height 20
type input "is blank"
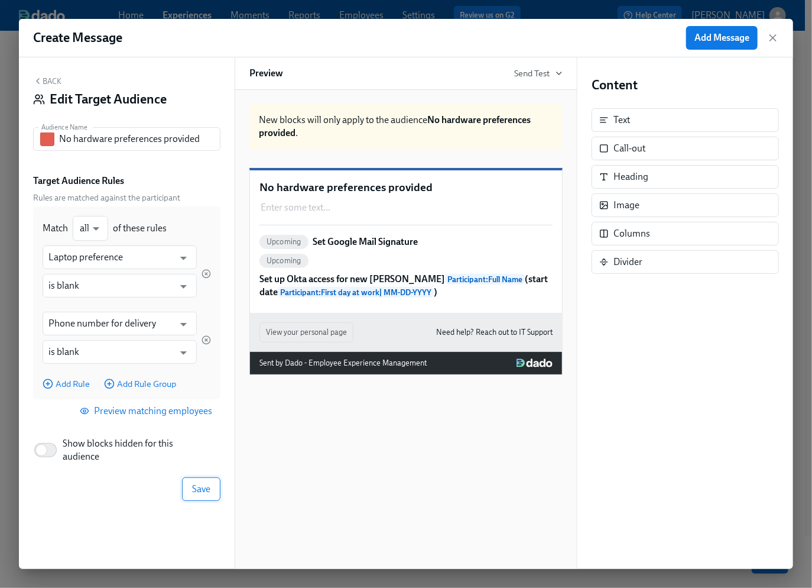
click at [200, 491] on span "Save" at bounding box center [201, 489] width 18 height 12
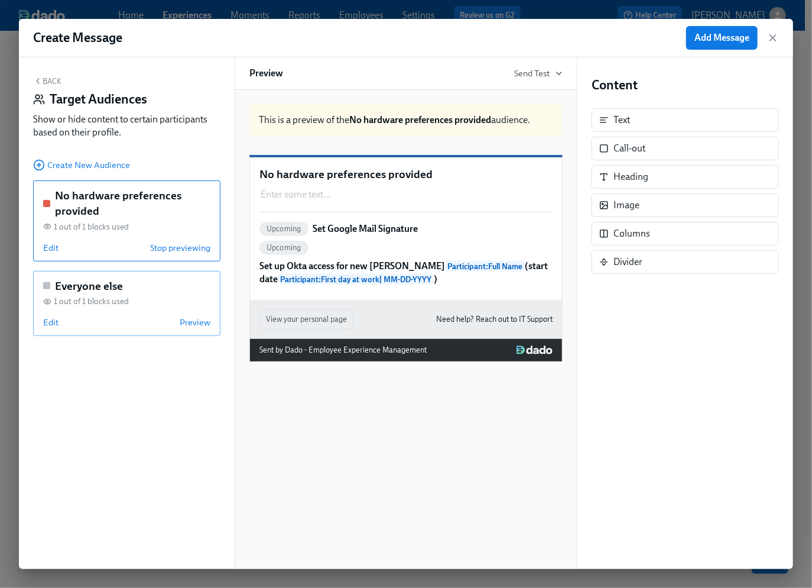
click at [94, 308] on div "Everyone else 1 out of 1 blocks used Edit Preview" at bounding box center [126, 304] width 187 height 66
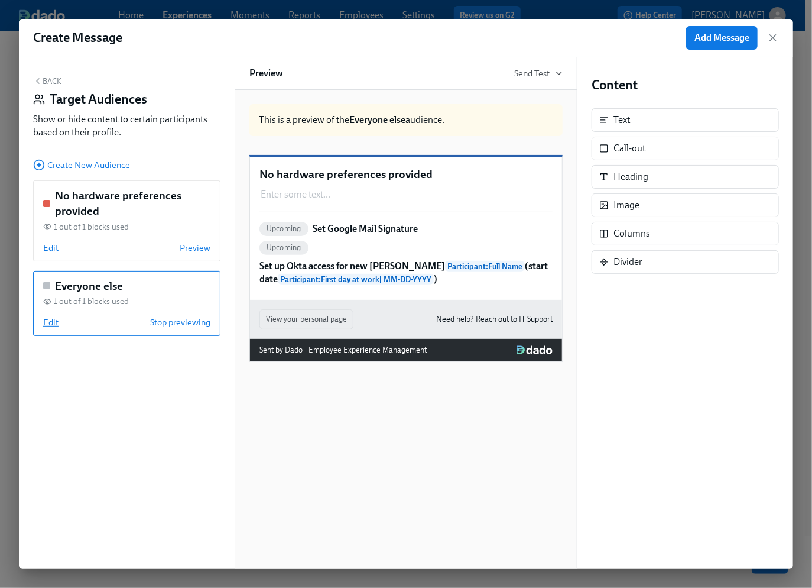
click at [46, 320] on span "Edit" at bounding box center [50, 322] width 15 height 12
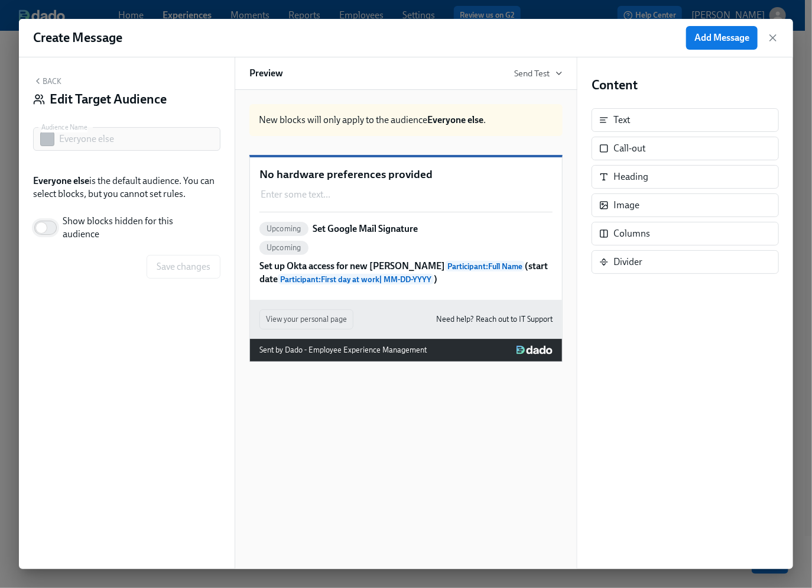
click at [48, 229] on input "Show blocks hidden for this audience" at bounding box center [41, 228] width 78 height 26
checkbox input "true"
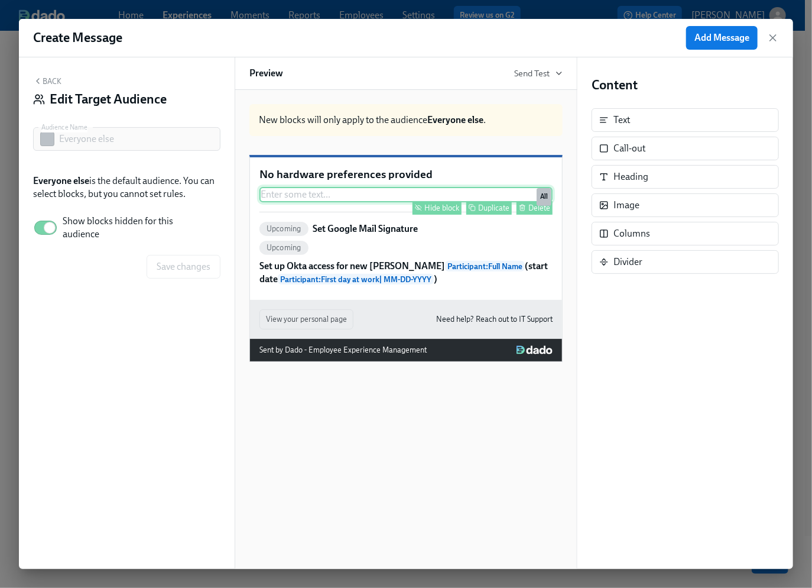
click at [443, 212] on div "Hide block" at bounding box center [442, 207] width 35 height 9
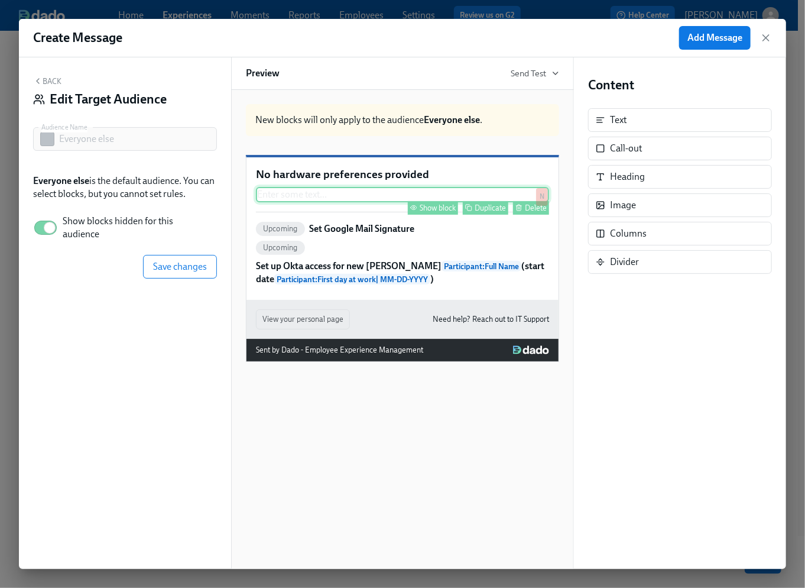
click at [45, 80] on button "Back" at bounding box center [47, 80] width 28 height 9
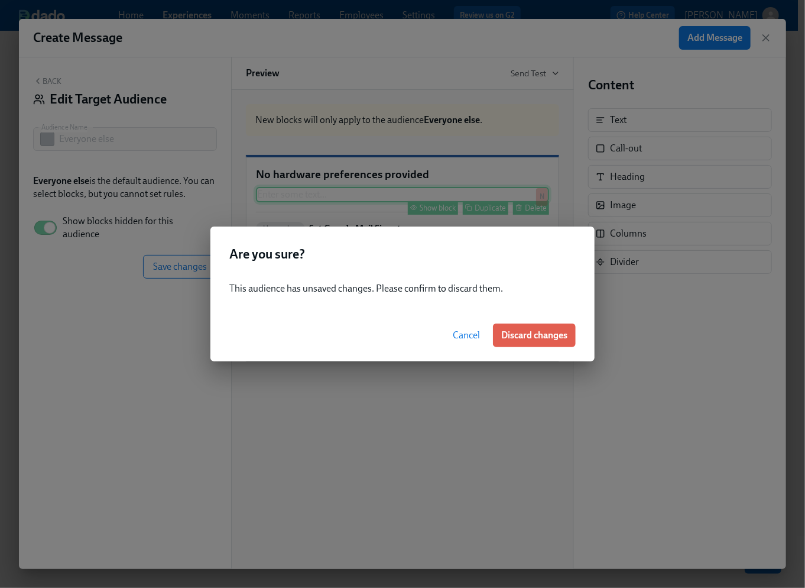
click at [466, 339] on span "Cancel" at bounding box center [466, 335] width 27 height 12
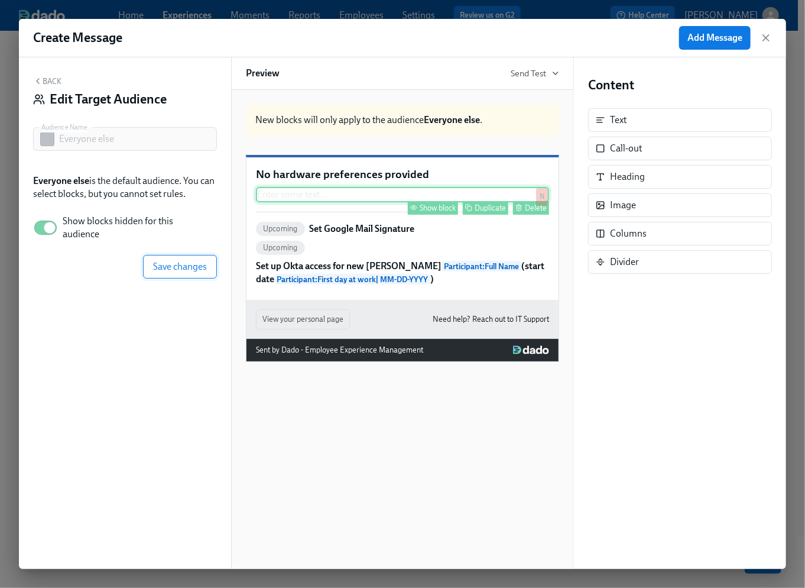
click at [173, 268] on span "Save changes" at bounding box center [180, 267] width 54 height 12
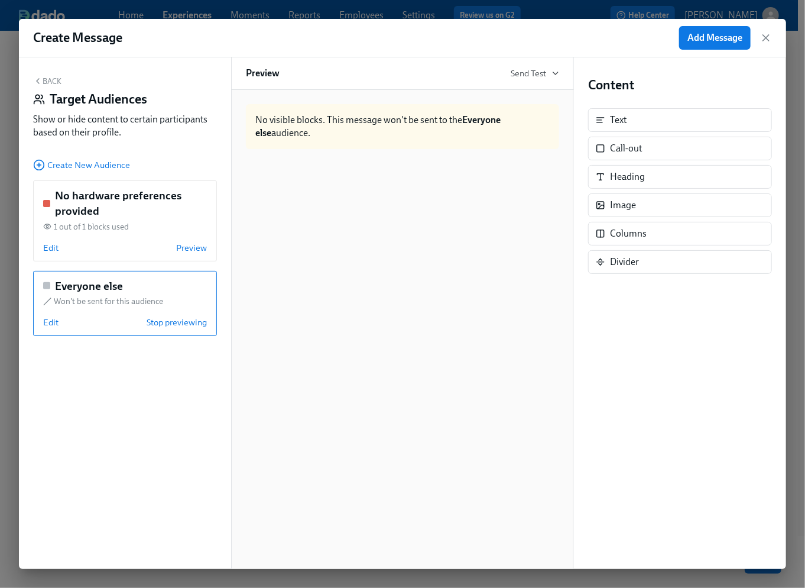
click at [115, 299] on span "Won't be sent for this audience" at bounding box center [108, 301] width 109 height 11
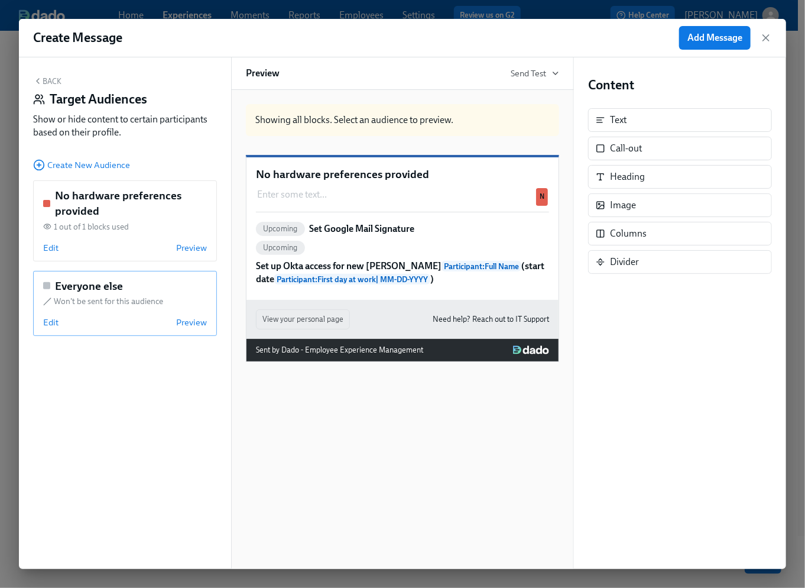
click at [109, 296] on span "Won't be sent for this audience" at bounding box center [108, 301] width 109 height 11
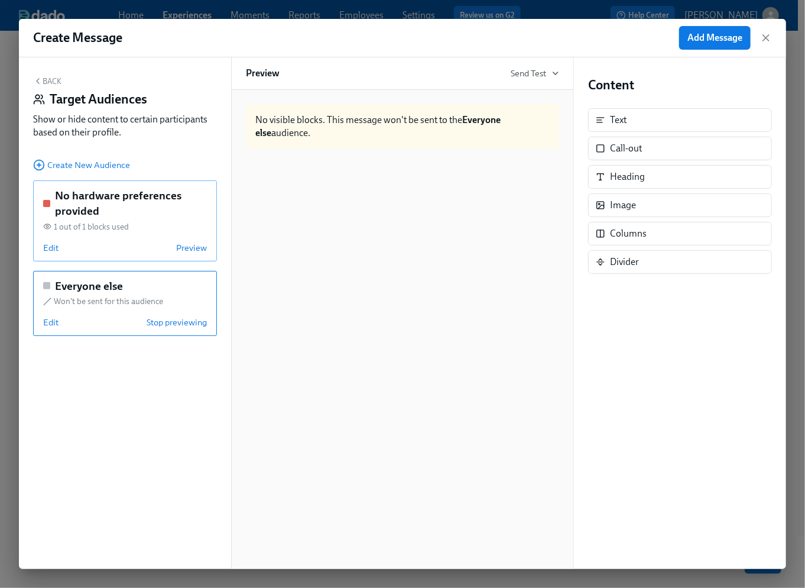
click at [103, 216] on h5 "No hardware preferences provided" at bounding box center [131, 203] width 152 height 30
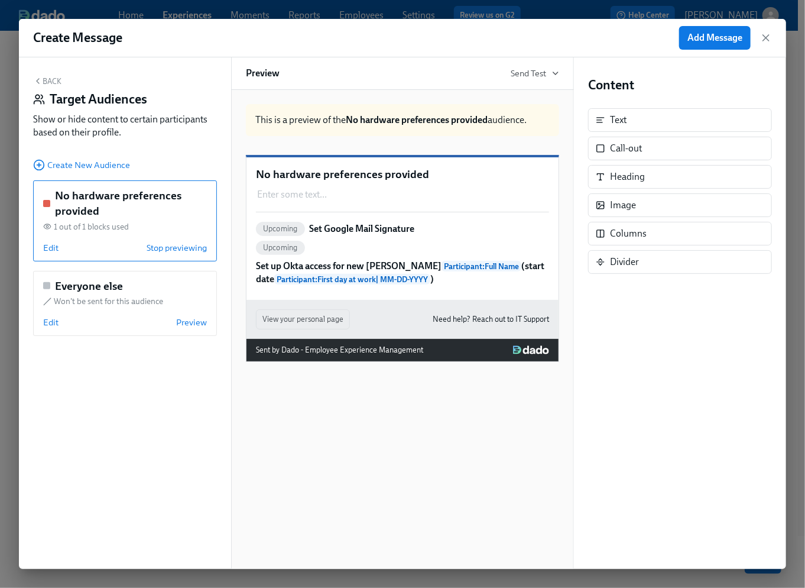
click at [42, 80] on button "Back" at bounding box center [47, 80] width 28 height 9
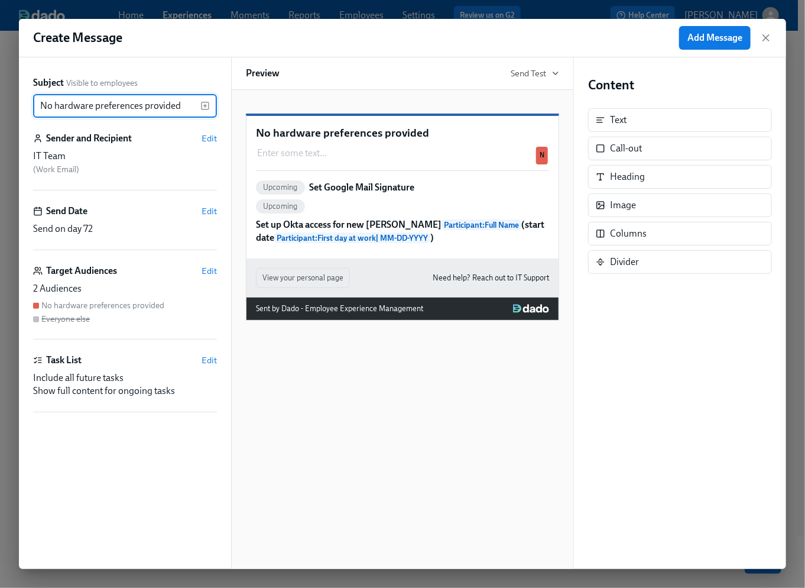
click at [432, 244] on p "Set up Okta access for new joiner Participant : Full Name (start date Participa…" at bounding box center [402, 231] width 293 height 26
click at [426, 244] on p "Set up Okta access for new joiner Participant : Full Name (start date Participa…" at bounding box center [402, 231] width 293 height 26
click at [325, 194] on p "Set Google Mail Signature" at bounding box center [362, 187] width 105 height 13
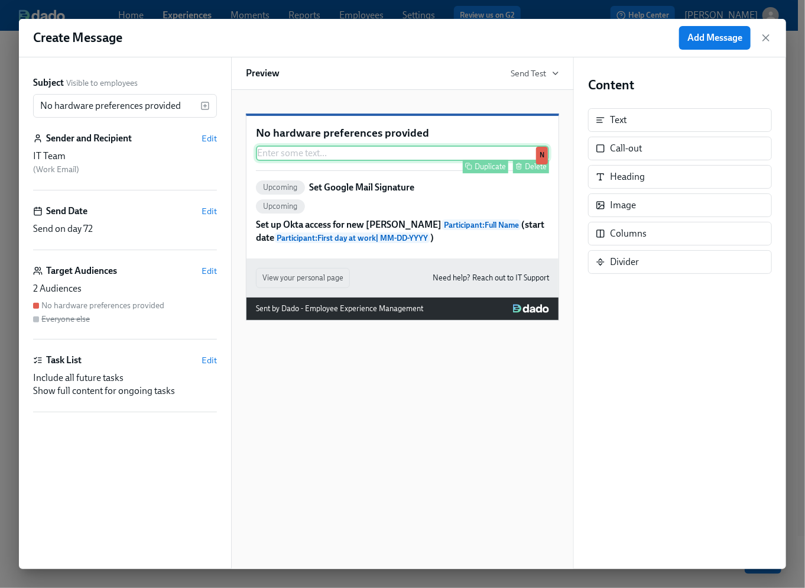
click at [301, 161] on div "Enter some text ... Duplicate Delete N" at bounding box center [402, 152] width 293 height 15
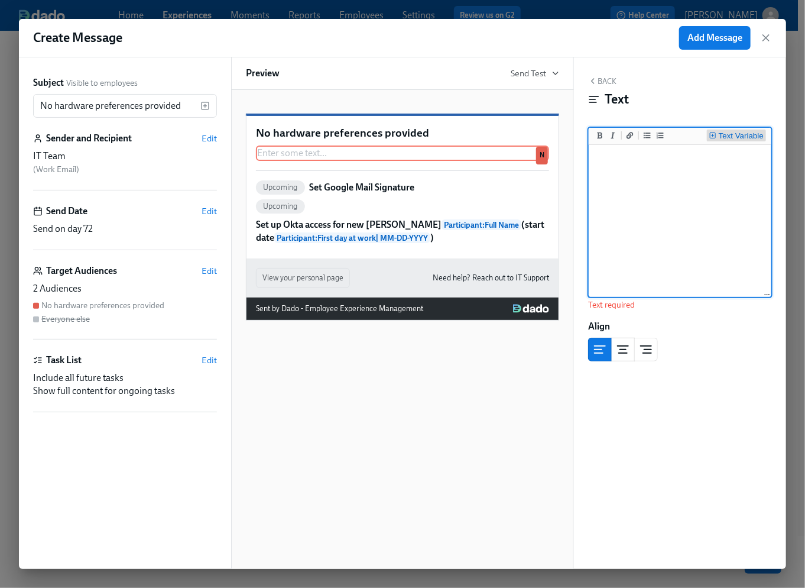
click at [733, 137] on div "Text Variable" at bounding box center [741, 136] width 45 height 8
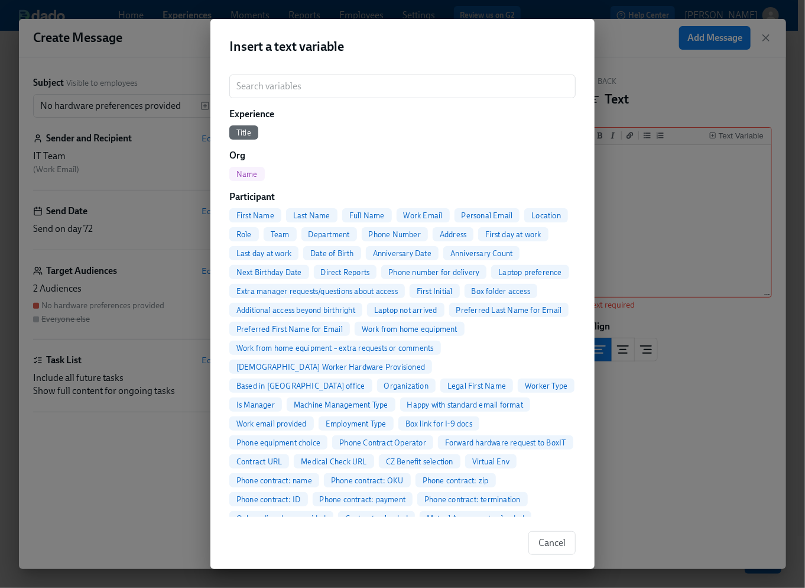
click at [370, 215] on span "Full Name" at bounding box center [367, 215] width 50 height 9
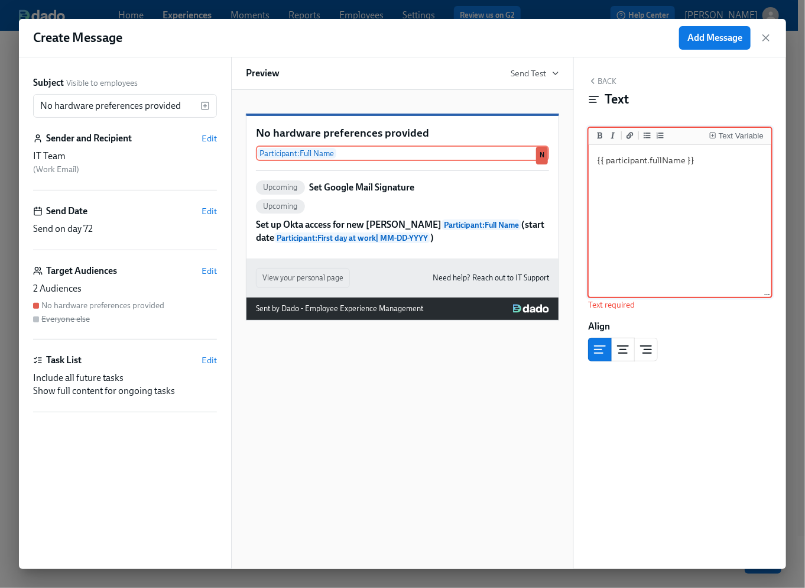
paste textarea "Peter has not completed the “Request HW Preferences” task."
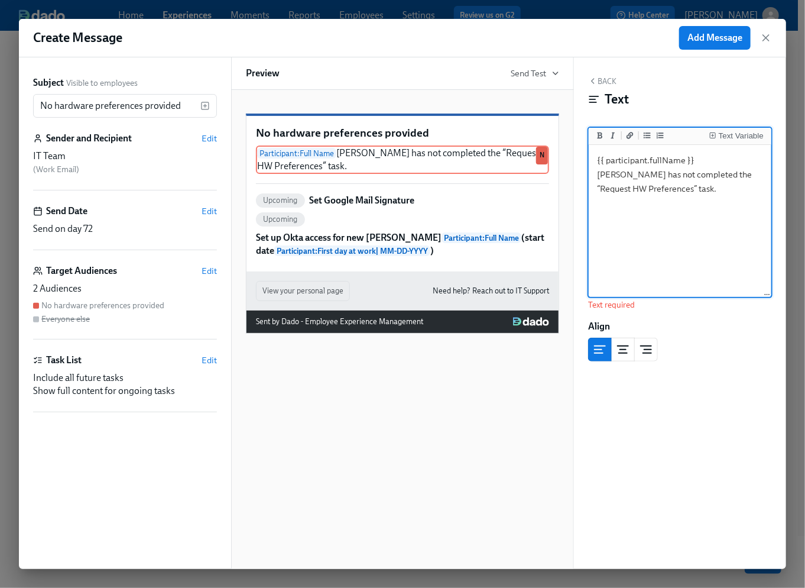
click at [716, 161] on textarea "{{ participant.fullName }} Peter has not completed the “Request HW Preferences”…" at bounding box center [680, 221] width 178 height 148
click at [646, 245] on textarea "{{ participant.fullName }} has not completed the “Request HW Preferences” task." at bounding box center [680, 221] width 178 height 148
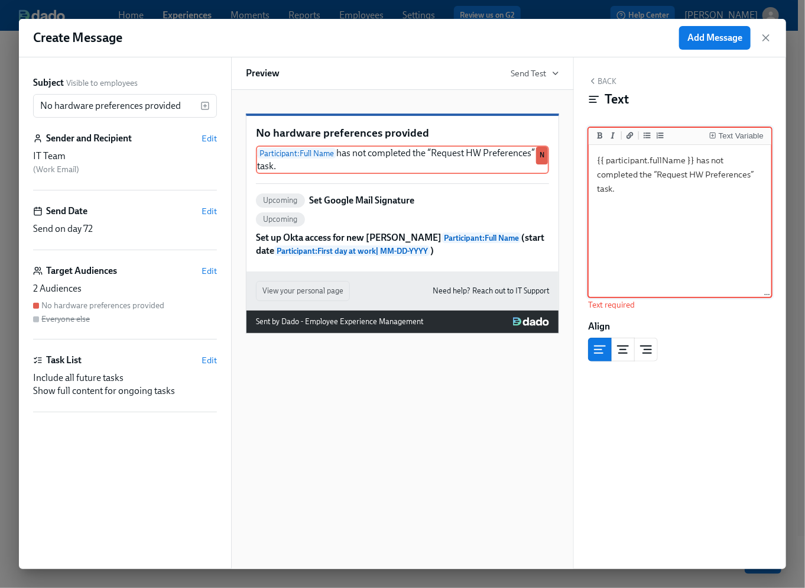
type textarea "{{ participant.fullName }} has not completed the “Request HW Preferences” task."
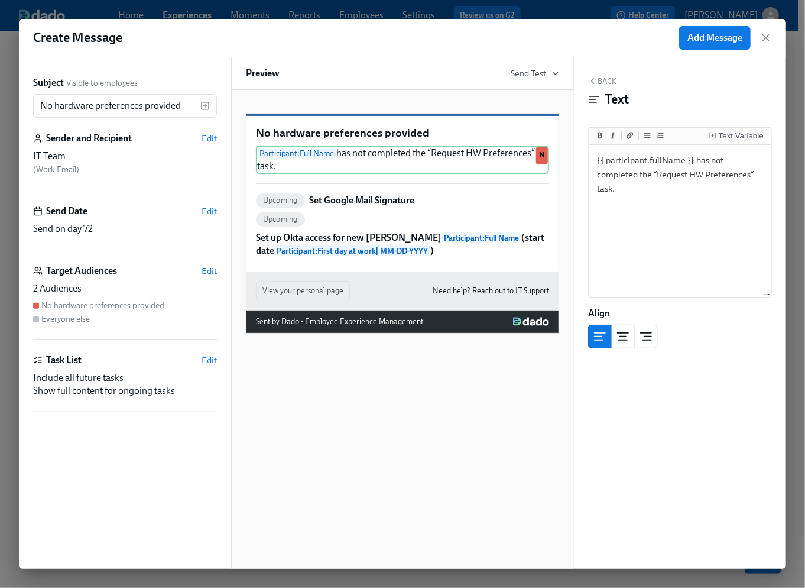
click at [406, 207] on p "Set Google Mail Signature" at bounding box center [362, 200] width 105 height 13
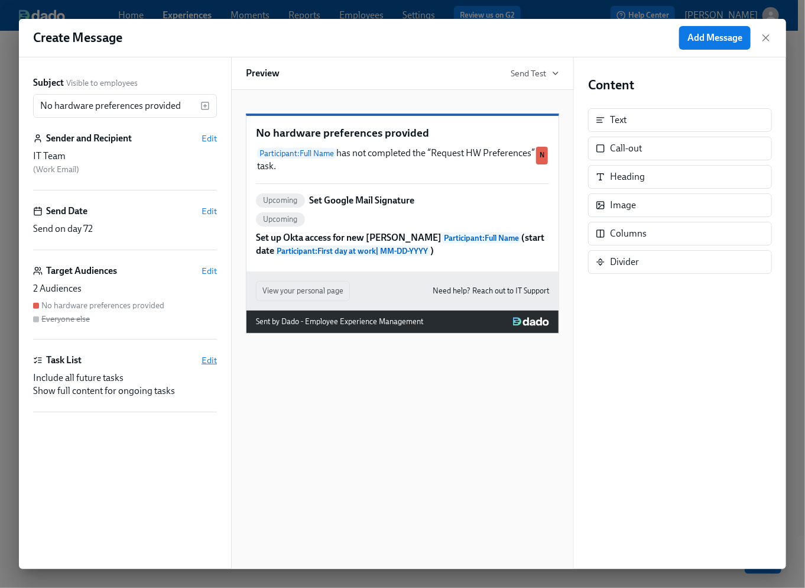
click at [209, 361] on span "Edit" at bounding box center [209, 360] width 15 height 12
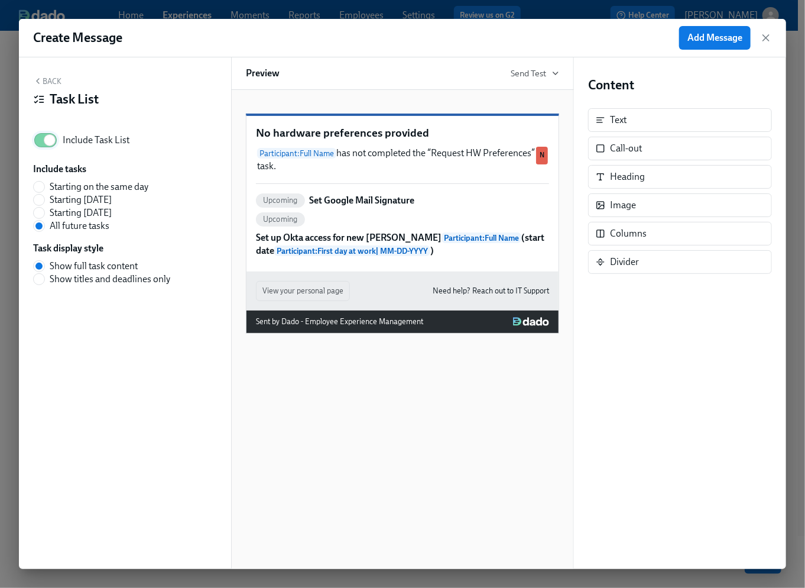
click at [52, 140] on input "Include Task List" at bounding box center [50, 140] width 78 height 26
checkbox input "false"
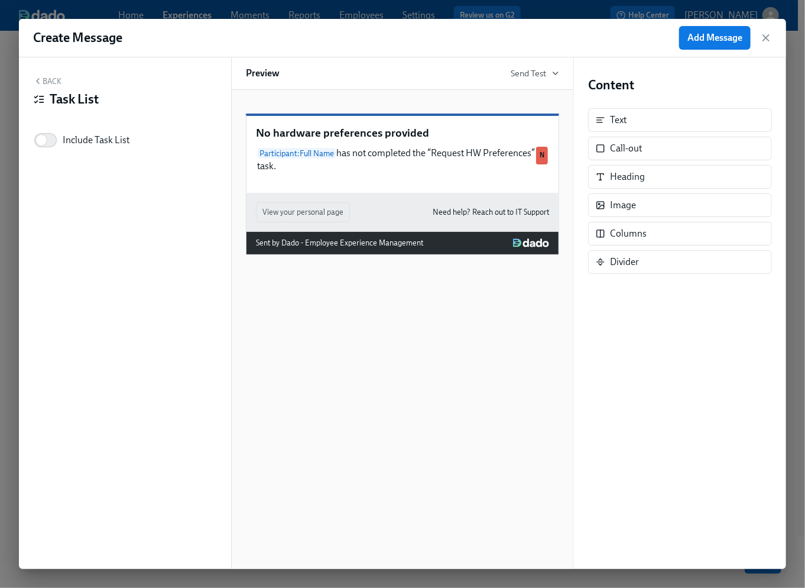
click at [57, 78] on button "Back" at bounding box center [47, 80] width 28 height 9
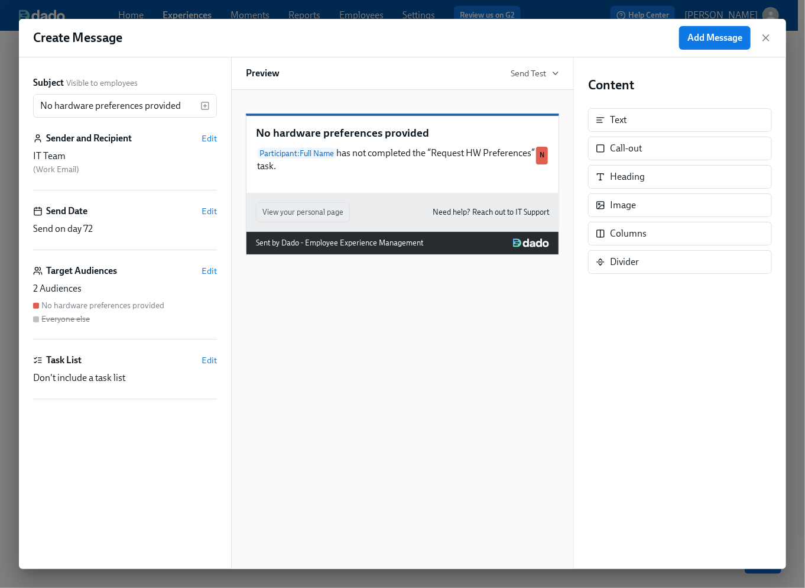
click at [109, 83] on span "Visible to employees" at bounding box center [102, 82] width 72 height 11
click at [635, 150] on div "Call-out" at bounding box center [626, 148] width 32 height 13
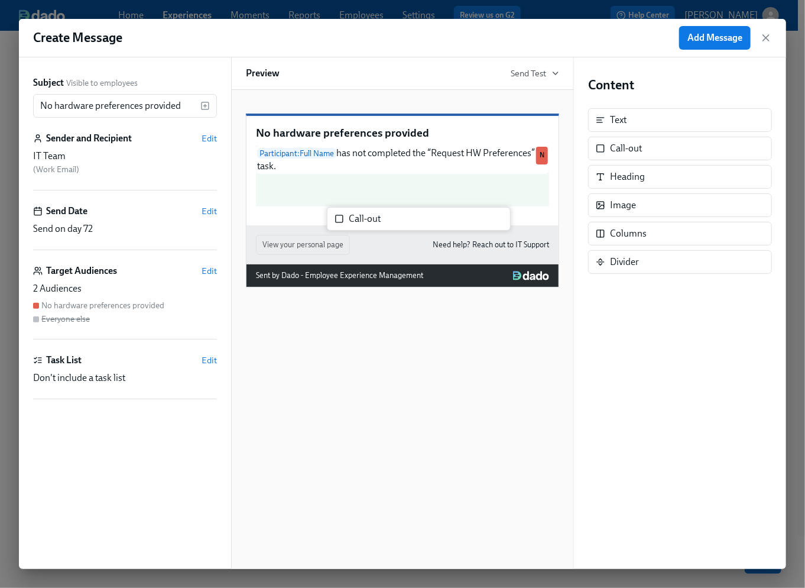
drag, startPoint x: 642, startPoint y: 150, endPoint x: 377, endPoint y: 222, distance: 274.4
click at [377, 222] on div "Subject Visible to employees No hardware preferences provided ​ Sender and Reci…" at bounding box center [402, 312] width 767 height 511
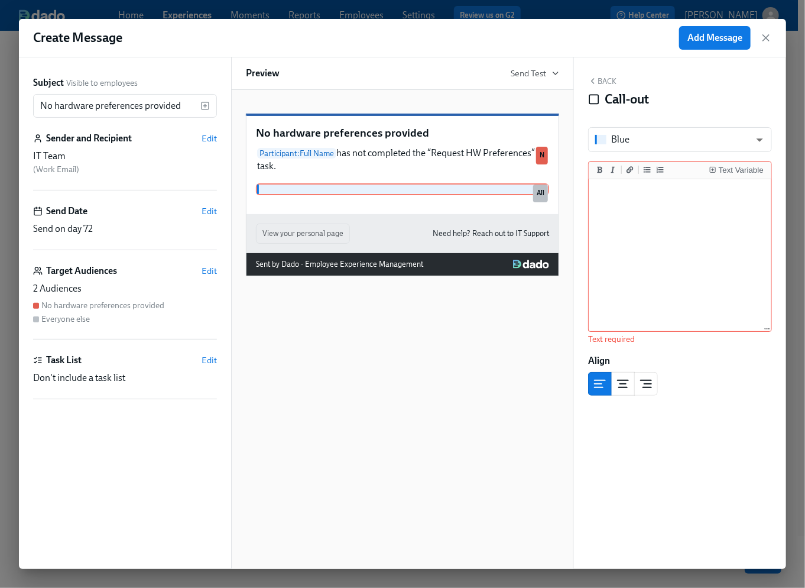
click at [606, 79] on button "Back" at bounding box center [602, 80] width 28 height 9
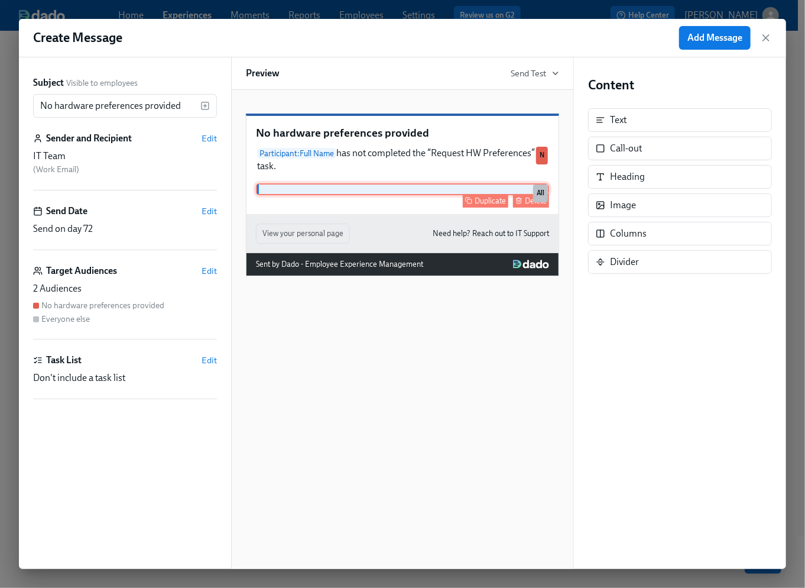
click at [528, 205] on div "Delete" at bounding box center [536, 200] width 22 height 9
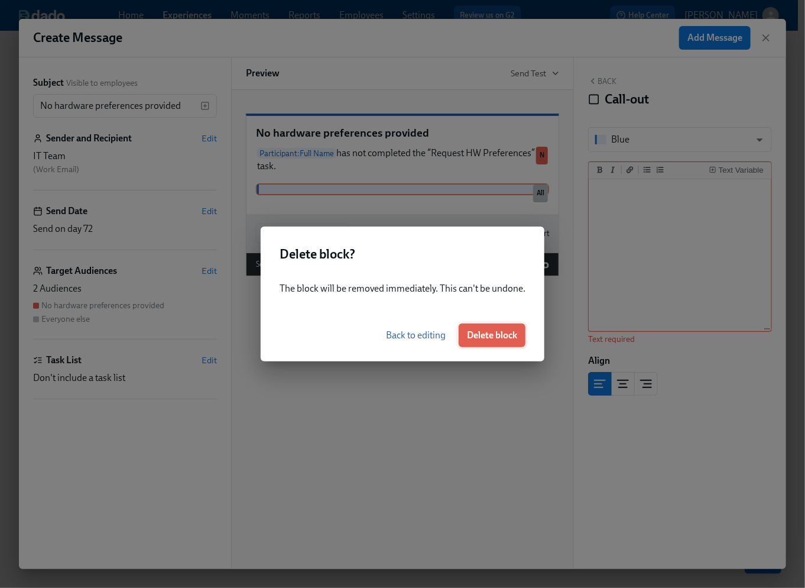
click at [503, 338] on span "Delete block" at bounding box center [492, 335] width 50 height 12
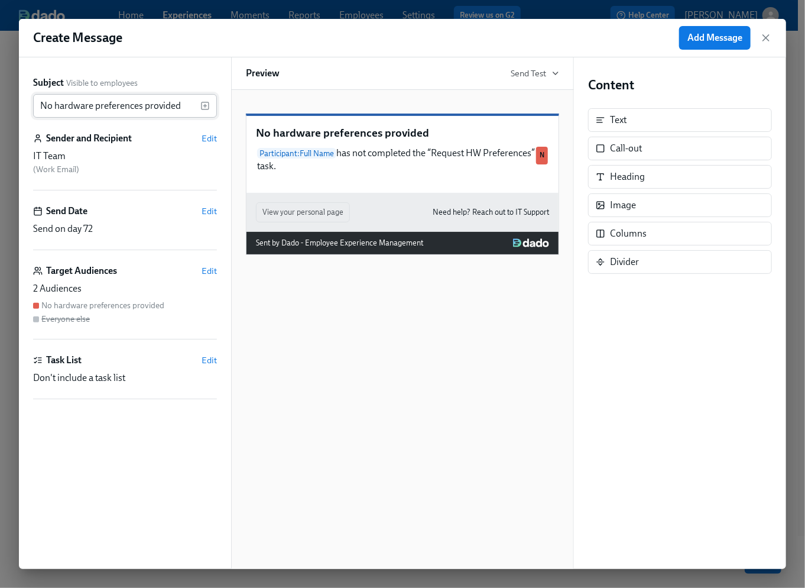
click at [106, 111] on input "No hardware preferences provided" at bounding box center [116, 106] width 167 height 24
click at [715, 35] on span "Add Message" at bounding box center [715, 38] width 55 height 12
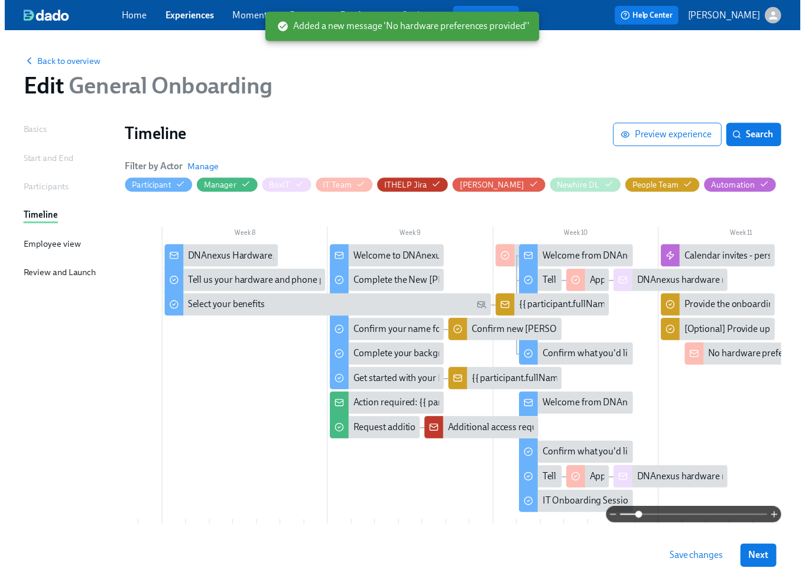
scroll to position [0, 1148]
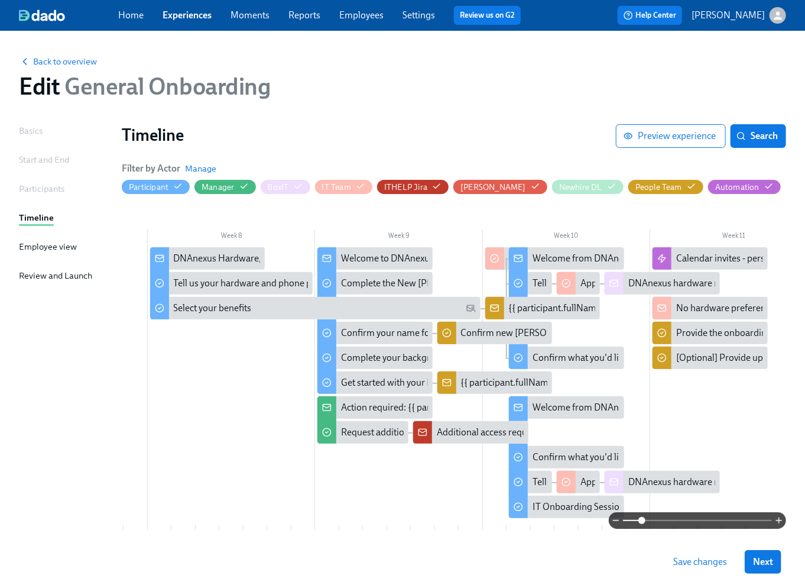
click at [708, 566] on span "Save changes" at bounding box center [700, 562] width 54 height 12
click at [727, 304] on div "No hardware preferences provided" at bounding box center [746, 308] width 141 height 13
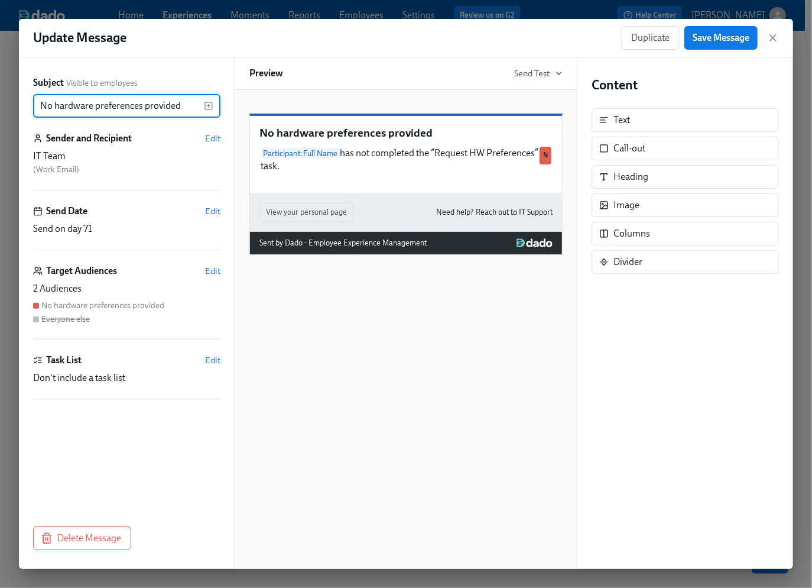
click at [403, 141] on p "No hardware preferences provided" at bounding box center [406, 132] width 293 height 15
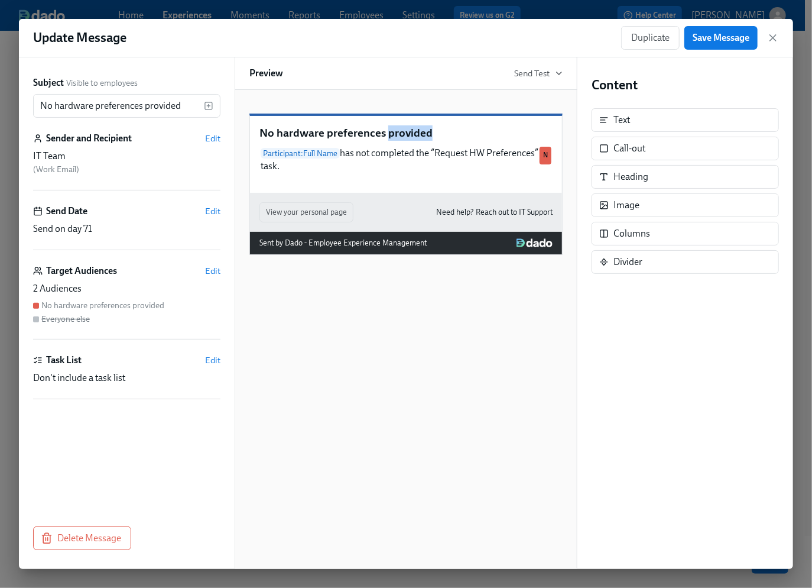
click at [403, 141] on p "No hardware preferences provided" at bounding box center [406, 132] width 293 height 15
copy p "No hardware preferences provided"
click at [777, 38] on icon "button" at bounding box center [773, 38] width 12 height 12
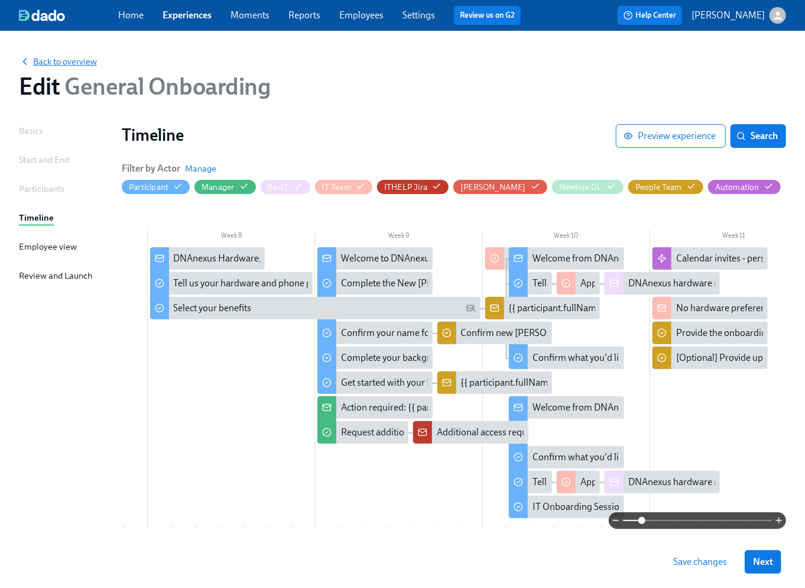
click at [73, 57] on span "Back to overview" at bounding box center [58, 62] width 78 height 12
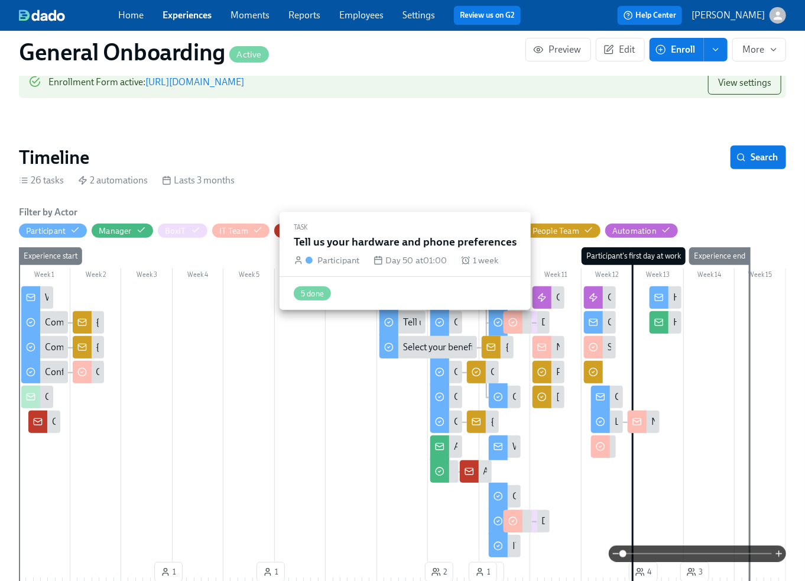
scroll to position [0, 7843]
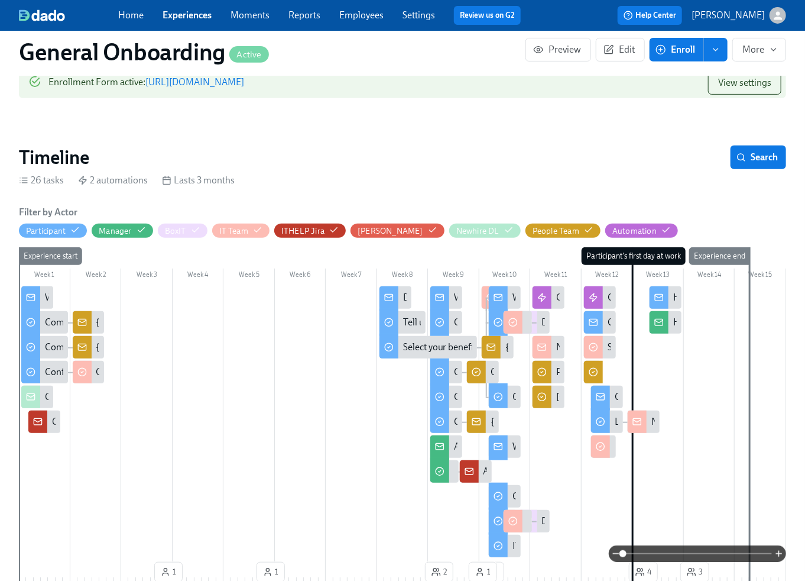
click at [552, 348] on div "No hardware preferences provided" at bounding box center [549, 347] width 32 height 22
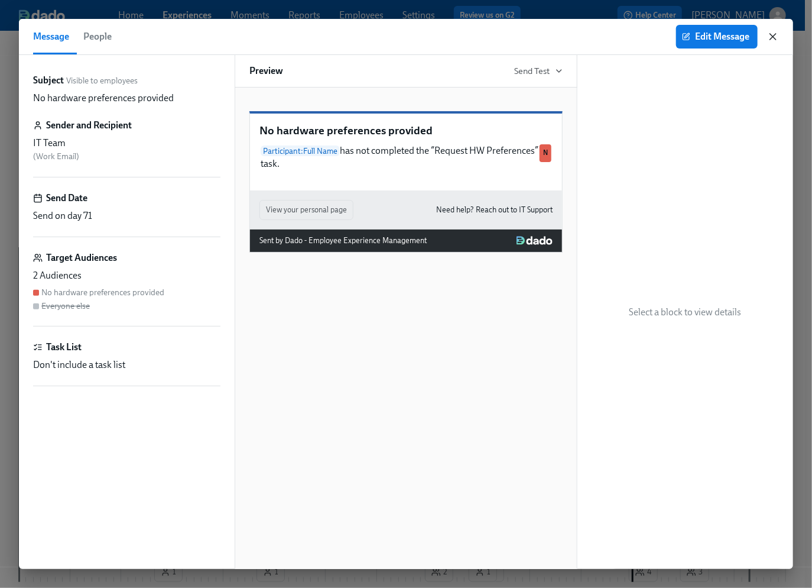
click at [775, 36] on icon "button" at bounding box center [773, 37] width 12 height 12
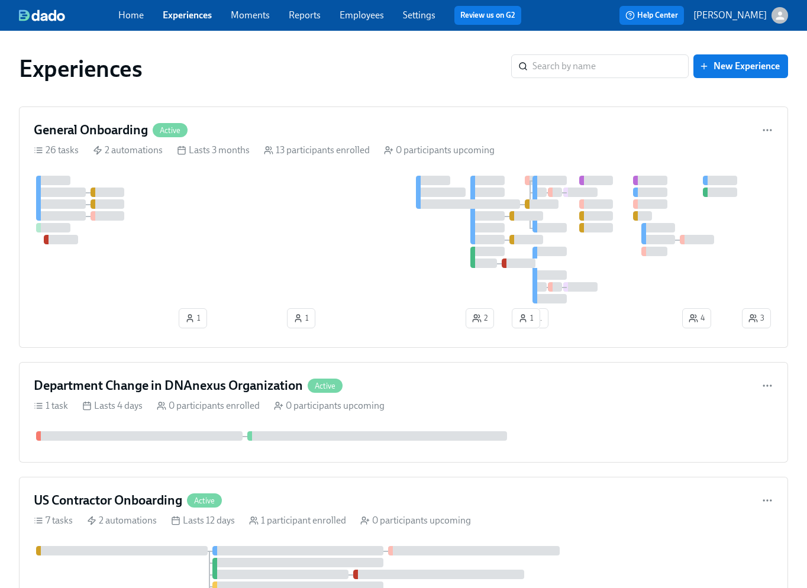
scroll to position [617, 0]
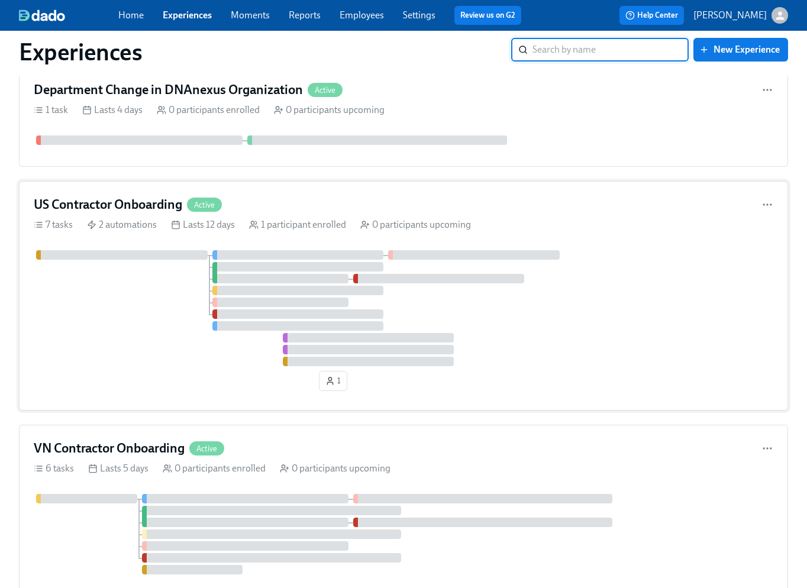
scroll to position [398, 0]
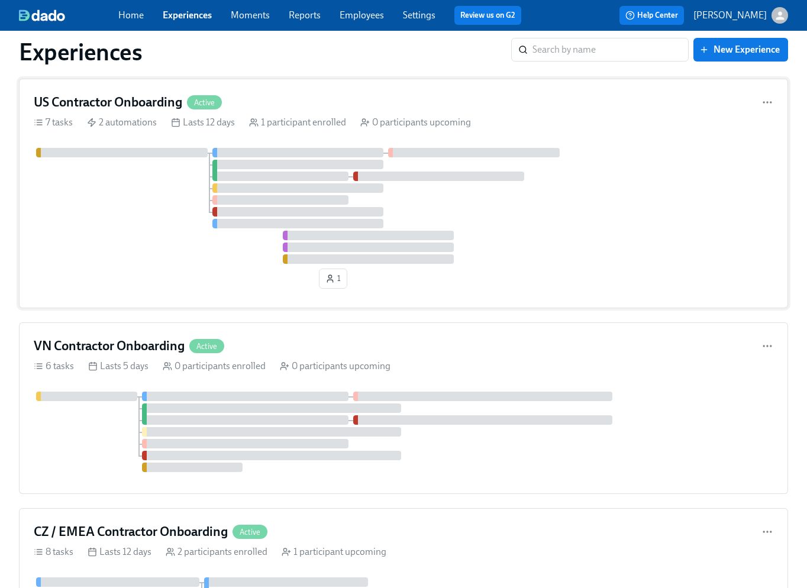
click at [182, 215] on div at bounding box center [403, 206] width 739 height 116
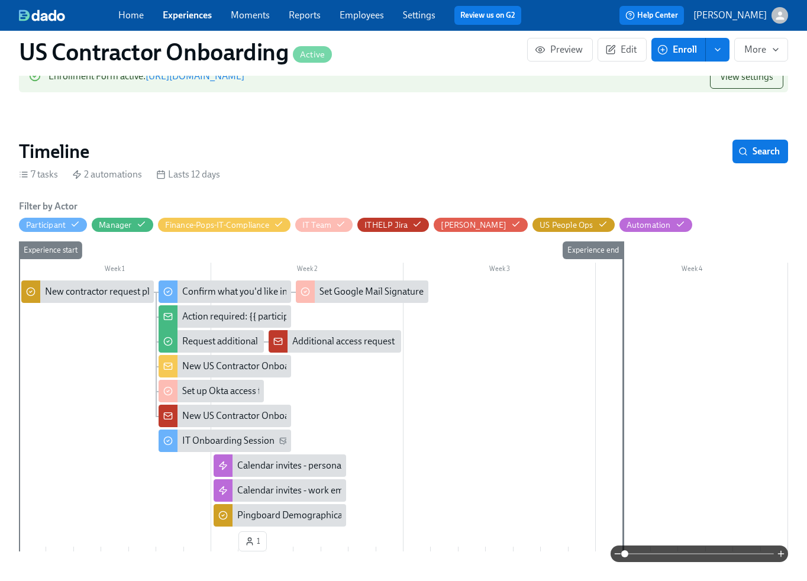
scroll to position [161, 0]
